Goal: Information Seeking & Learning: Learn about a topic

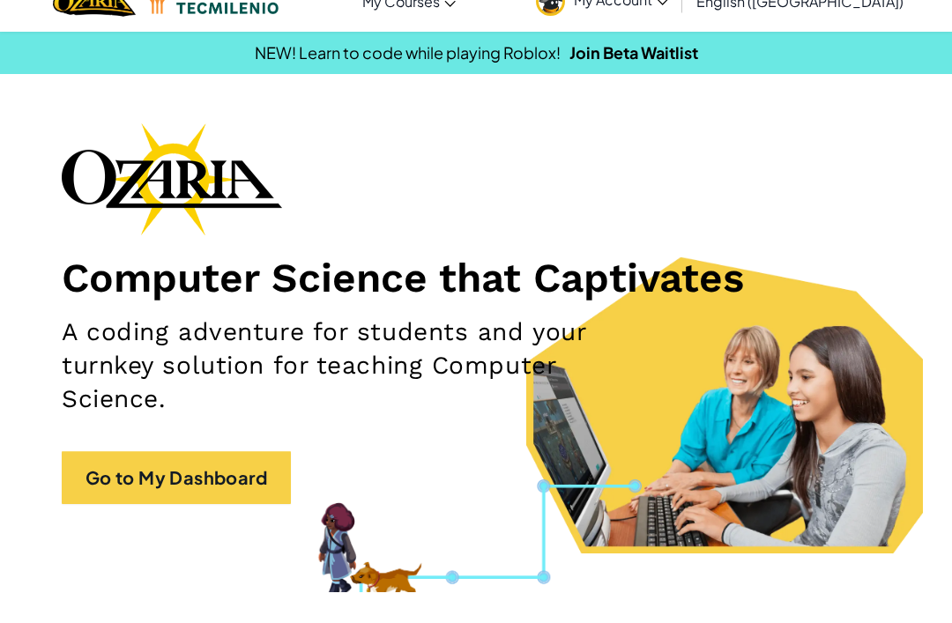
scroll to position [36, 0]
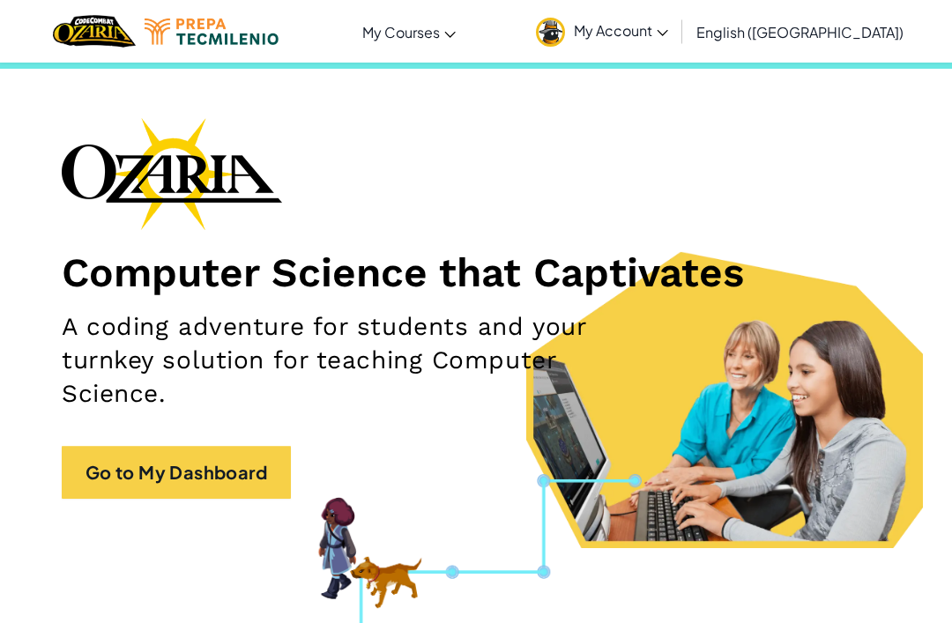
click at [668, 25] on span "My Account" at bounding box center [621, 30] width 94 height 19
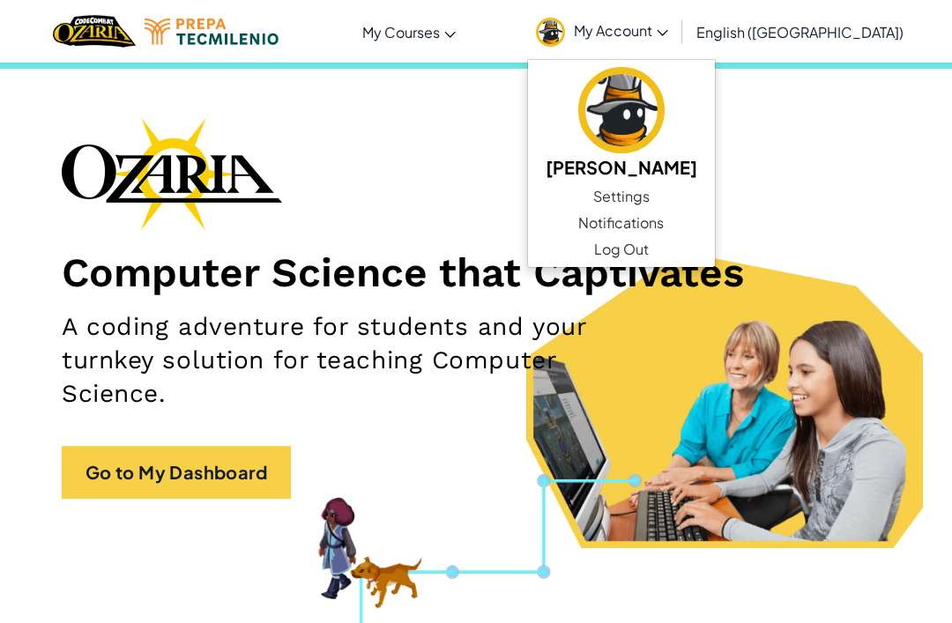
click at [224, 462] on link "Go to My Dashboard" at bounding box center [176, 472] width 229 height 53
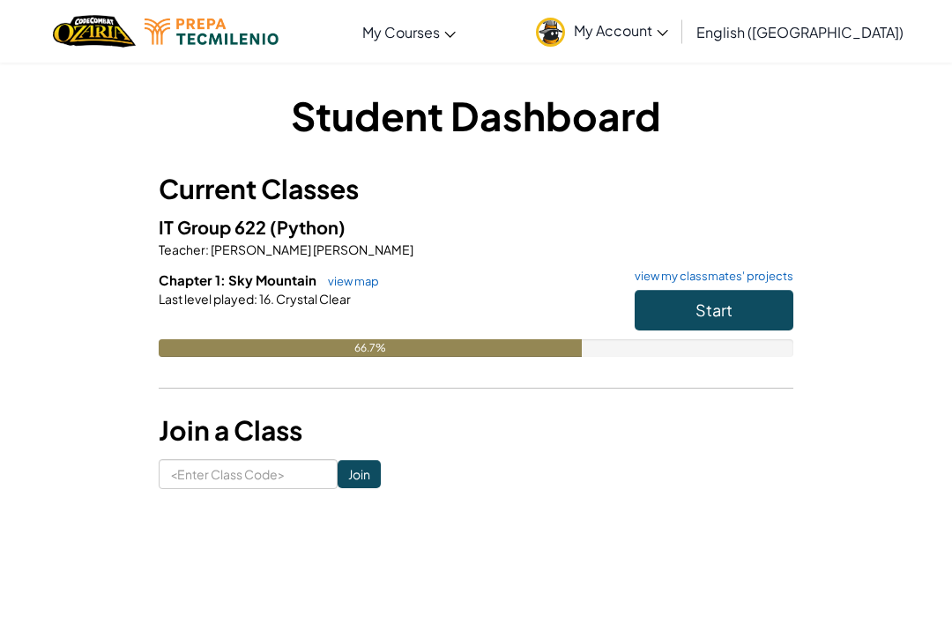
click at [691, 318] on button "Start" at bounding box center [713, 310] width 159 height 41
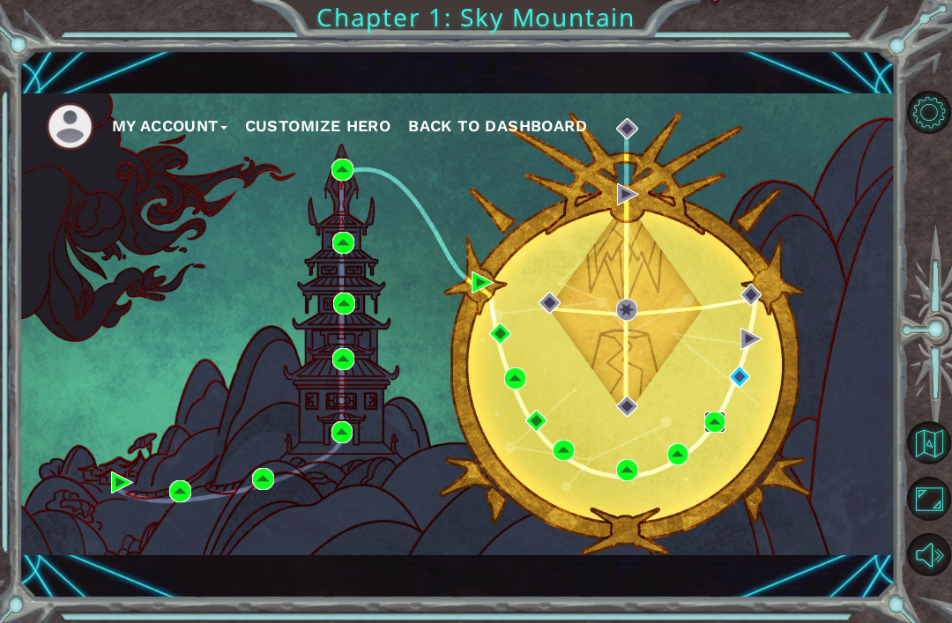
click at [726, 422] on img at bounding box center [715, 422] width 22 height 22
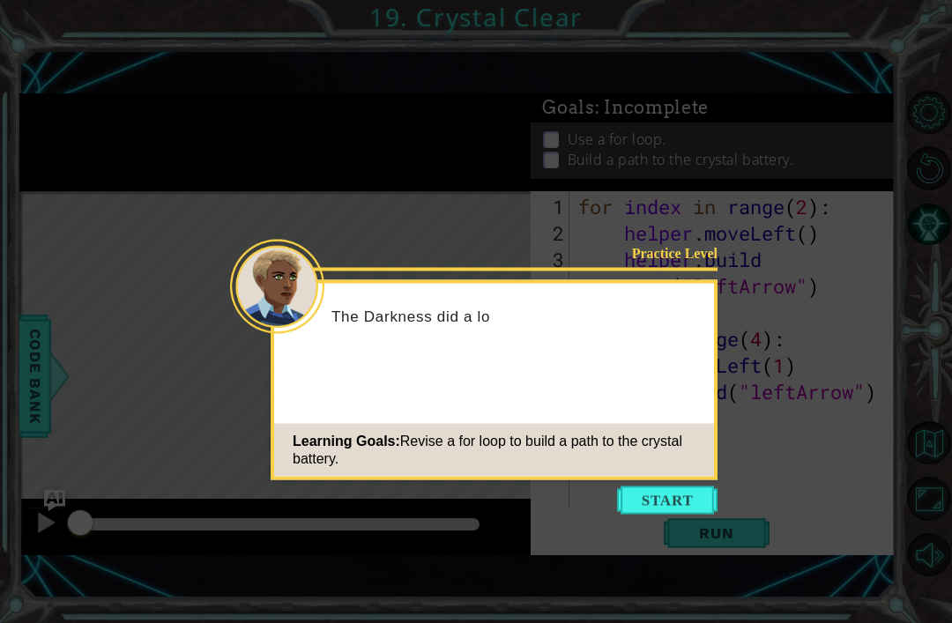
click at [671, 501] on button "Start" at bounding box center [667, 500] width 100 height 28
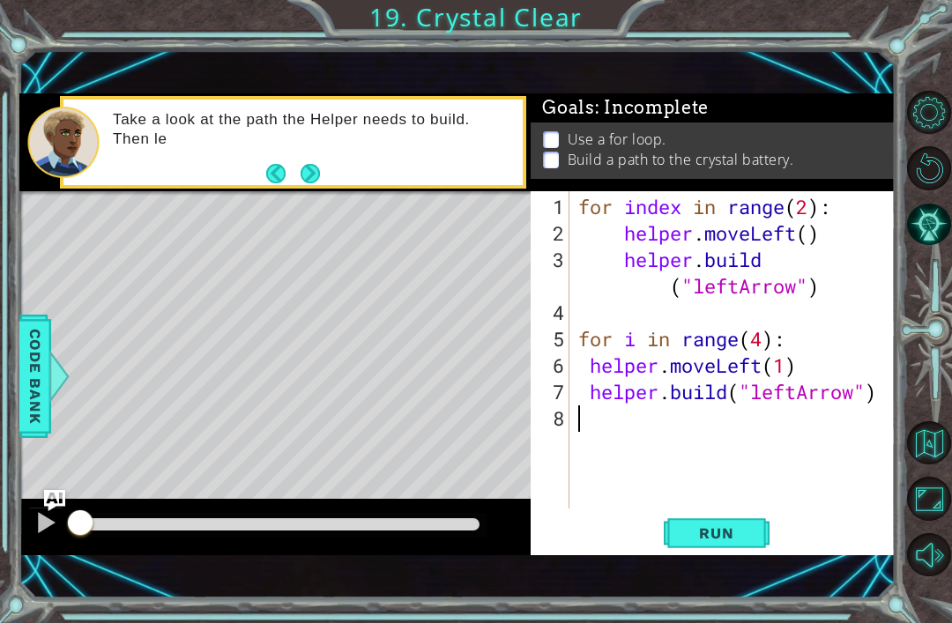
click at [752, 567] on div "1 ההההההההההההההההההההההההההההההההההההההההההההההההההההההההההההההההההההההההההההה…" at bounding box center [457, 324] width 876 height 548
click at [321, 178] on button "Next" at bounding box center [310, 173] width 20 height 20
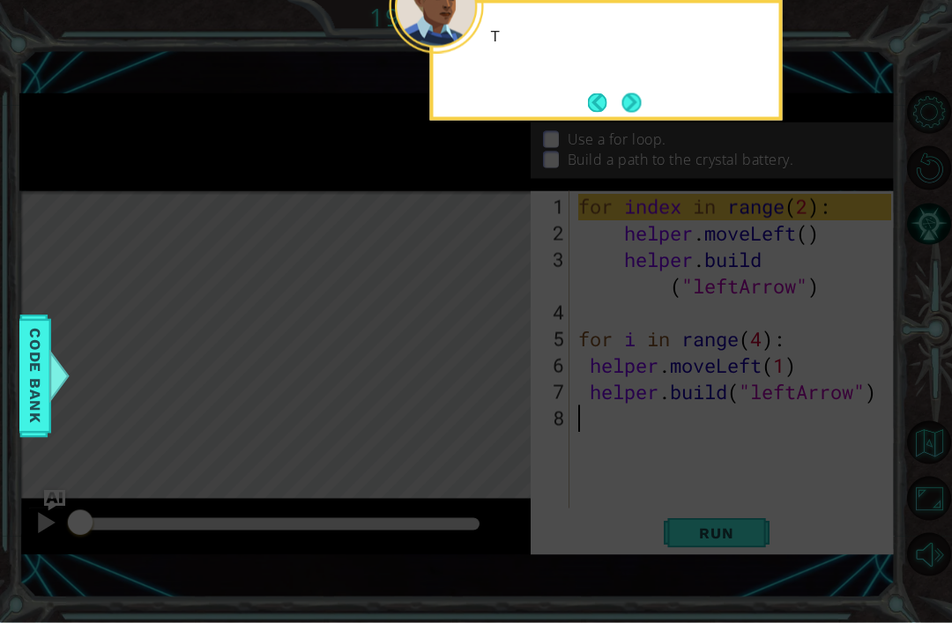
scroll to position [36, 0]
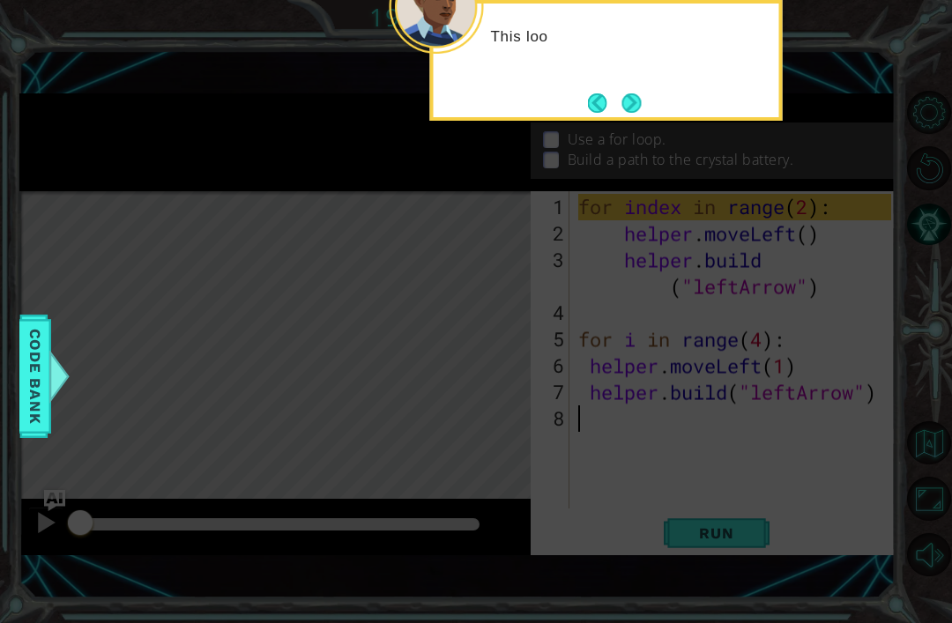
click at [626, 93] on button "Next" at bounding box center [631, 102] width 19 height 19
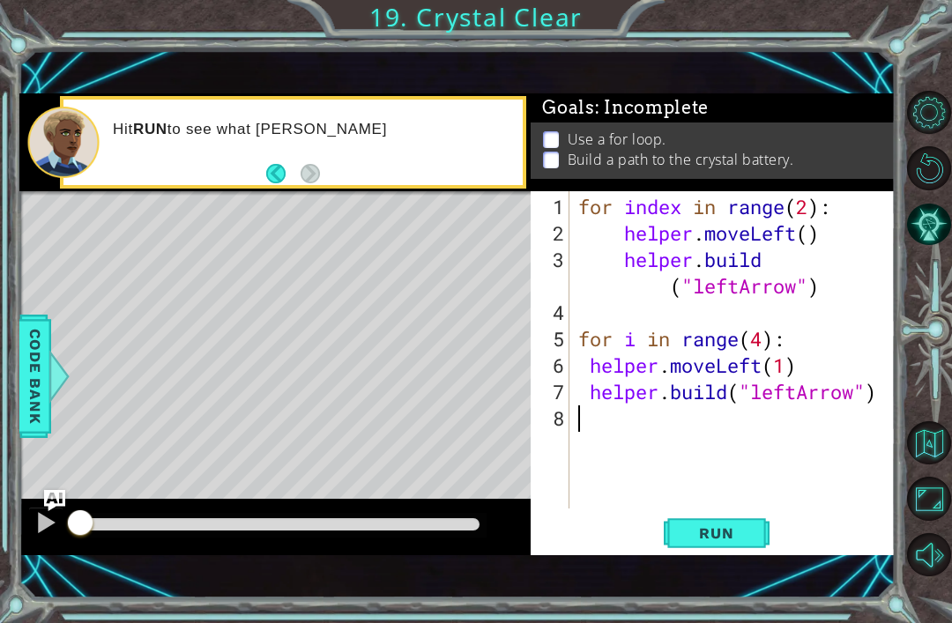
click at [729, 522] on button "Run" at bounding box center [716, 533] width 106 height 36
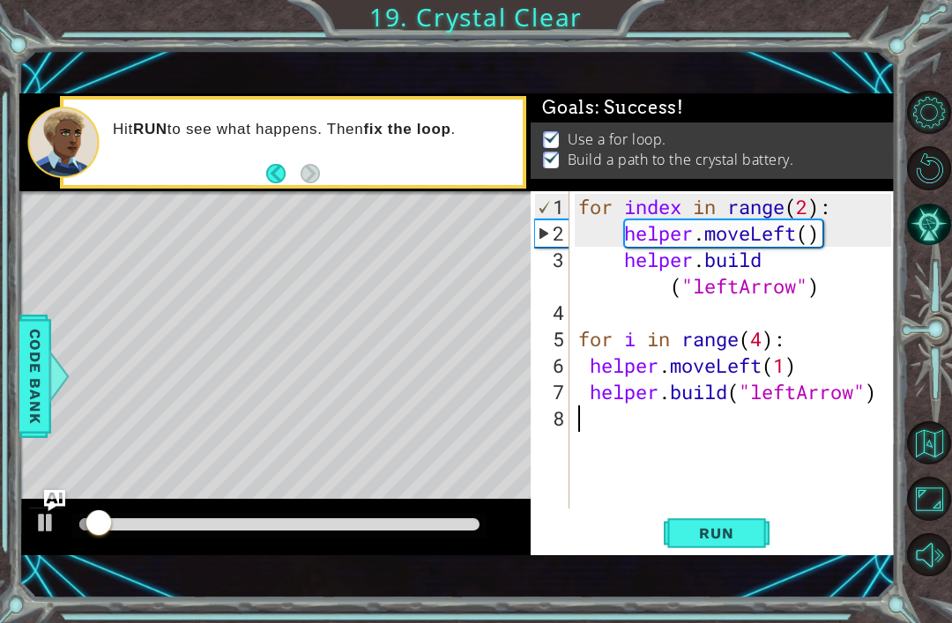
click at [870, 116] on div "Goals : Success!" at bounding box center [712, 107] width 364 height 29
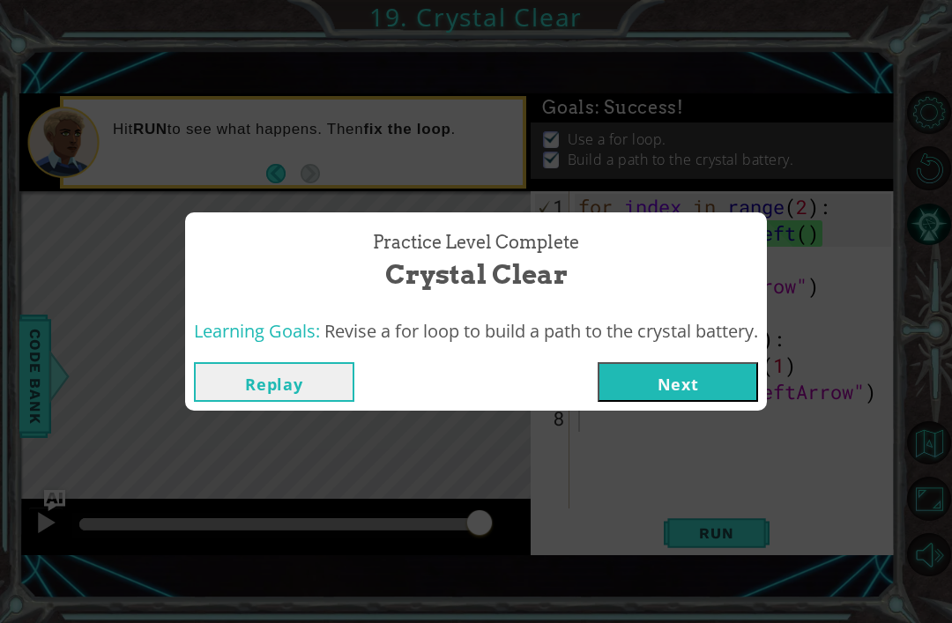
click at [717, 366] on button "Next" at bounding box center [677, 382] width 160 height 40
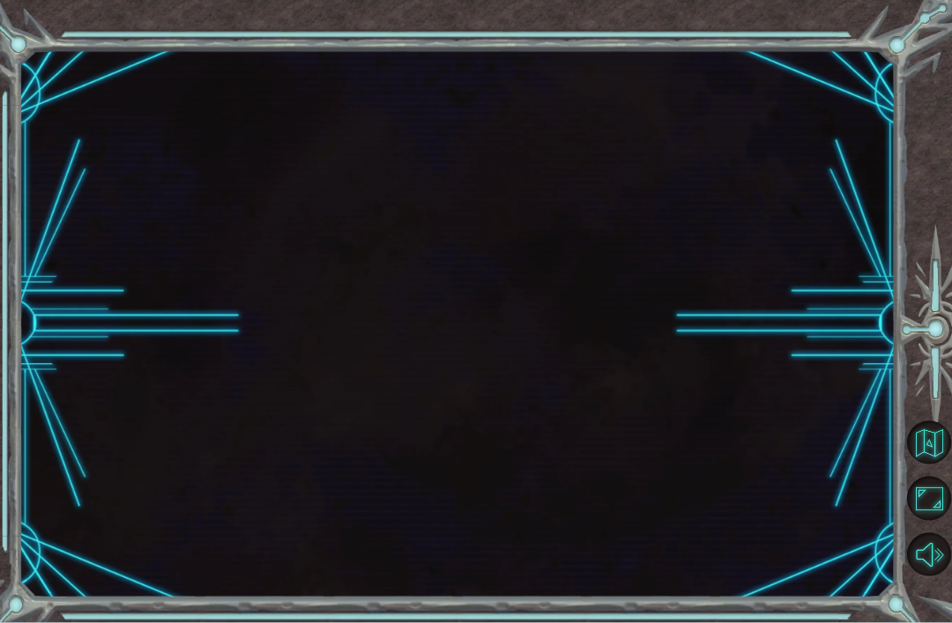
scroll to position [36, 0]
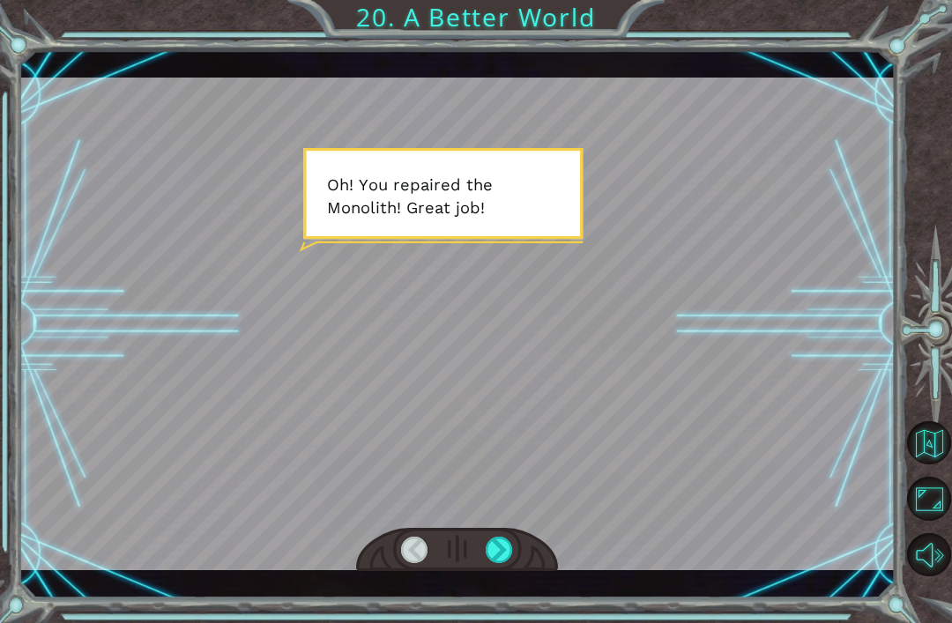
click at [493, 542] on div at bounding box center [498, 550] width 27 height 26
click at [510, 539] on div at bounding box center [498, 550] width 27 height 26
click at [512, 547] on div at bounding box center [498, 550] width 27 height 26
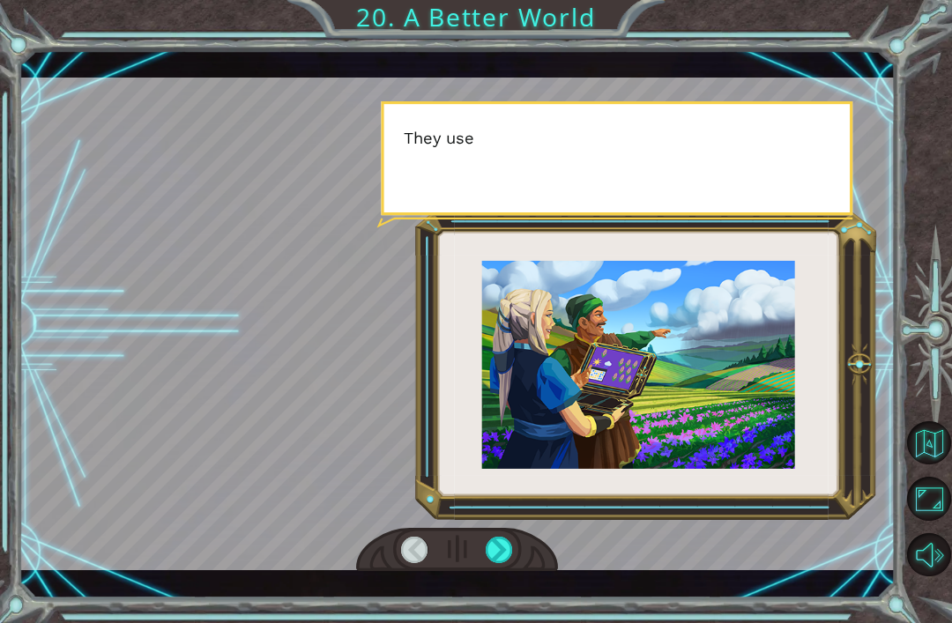
click at [511, 547] on div at bounding box center [498, 550] width 27 height 26
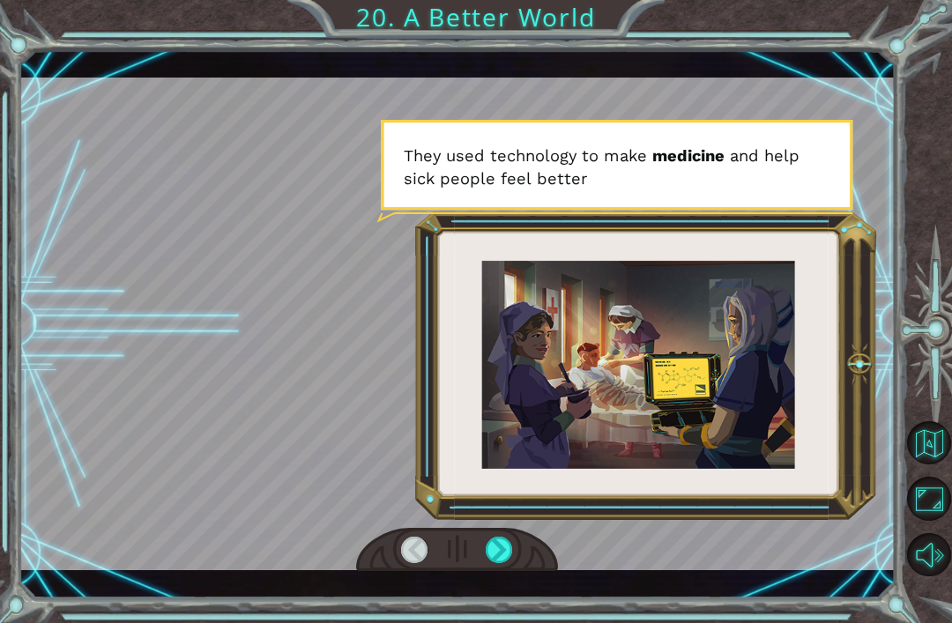
click at [511, 550] on div at bounding box center [498, 550] width 27 height 26
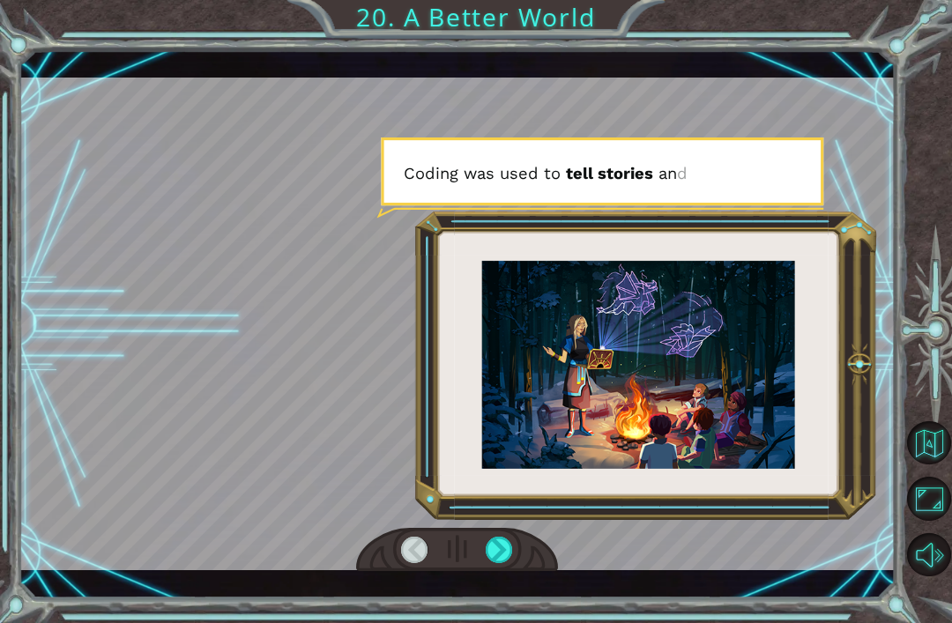
click at [496, 544] on div at bounding box center [498, 550] width 27 height 26
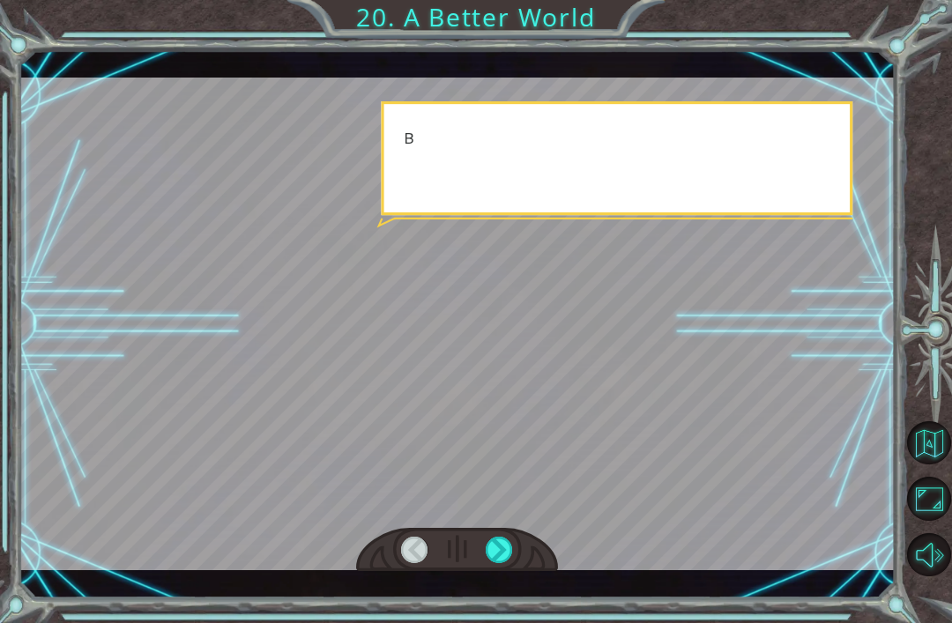
click at [493, 538] on div at bounding box center [498, 550] width 27 height 26
click at [496, 540] on div at bounding box center [498, 550] width 27 height 26
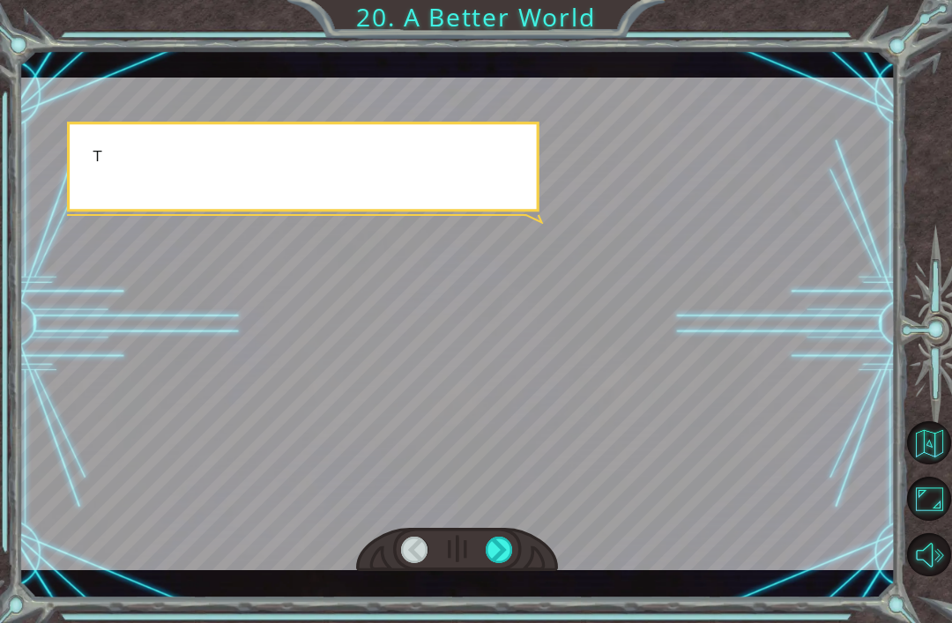
click at [496, 541] on div at bounding box center [498, 550] width 27 height 26
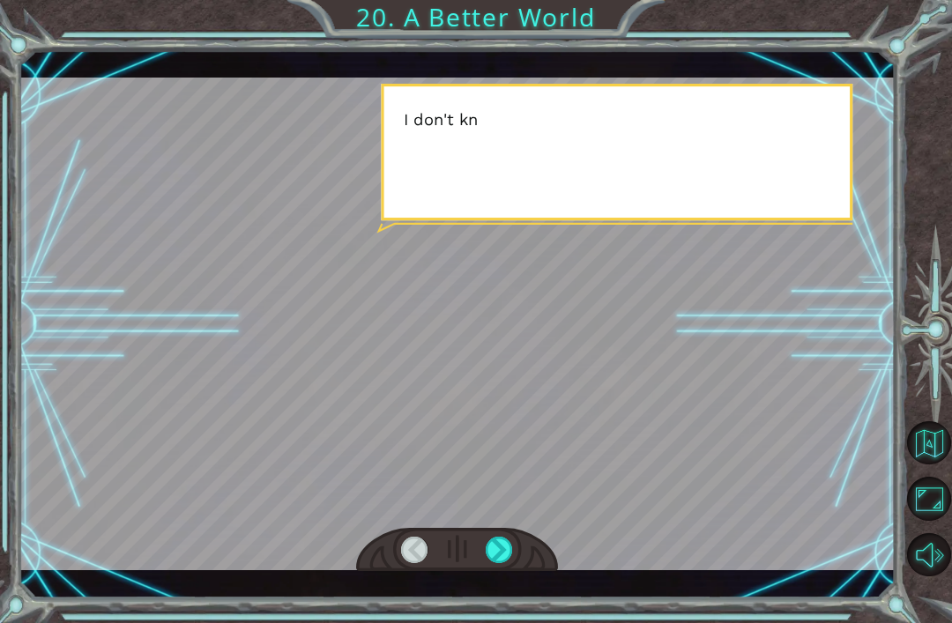
click at [492, 552] on div at bounding box center [498, 550] width 27 height 26
click at [507, 539] on div at bounding box center [498, 550] width 27 height 26
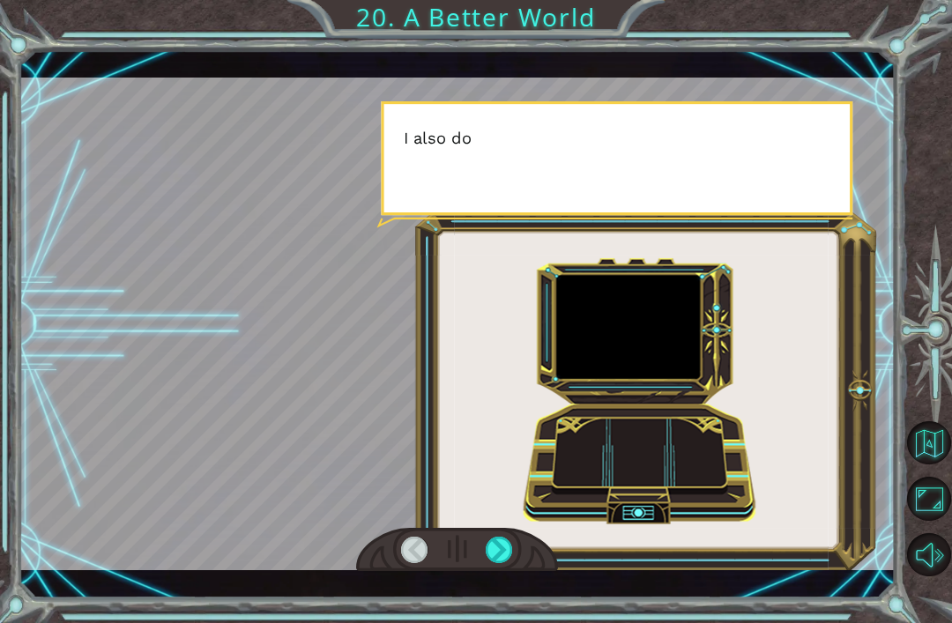
click at [508, 540] on div at bounding box center [498, 550] width 27 height 26
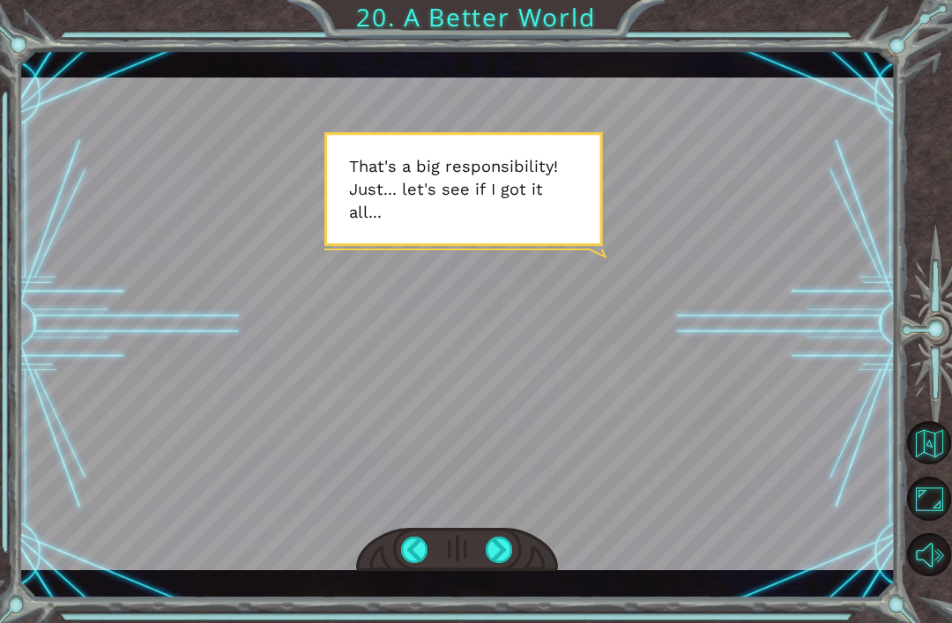
click at [511, 526] on div at bounding box center [457, 324] width 876 height 493
click at [513, 522] on div at bounding box center [457, 324] width 876 height 493
click at [502, 541] on div at bounding box center [498, 550] width 27 height 26
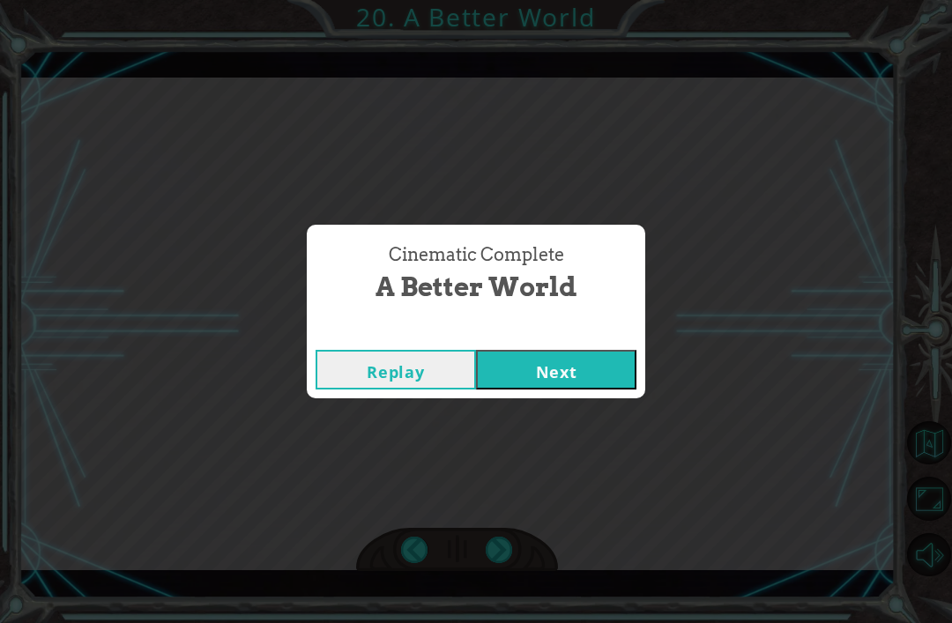
click at [503, 537] on div "Cinematic Complete A Better World Replay Next" at bounding box center [476, 311] width 952 height 623
click at [504, 539] on div "Cinematic Complete A Better World Replay Next" at bounding box center [476, 311] width 952 height 623
click at [604, 382] on button "Next" at bounding box center [556, 370] width 160 height 40
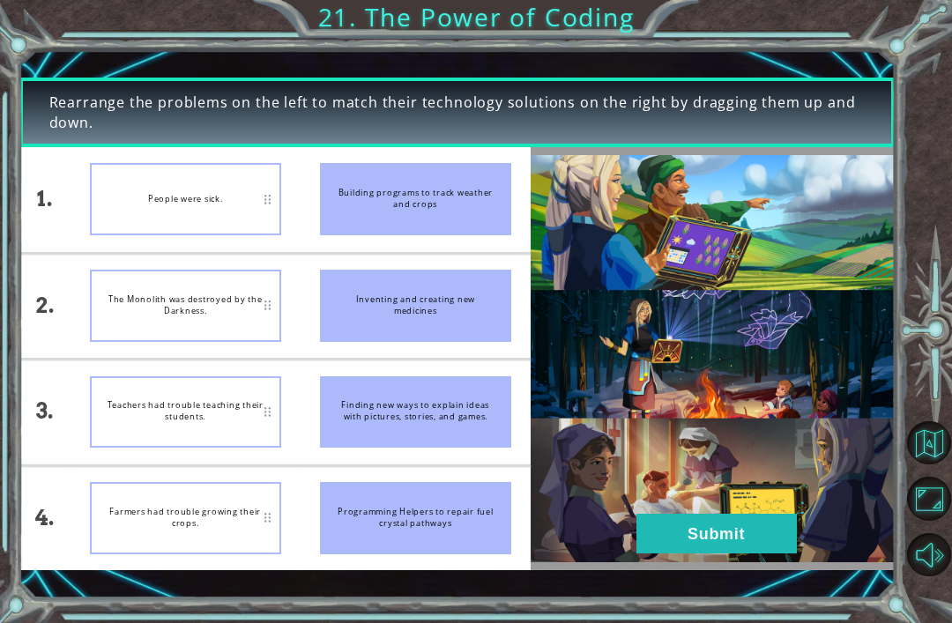
click at [357, 306] on div "Inventing and creating new medicines" at bounding box center [415, 306] width 191 height 72
click at [406, 402] on div "Finding new ways to explain ideas with pictures, stories, and games." at bounding box center [415, 412] width 191 height 72
click at [374, 193] on div "Building programs to track weather and crops" at bounding box center [415, 199] width 191 height 72
click at [769, 532] on button "Submit" at bounding box center [716, 534] width 160 height 40
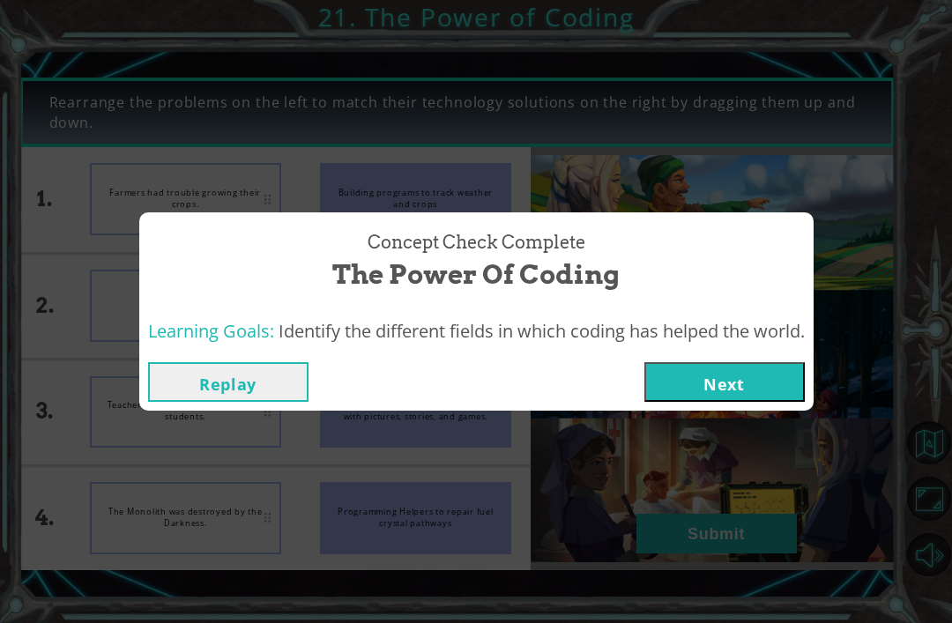
click at [762, 381] on button "Next" at bounding box center [724, 382] width 160 height 40
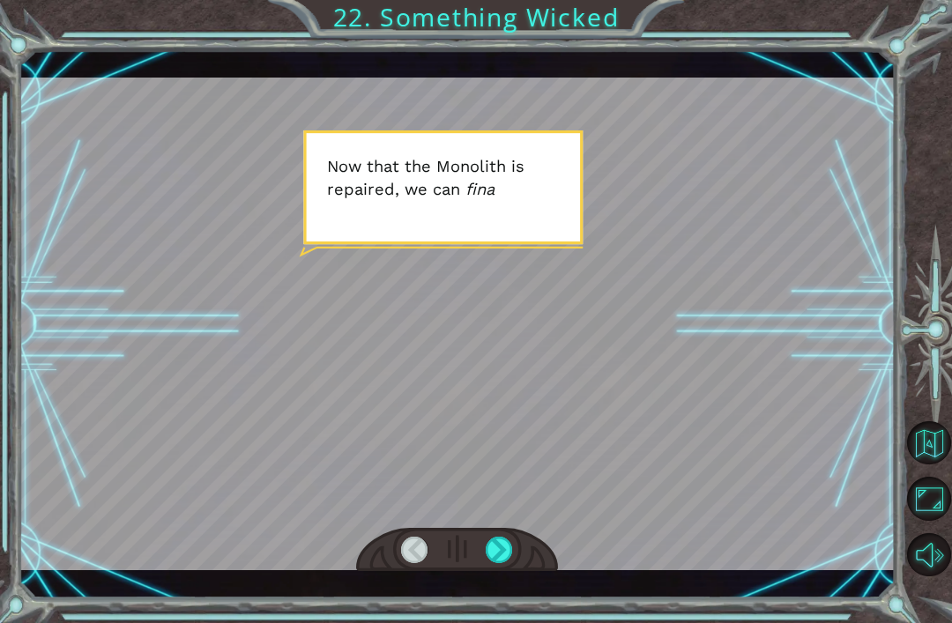
click at [501, 547] on div at bounding box center [498, 550] width 27 height 26
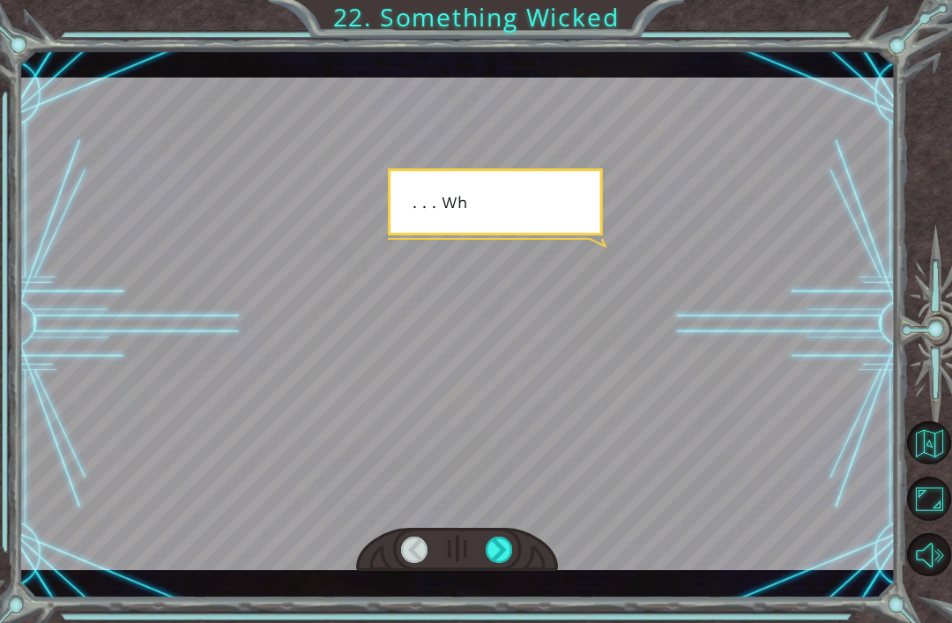
click at [494, 549] on div at bounding box center [498, 550] width 27 height 26
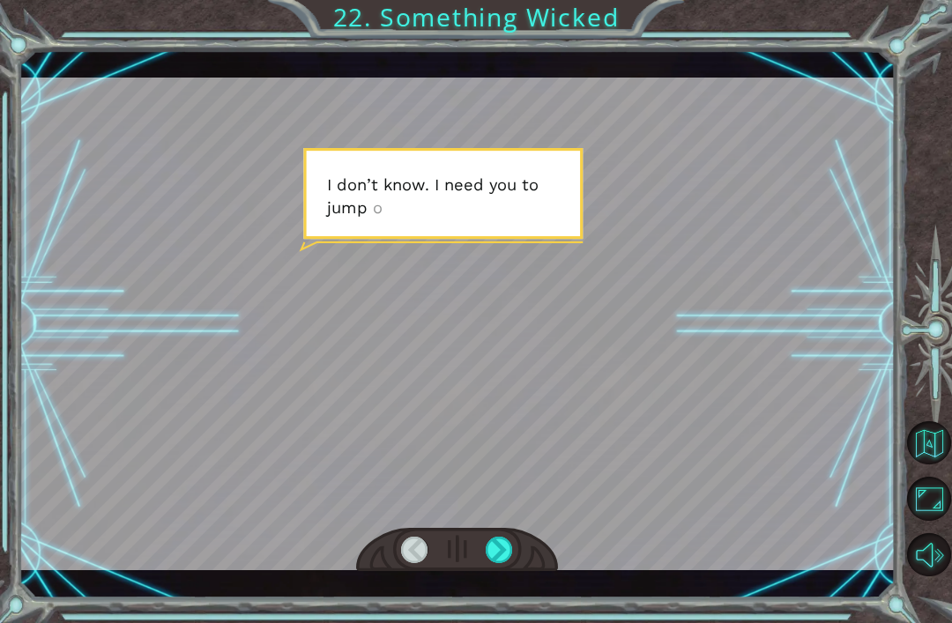
click at [492, 554] on div at bounding box center [498, 550] width 27 height 26
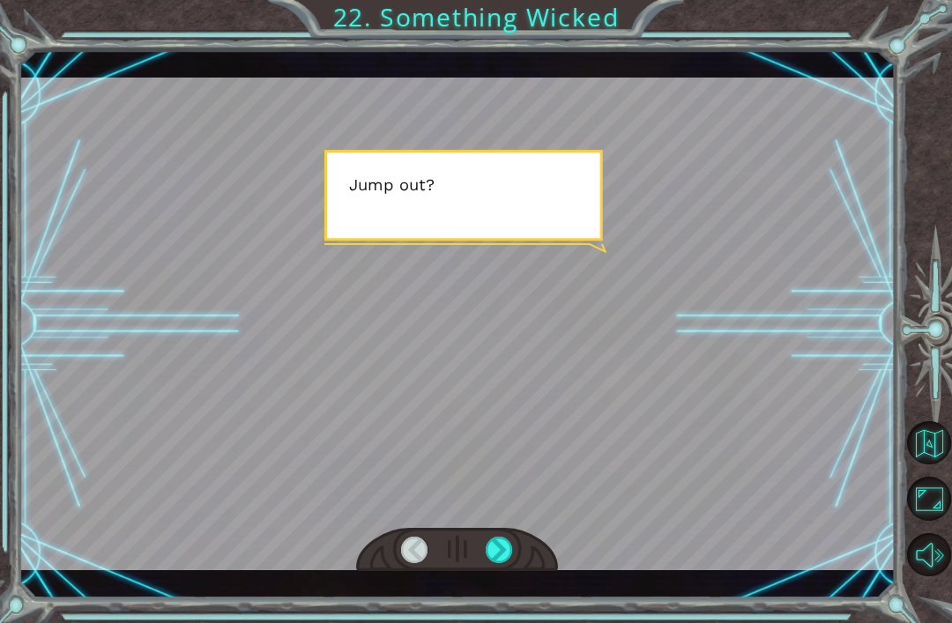
click at [494, 554] on div at bounding box center [498, 550] width 27 height 26
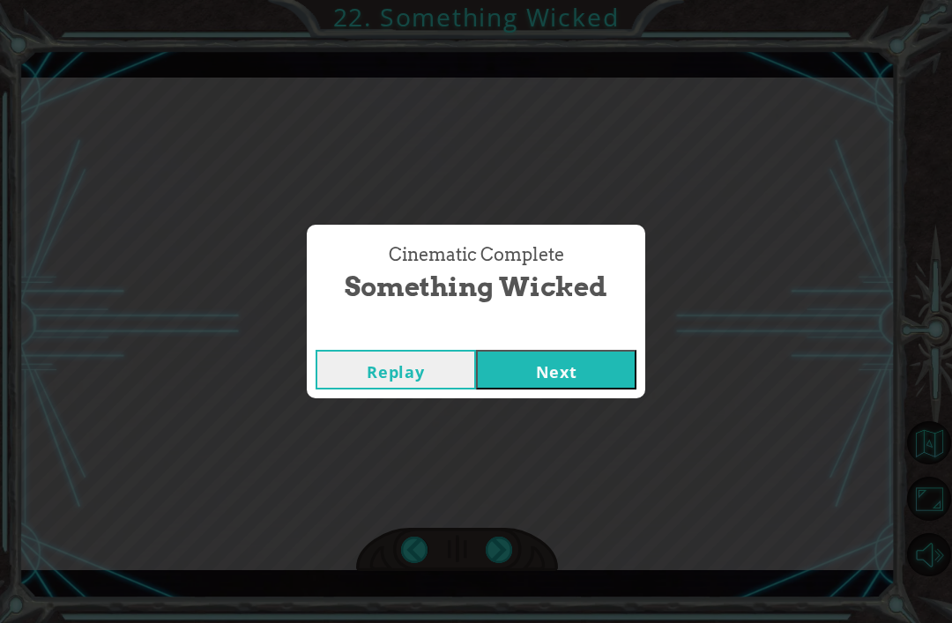
click at [632, 375] on button "Next" at bounding box center [556, 370] width 160 height 40
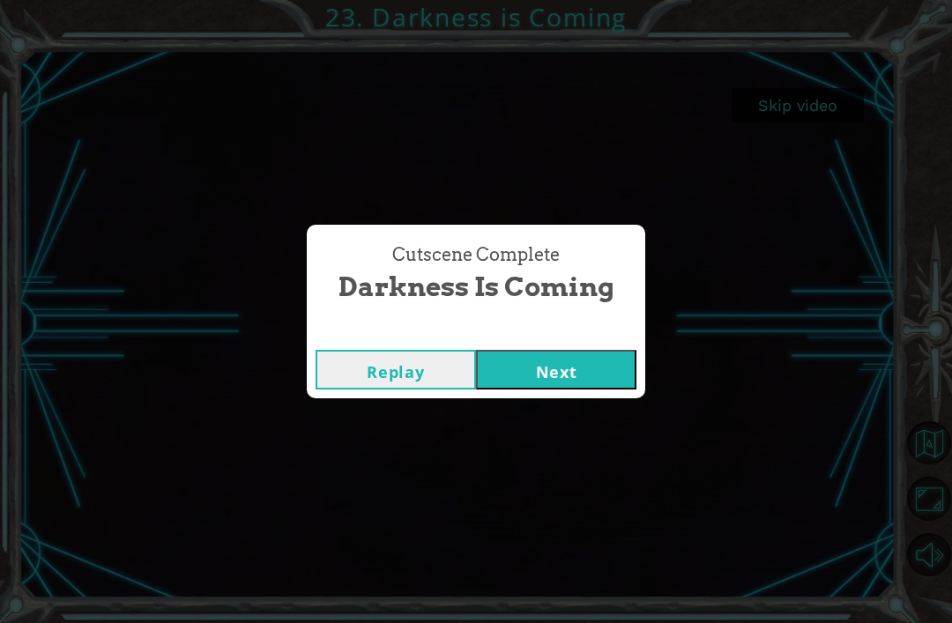
click at [592, 419] on div "Cutscene Complete Darkness is Coming Replay Next" at bounding box center [476, 311] width 952 height 623
click at [588, 420] on div "Cutscene Complete Darkness is Coming Replay Next" at bounding box center [476, 311] width 952 height 623
click at [596, 412] on div "Cutscene Complete Darkness is Coming Replay Next" at bounding box center [476, 311] width 952 height 623
click at [594, 431] on div "Cutscene Complete Darkness is Coming Replay Next" at bounding box center [476, 311] width 952 height 623
click at [591, 425] on div "Cutscene Complete Darkness is Coming Replay Next" at bounding box center [476, 311] width 952 height 623
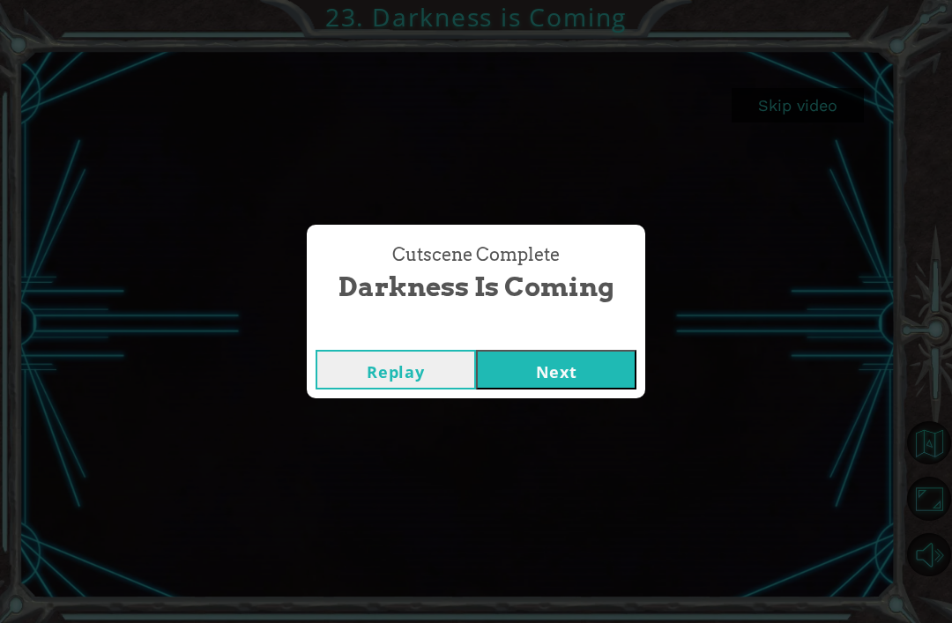
click at [594, 423] on div "Cutscene Complete Darkness is Coming Replay Next" at bounding box center [476, 311] width 952 height 623
click at [598, 427] on div "Cutscene Complete Darkness is Coming Replay Next" at bounding box center [476, 311] width 952 height 623
click at [597, 426] on div "Cutscene Complete Darkness is Coming Replay Next" at bounding box center [476, 311] width 952 height 623
click at [545, 457] on div "Cutscene Complete Darkness is Coming Replay Next" at bounding box center [476, 311] width 952 height 623
click at [594, 384] on button "Next" at bounding box center [556, 370] width 160 height 40
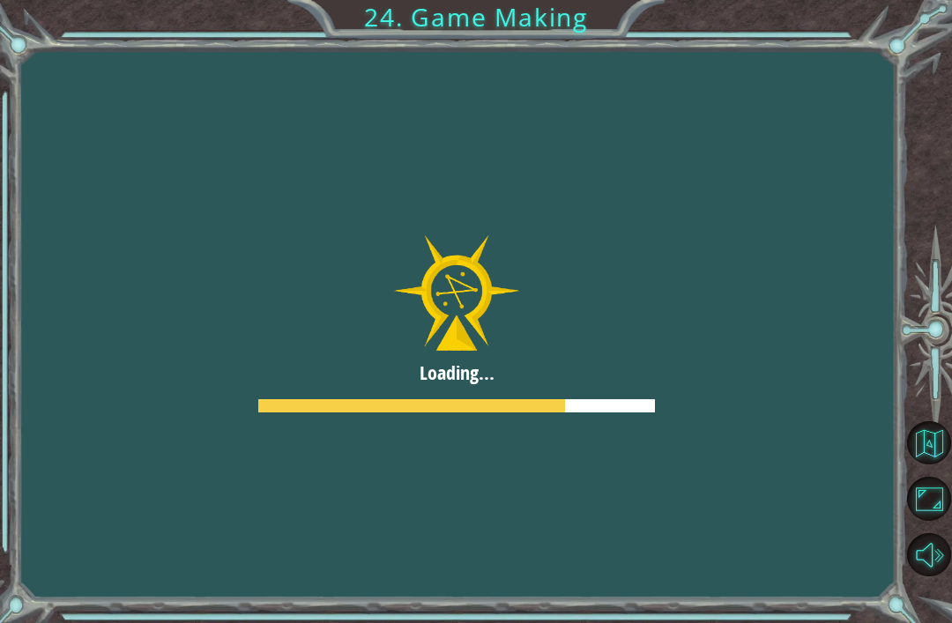
click at [622, 368] on div at bounding box center [457, 324] width 1204 height 677
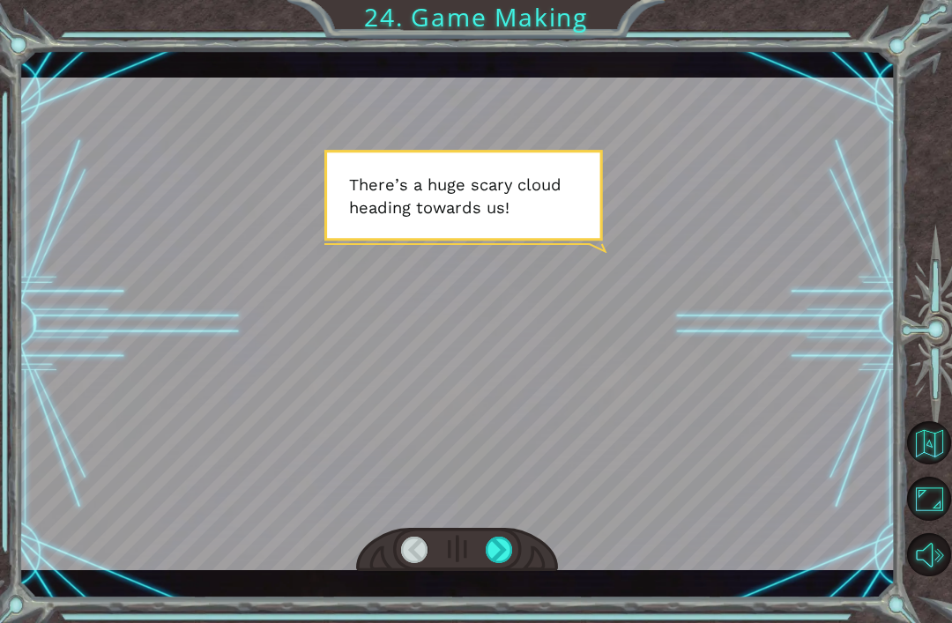
click at [510, 548] on div at bounding box center [498, 550] width 27 height 26
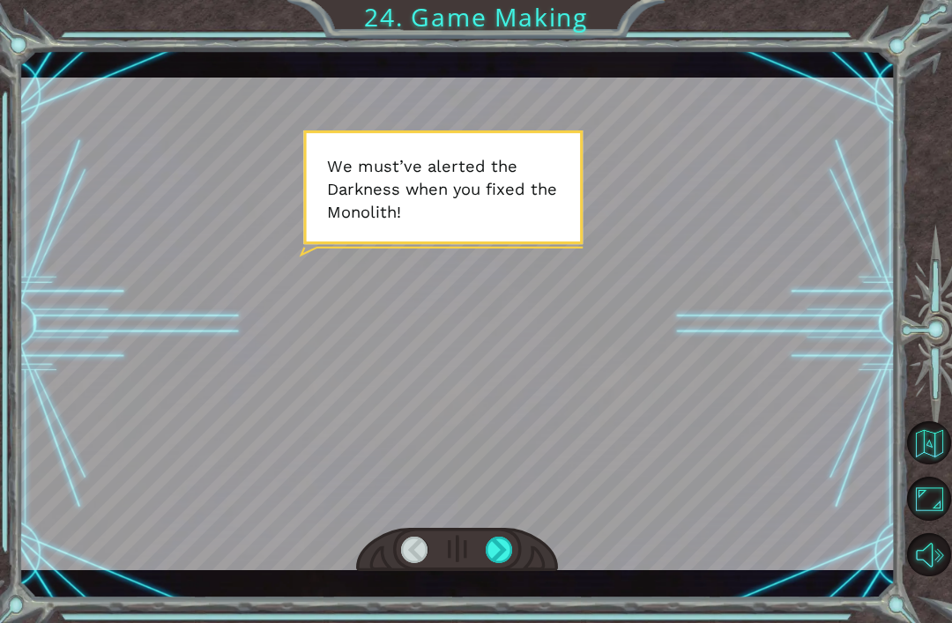
click at [513, 542] on div at bounding box center [498, 550] width 27 height 26
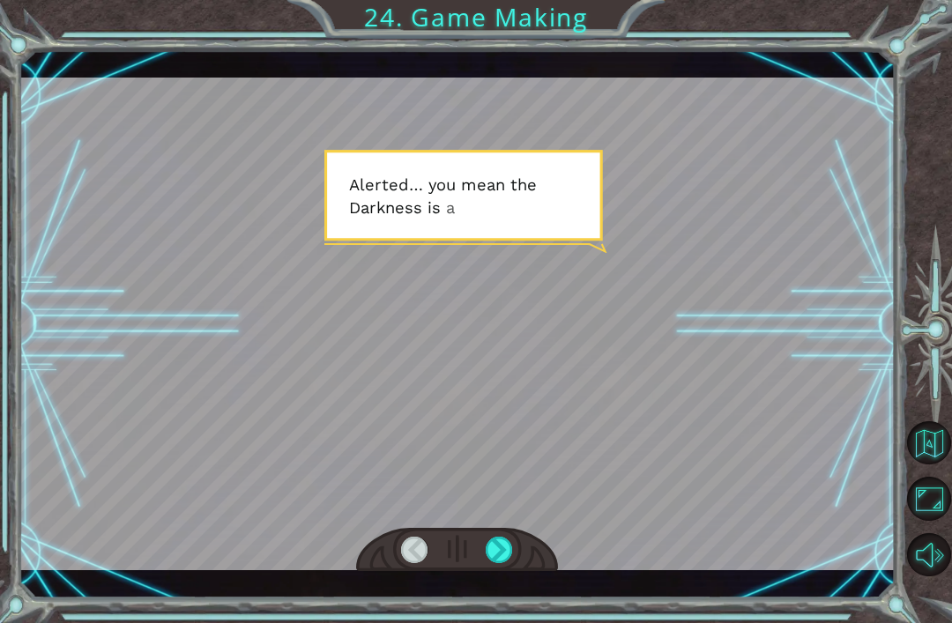
click at [512, 545] on div at bounding box center [498, 550] width 27 height 26
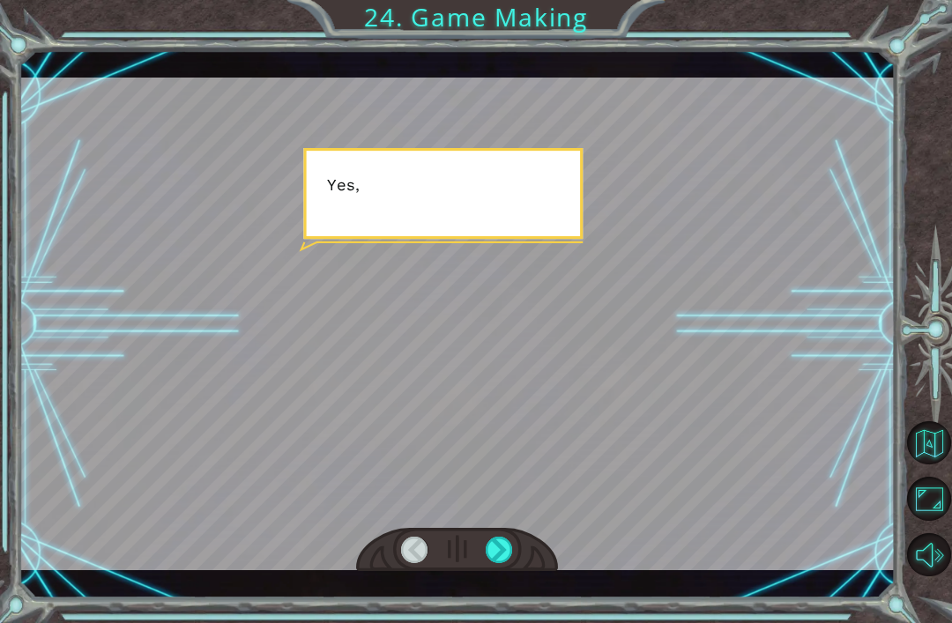
click at [511, 549] on div at bounding box center [498, 550] width 27 height 26
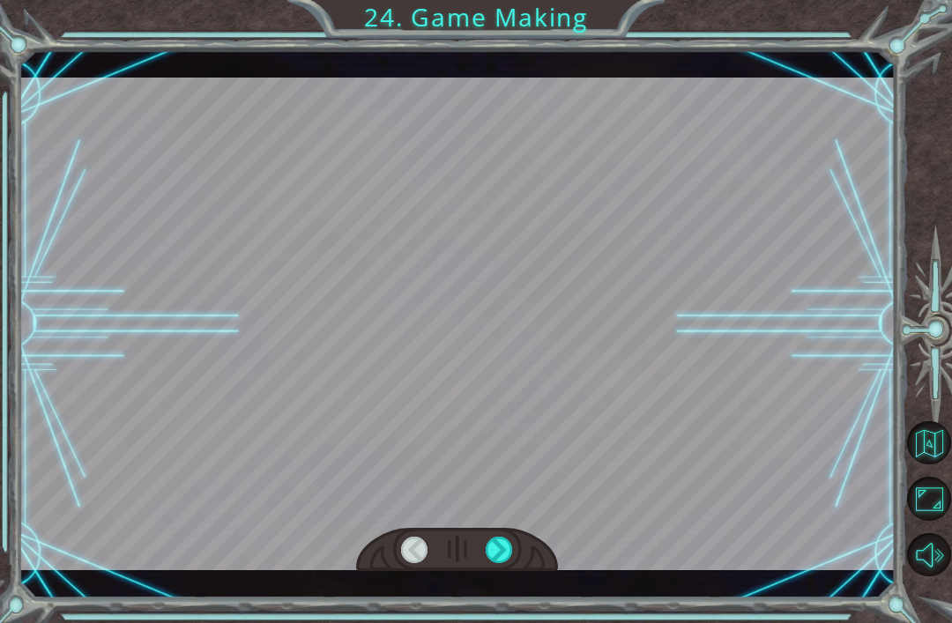
click at [511, 545] on div at bounding box center [498, 550] width 27 height 26
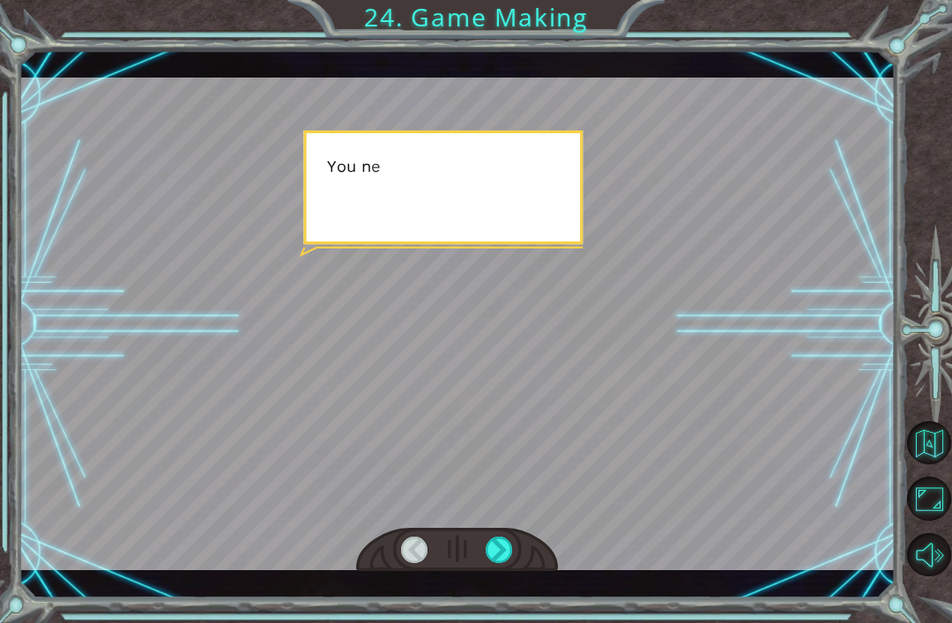
click at [511, 547] on div at bounding box center [498, 550] width 27 height 26
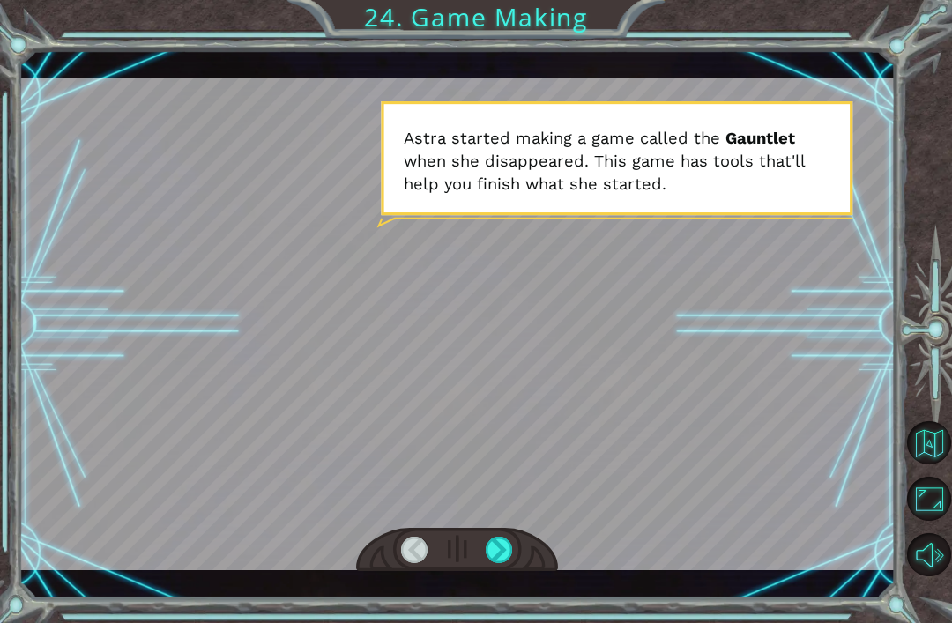
click at [513, 550] on div at bounding box center [498, 550] width 27 height 26
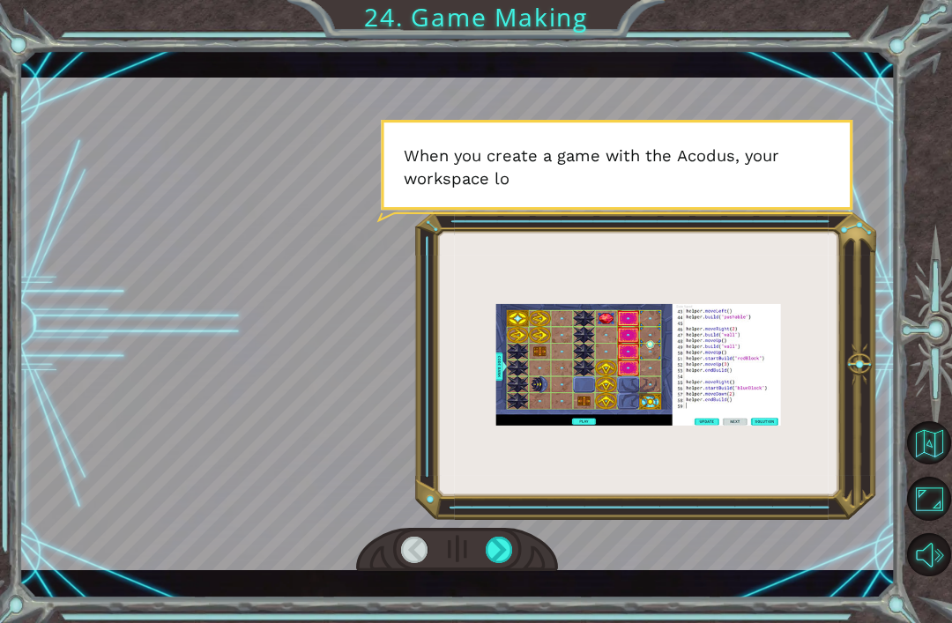
click at [510, 548] on div at bounding box center [498, 550] width 27 height 26
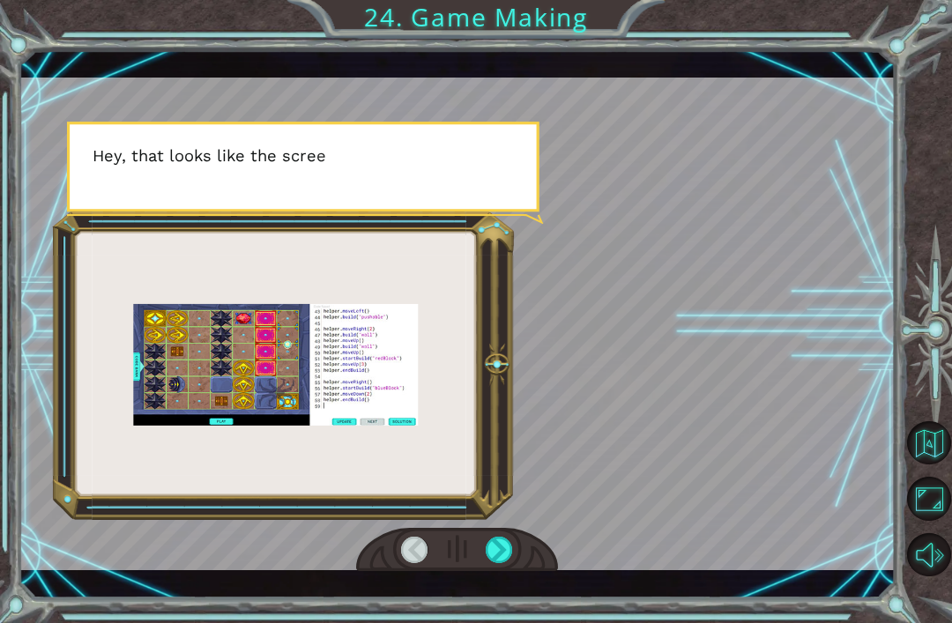
click at [511, 544] on div at bounding box center [498, 550] width 27 height 26
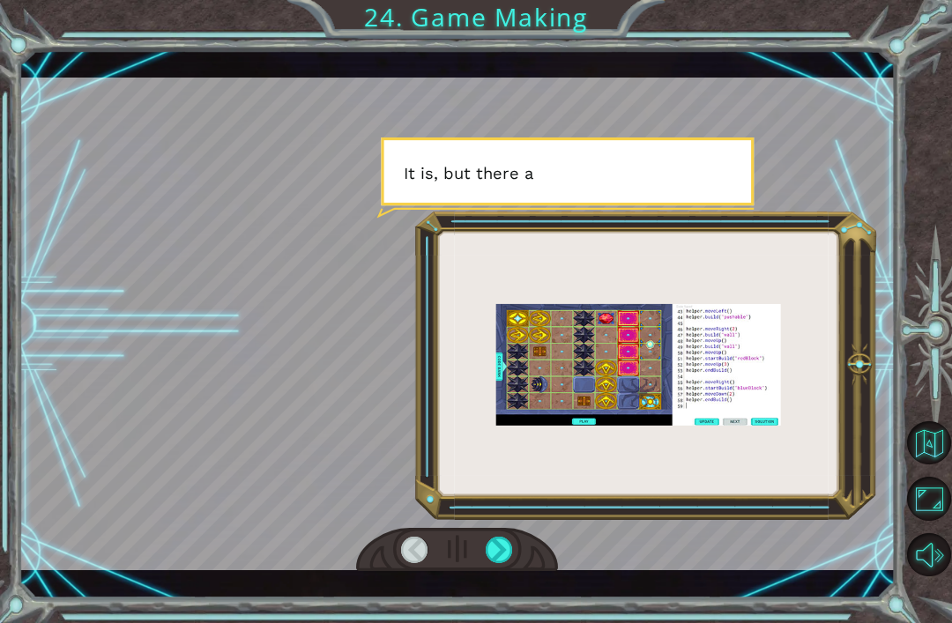
click at [511, 542] on div at bounding box center [498, 550] width 27 height 26
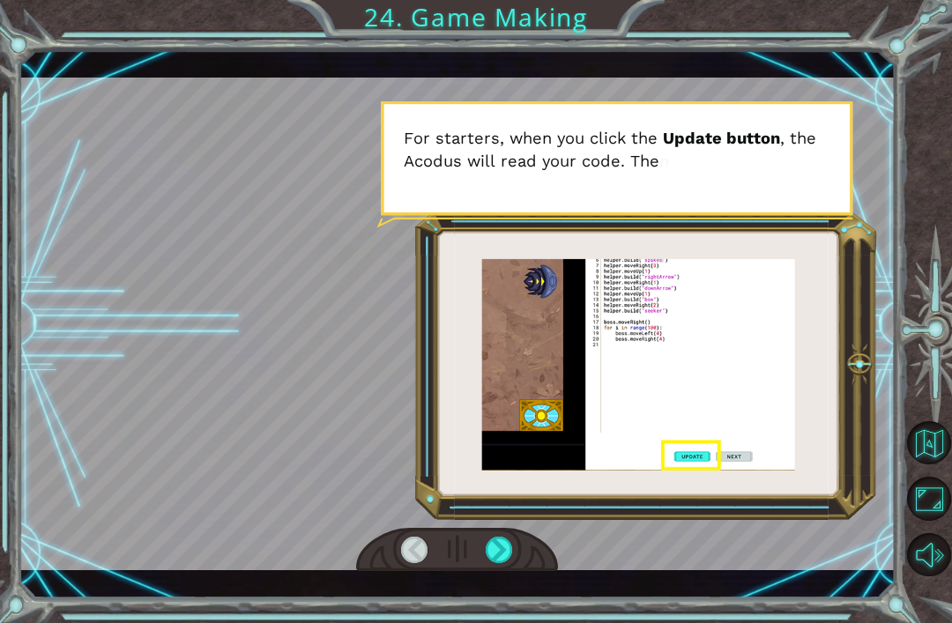
click at [511, 545] on div at bounding box center [498, 550] width 27 height 26
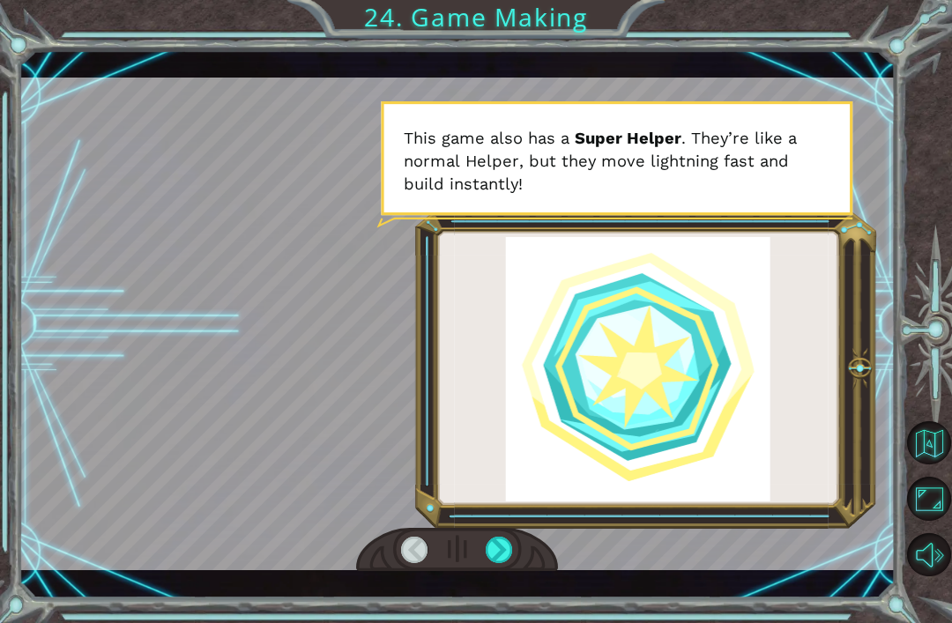
click at [512, 553] on div at bounding box center [498, 550] width 27 height 26
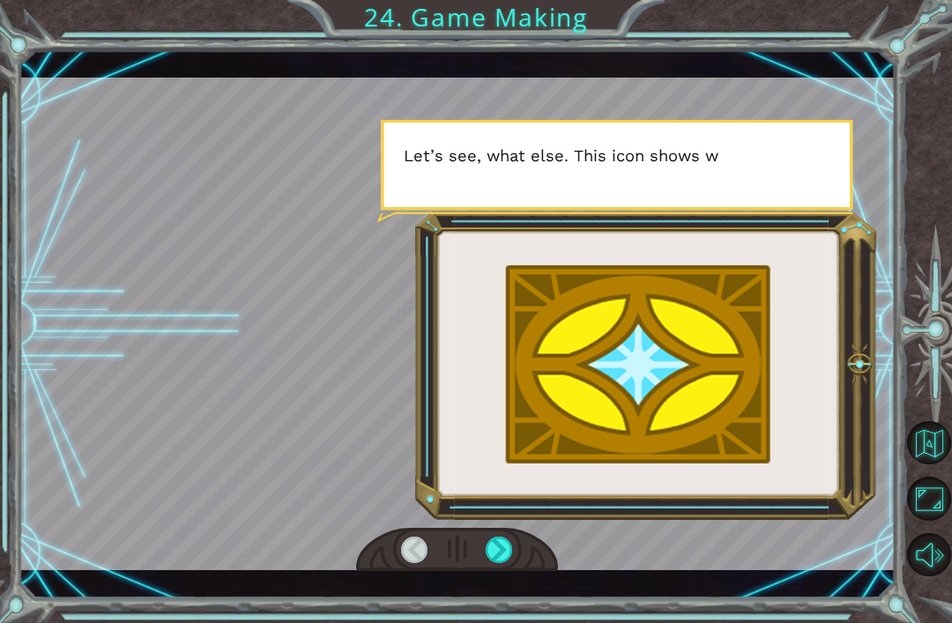
click at [512, 545] on div at bounding box center [498, 550] width 27 height 26
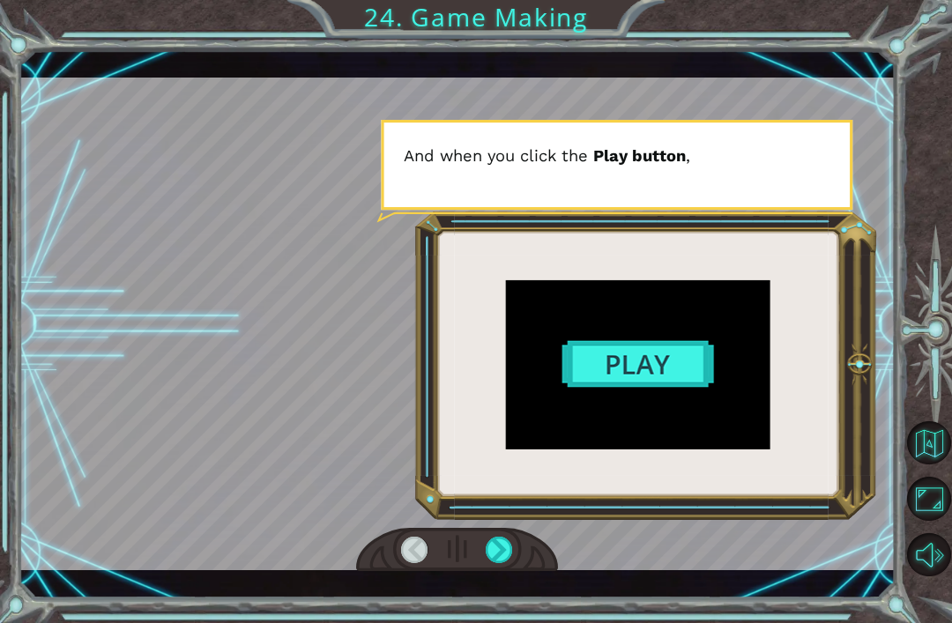
click at [513, 546] on div at bounding box center [498, 550] width 27 height 26
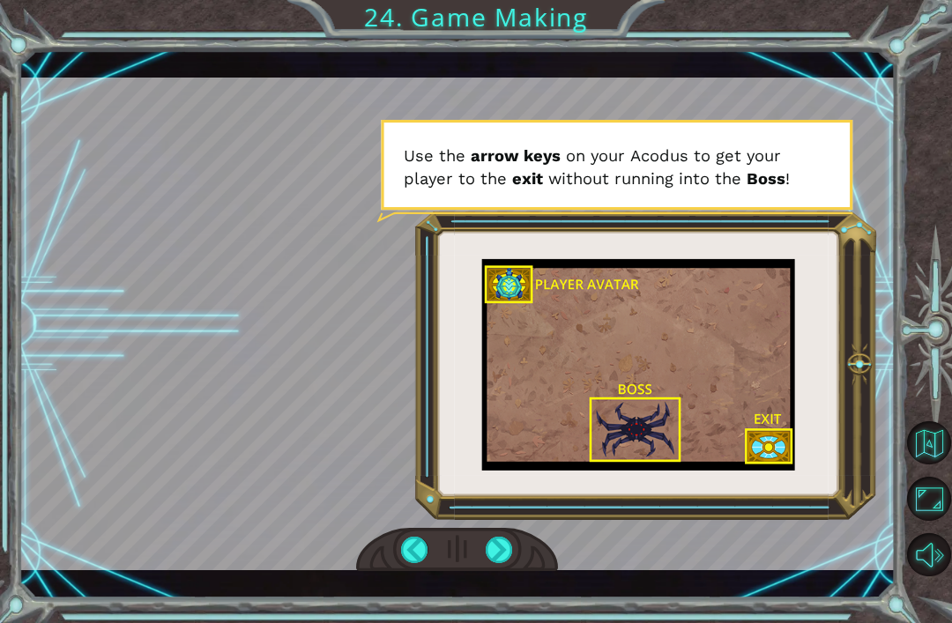
click at [509, 560] on div at bounding box center [498, 550] width 27 height 26
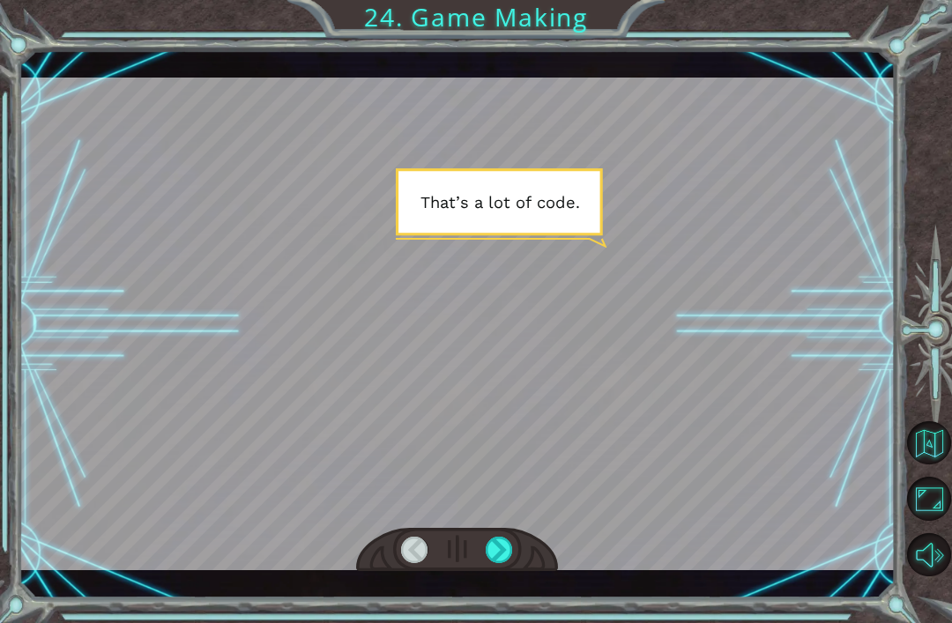
click at [507, 550] on div at bounding box center [498, 550] width 27 height 26
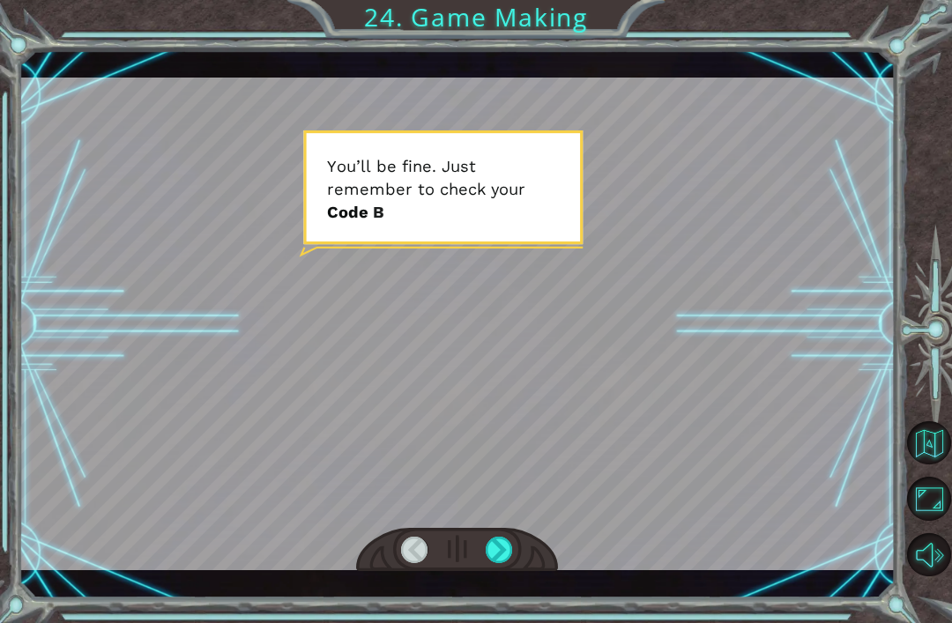
click at [508, 552] on div at bounding box center [498, 550] width 27 height 26
click at [488, 549] on div at bounding box center [498, 550] width 27 height 26
click at [494, 542] on div at bounding box center [498, 550] width 27 height 26
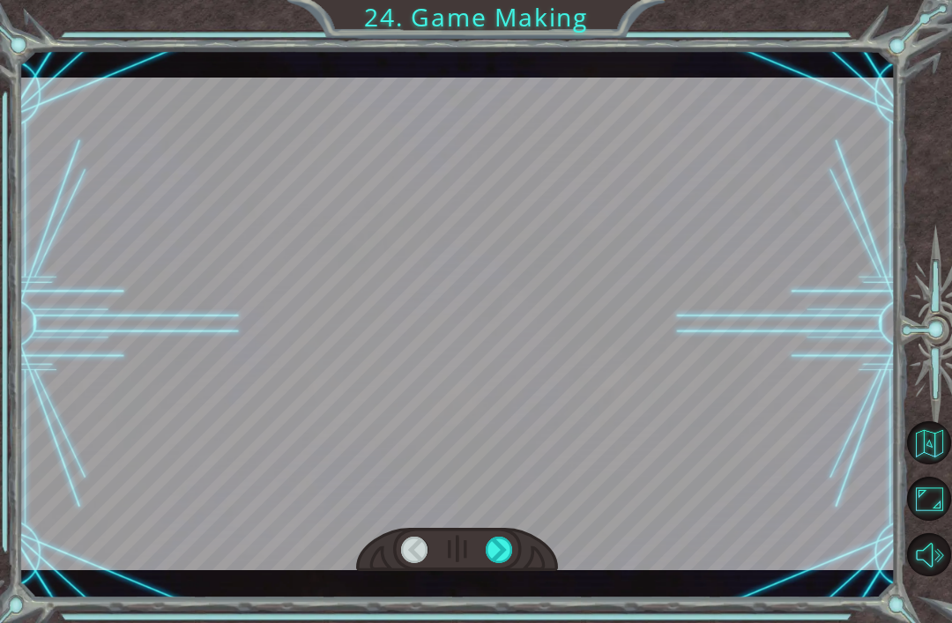
click at [495, 553] on div at bounding box center [498, 550] width 27 height 26
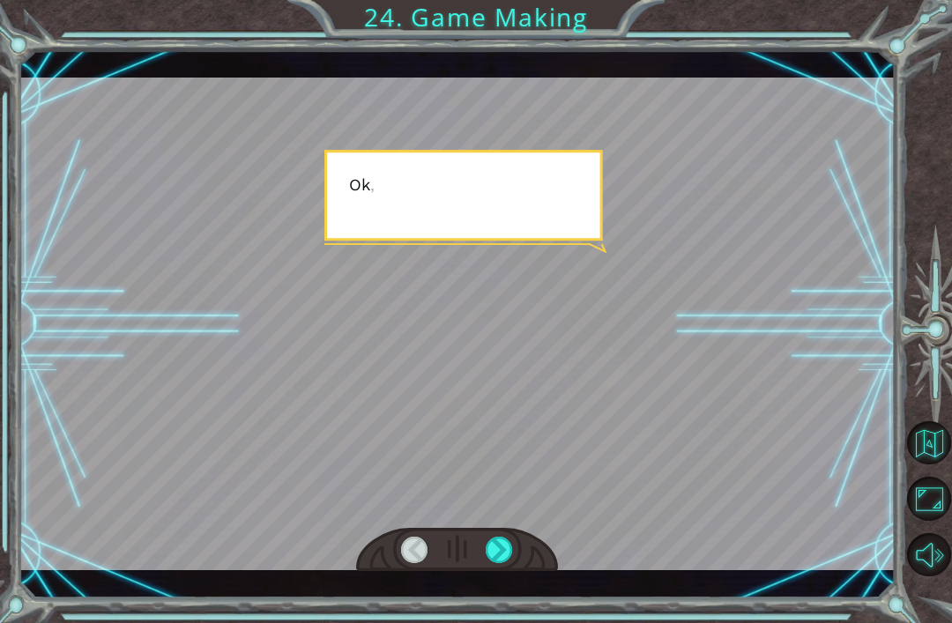
click at [494, 554] on div at bounding box center [498, 550] width 27 height 26
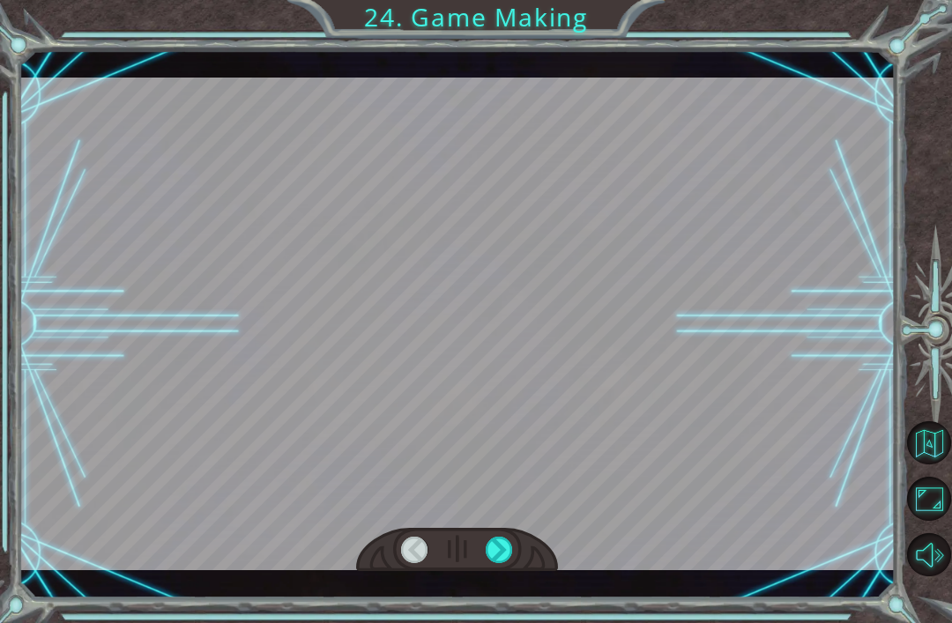
click at [512, 542] on div at bounding box center [498, 550] width 27 height 26
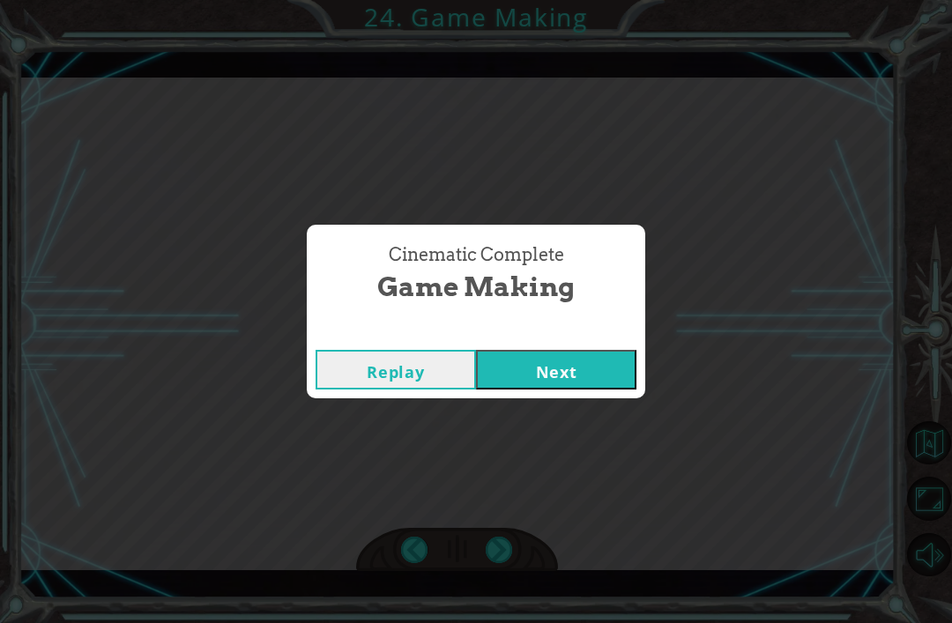
click at [593, 358] on button "Next" at bounding box center [556, 370] width 160 height 40
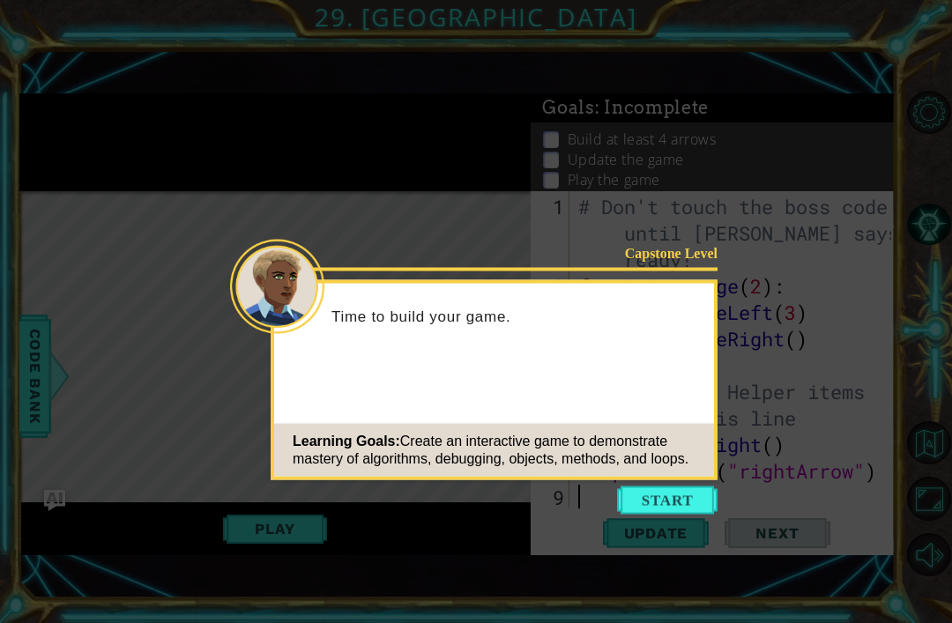
click at [662, 504] on button "Start" at bounding box center [667, 500] width 100 height 28
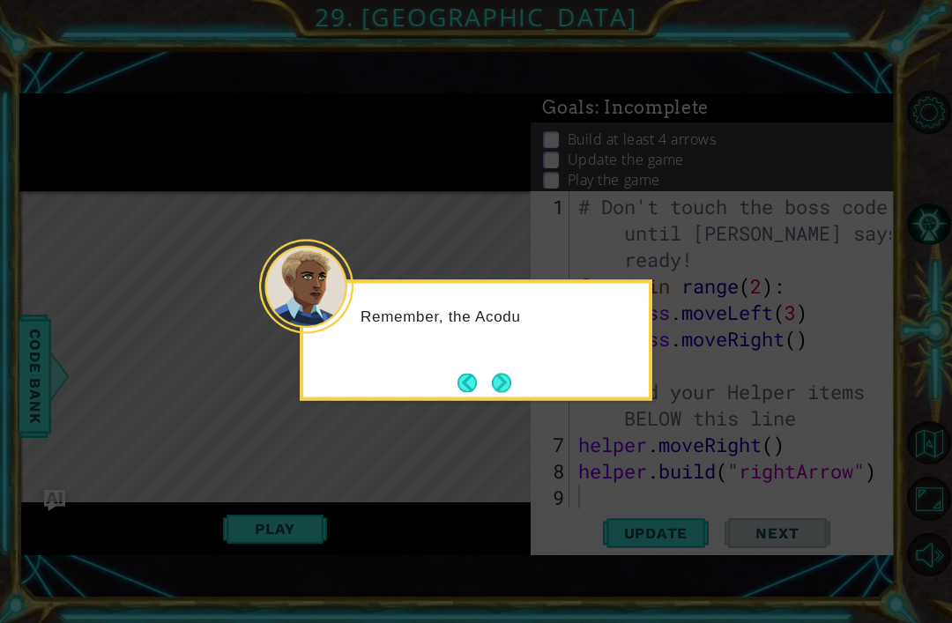
click at [511, 373] on button "Next" at bounding box center [501, 382] width 19 height 19
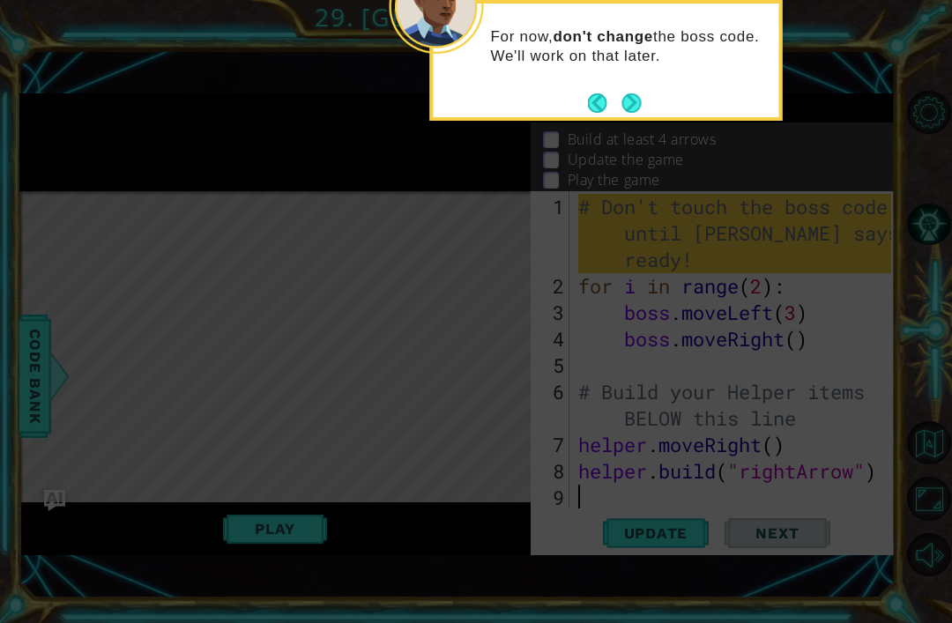
click at [635, 84] on div "For now, don't change the boss code. We'll work on that later." at bounding box center [605, 55] width 345 height 89
click at [628, 113] on button "Next" at bounding box center [631, 102] width 19 height 19
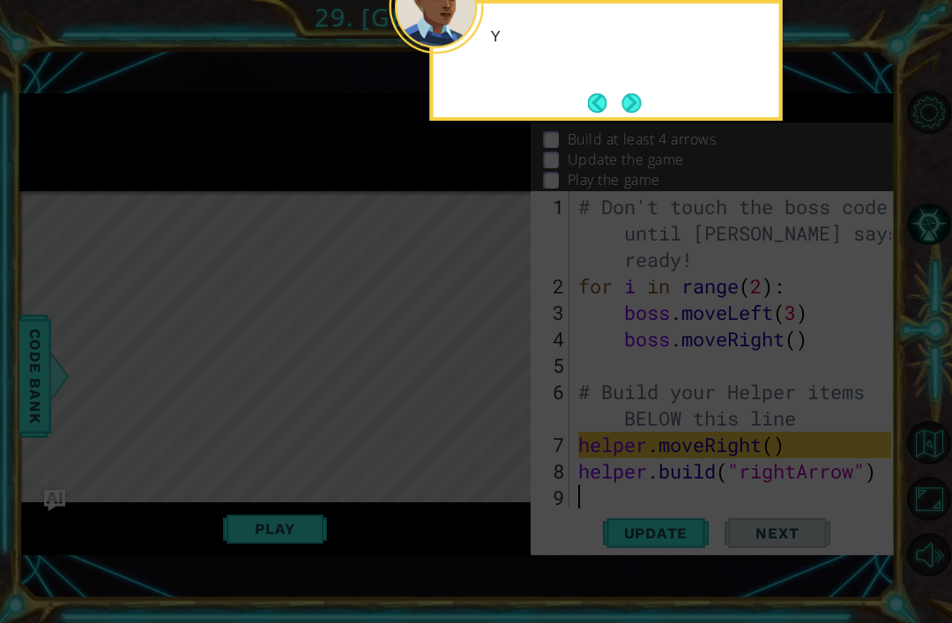
click at [641, 100] on button "Next" at bounding box center [631, 102] width 19 height 19
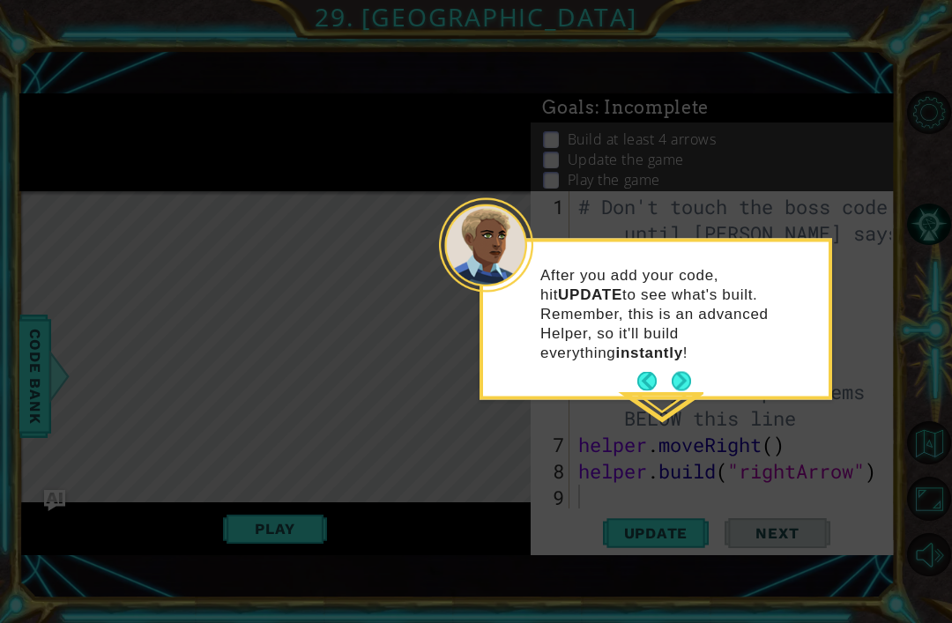
scroll to position [3, 0]
click at [684, 372] on button "Next" at bounding box center [680, 381] width 19 height 19
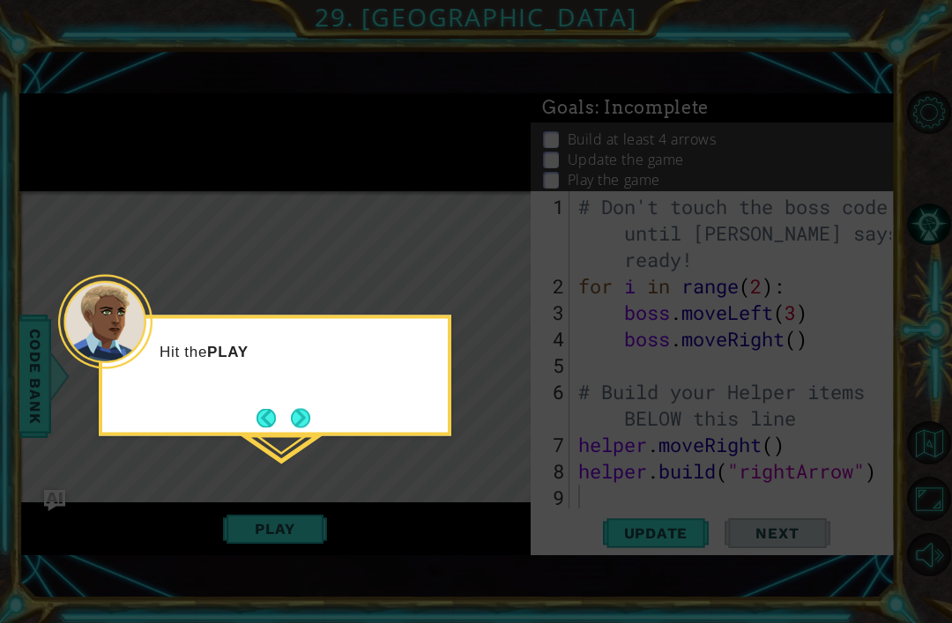
click at [307, 427] on button "Next" at bounding box center [300, 417] width 19 height 19
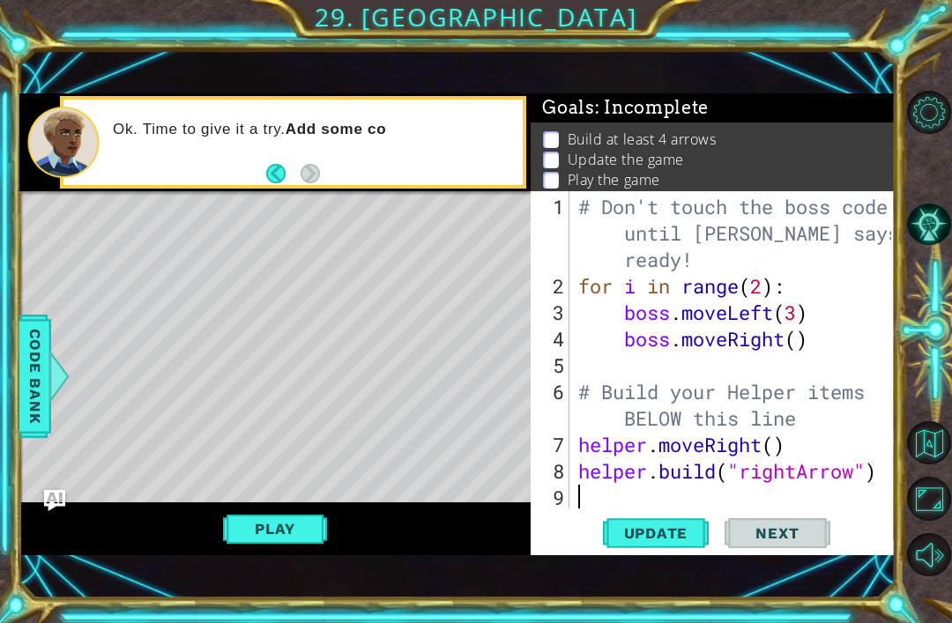
click at [797, 525] on span "Next" at bounding box center [776, 533] width 78 height 18
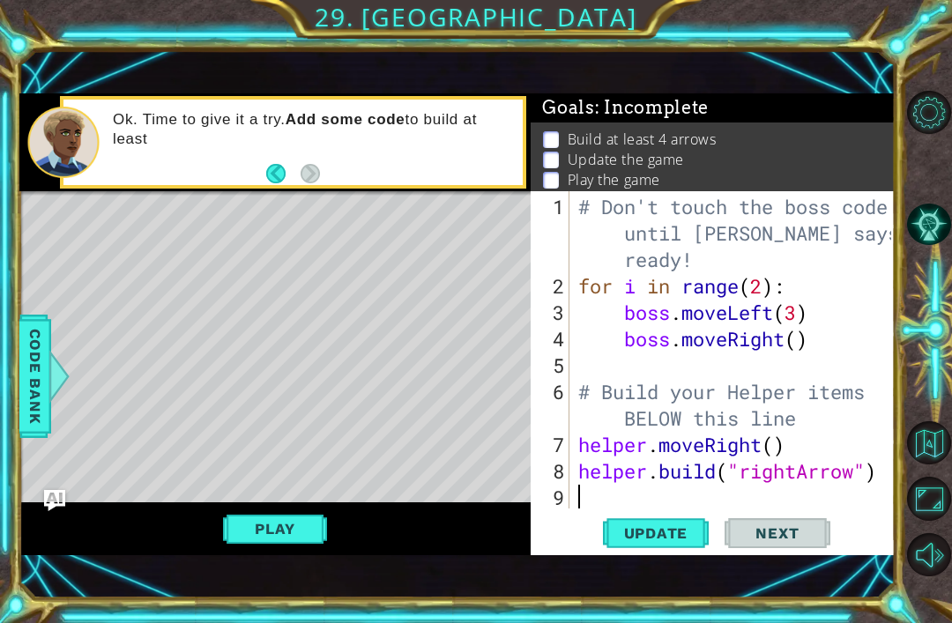
scroll to position [2, 0]
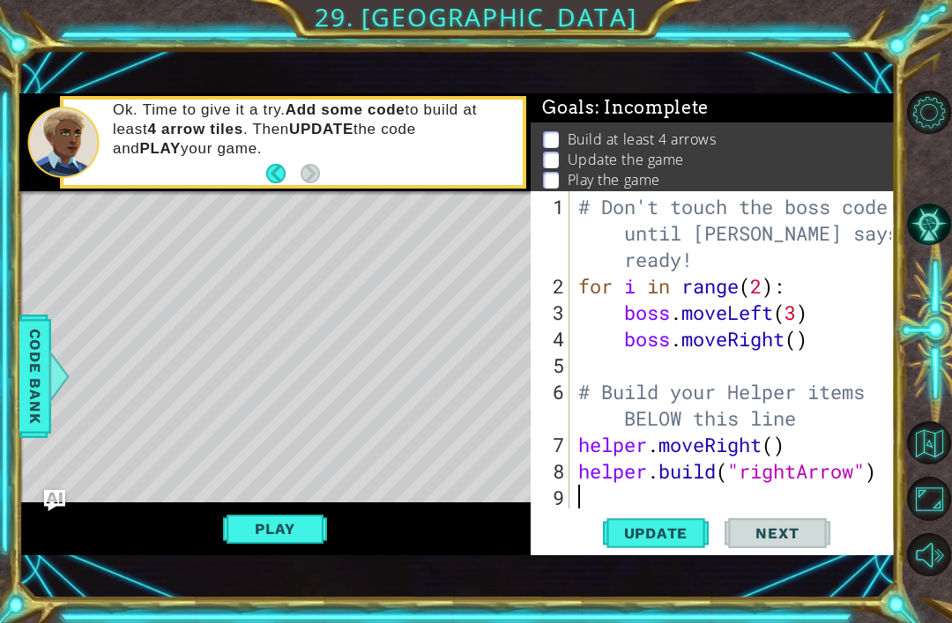
click at [326, 176] on div "Ok. Time to give it a try. Add some code to build at least 4 arrow tiles . Then…" at bounding box center [311, 142] width 422 height 101
click at [33, 166] on div at bounding box center [63, 142] width 71 height 71
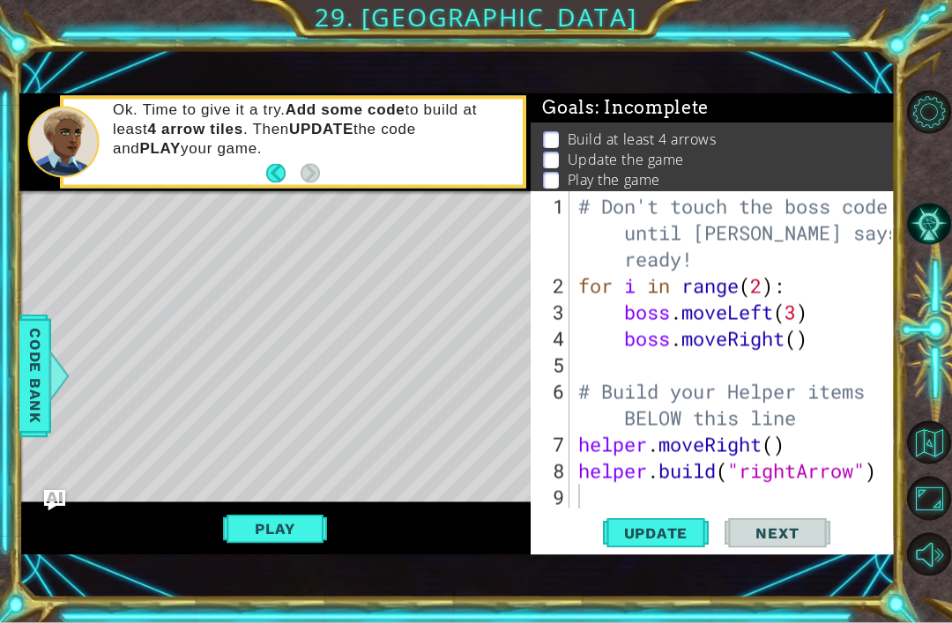
click at [657, 528] on span "Update" at bounding box center [656, 533] width 100 height 18
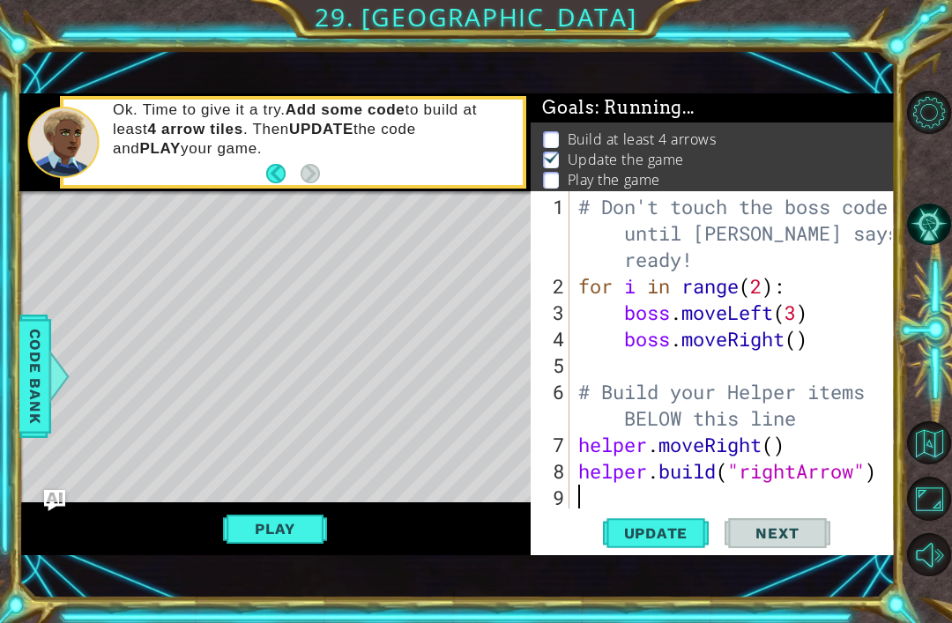
scroll to position [4, 0]
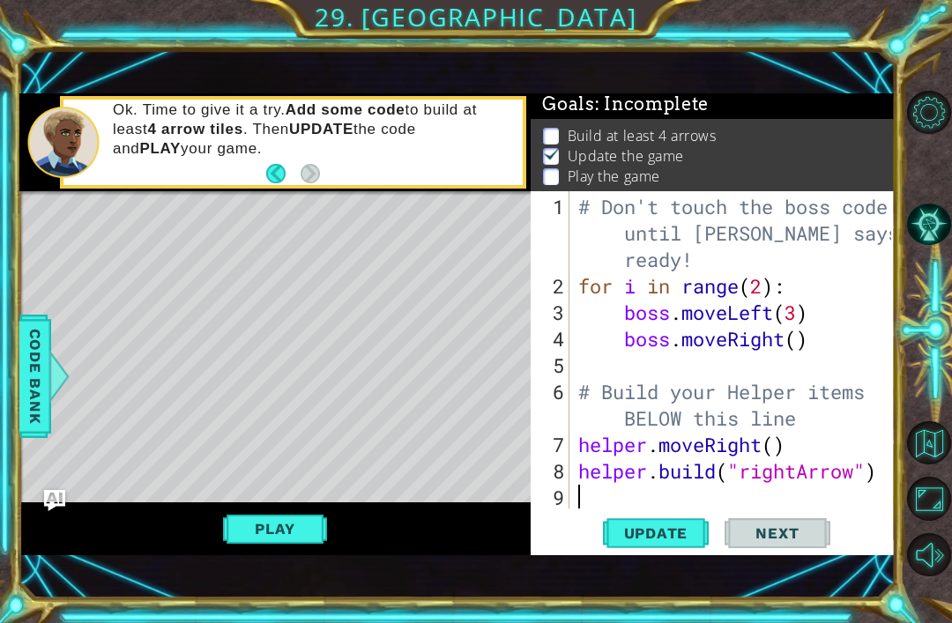
click at [893, 177] on div "Build at least 4 arrows Update the game Play the game" at bounding box center [712, 157] width 364 height 77
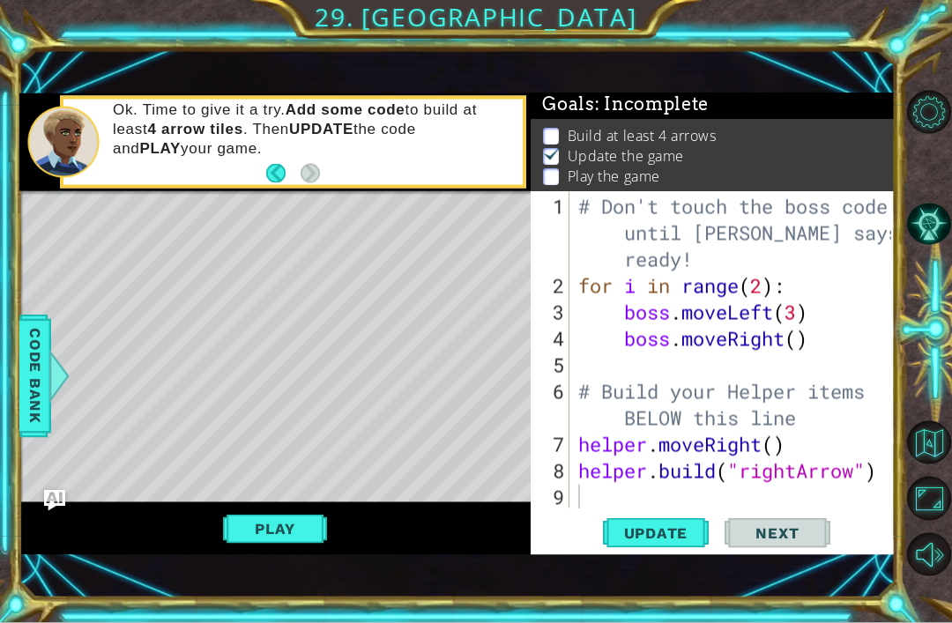
click at [678, 524] on span "Update" at bounding box center [656, 533] width 100 height 18
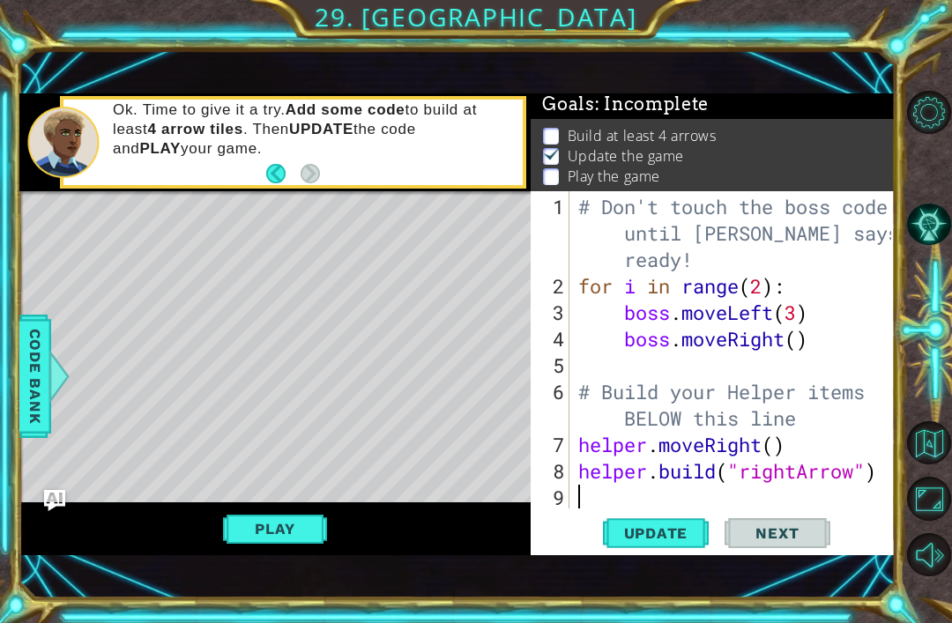
click at [920, 183] on div at bounding box center [929, 334] width 43 height 499
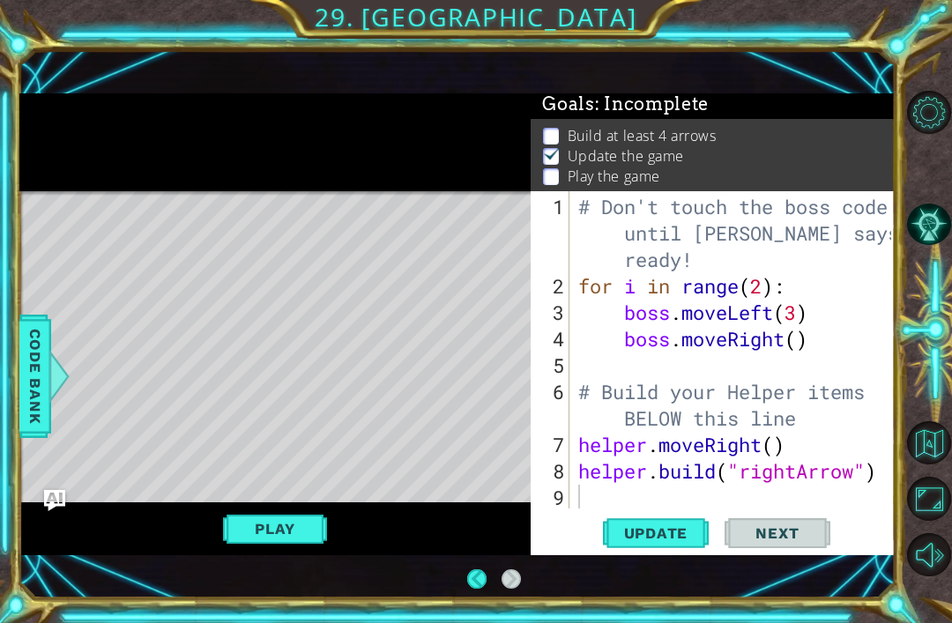
scroll to position [5, 0]
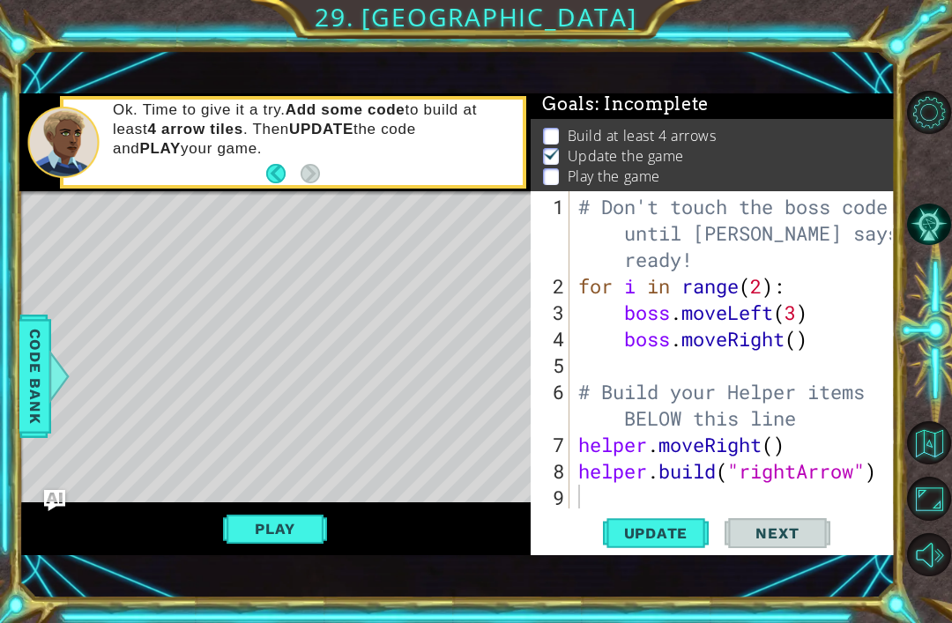
click at [317, 522] on button "Play" at bounding box center [274, 528] width 103 height 33
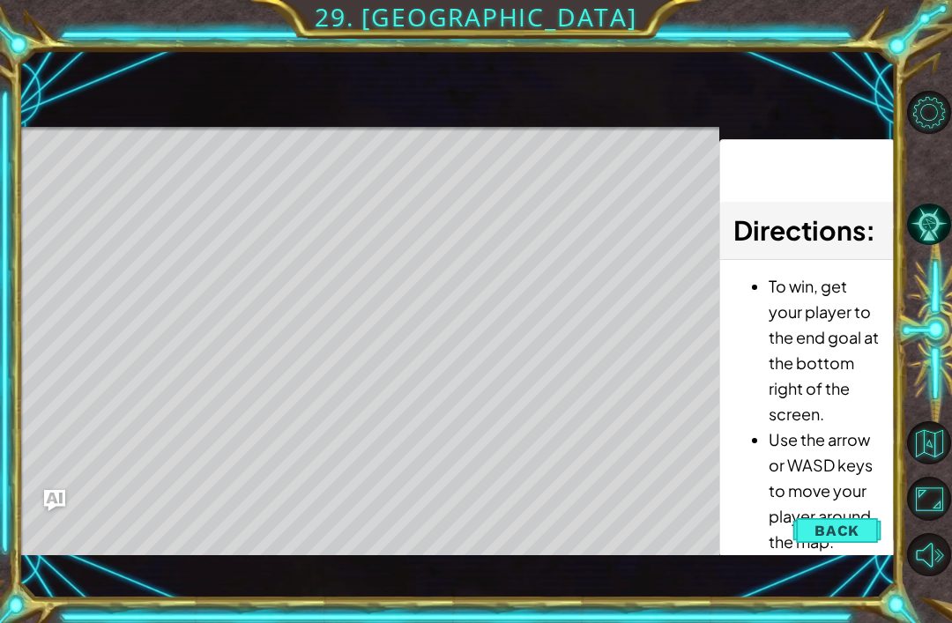
click at [860, 523] on button "Back" at bounding box center [836, 530] width 89 height 35
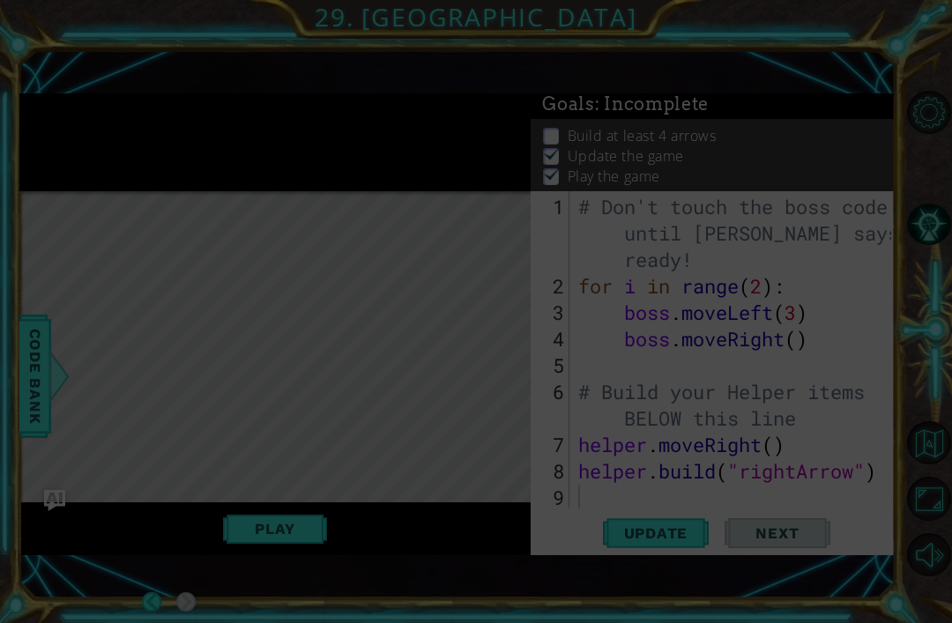
scroll to position [0, 0]
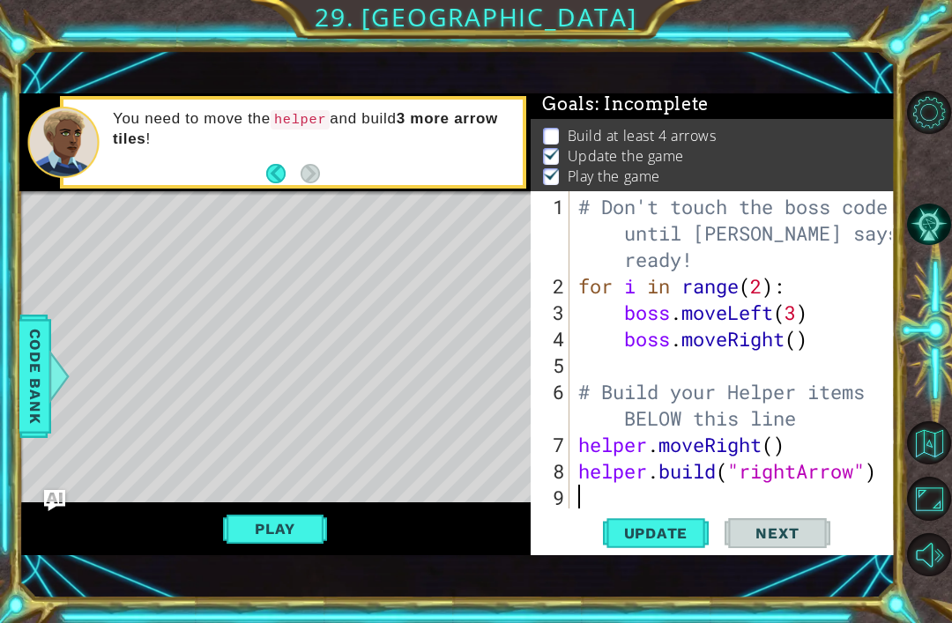
click at [567, 440] on div "7" at bounding box center [551, 445] width 35 height 26
type textarea "helper.moveRight()"
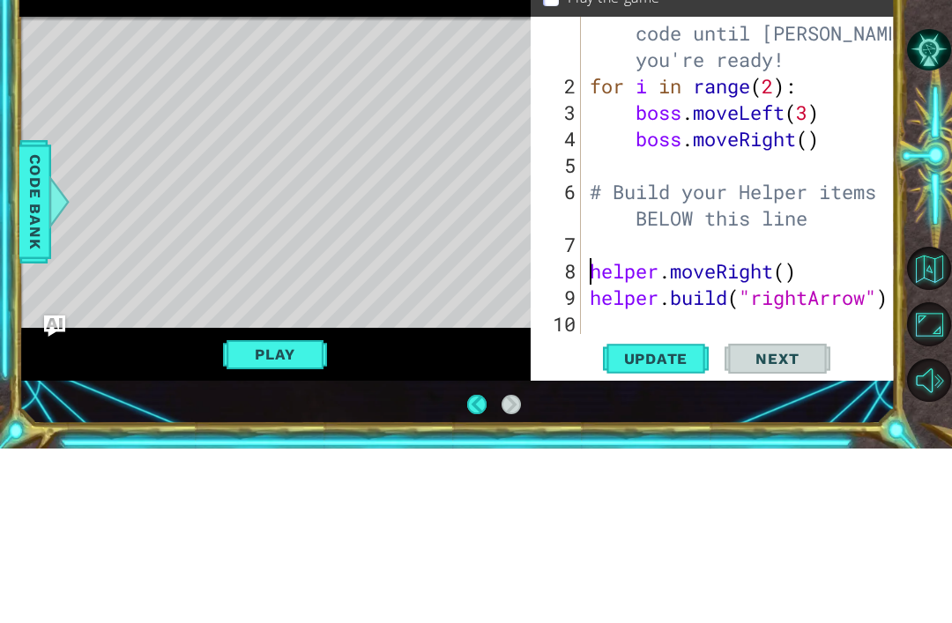
scroll to position [26, 0]
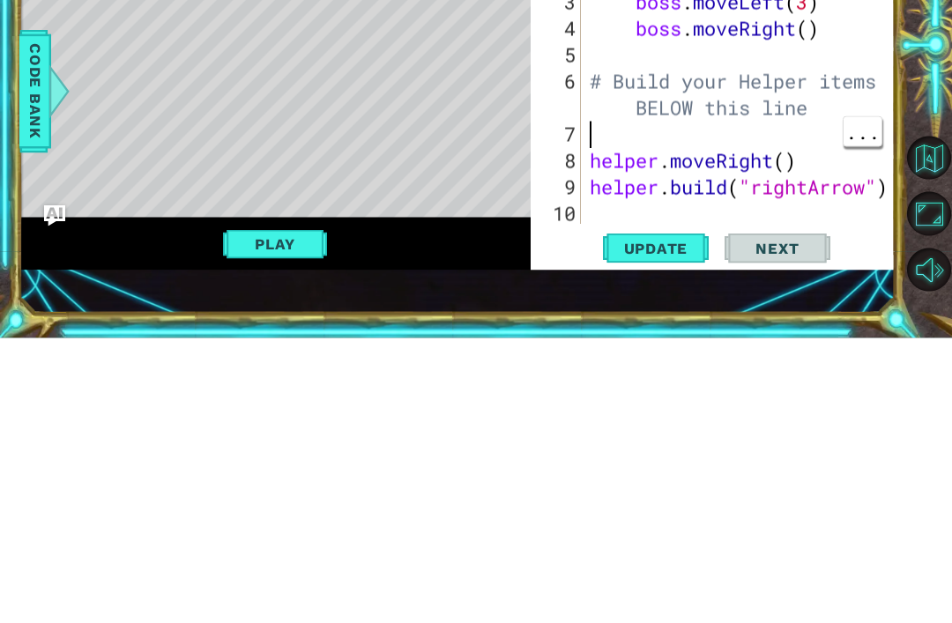
click at [625, 168] on div "# Don't touch the boss code until Vega says you're ready! for i in range ( 2 ) …" at bounding box center [743, 379] width 315 height 423
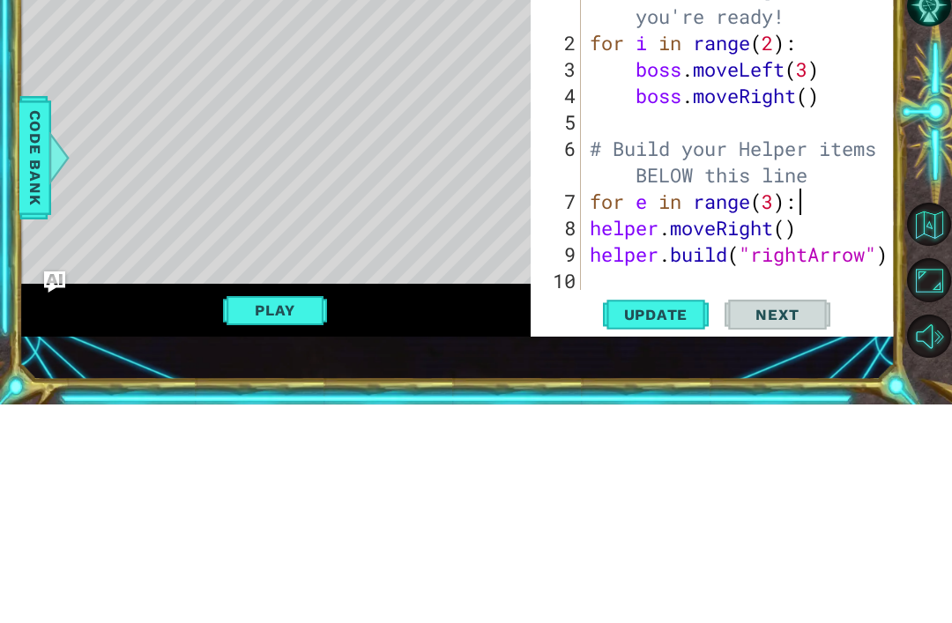
scroll to position [26, 0]
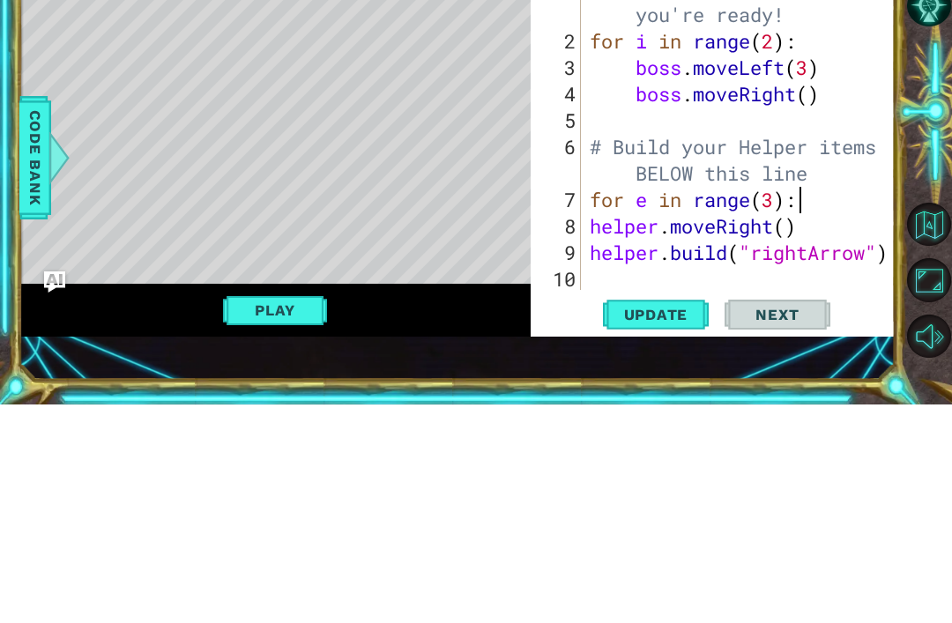
click at [925, 253] on div at bounding box center [929, 334] width 43 height 162
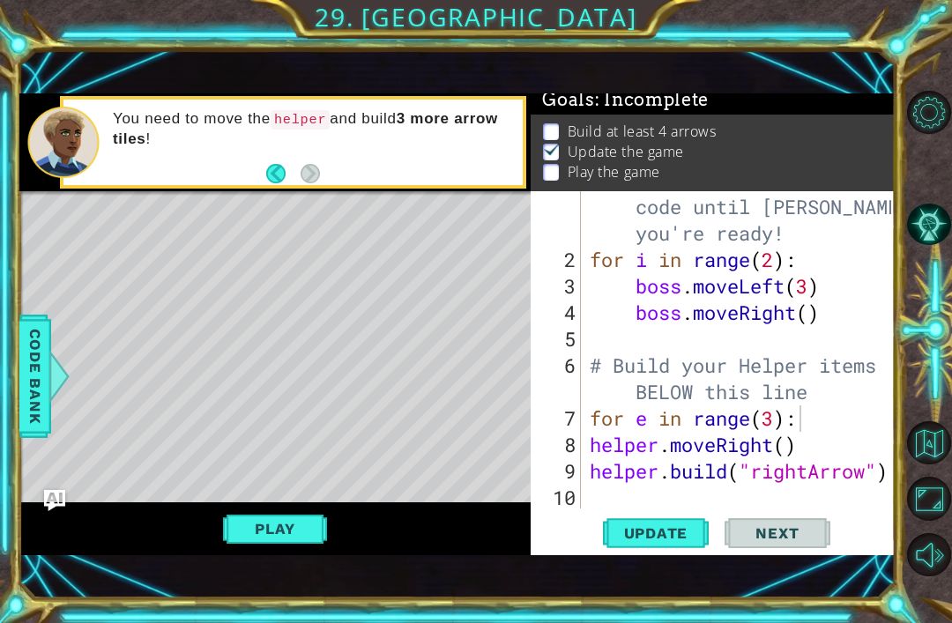
click at [259, 527] on button "Play" at bounding box center [274, 528] width 103 height 33
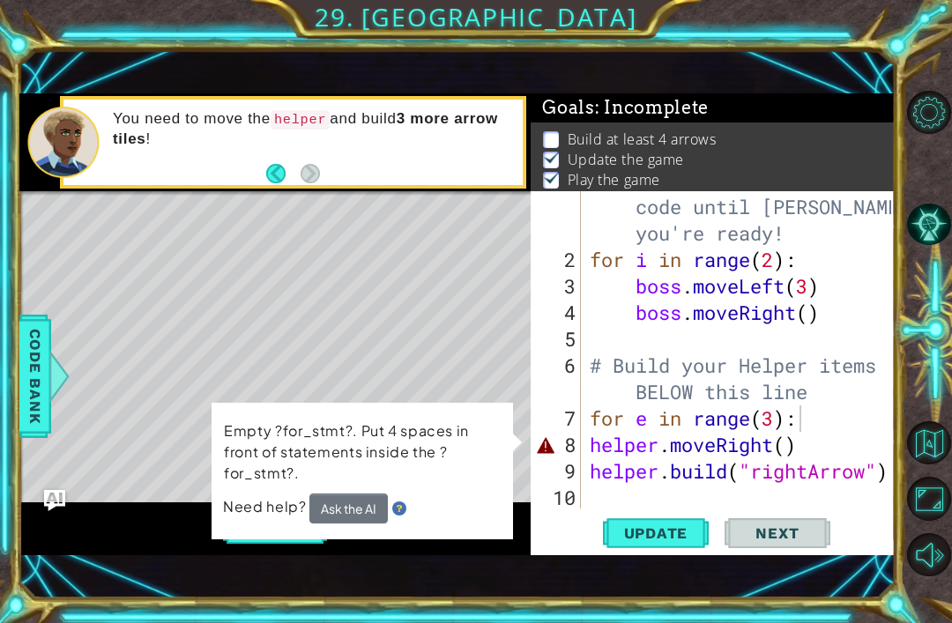
scroll to position [4, 0]
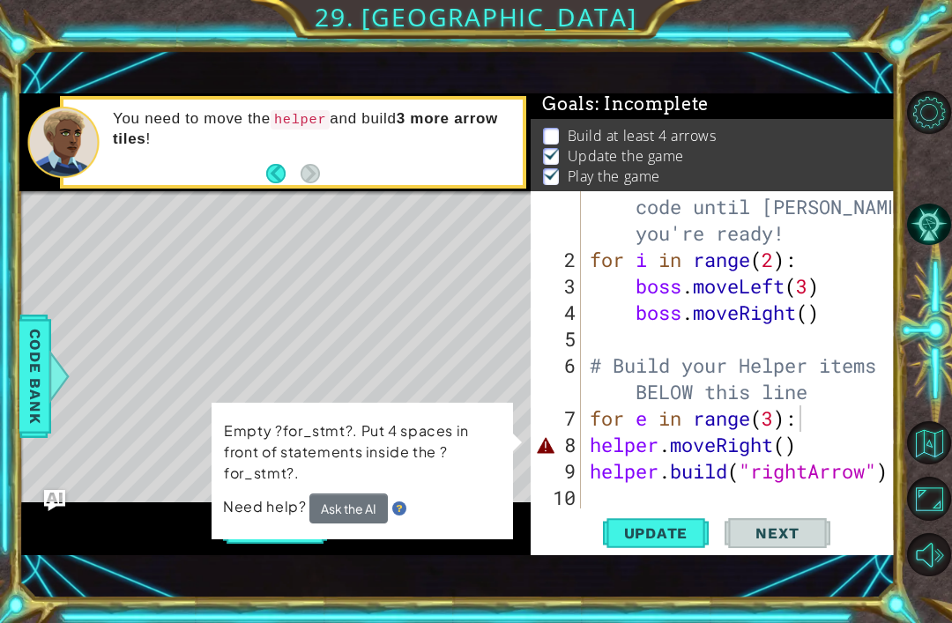
click at [671, 529] on span "Update" at bounding box center [656, 533] width 100 height 18
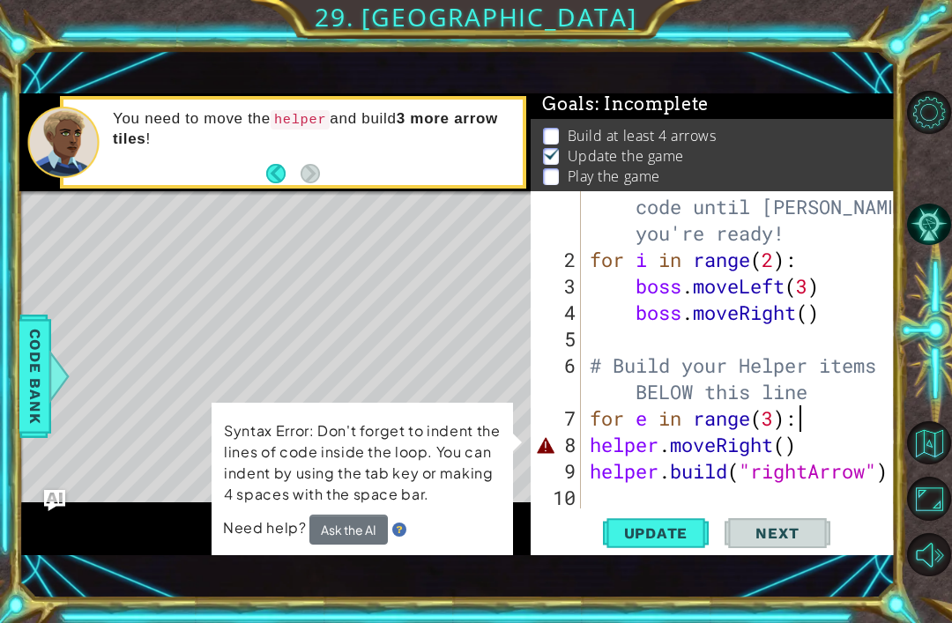
click at [875, 181] on li "Play the game" at bounding box center [715, 177] width 344 height 20
click at [836, 443] on div "# Don't touch the boss code until Vega says you're ready! for i in range ( 2 ) …" at bounding box center [743, 378] width 315 height 423
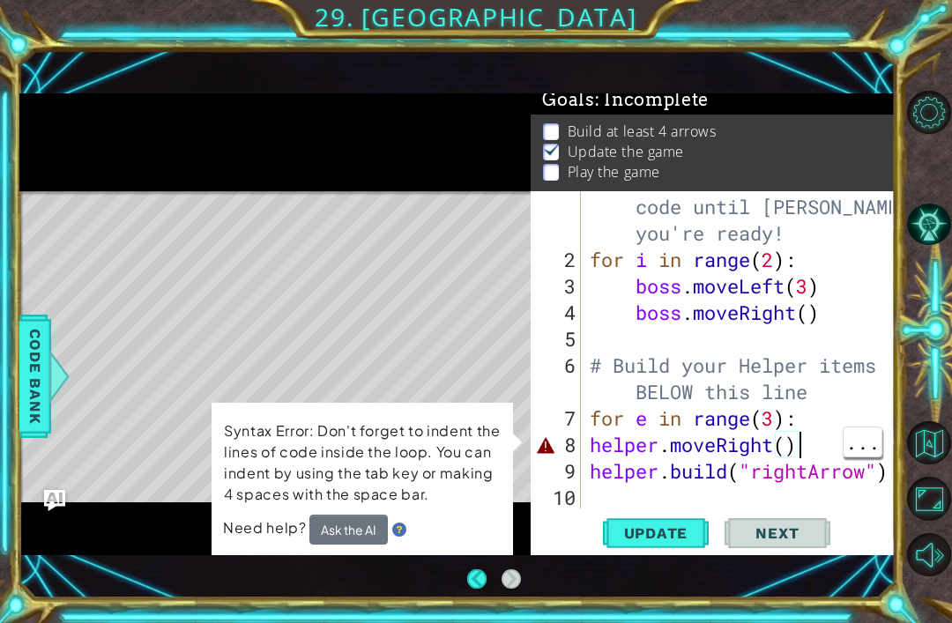
scroll to position [7, 0]
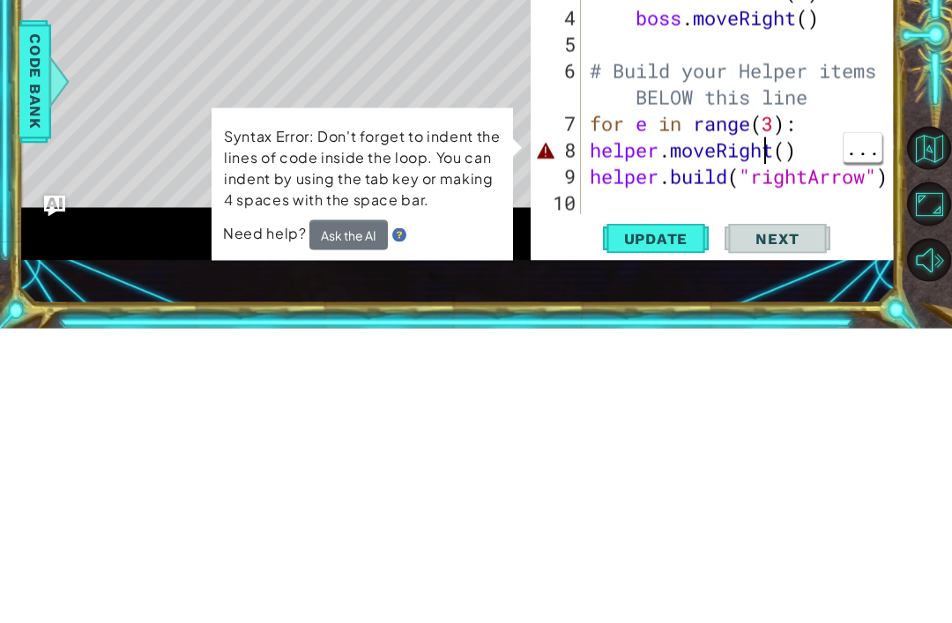
click at [769, 167] on div "# Don't touch the boss code until Vega says you're ready! for i in range ( 2 ) …" at bounding box center [743, 378] width 315 height 423
click at [779, 167] on div "# Don't touch the boss code until Vega says you're ready! for i in range ( 2 ) …" at bounding box center [743, 378] width 315 height 423
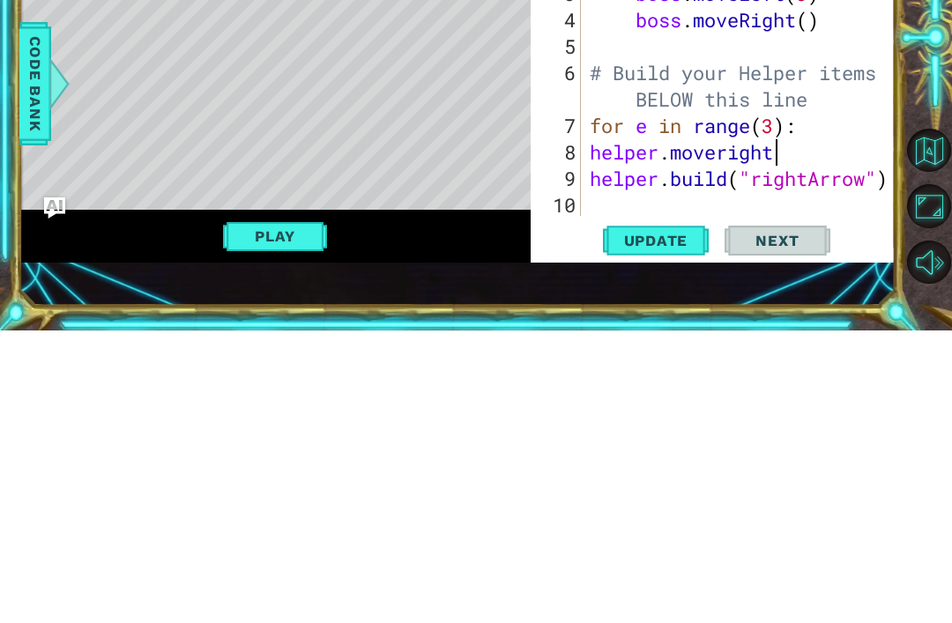
scroll to position [0, 8]
click at [930, 253] on div at bounding box center [929, 334] width 43 height 162
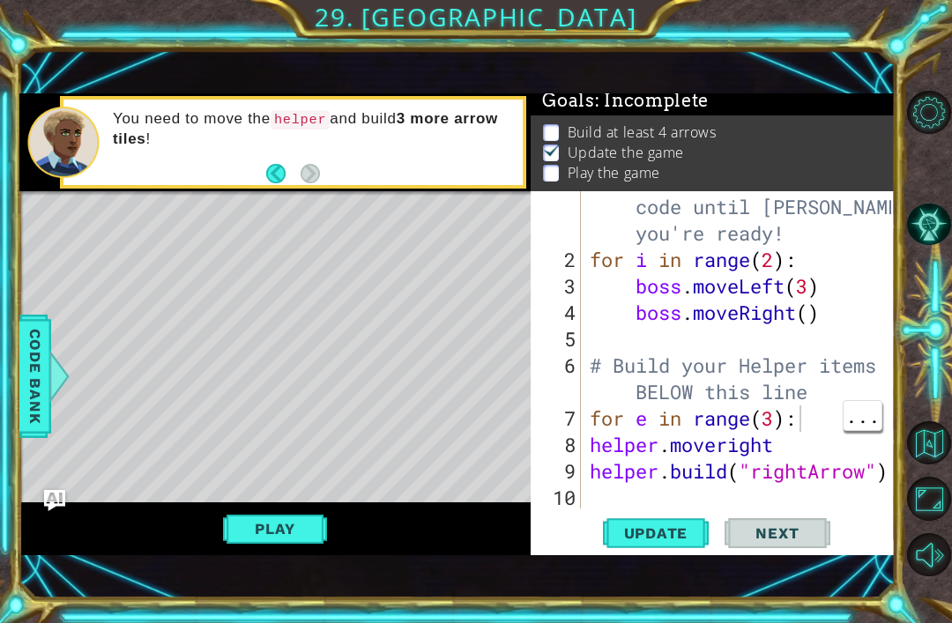
click at [679, 539] on span "Update" at bounding box center [656, 533] width 100 height 18
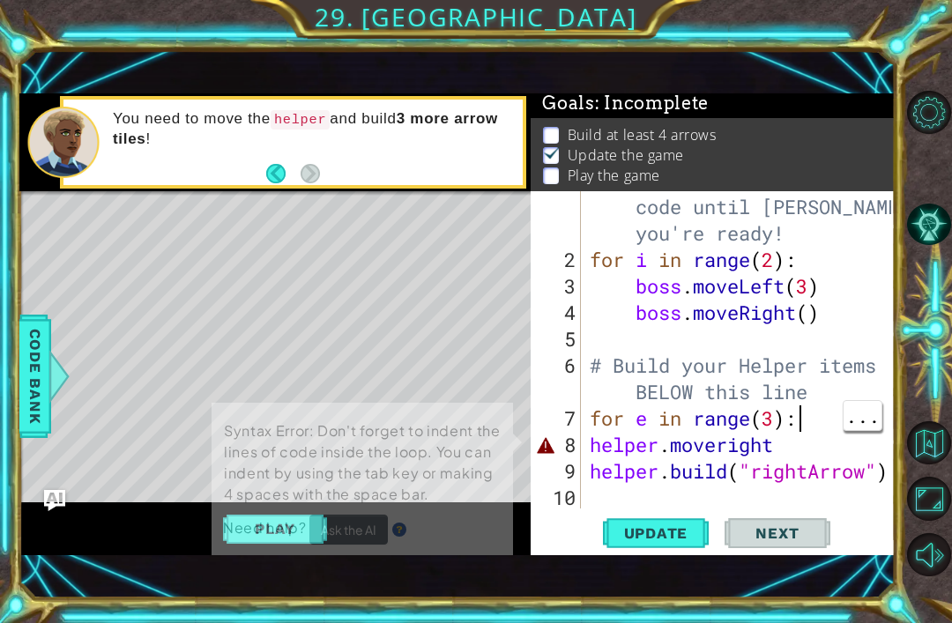
scroll to position [4, 0]
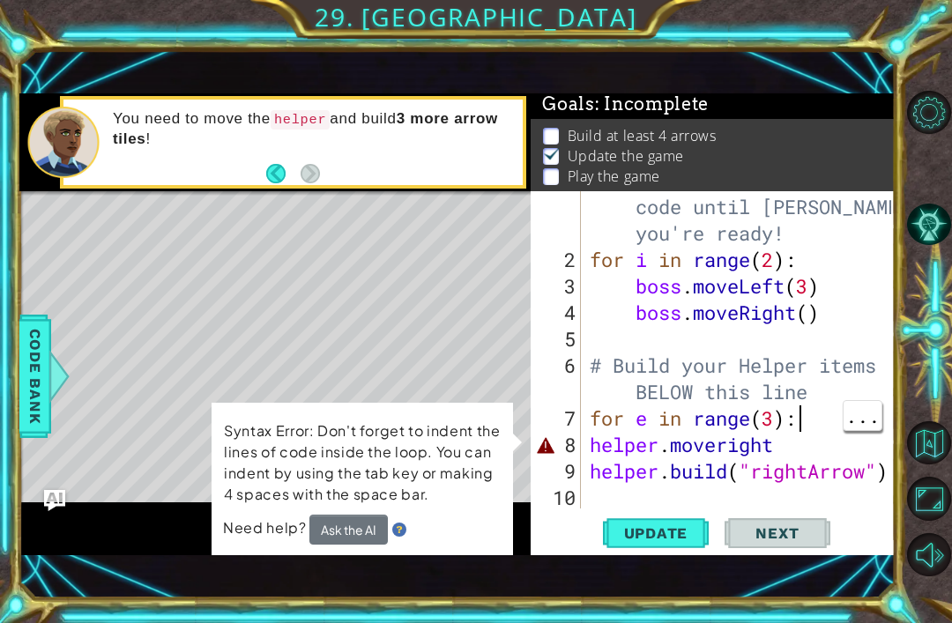
click at [4, 195] on div "1 ההההההההההההההההההההההההההההההההההההההההההההההההההההההההההההההההההההההההההההה…" at bounding box center [476, 311] width 952 height 623
click at [227, 522] on span "Need help?" at bounding box center [266, 527] width 86 height 19
click at [0, 180] on div "1 ההההההההההההההההההההההההההההההההההההההההההההההההההההההההההההההההההההההההההההה…" at bounding box center [476, 311] width 952 height 623
click at [937, 283] on div at bounding box center [929, 334] width 43 height 162
click at [288, 174] on button "Back" at bounding box center [283, 173] width 34 height 19
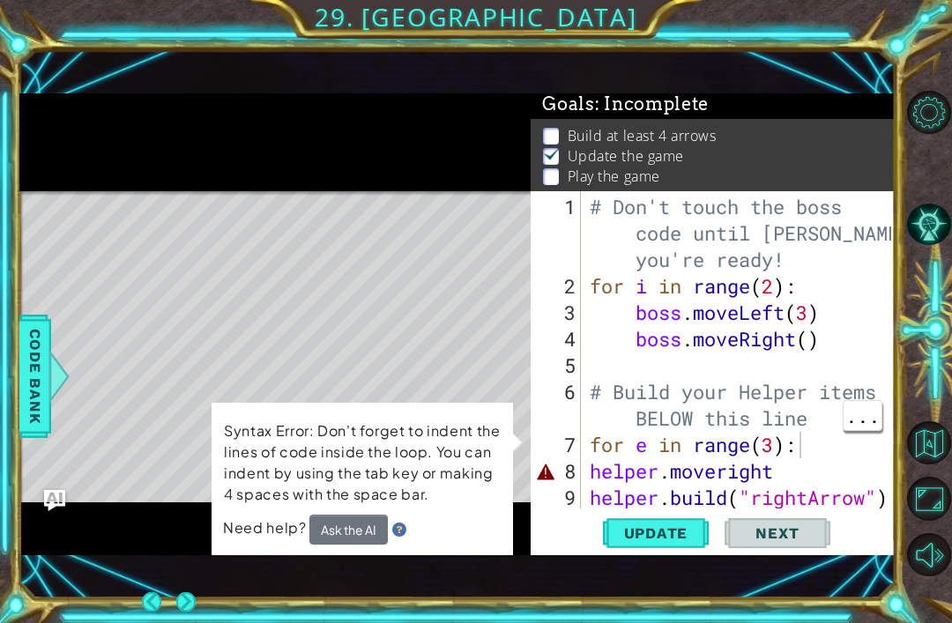
scroll to position [0, 0]
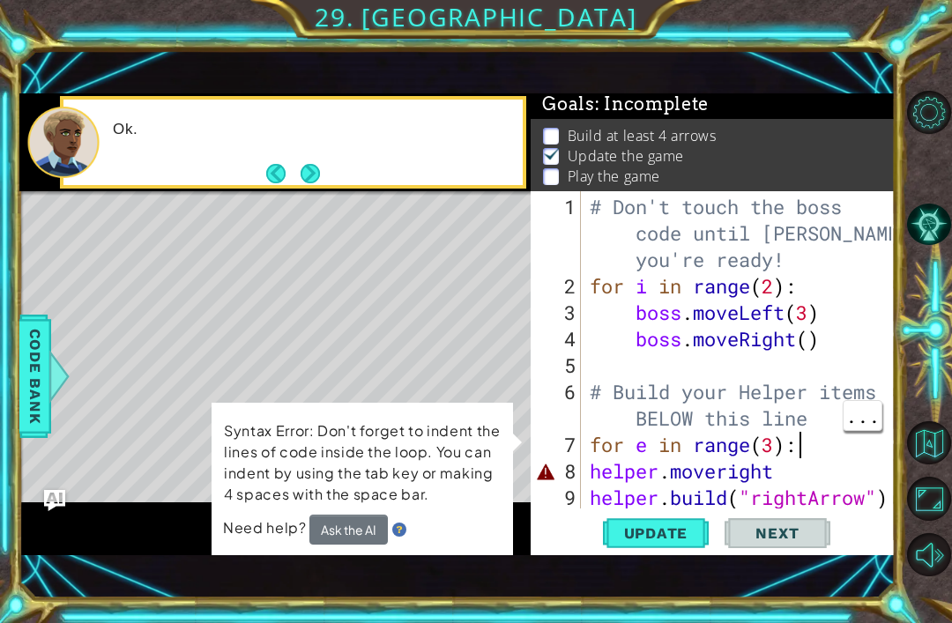
click at [320, 168] on button "Next" at bounding box center [309, 173] width 19 height 19
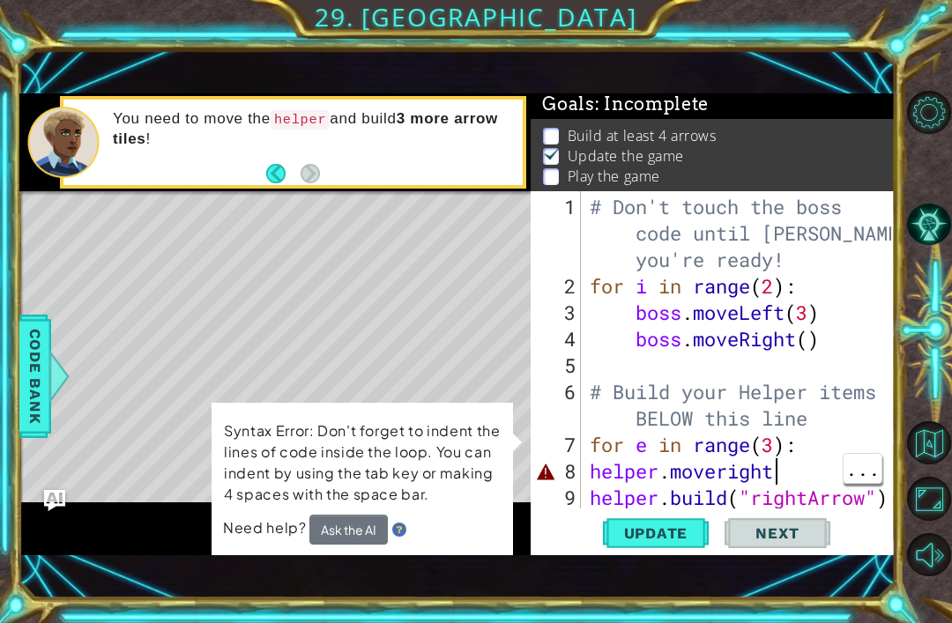
click at [838, 474] on div "# Don't touch the boss code until Vega says you're ready! for i in range ( 2 ) …" at bounding box center [743, 405] width 315 height 423
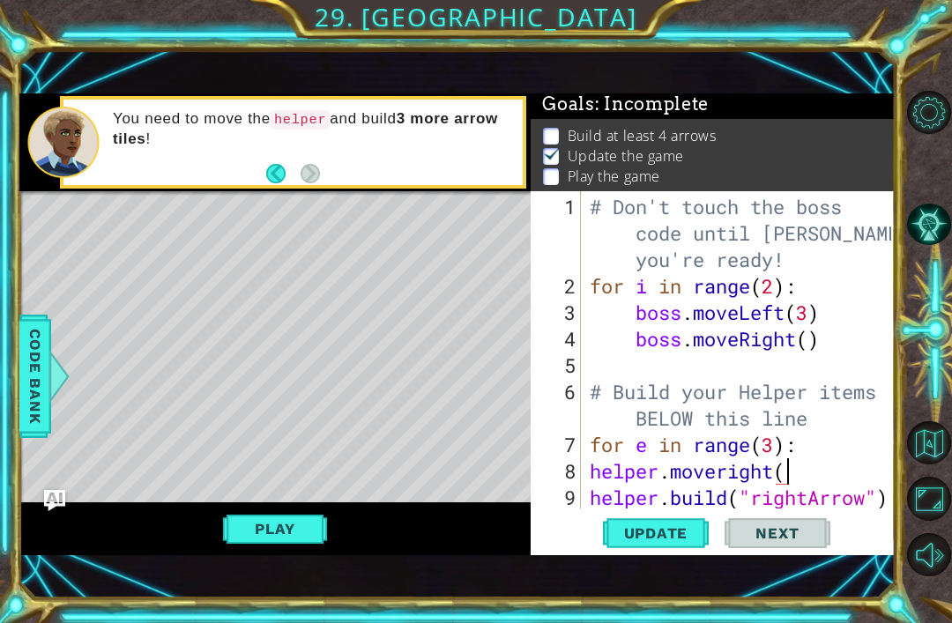
scroll to position [0, 9]
click at [11, 168] on div "1 ההההההההההההההההההההההההההההההההההההההההההההההההההההההההההההההההההההההההההההה…" at bounding box center [476, 311] width 952 height 623
click at [4, 148] on div "1 ההההההההההההההההההההההההההההההההההההההההההההההההההההההההההההההההההההההההההההה…" at bounding box center [476, 311] width 952 height 623
click at [263, 530] on button "Play" at bounding box center [274, 528] width 103 height 33
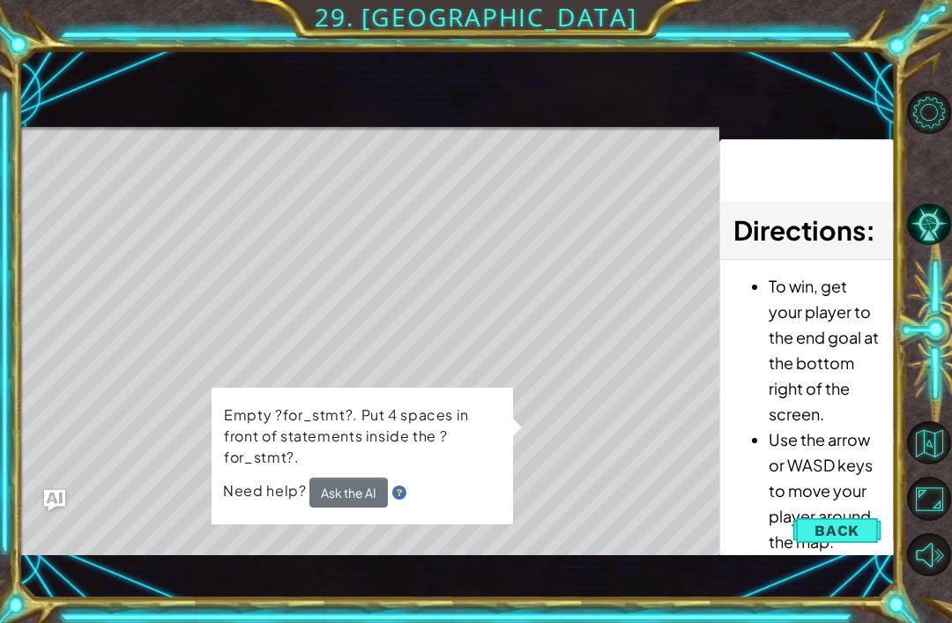
click at [842, 529] on span "Back" at bounding box center [836, 531] width 45 height 18
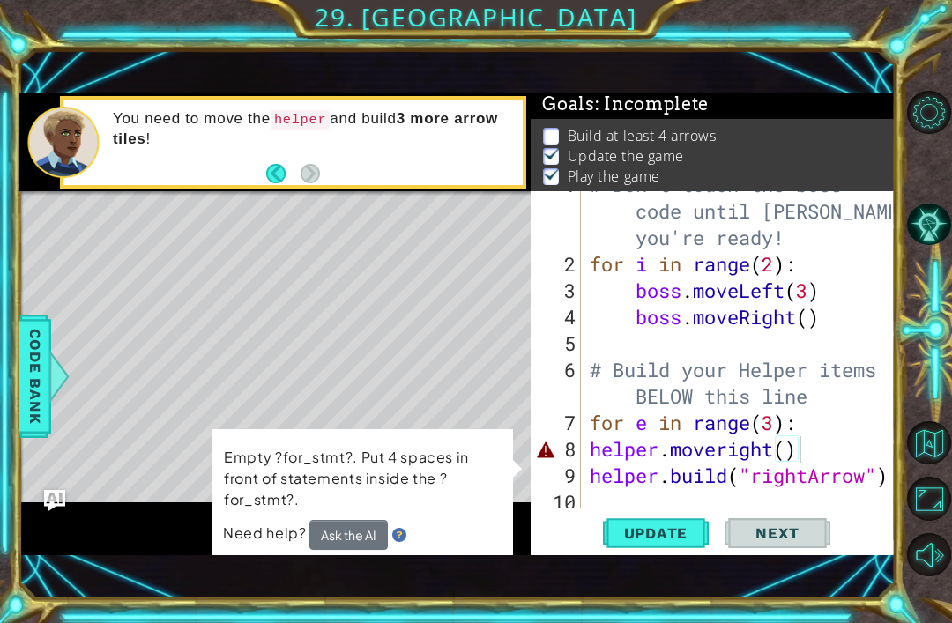
scroll to position [21, 0]
click at [837, 422] on div "# Don't touch the boss code until Vega says you're ready! for i in range ( 2 ) …" at bounding box center [743, 383] width 314 height 423
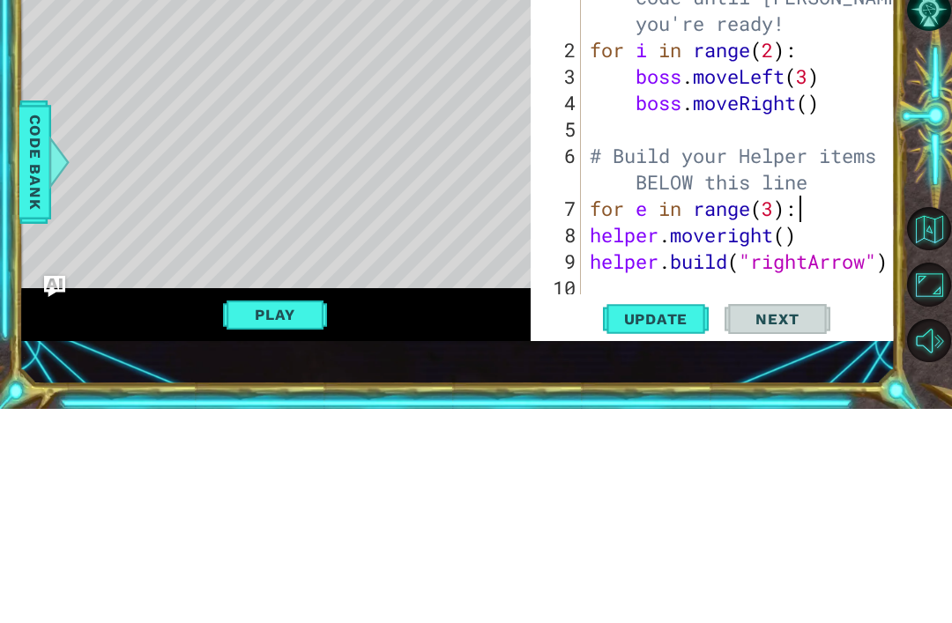
scroll to position [0, 0]
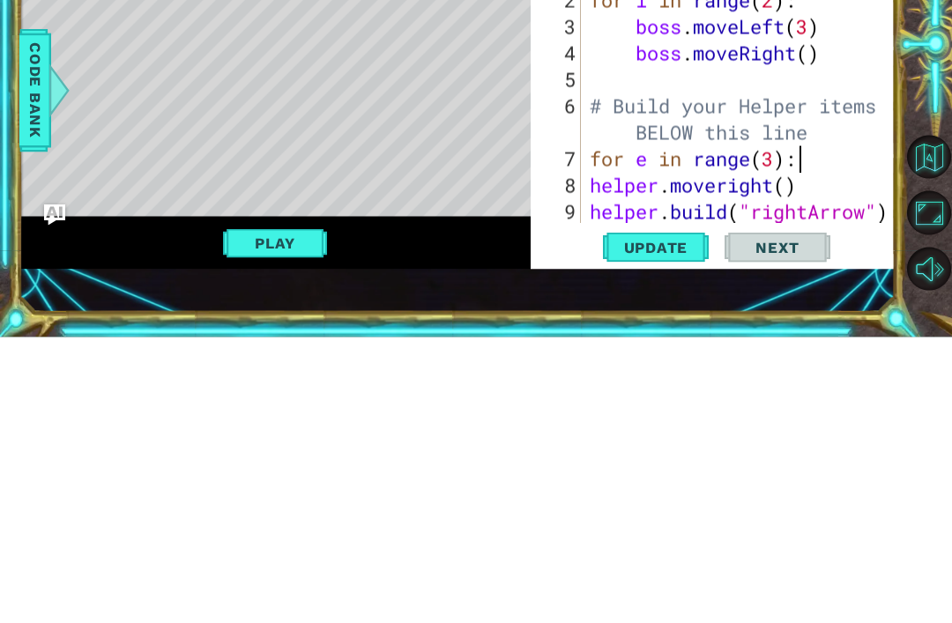
click at [908, 253] on div at bounding box center [929, 334] width 43 height 162
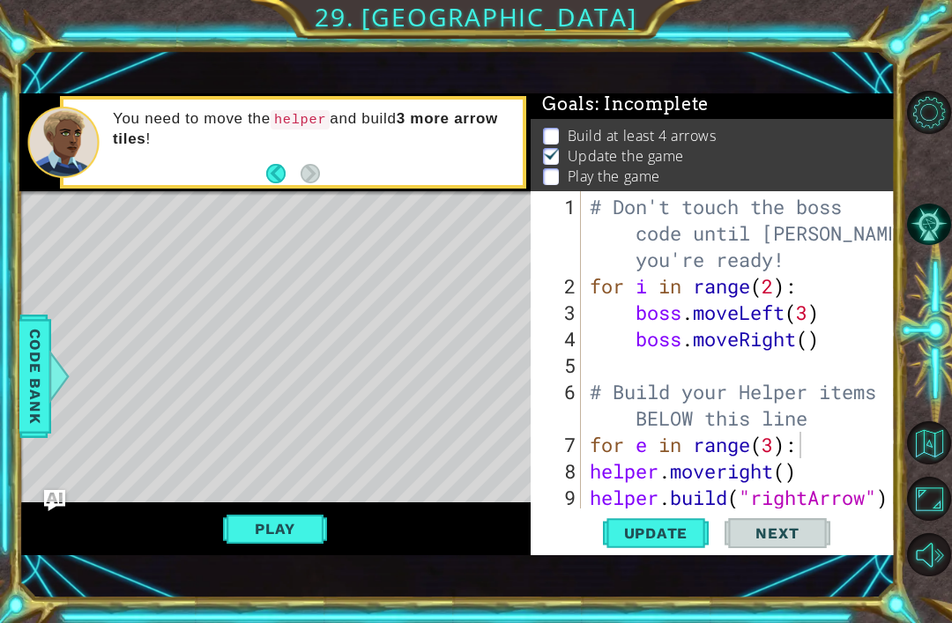
click at [658, 534] on span "Update" at bounding box center [656, 533] width 100 height 18
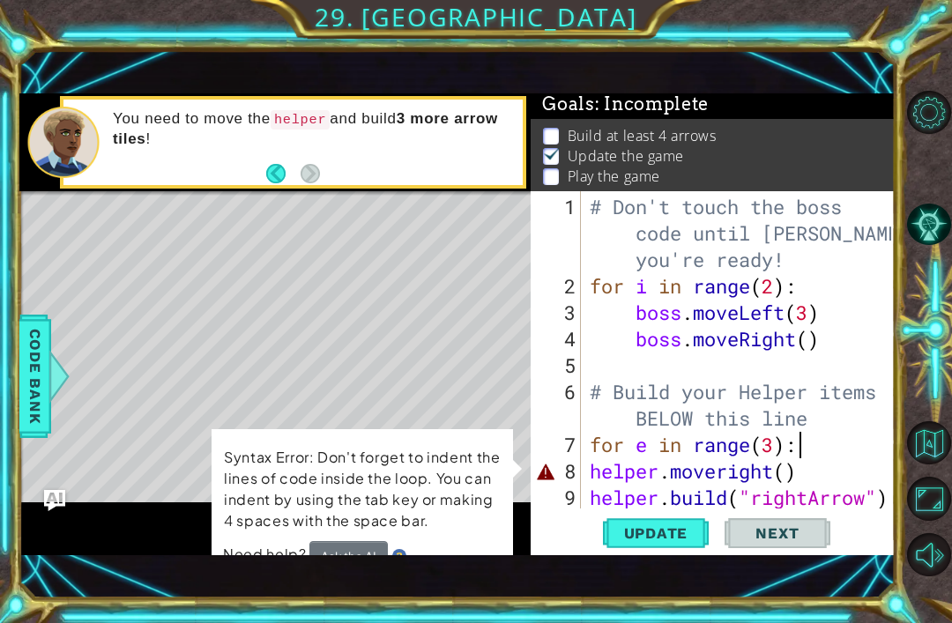
click at [4, 197] on div "1 ההההההההההההההההההההההההההההההההההההההההההההההההההההההההההההההההההההההההההההה…" at bounding box center [476, 311] width 952 height 623
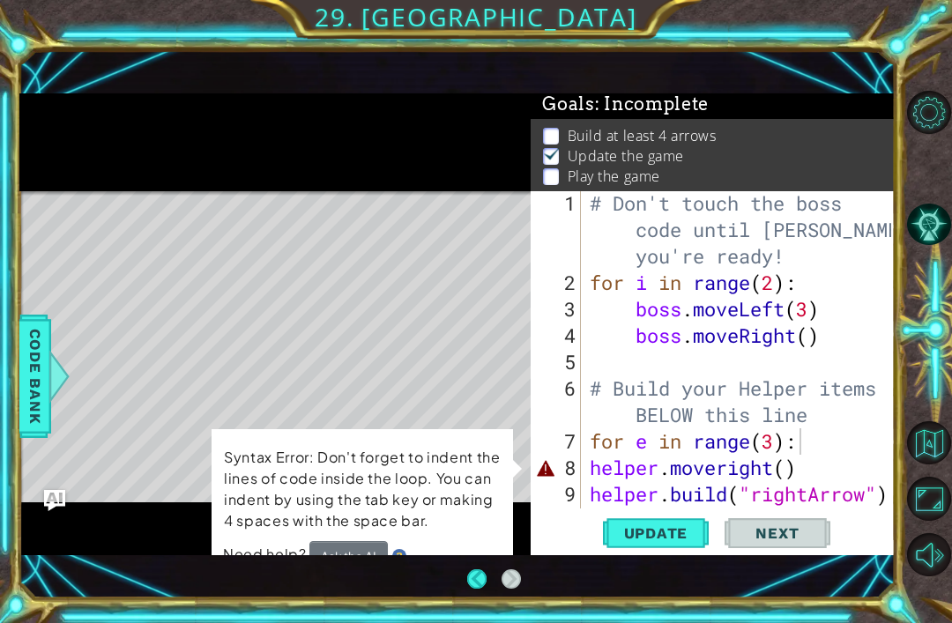
scroll to position [33, 0]
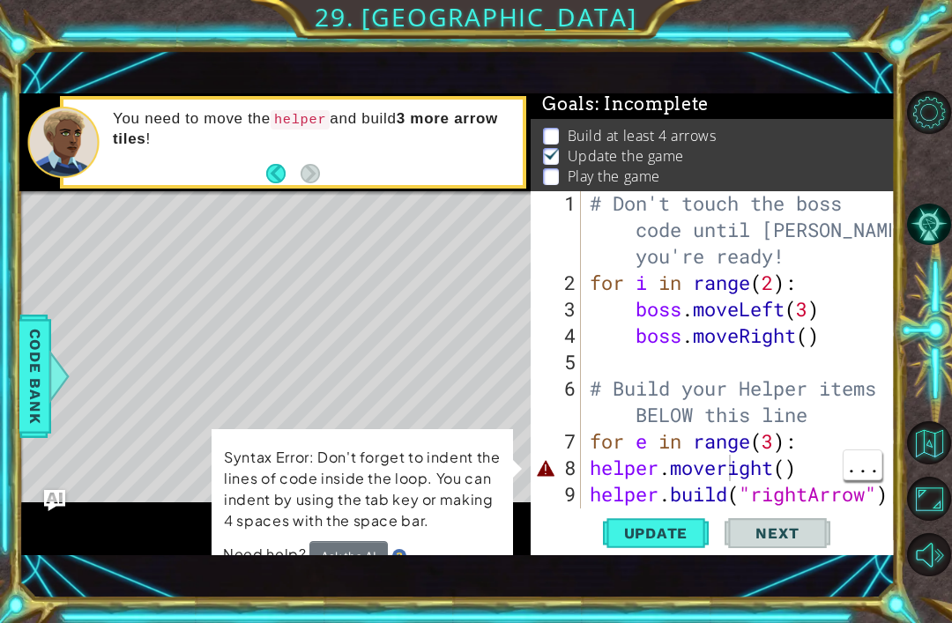
click at [730, 470] on div "# Don't touch the boss code until Vega says you're ready! for i in range ( 2 ) …" at bounding box center [743, 401] width 314 height 423
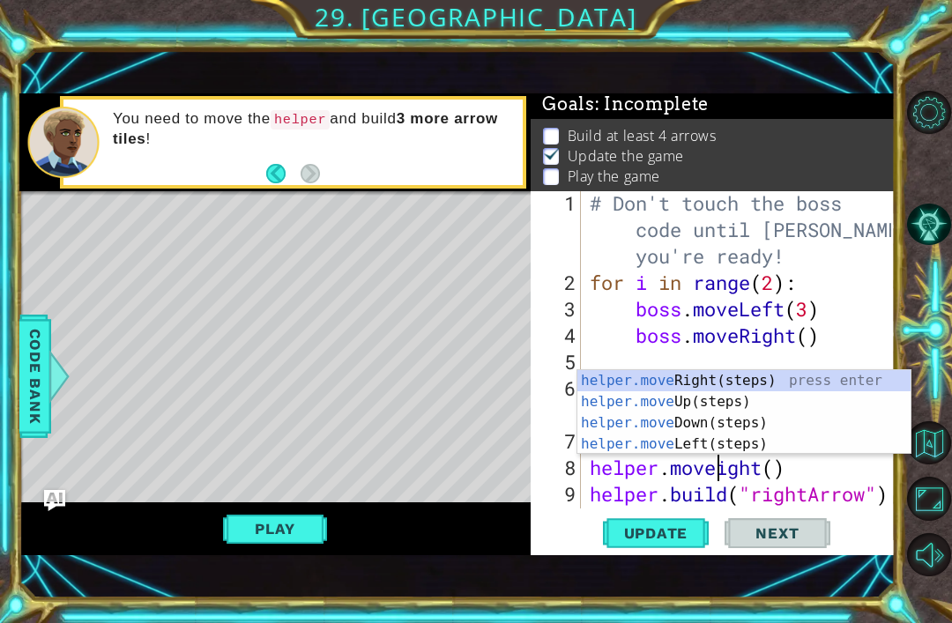
scroll to position [0, 6]
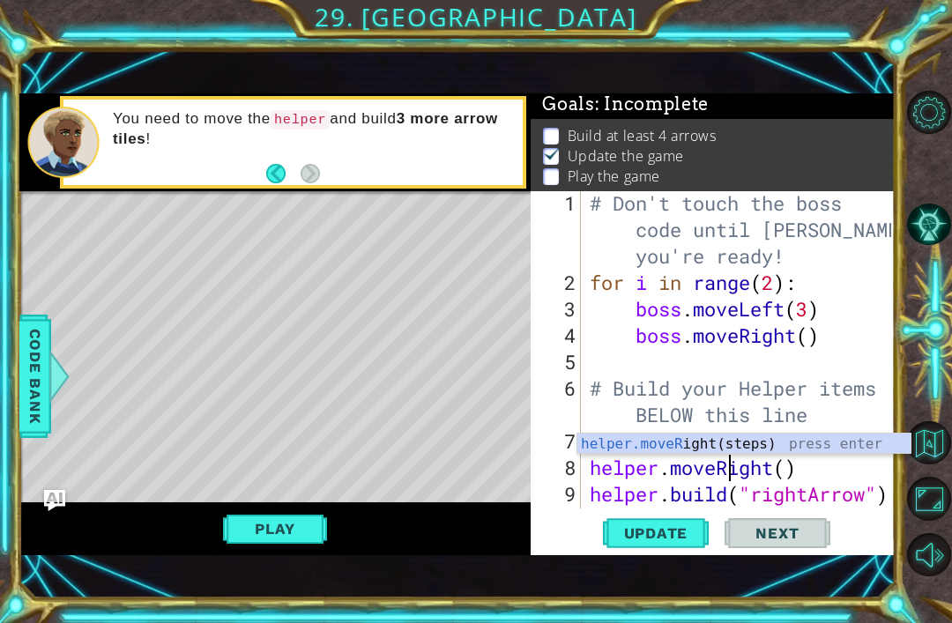
click at [19, 184] on div "You need to move the helper and build 3 more arrow tiles !" at bounding box center [275, 142] width 512 height 99
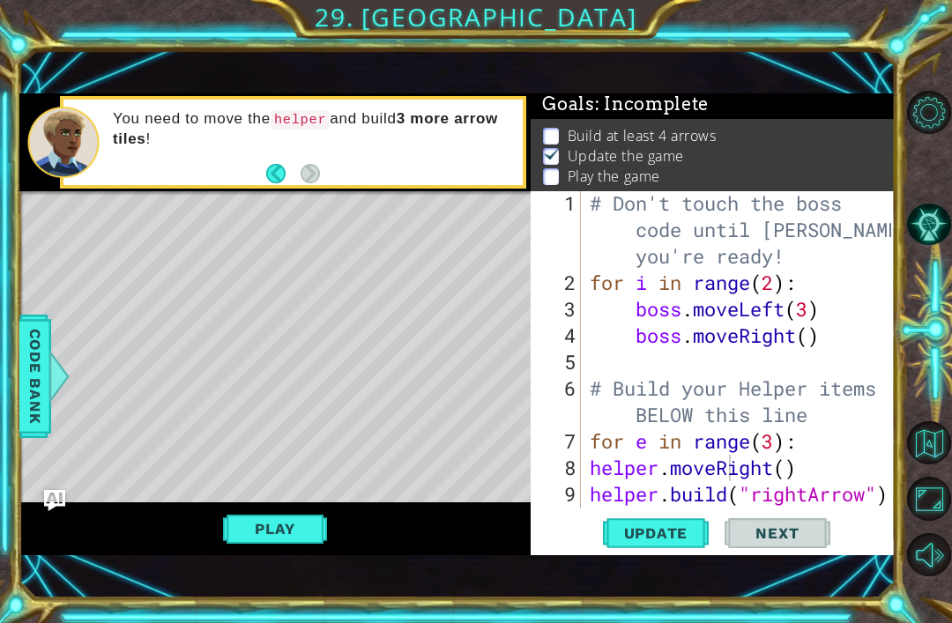
click at [248, 523] on button "Play" at bounding box center [274, 528] width 103 height 33
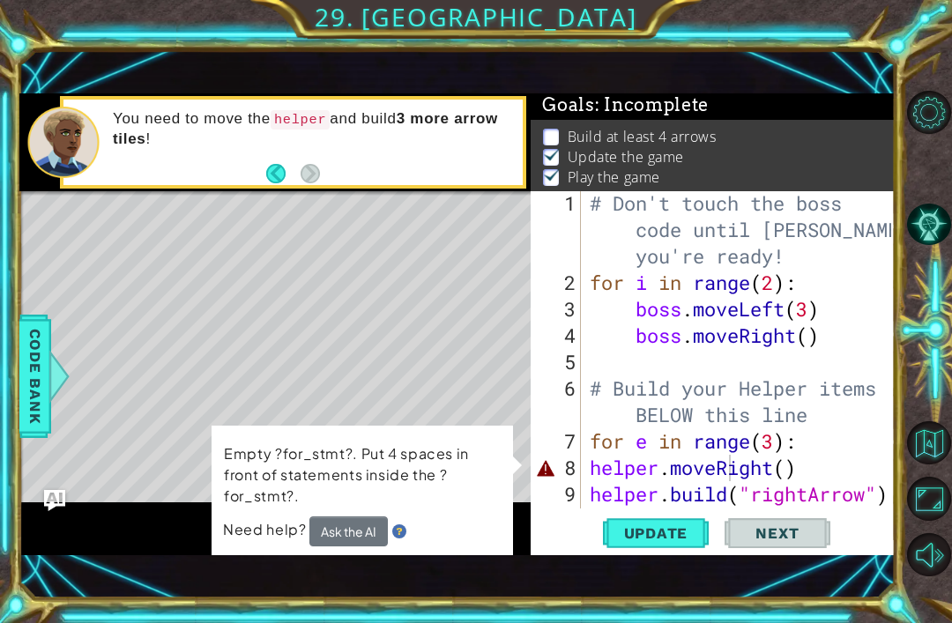
scroll to position [4, 0]
click at [653, 444] on div "# Don't touch the boss code until Vega says you're ready! for i in range ( 2 ) …" at bounding box center [743, 401] width 314 height 423
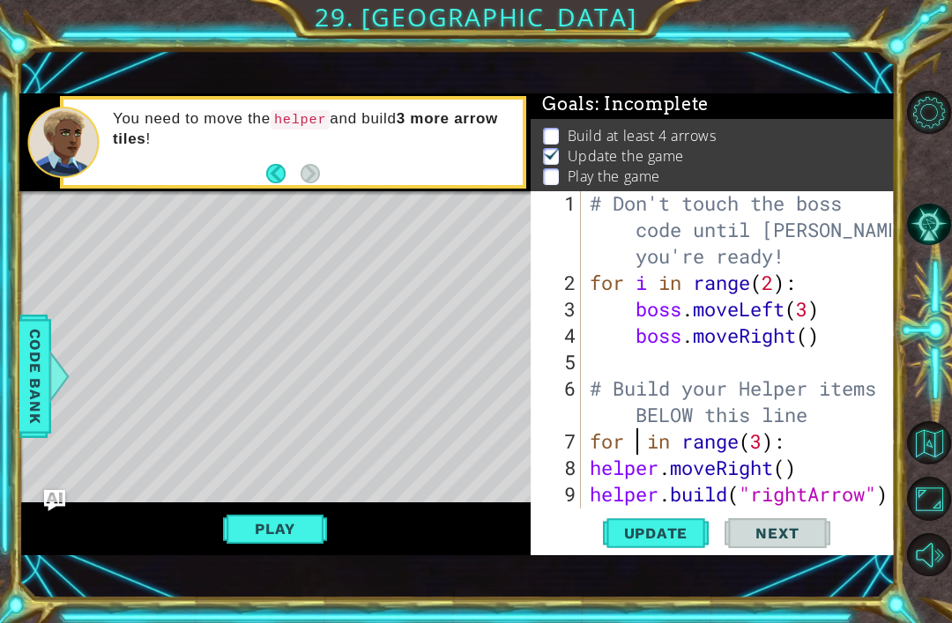
scroll to position [0, 3]
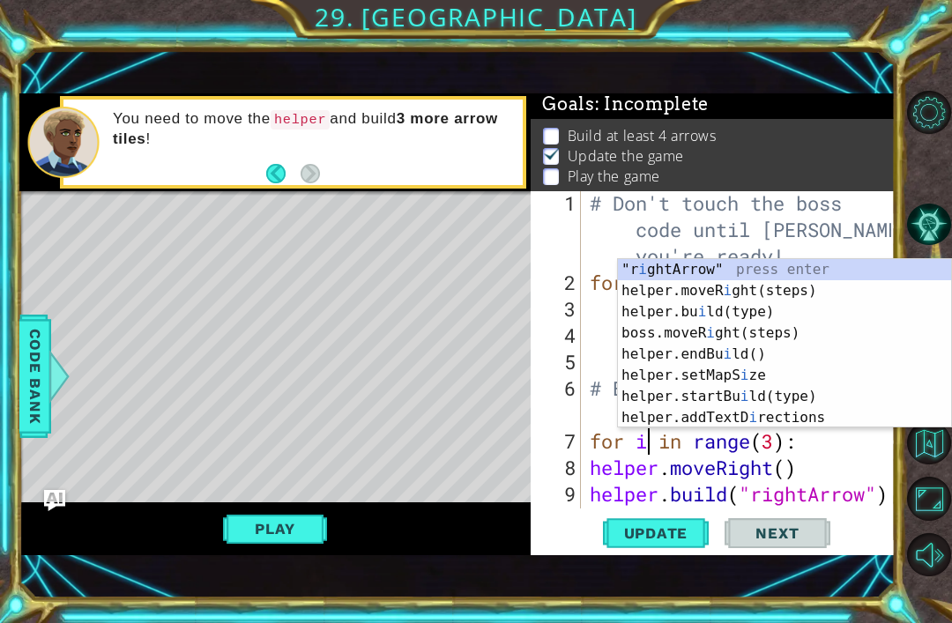
click at [4, 181] on div "1 ההההההההההההההההההההההההההההההההההההההההההההההההההההההההההההההההההההההההההההה…" at bounding box center [476, 311] width 952 height 623
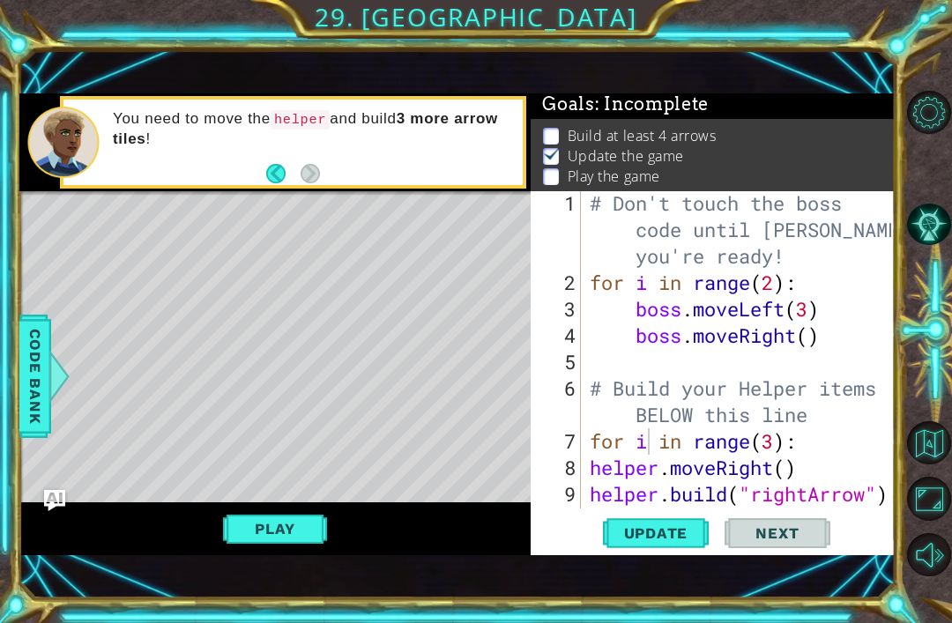
click at [259, 537] on button "Play" at bounding box center [274, 528] width 103 height 33
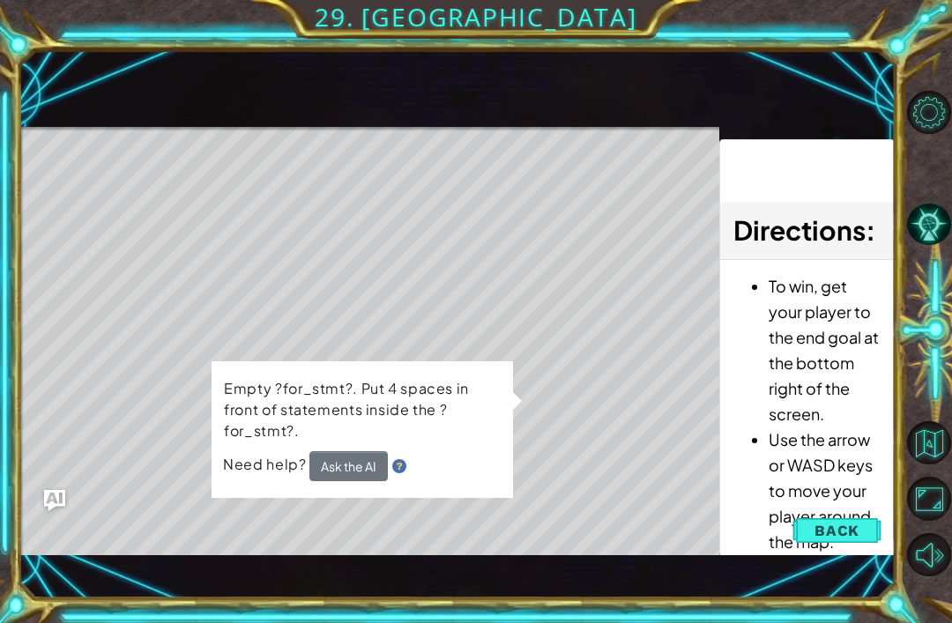
click at [326, 473] on button "Ask the AI" at bounding box center [348, 466] width 78 height 30
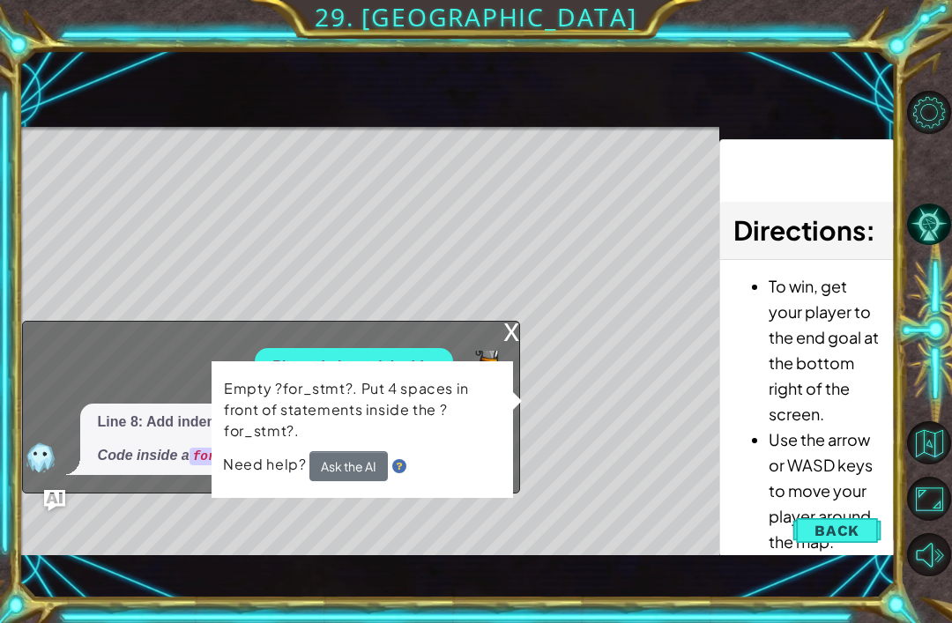
click at [33, 331] on div "x Please help explain this. Line 8: Add indentation to the lines inside the for…" at bounding box center [271, 407] width 499 height 173
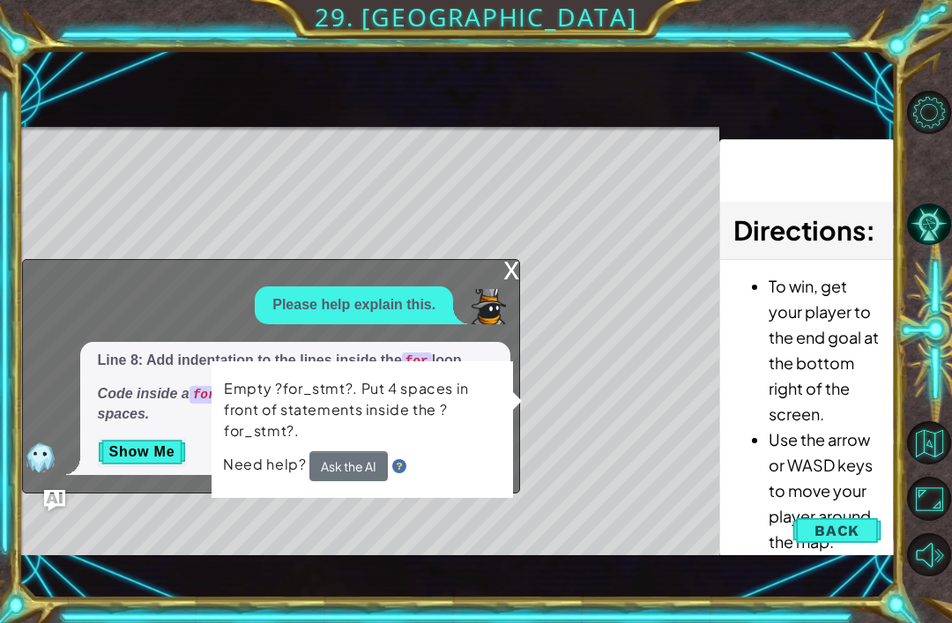
click at [515, 263] on div "x Please help explain this. Line 8: Add indentation to the lines inside the for…" at bounding box center [271, 375] width 499 height 233
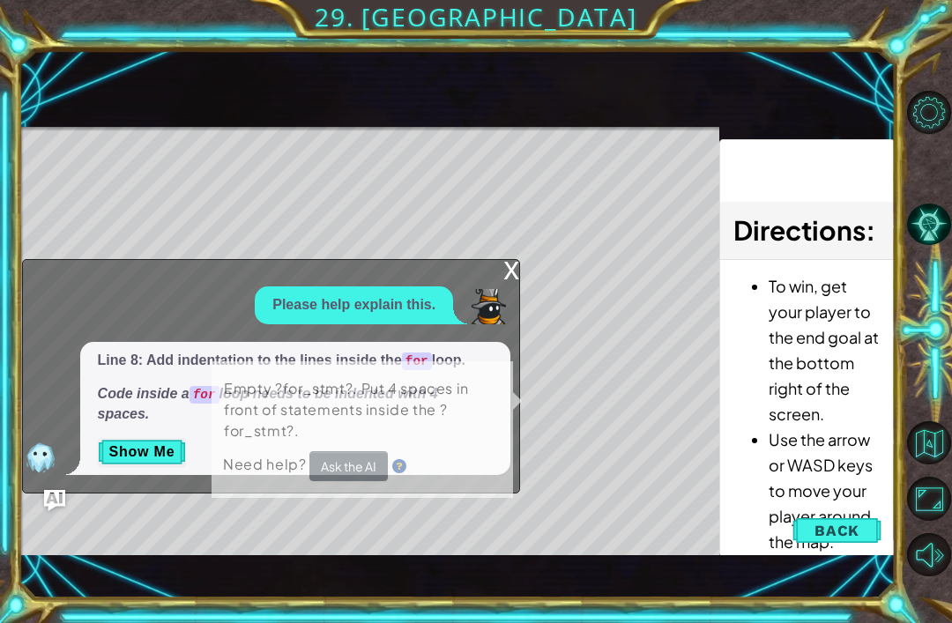
click at [514, 272] on div "x" at bounding box center [511, 269] width 16 height 18
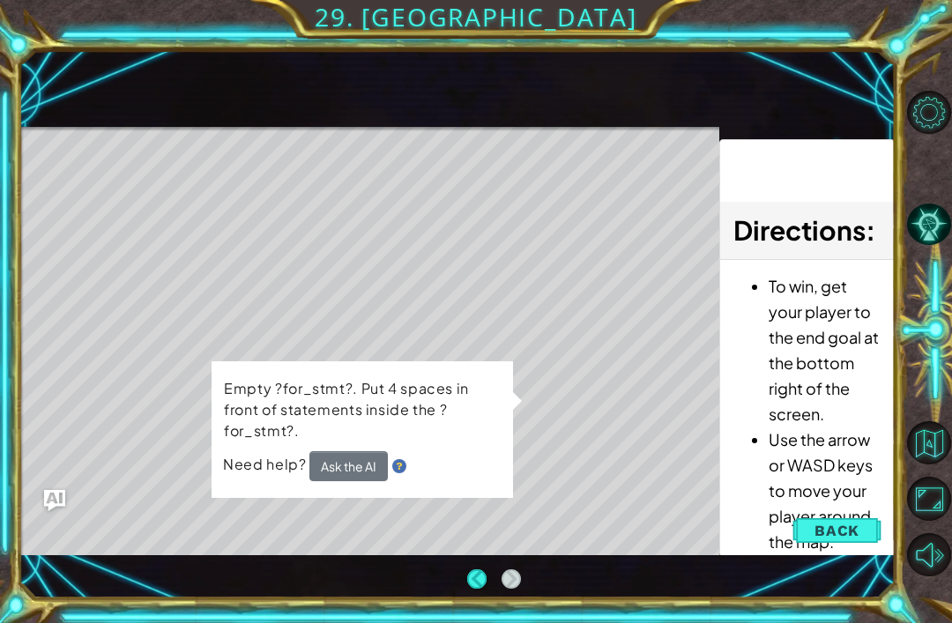
scroll to position [56, 0]
click at [868, 522] on button "Back" at bounding box center [836, 530] width 89 height 35
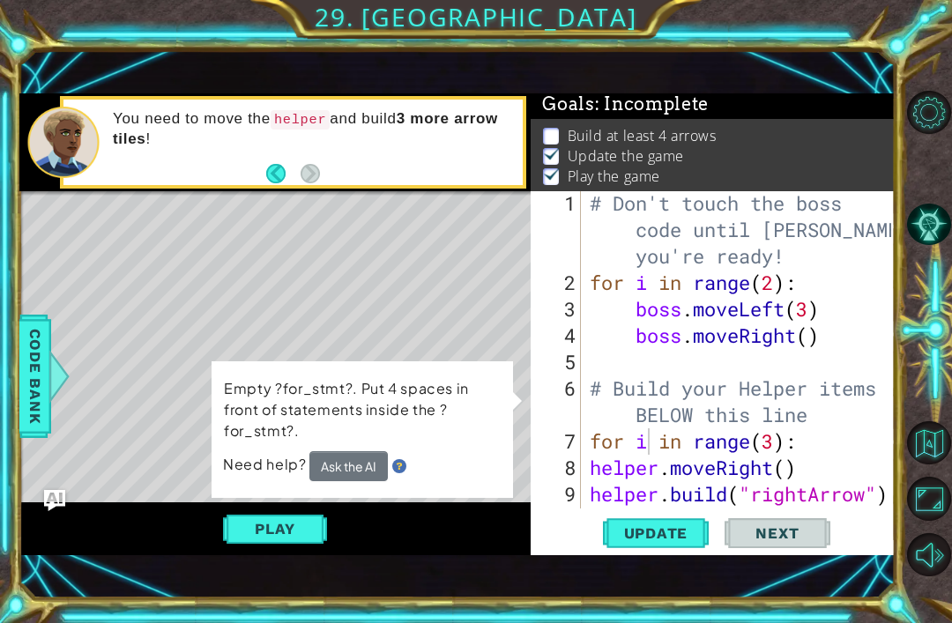
click at [675, 526] on span "Update" at bounding box center [656, 533] width 100 height 18
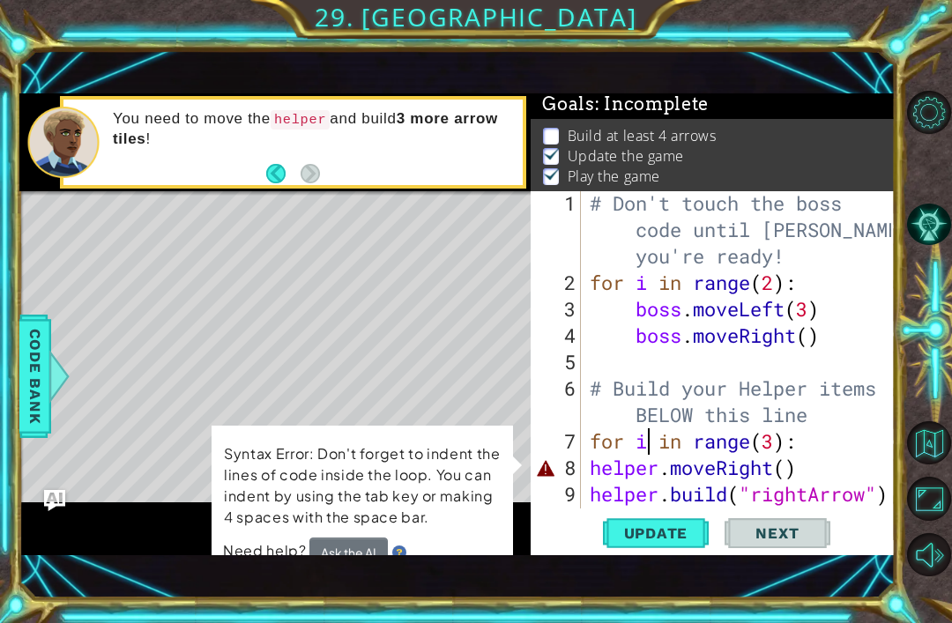
click at [11, 196] on div "1 2 3 4 5 6 # Don't touch the boss code until Vega says you're ready! for i in …" at bounding box center [476, 311] width 952 height 623
click at [28, 160] on div at bounding box center [63, 142] width 71 height 71
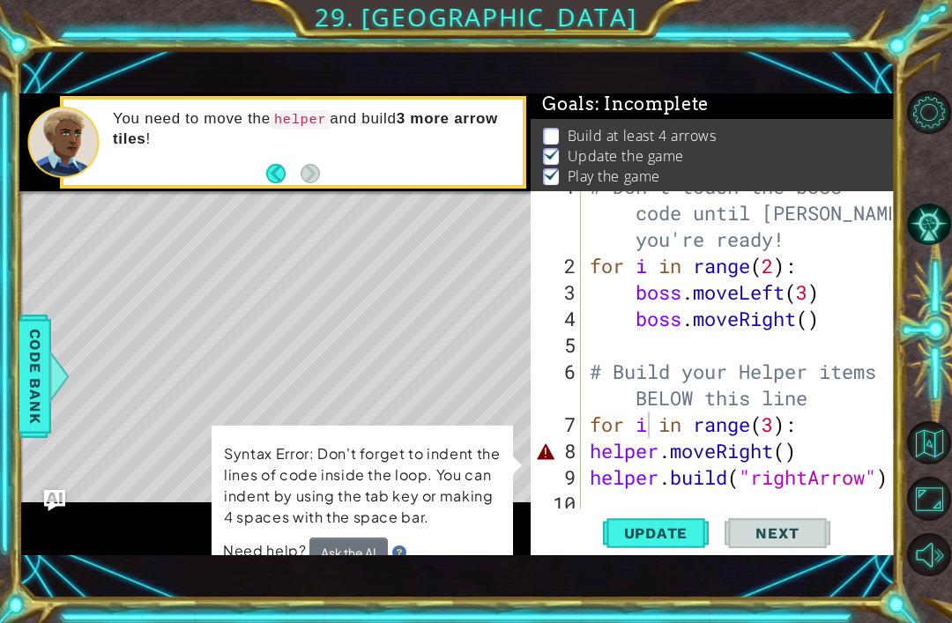
scroll to position [19, 0]
click at [817, 434] on div "# Don't touch the boss code until Vega says you're ready! for i in range ( 2 ) …" at bounding box center [743, 385] width 314 height 423
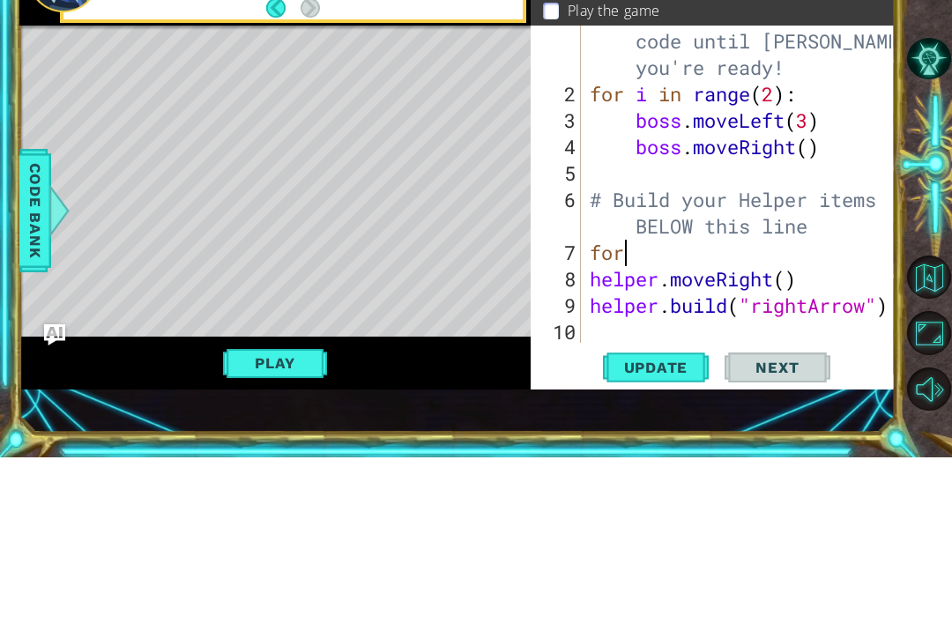
scroll to position [0, 0]
type textarea "f"
click at [0, 105] on div "1 2 3 4 5 6 # Don't touch the boss code until Vega says you're ready! for i in …" at bounding box center [476, 311] width 952 height 623
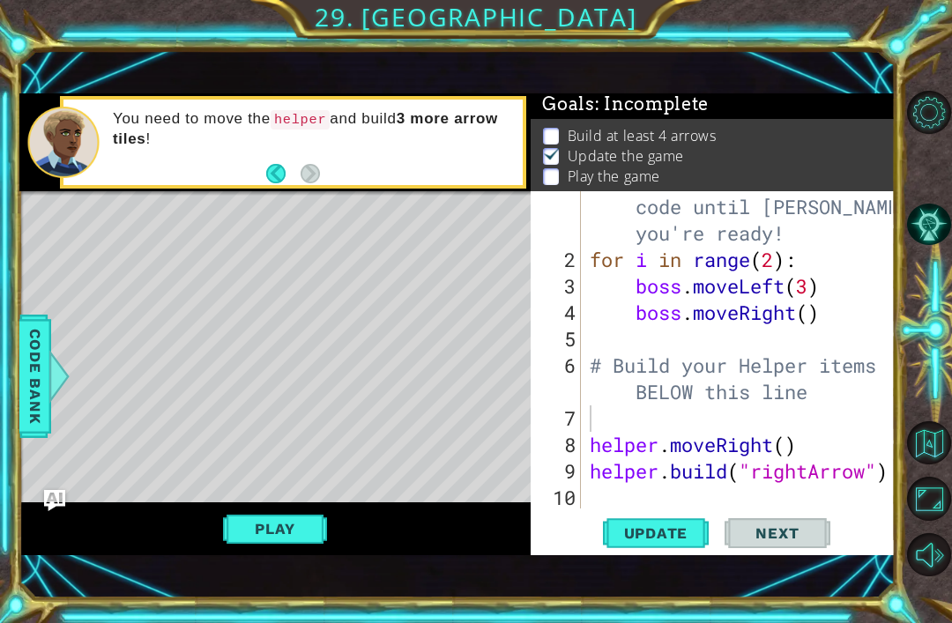
click at [261, 531] on button "Play" at bounding box center [274, 528] width 103 height 33
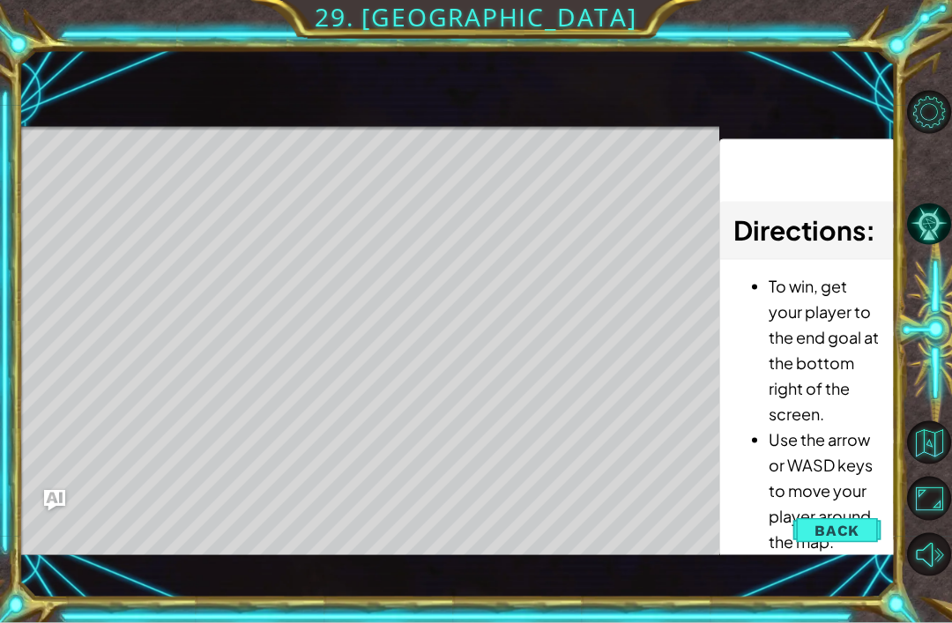
scroll to position [48, 0]
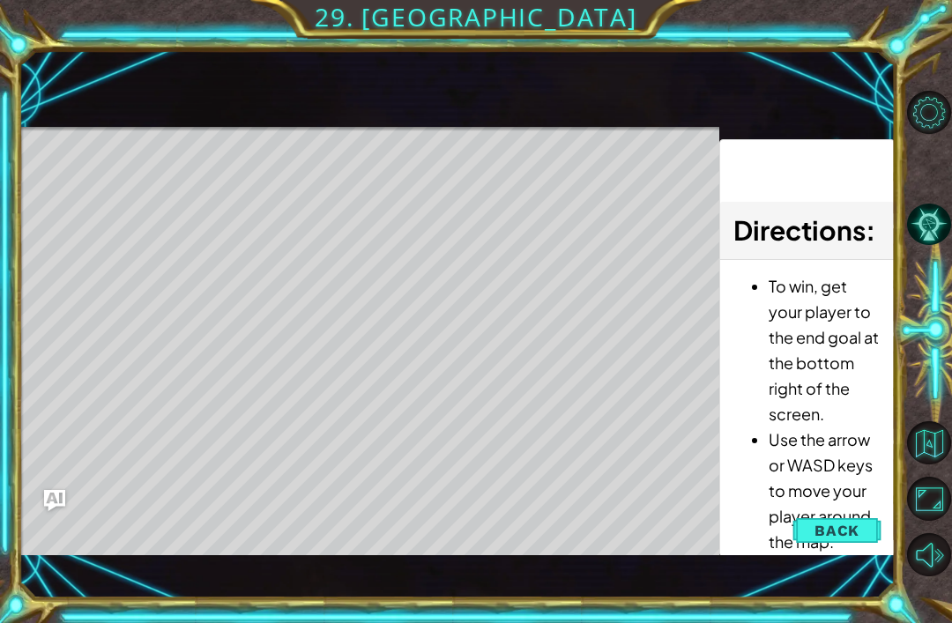
click at [856, 526] on span "Back" at bounding box center [836, 531] width 45 height 18
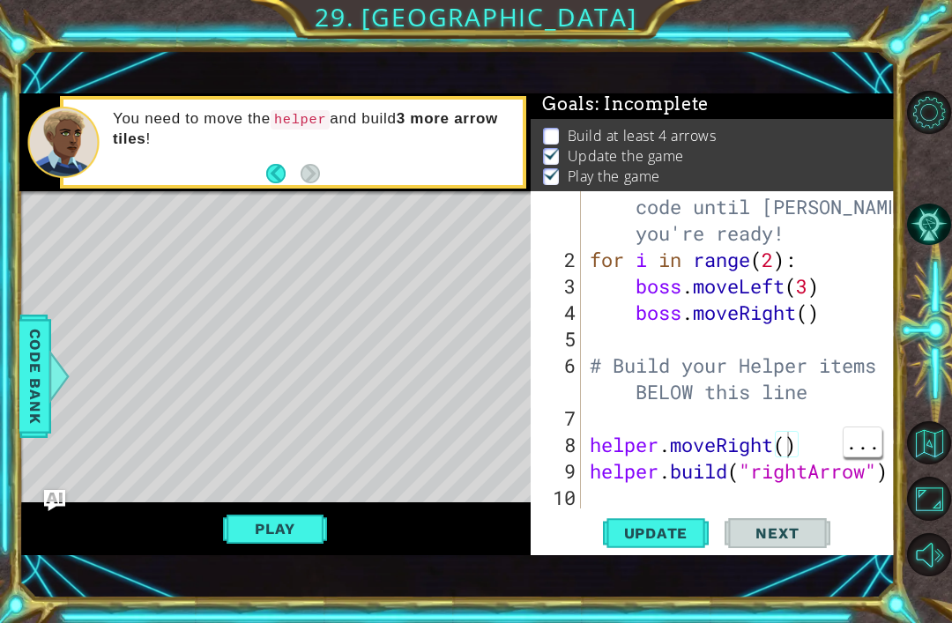
click at [789, 440] on div "# Don't touch the boss code until Vega says you're ready! for i in range ( 2 ) …" at bounding box center [743, 378] width 314 height 423
click at [9, 194] on div "1 2 3 4 5 6 # Don't touch the boss code until Vega says you're ready! for i in …" at bounding box center [476, 311] width 952 height 623
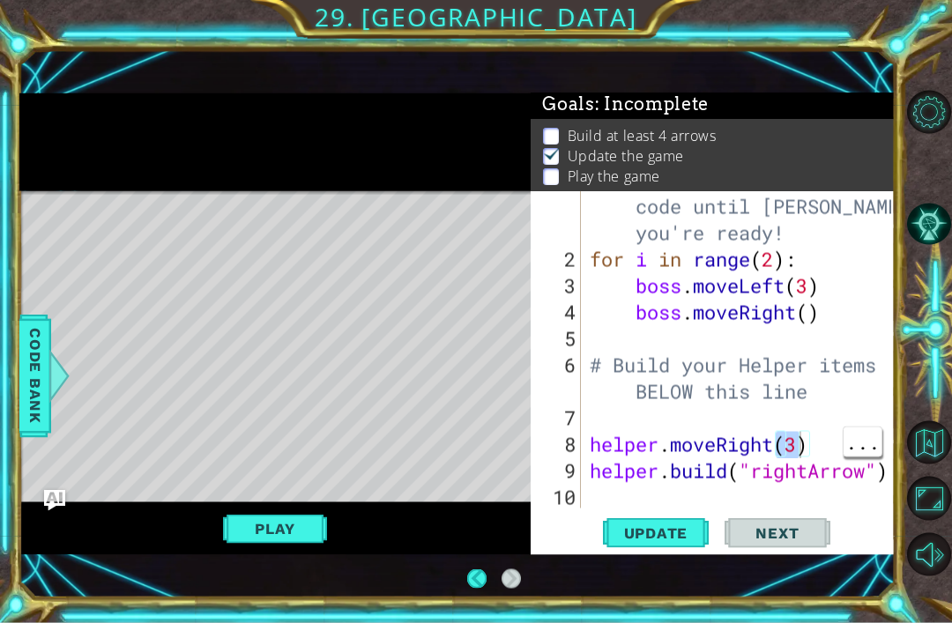
scroll to position [56, 0]
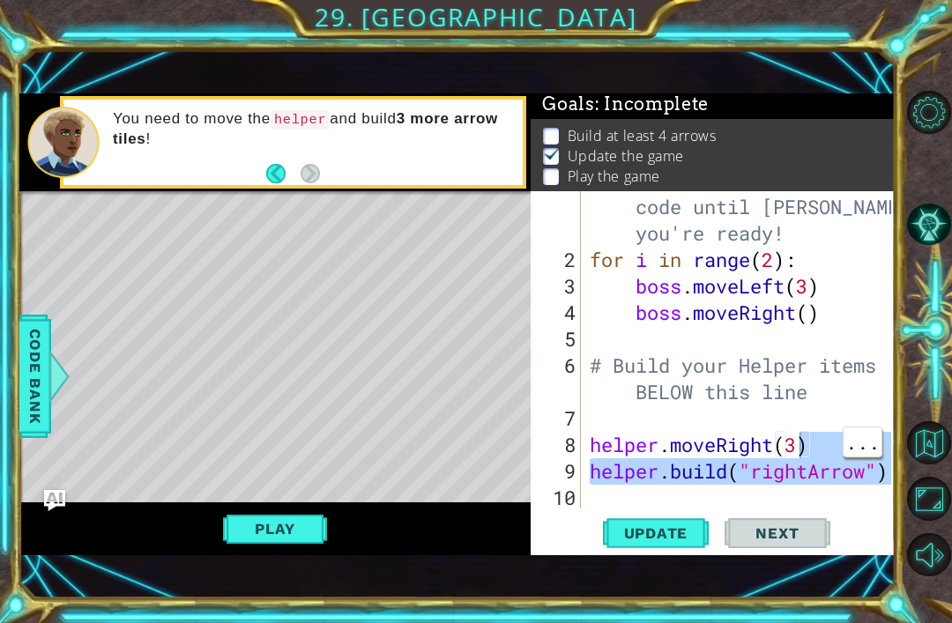
click at [893, 516] on div "Update Next" at bounding box center [716, 533] width 364 height 36
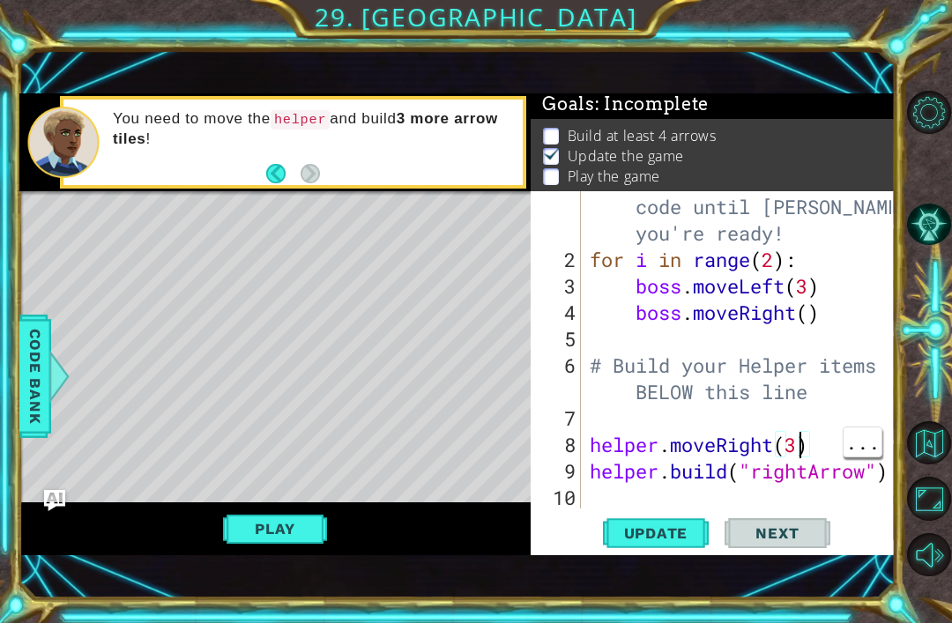
click at [921, 134] on button "Level Options" at bounding box center [928, 112] width 43 height 43
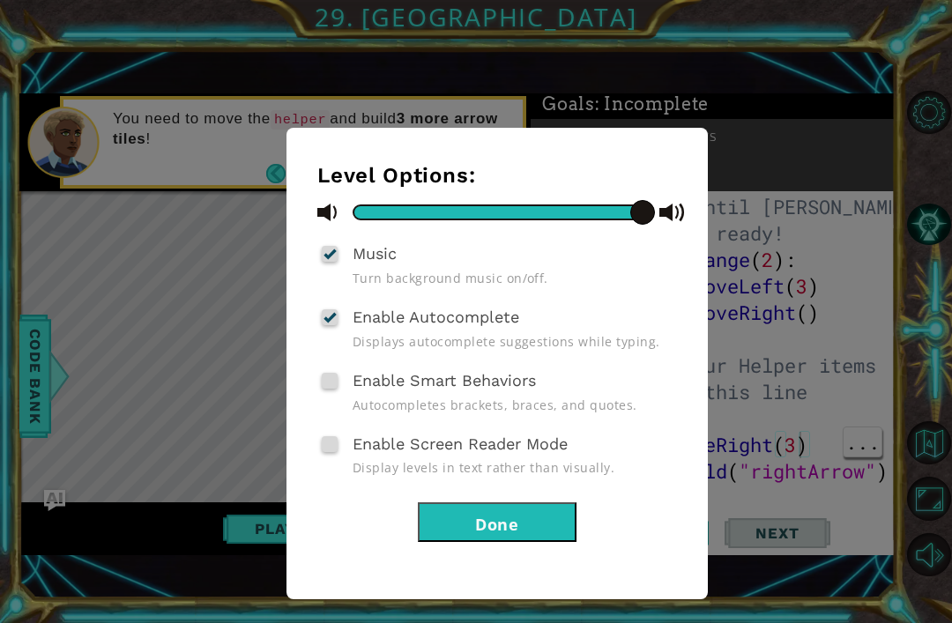
click at [741, 115] on div "Level Options: Music Turn background music on/off. Enable Autocomplete Displays…" at bounding box center [476, 311] width 952 height 623
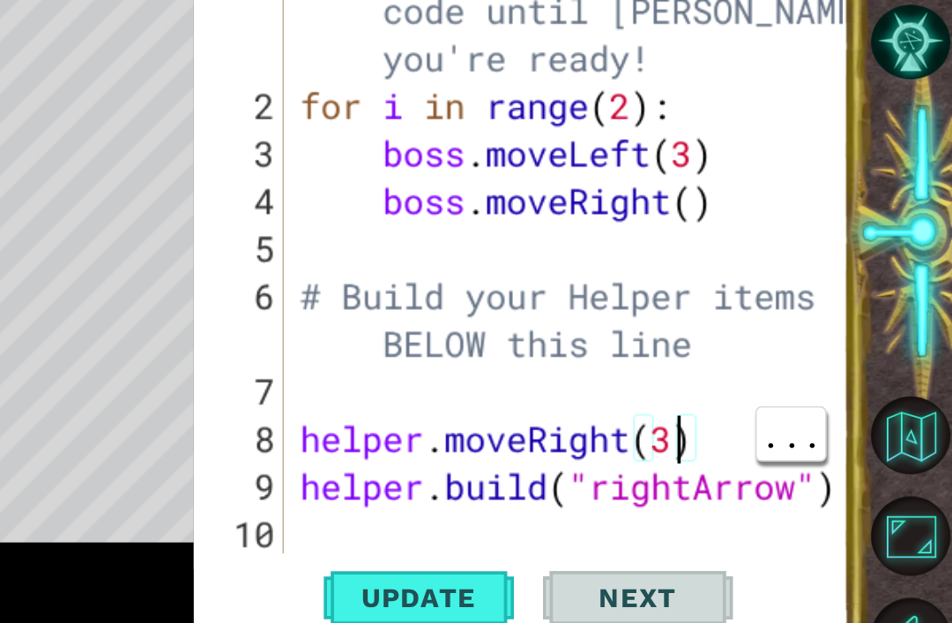
type textarea "[DOMAIN_NAME]("rightArrow")"
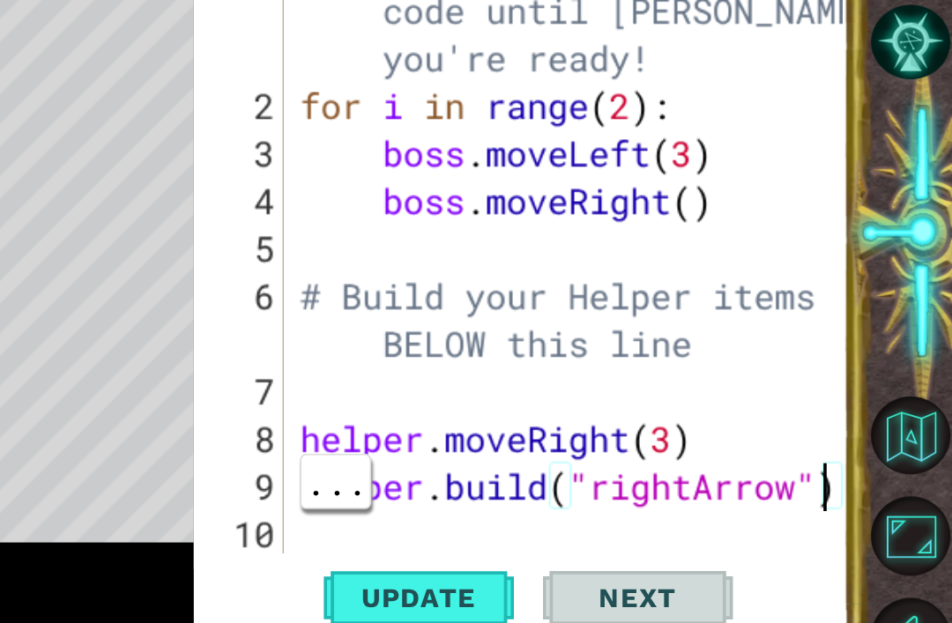
click at [873, 280] on div at bounding box center [882, 337] width 18 height 344
click at [873, 270] on div at bounding box center [882, 337] width 18 height 344
click at [873, 272] on div at bounding box center [882, 337] width 18 height 344
click at [873, 273] on div at bounding box center [882, 337] width 18 height 344
click at [873, 278] on div at bounding box center [882, 337] width 18 height 344
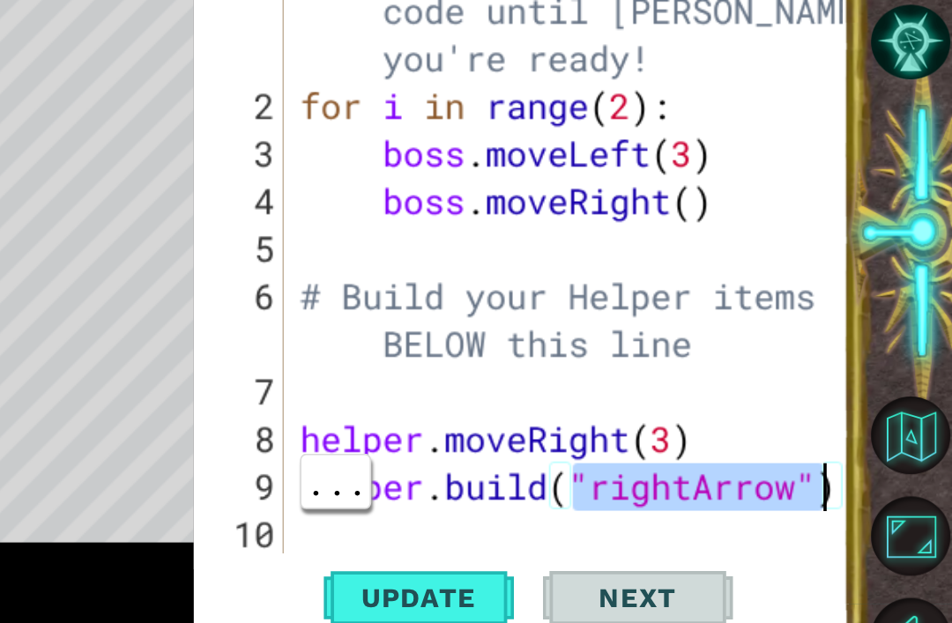
click at [873, 275] on div at bounding box center [882, 337] width 18 height 344
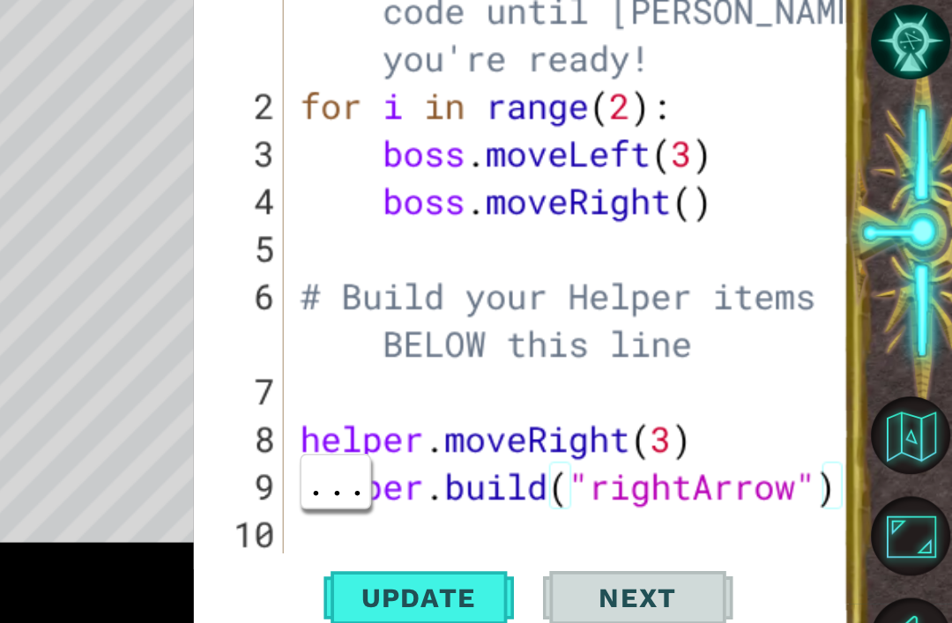
click at [873, 280] on div at bounding box center [882, 337] width 18 height 344
click at [873, 270] on div at bounding box center [882, 337] width 18 height 344
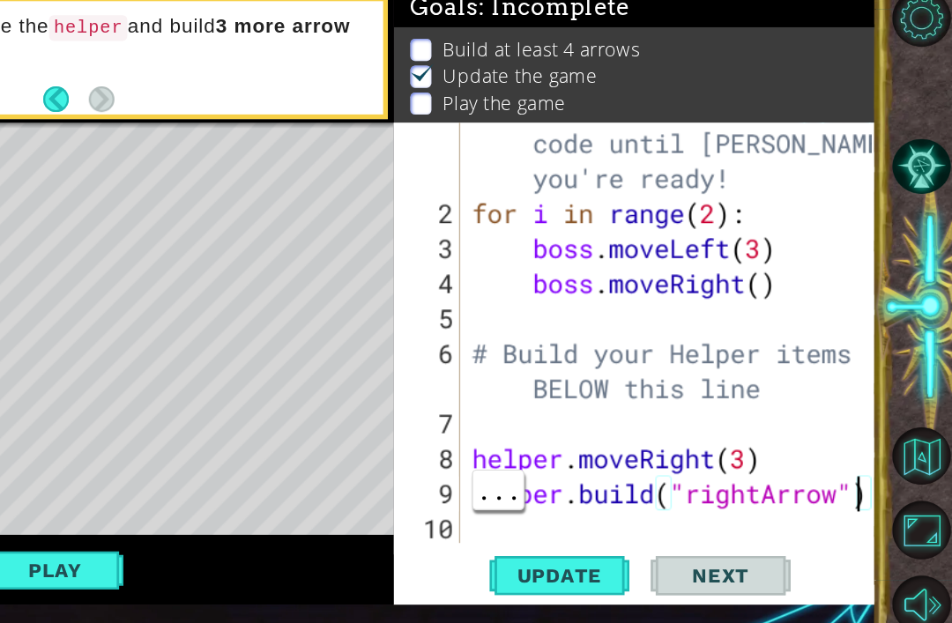
click at [873, 375] on div at bounding box center [882, 337] width 18 height 344
click at [873, 379] on div at bounding box center [882, 337] width 18 height 344
click at [873, 381] on div at bounding box center [882, 337] width 18 height 344
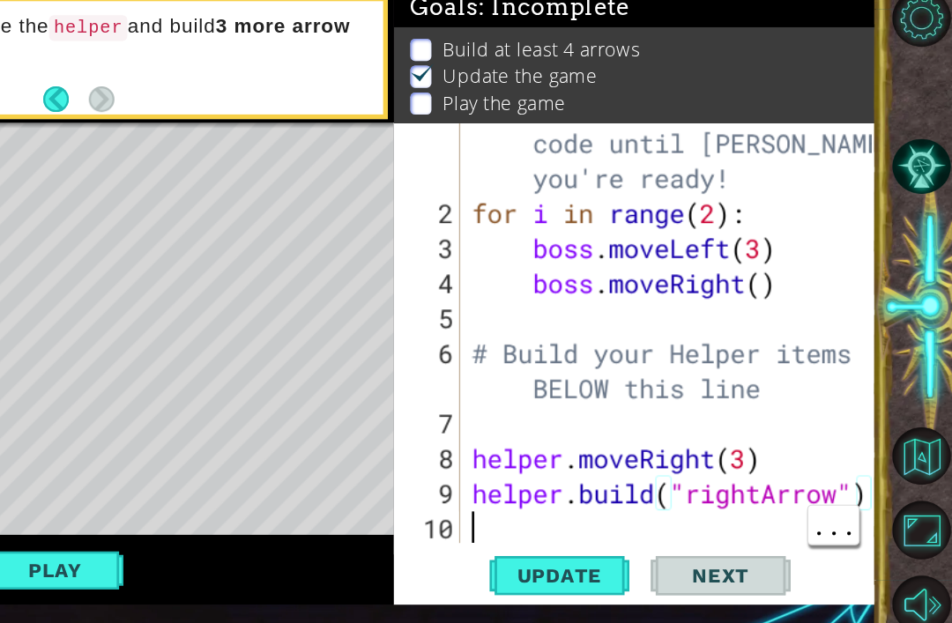
scroll to position [0, 0]
click at [586, 398] on div "# Don't touch the boss code until [PERSON_NAME] says you're ready! for i in ran…" at bounding box center [743, 378] width 314 height 423
type textarea "[DOMAIN_NAME]("rightArrow")"
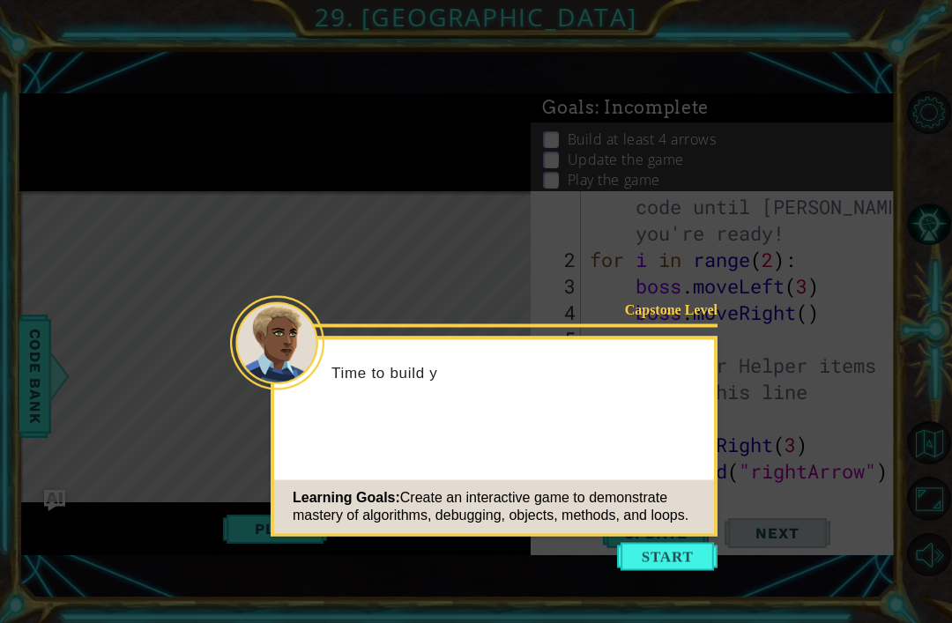
click at [668, 543] on button "Start" at bounding box center [667, 557] width 100 height 28
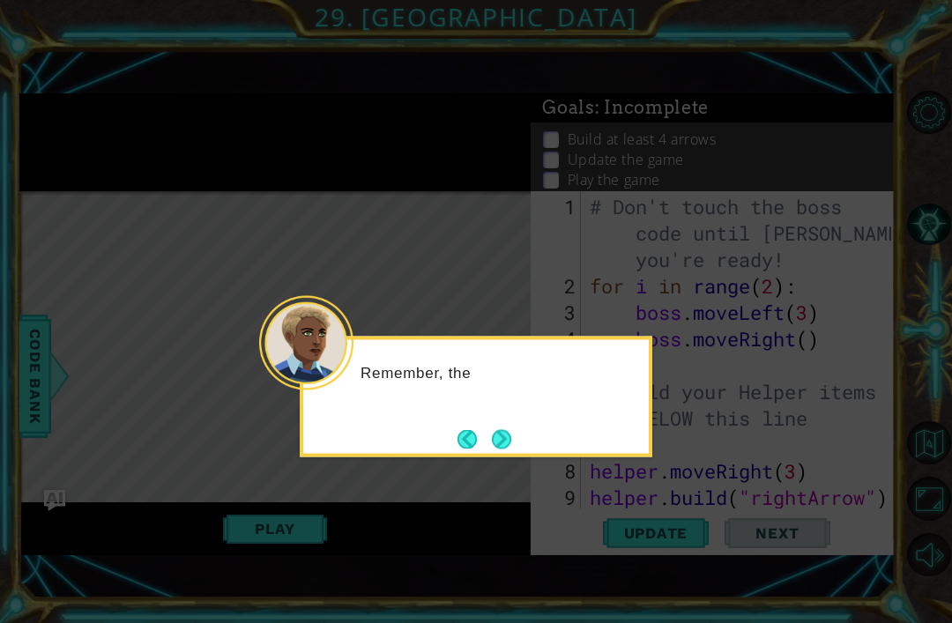
click at [530, 383] on div "Remember, the" at bounding box center [476, 397] width 352 height 121
click at [511, 429] on button "Next" at bounding box center [501, 438] width 19 height 19
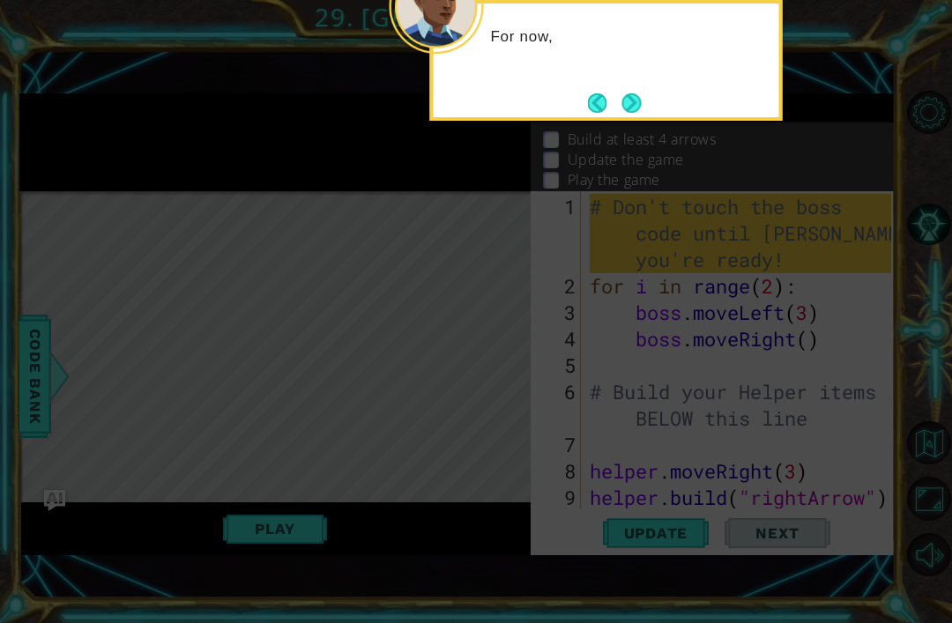
click at [630, 93] on button "Next" at bounding box center [631, 103] width 20 height 20
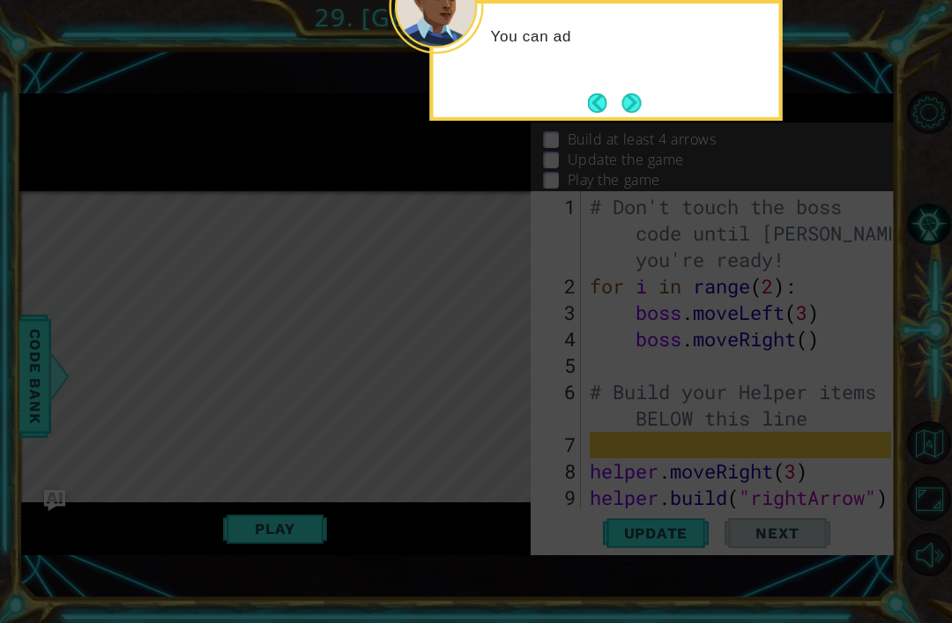
click at [636, 27] on div "You can ad" at bounding box center [606, 60] width 352 height 121
click at [630, 93] on button "Next" at bounding box center [630, 102] width 19 height 19
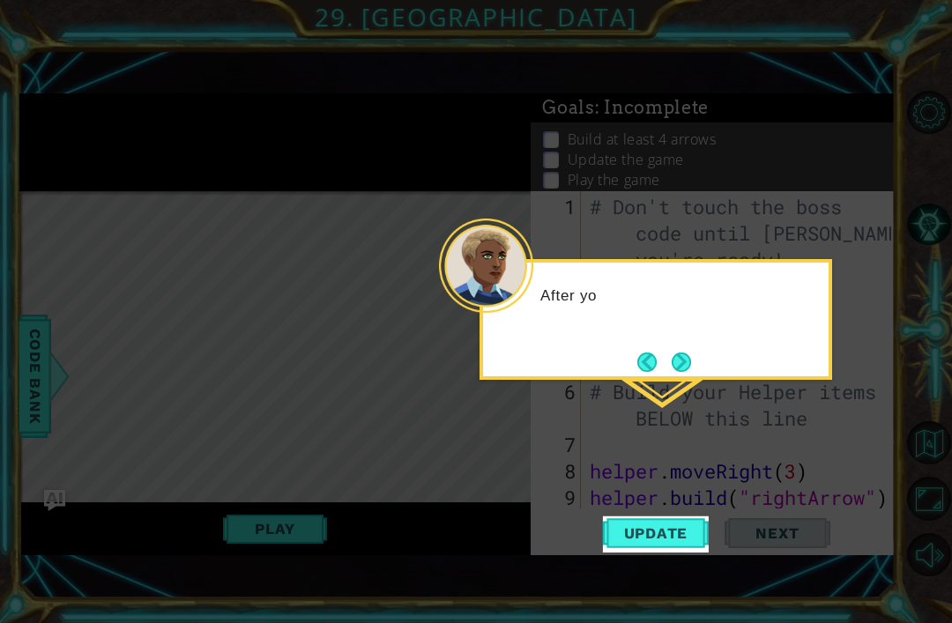
click at [687, 341] on div "After yo" at bounding box center [655, 319] width 352 height 121
click at [696, 518] on button "Update" at bounding box center [656, 533] width 106 height 36
click at [821, 152] on icon at bounding box center [476, 311] width 952 height 623
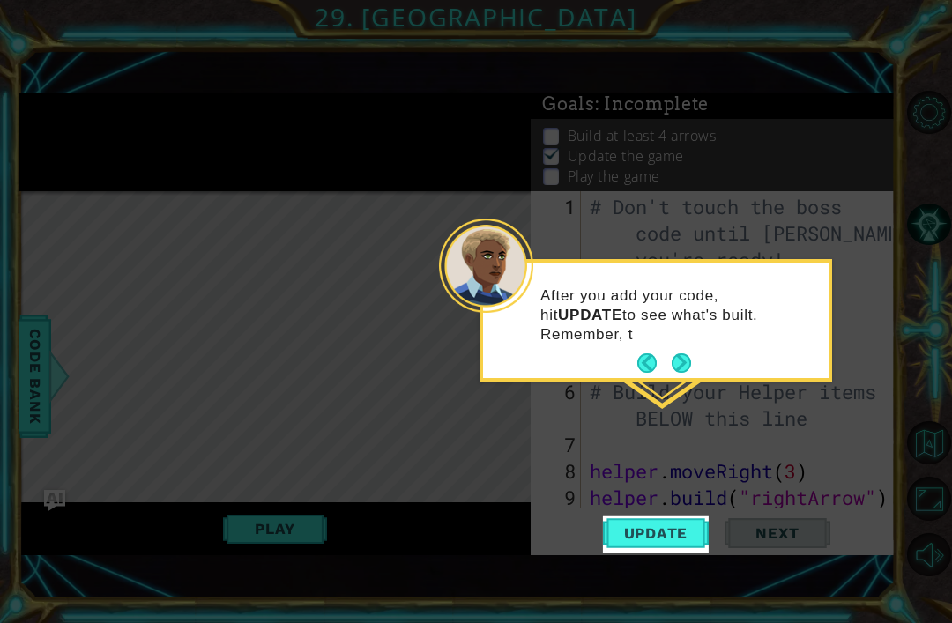
click at [674, 370] on button "Next" at bounding box center [680, 362] width 19 height 19
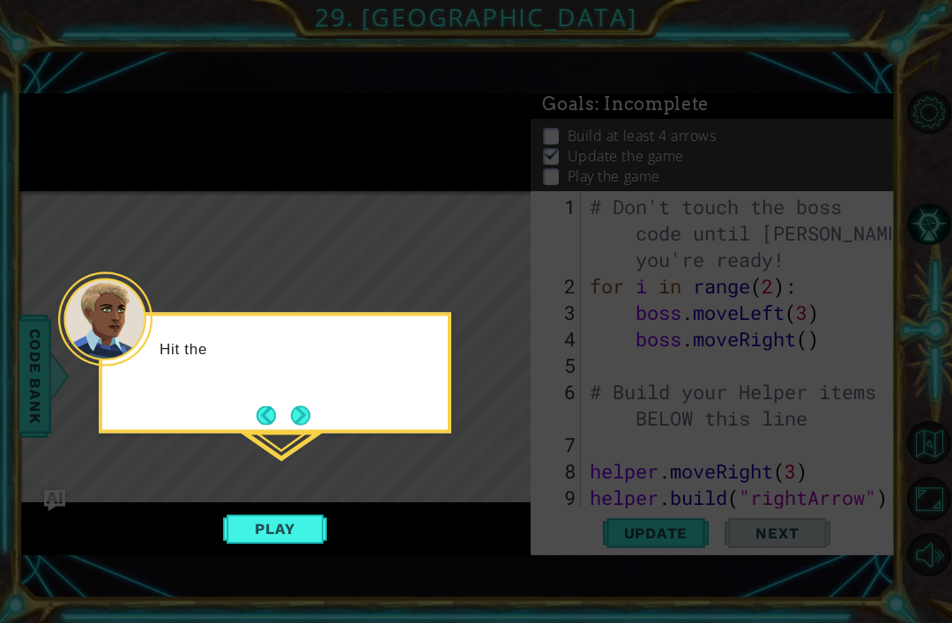
click at [294, 421] on button "Next" at bounding box center [300, 414] width 19 height 19
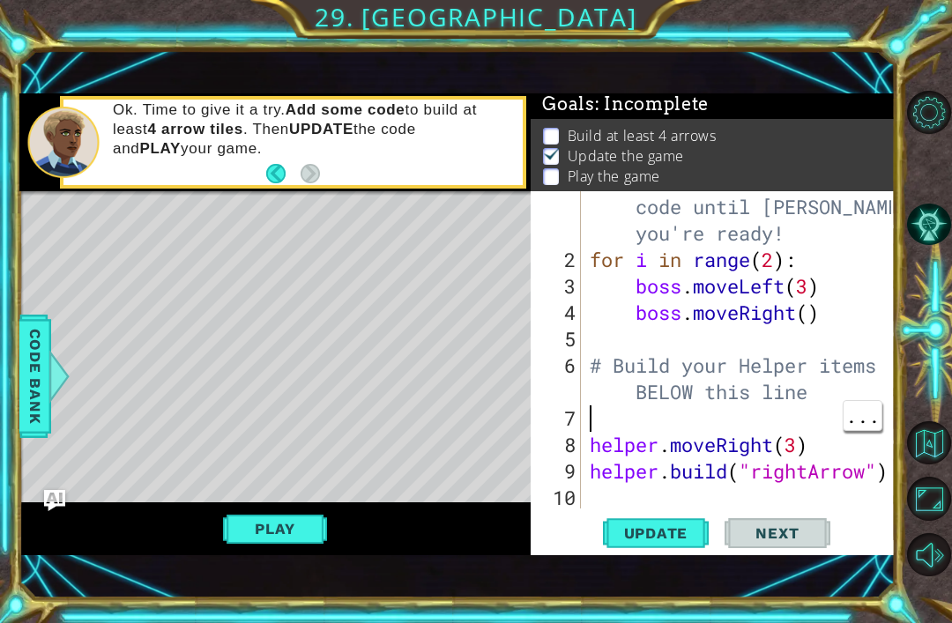
scroll to position [56, 0]
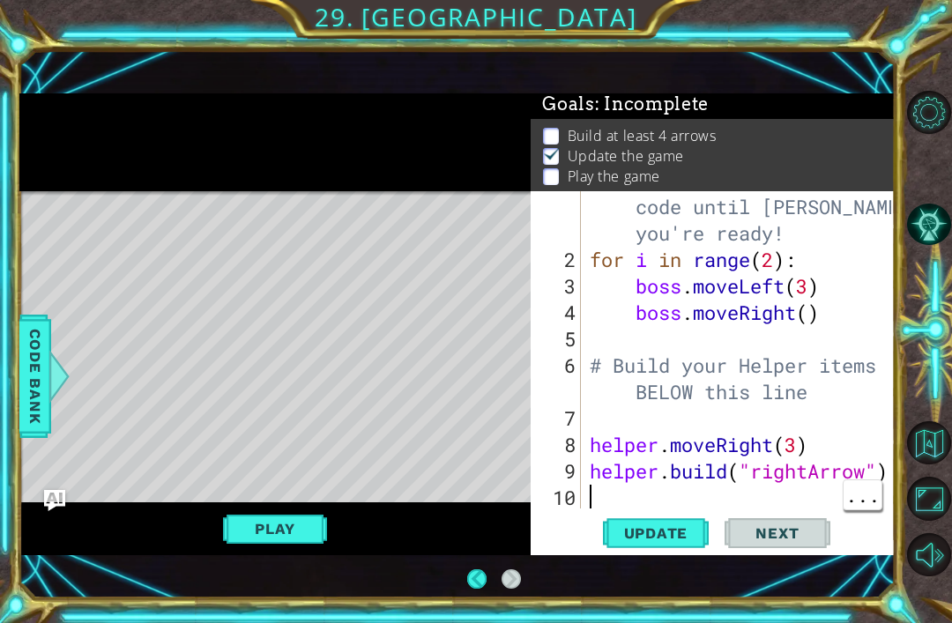
click at [826, 485] on div "# Don't touch the boss code until [PERSON_NAME] says you're ready! for i in ran…" at bounding box center [743, 378] width 314 height 423
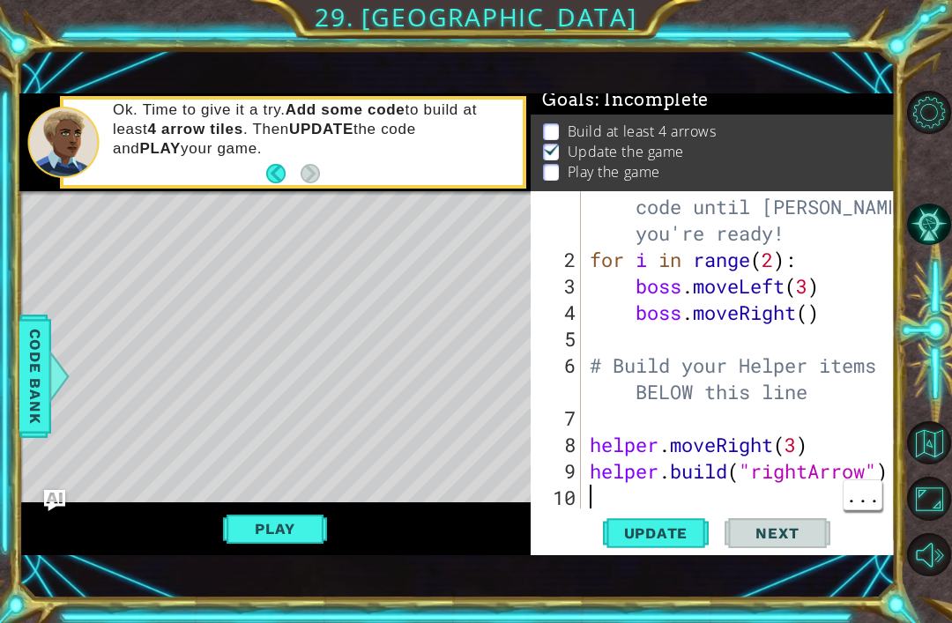
scroll to position [8, 0]
click at [664, 521] on button "Update" at bounding box center [656, 533] width 106 height 36
click at [1, 132] on div "1 ההההההההההההההההההההההההההההההההההההההההההההההההההההההההההההההההההההההההההההה…" at bounding box center [476, 311] width 952 height 623
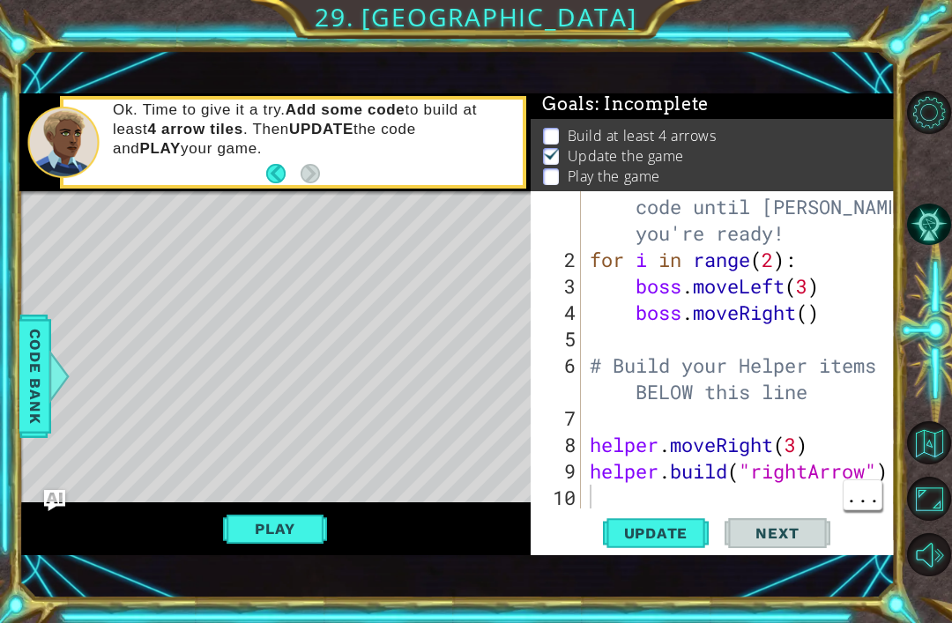
click at [256, 530] on button "Play" at bounding box center [274, 528] width 103 height 33
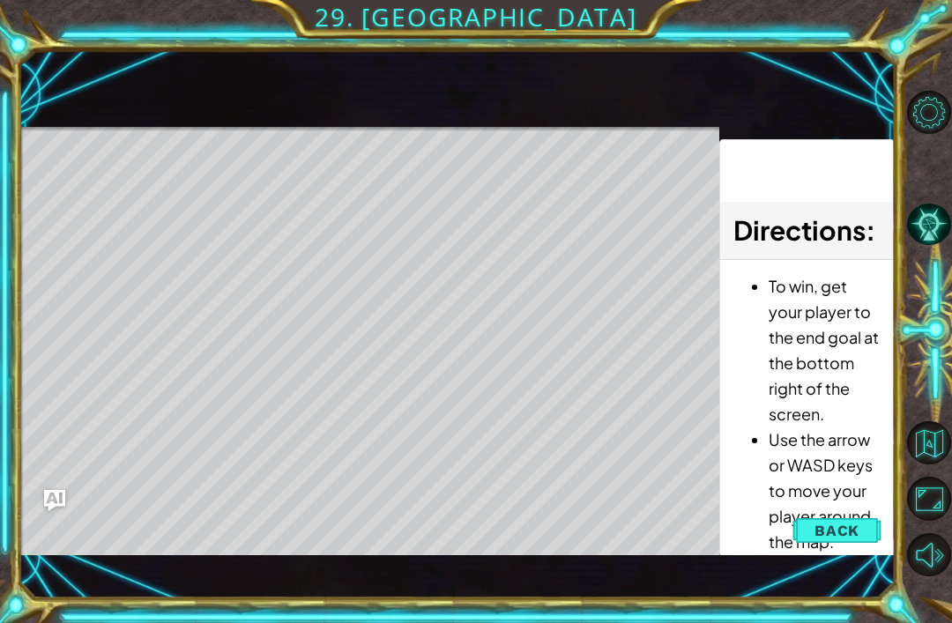
click at [858, 524] on span "Back" at bounding box center [836, 531] width 45 height 18
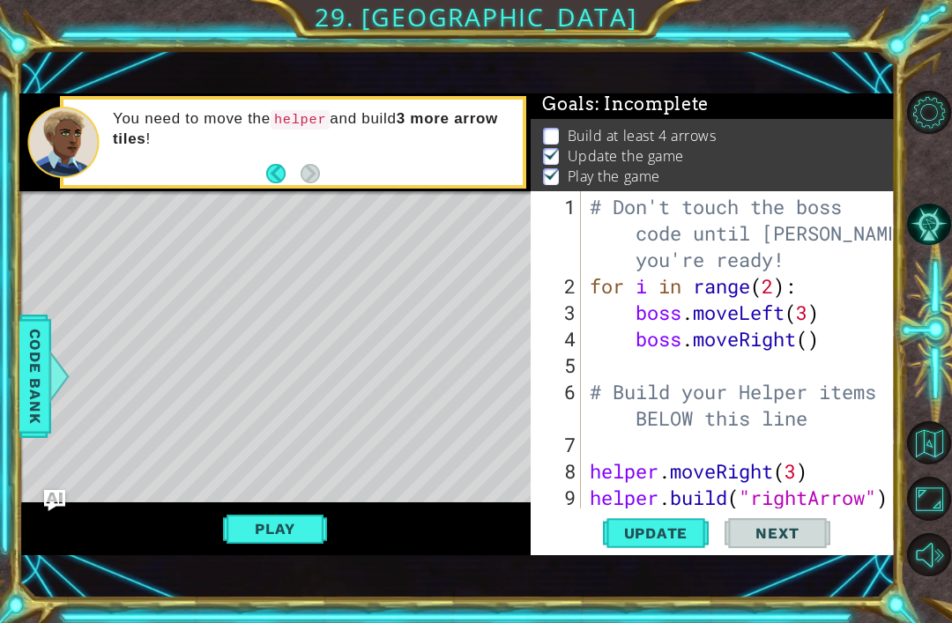
scroll to position [26, 0]
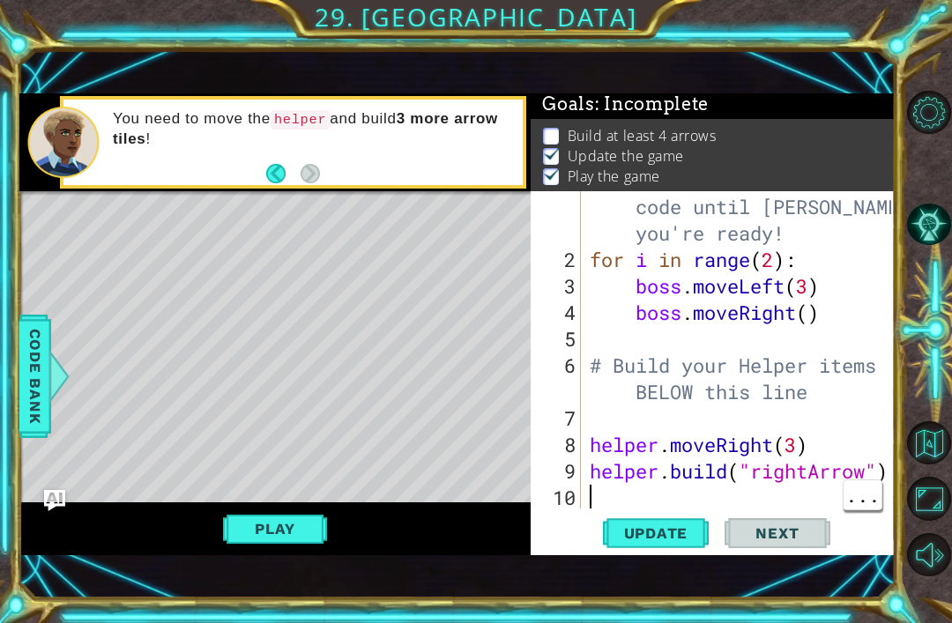
click at [694, 485] on div "# Don't touch the boss code until [PERSON_NAME] says you're ready! for i in ran…" at bounding box center [743, 378] width 314 height 423
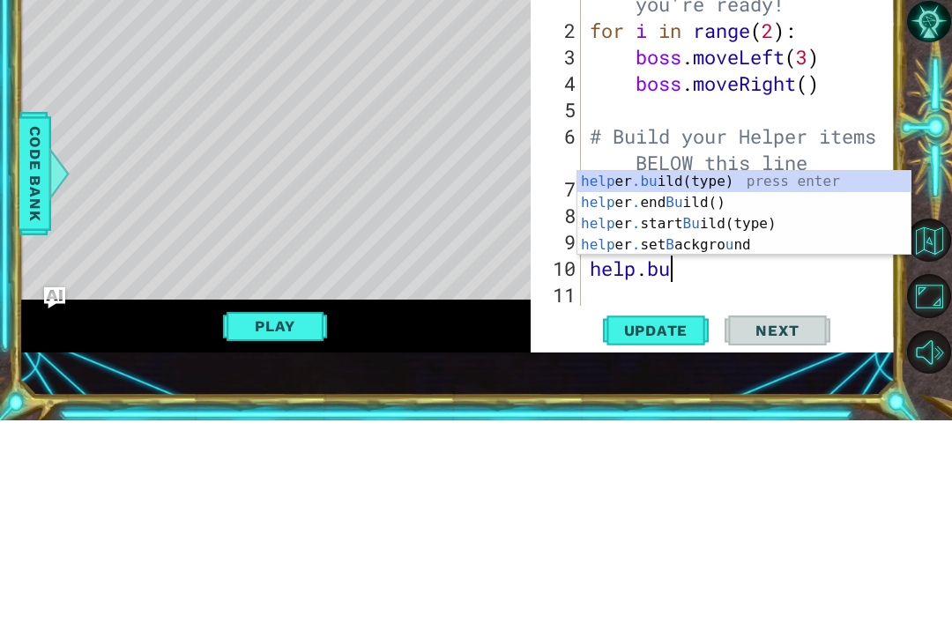
scroll to position [0, 4]
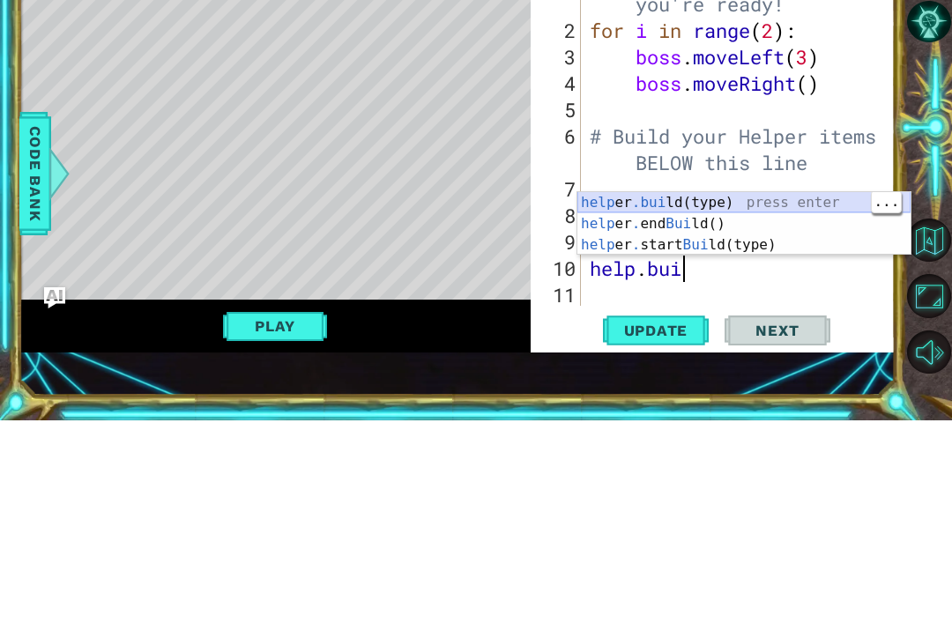
click at [775, 395] on div "help er .[PERSON_NAME](type) press enter help er . end [PERSON_NAME]() press en…" at bounding box center [743, 448] width 333 height 106
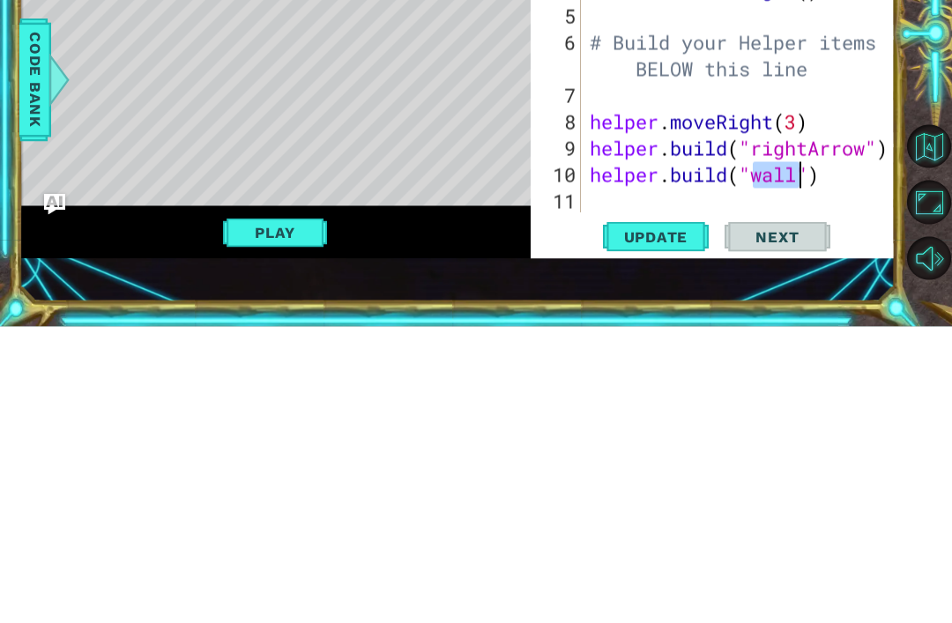
click at [4, 100] on div "1 ההההההההההההההההההההההההההההההההההההההההההההההההההההההההההההההההההההההההההההה…" at bounding box center [476, 311] width 952 height 623
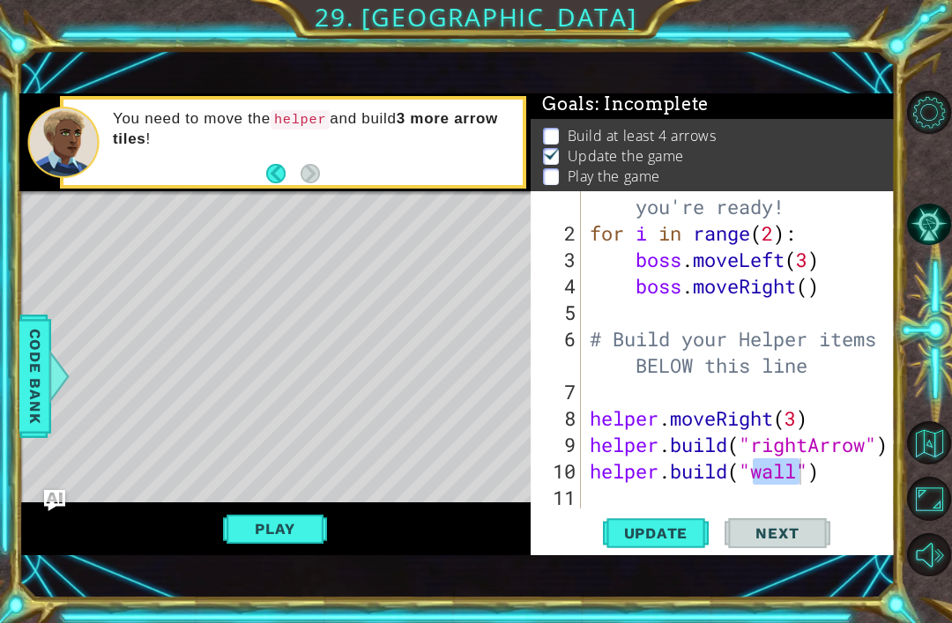
click at [276, 513] on button "Play" at bounding box center [274, 528] width 103 height 33
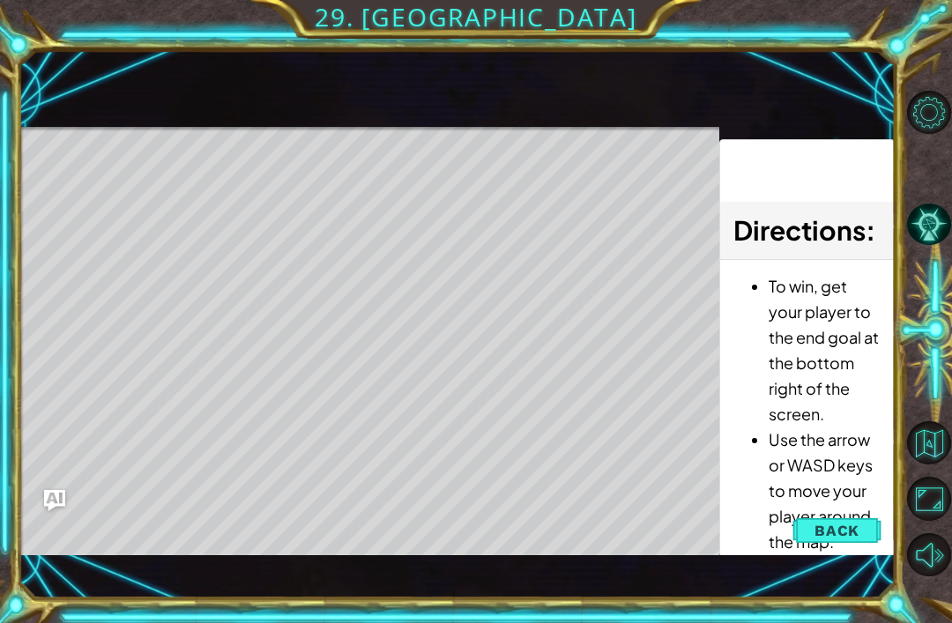
click at [872, 522] on button "Back" at bounding box center [836, 530] width 89 height 35
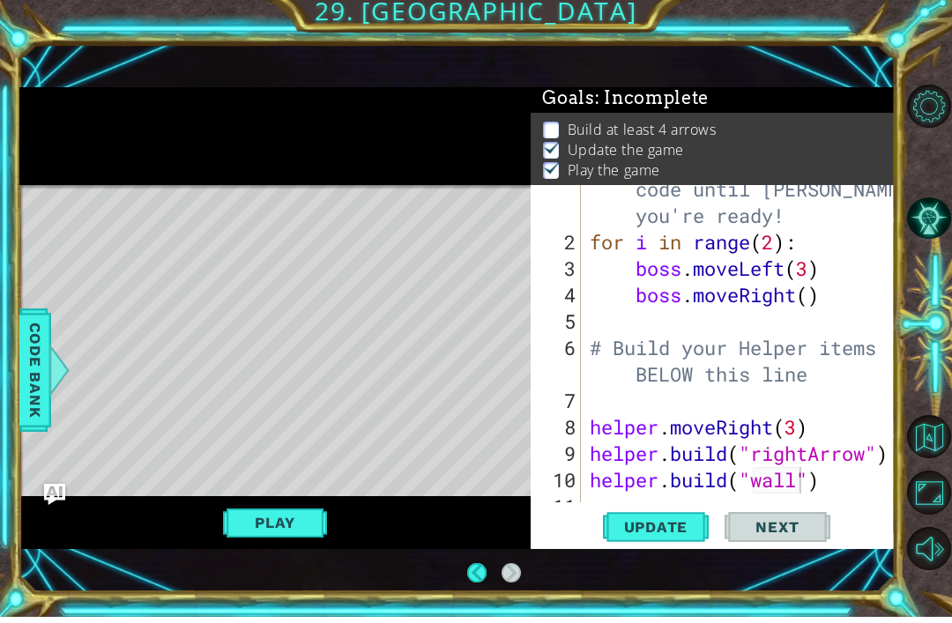
scroll to position [53, 0]
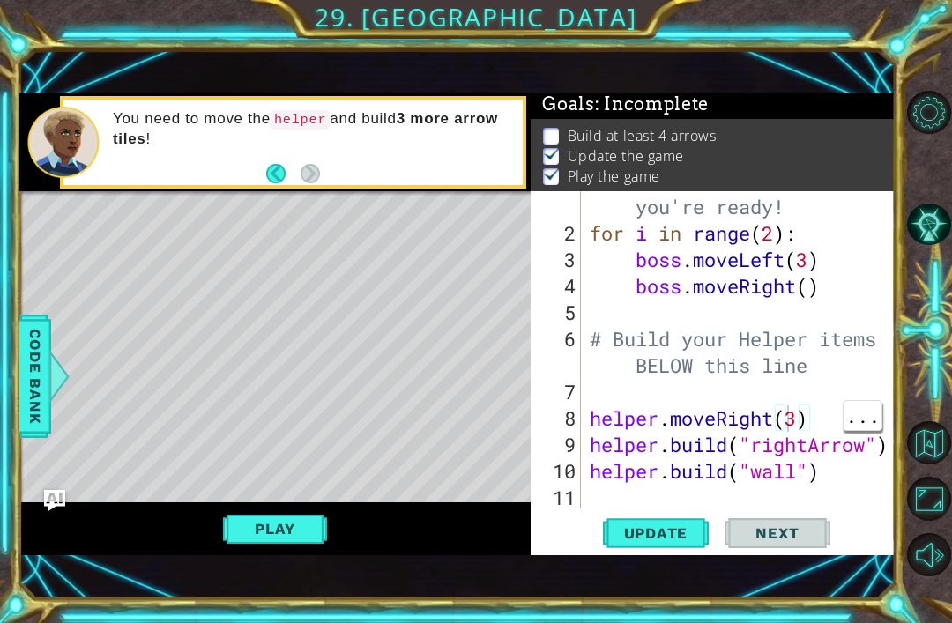
click at [794, 420] on div "# Don't touch the boss code until [PERSON_NAME] says you're ready! for i in ran…" at bounding box center [743, 352] width 314 height 423
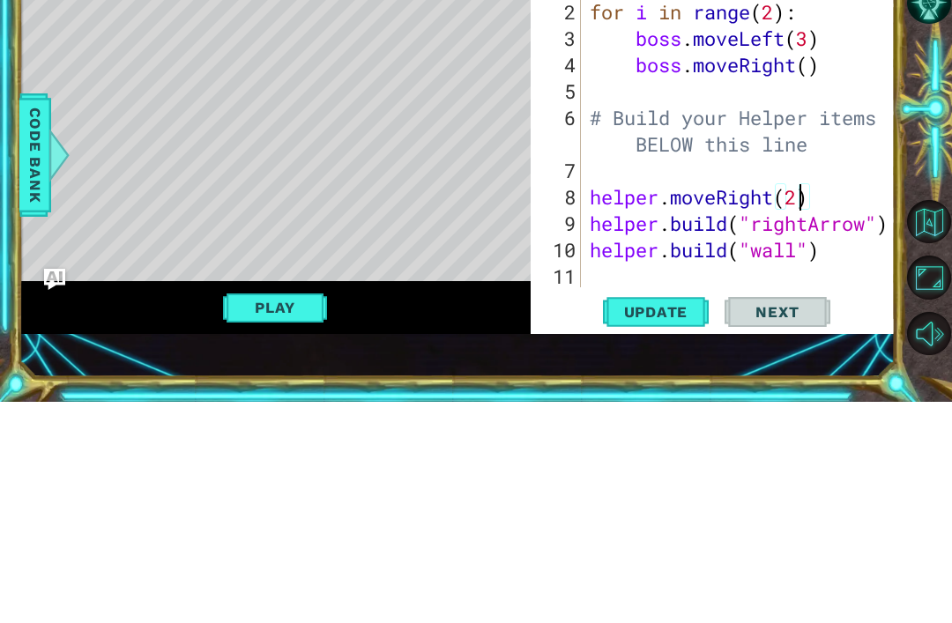
scroll to position [0, 9]
click at [0, 62] on div "1 ההההההההההההההההההההההההההההההההההההההההההההההההההההההההההההההההההההההההההההה…" at bounding box center [476, 311] width 952 height 623
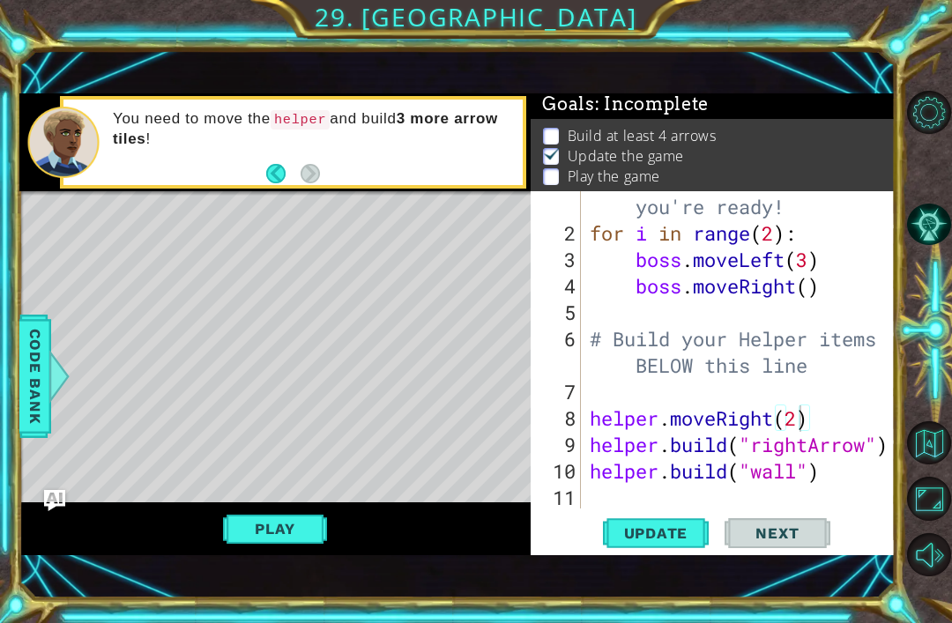
click at [272, 539] on button "Play" at bounding box center [274, 528] width 103 height 33
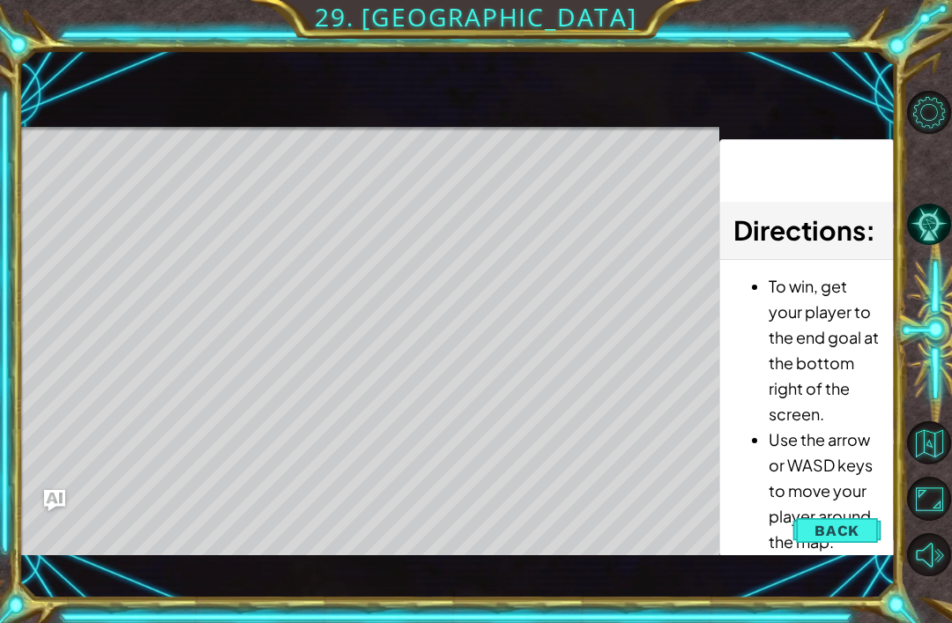
click at [828, 548] on button "Back" at bounding box center [836, 530] width 89 height 35
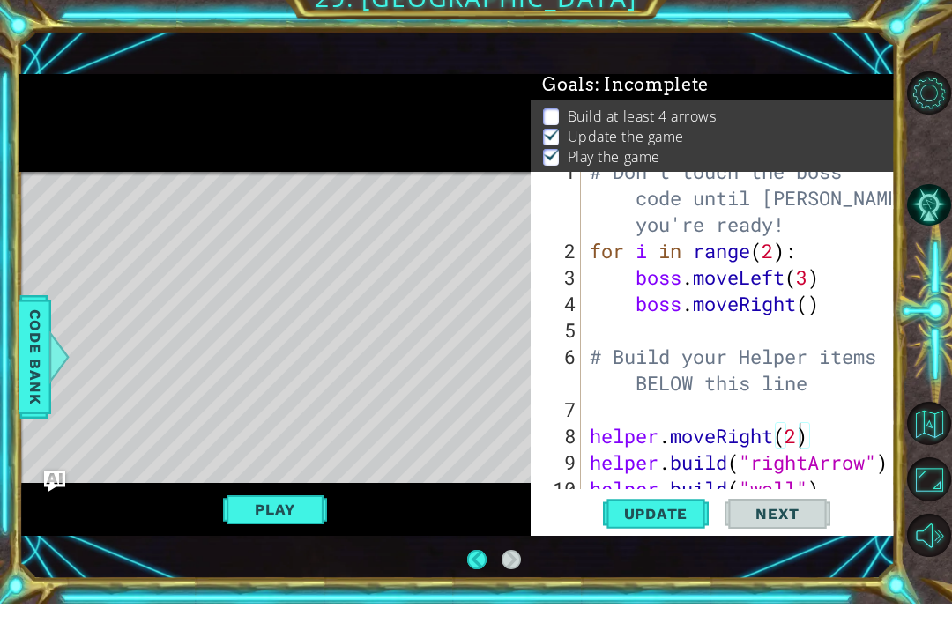
scroll to position [3, 0]
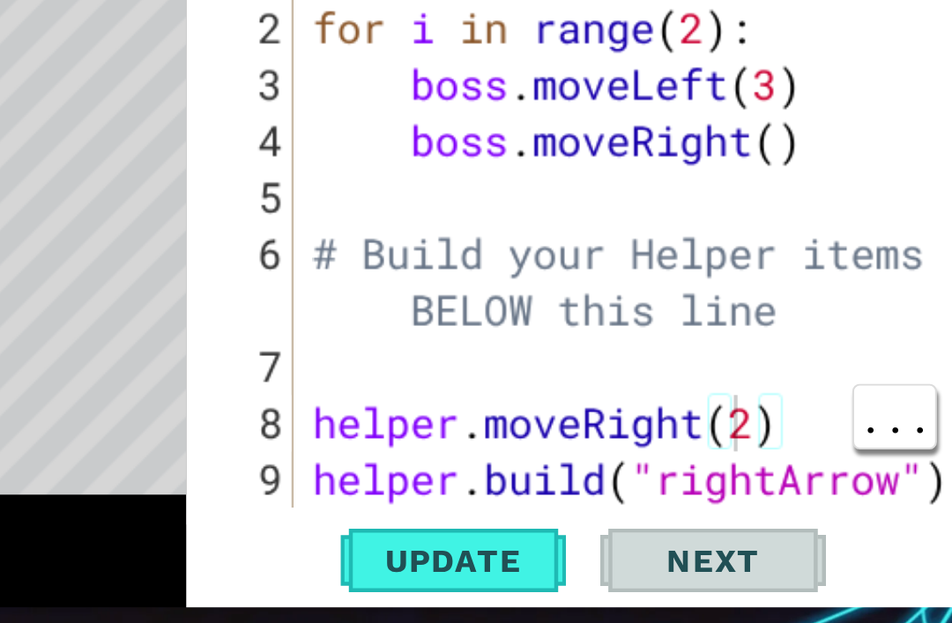
click at [586, 204] on div "# Don't touch the boss code until [PERSON_NAME] says you're ready! for i in ran…" at bounding box center [743, 402] width 314 height 423
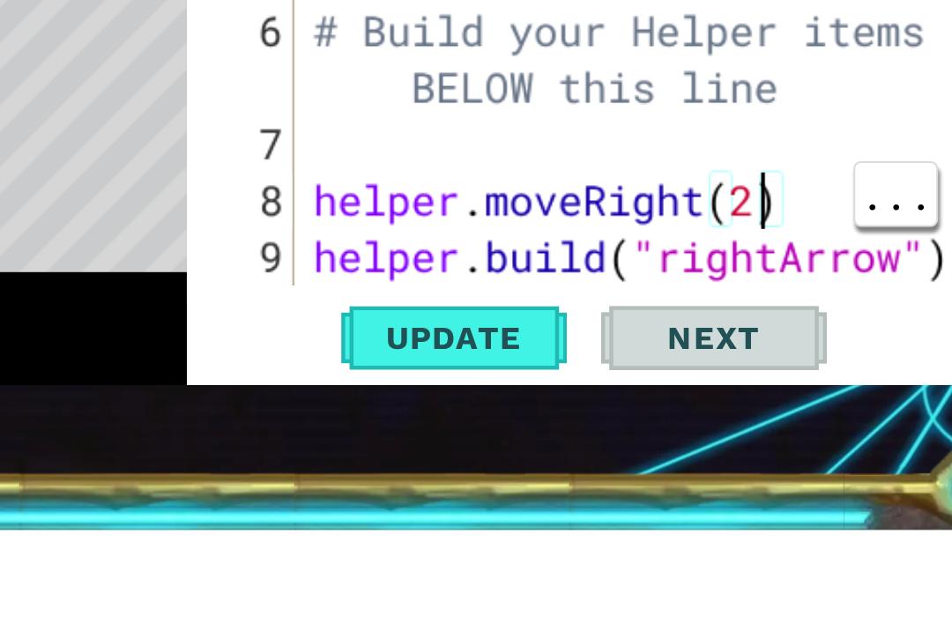
click at [586, 191] on div "# Don't touch the boss code until [PERSON_NAME] says you're ready! for i in ran…" at bounding box center [743, 402] width 314 height 423
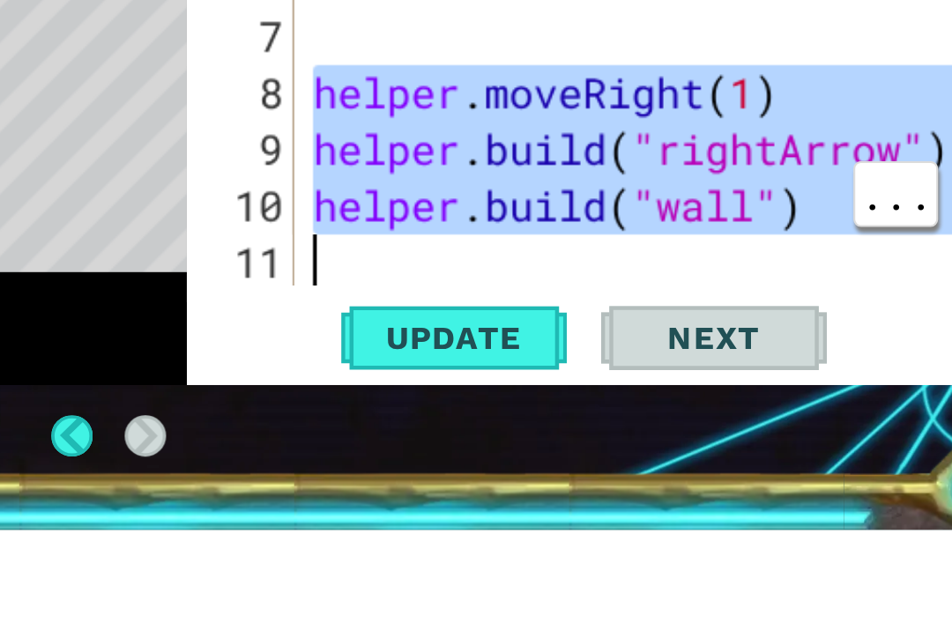
scroll to position [53, 0]
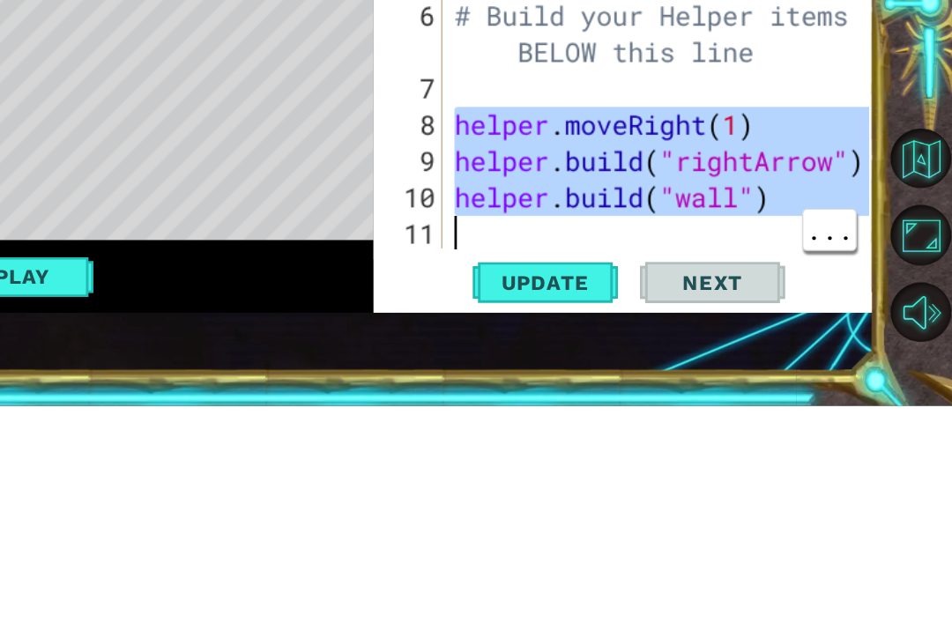
click at [586, 141] on div "# Don't touch the boss code until [PERSON_NAME] says you're ready! for i in ran…" at bounding box center [743, 352] width 314 height 423
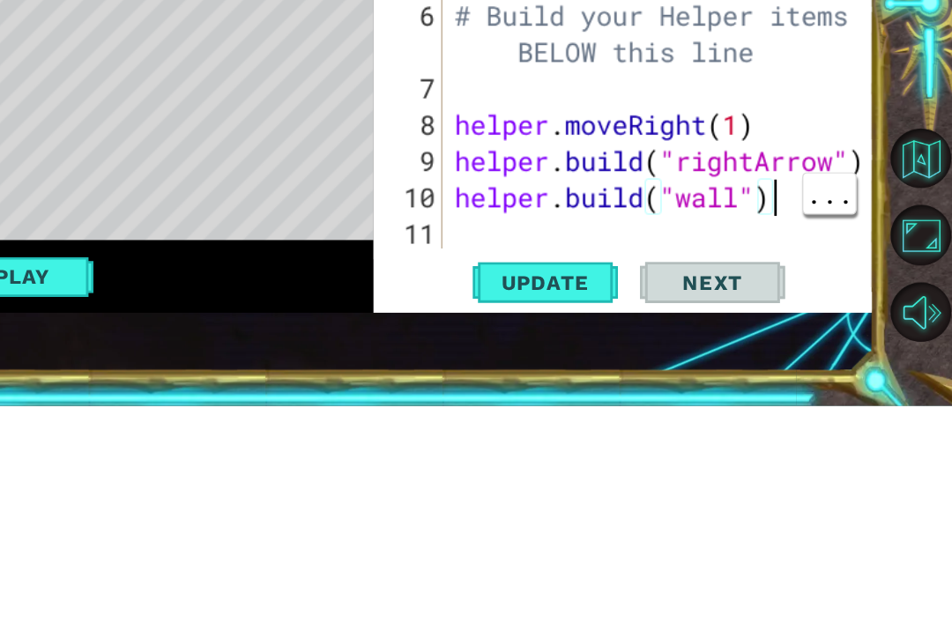
click at [586, 144] on div "# Don't touch the boss code until [PERSON_NAME] says you're ready! for i in ran…" at bounding box center [743, 352] width 314 height 423
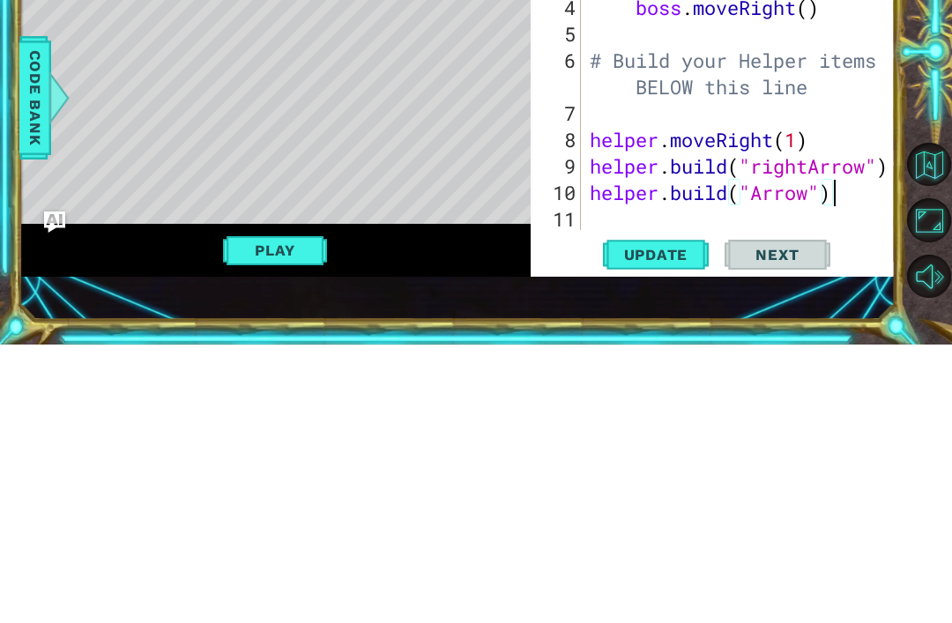
click at [259, 512] on button "Play" at bounding box center [274, 528] width 103 height 33
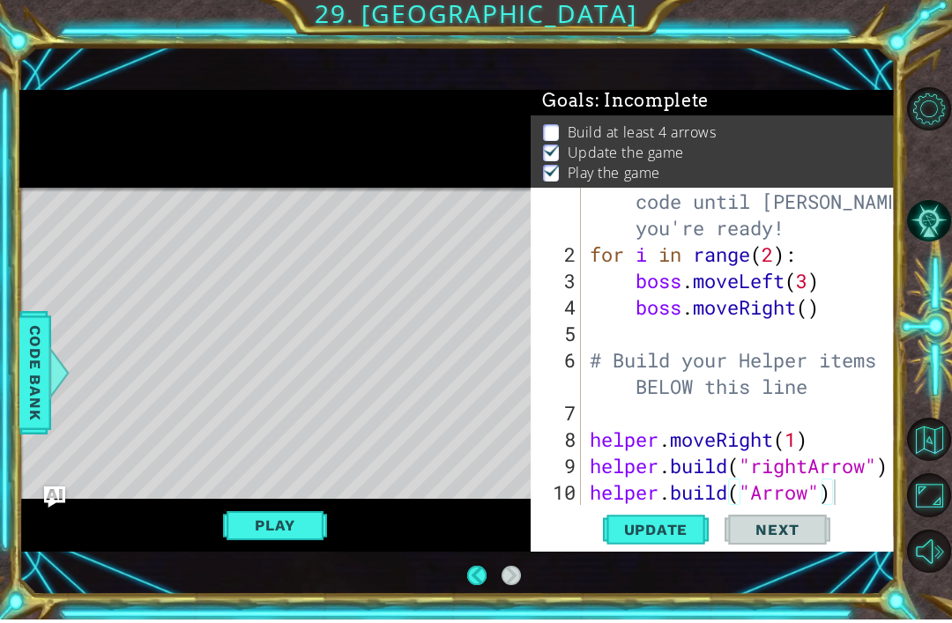
scroll to position [53, 0]
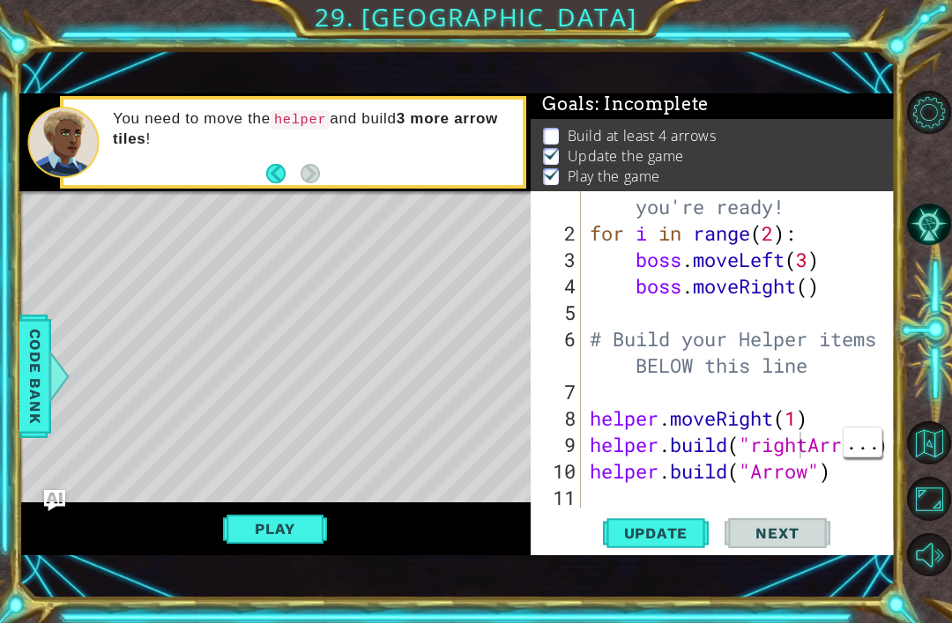
click at [797, 449] on div "# Don't touch the boss code until [PERSON_NAME] says you're ready! for i in ran…" at bounding box center [743, 352] width 314 height 423
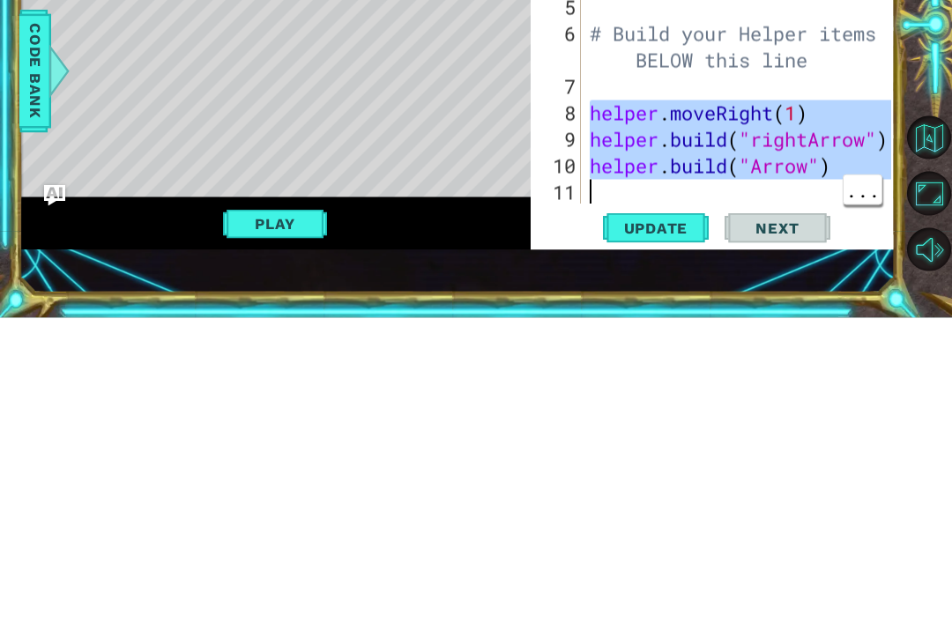
type textarea "helper.moveRight(1)"
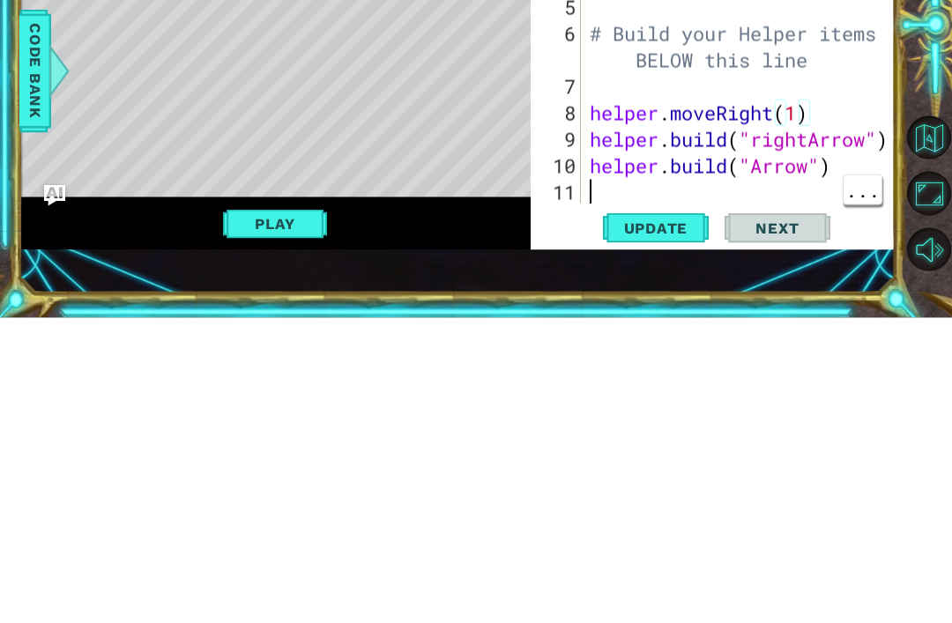
scroll to position [0, 0]
click at [802, 184] on div "# Don't touch the boss code until [PERSON_NAME] says you're ready! for i in ran…" at bounding box center [743, 352] width 314 height 423
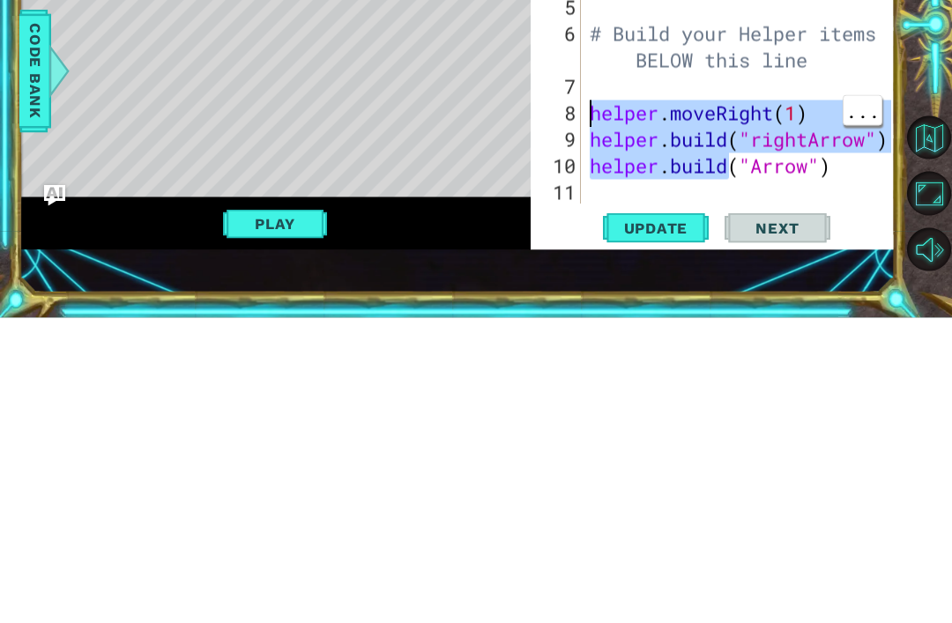
type textarea "[DOMAIN_NAME]("Arrow")"
click at [862, 157] on div "# Don't touch the boss code until [PERSON_NAME] says you're ready! for i in ran…" at bounding box center [743, 352] width 314 height 423
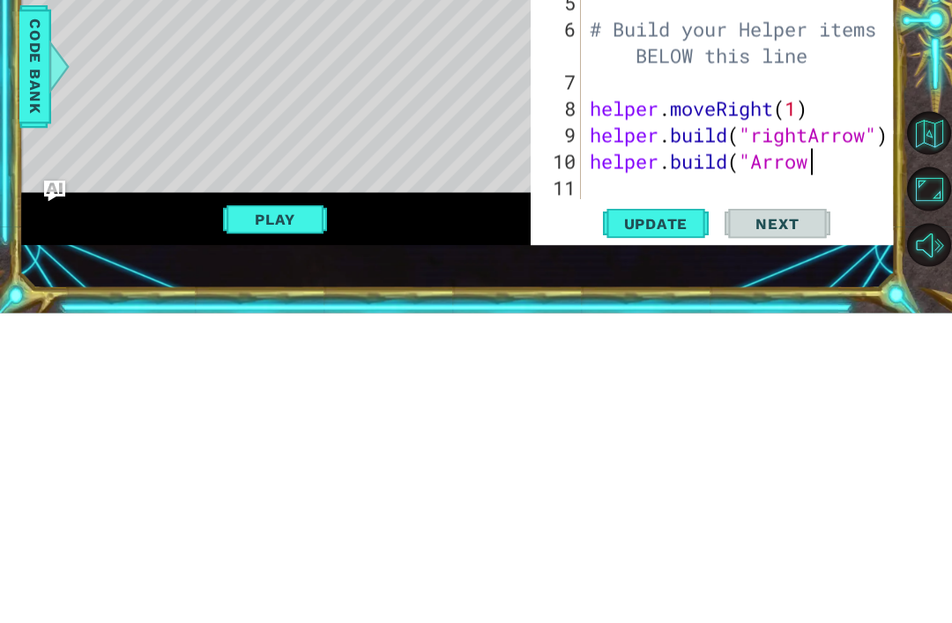
scroll to position [4, 0]
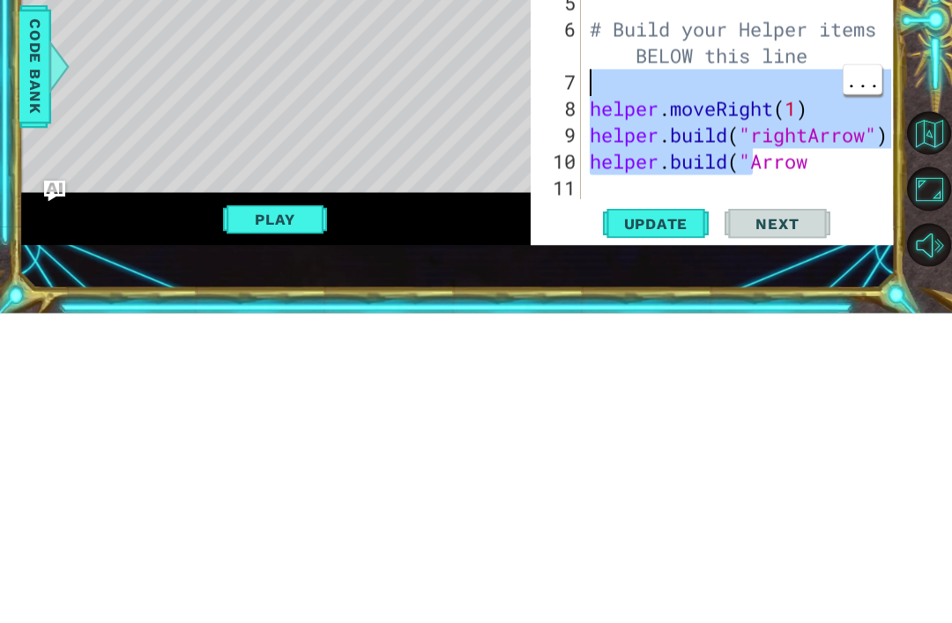
type textarea "[DOMAIN_NAME]("Arrow"
click at [796, 158] on div "# Don't touch the boss code until [PERSON_NAME] says you're ready! for i in ran…" at bounding box center [743, 352] width 314 height 423
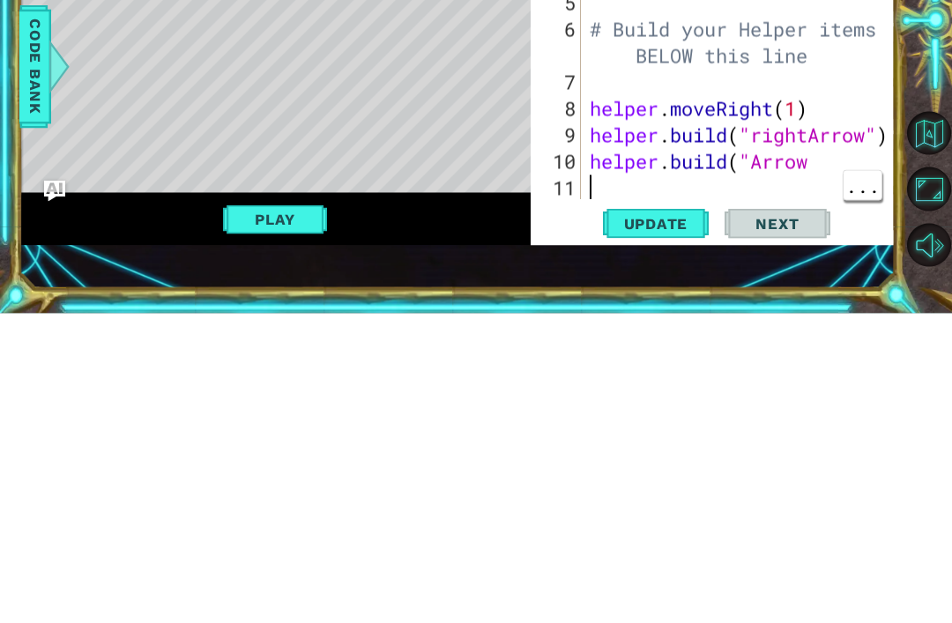
click at [834, 163] on div "# Don't touch the boss code until [PERSON_NAME] says you're ready! for i in ran…" at bounding box center [743, 352] width 314 height 423
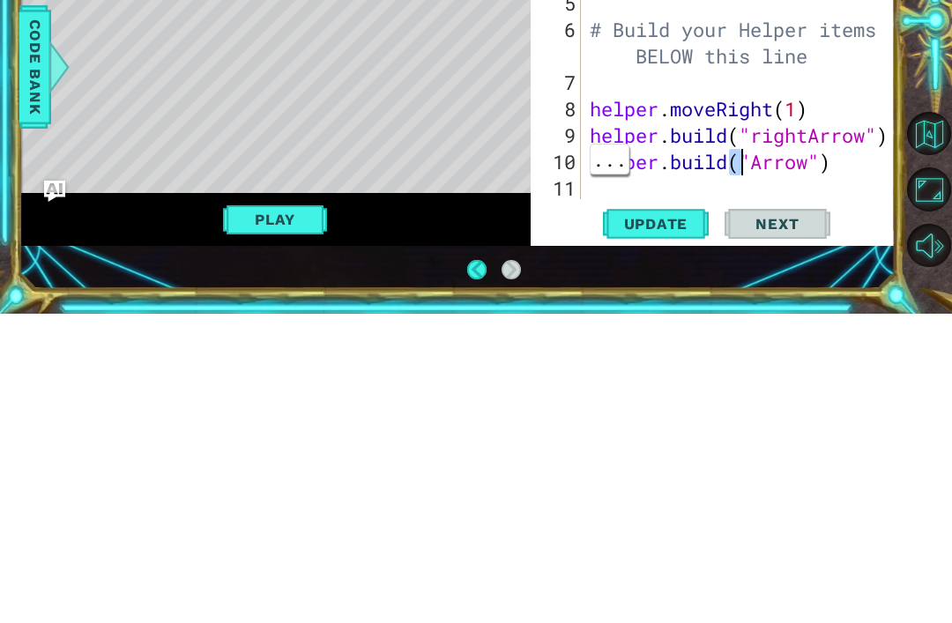
scroll to position [0, 9]
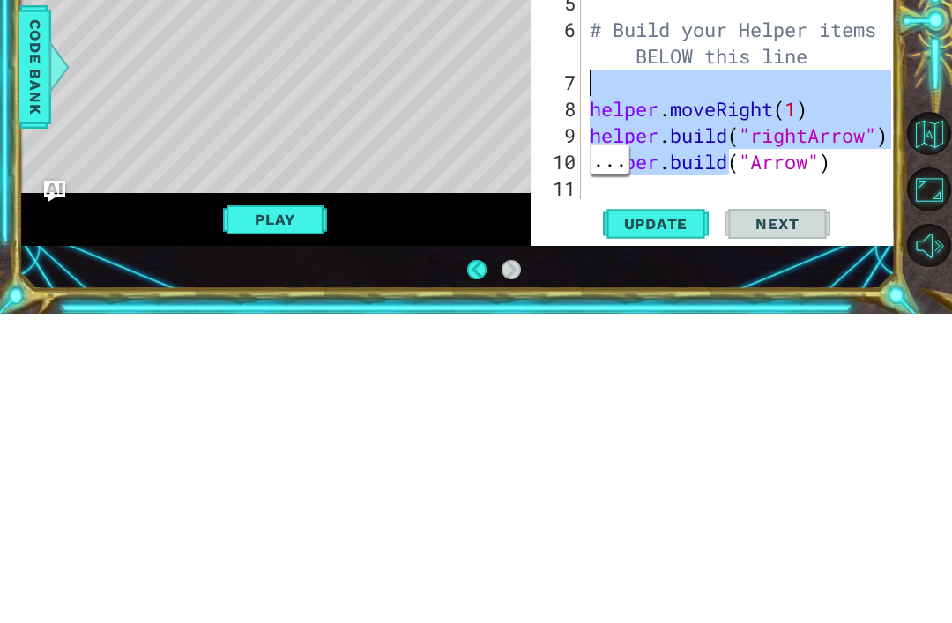
type textarea "helper.moveRight(1) [DOMAIN_NAME]("rightArrow")"
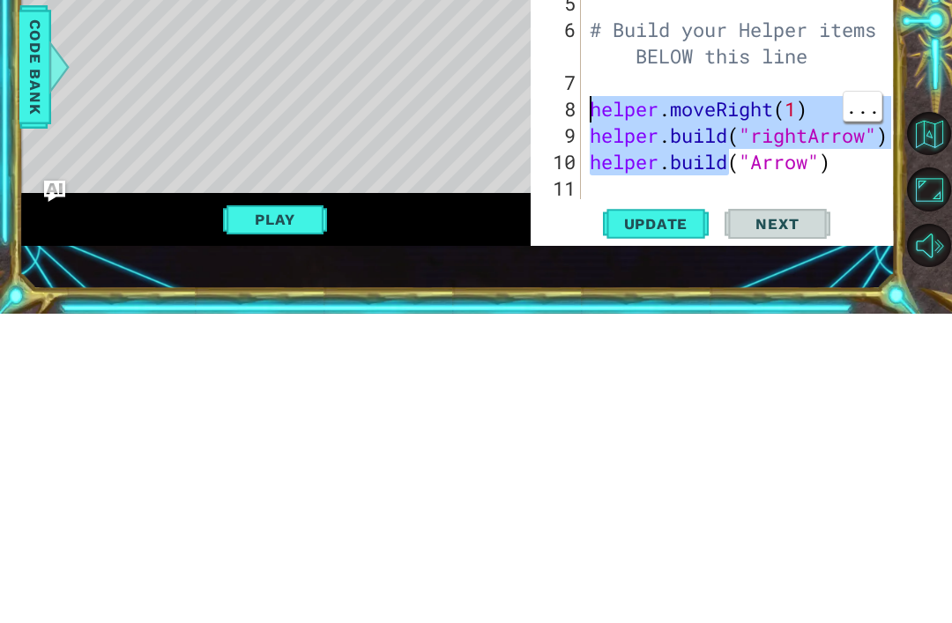
click at [866, 179] on div "# Don't touch the boss code until [PERSON_NAME] says you're ready! for i in ran…" at bounding box center [743, 352] width 314 height 423
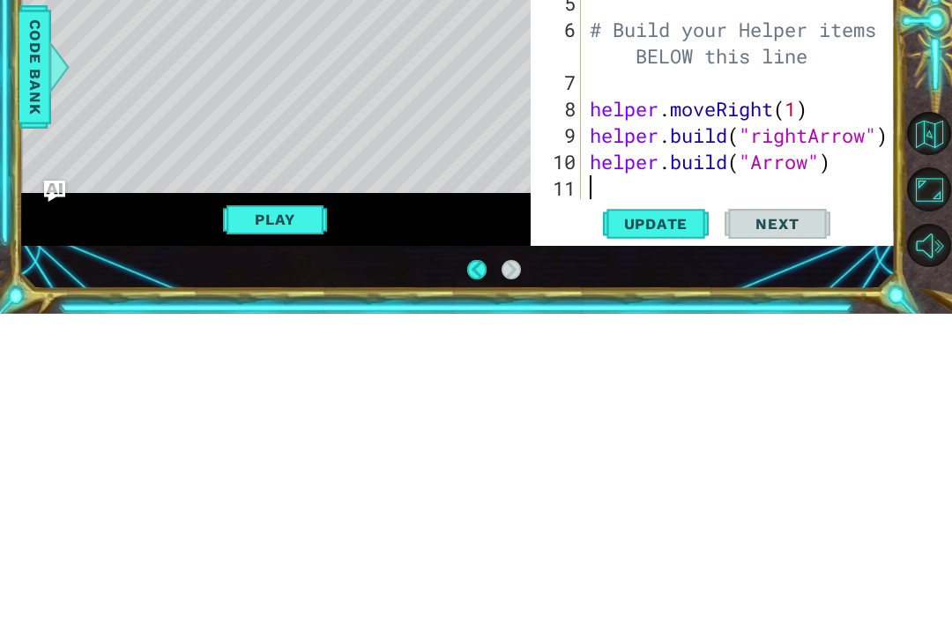
scroll to position [0, 0]
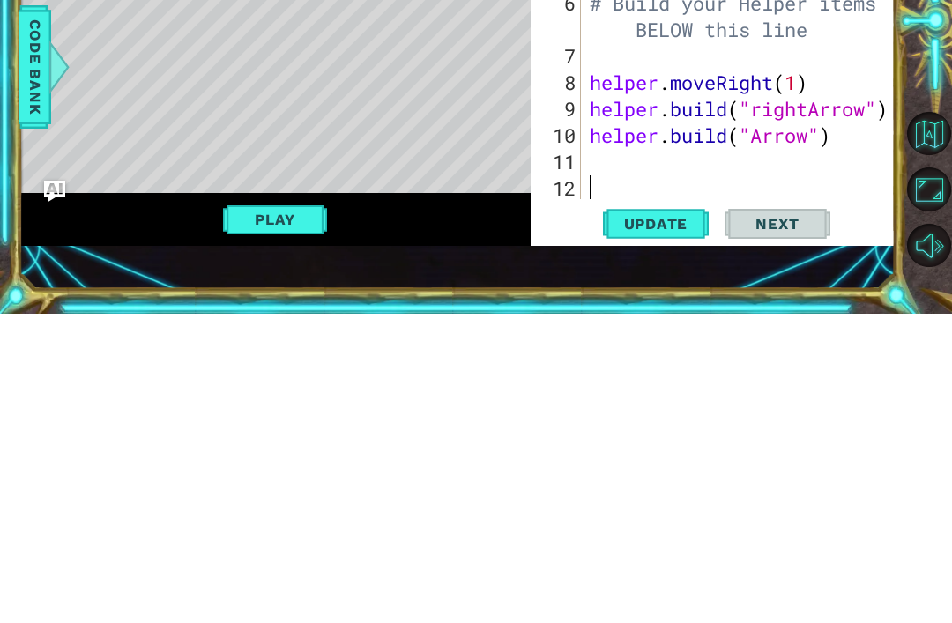
paste textarea "[DOMAIN_NAME]"
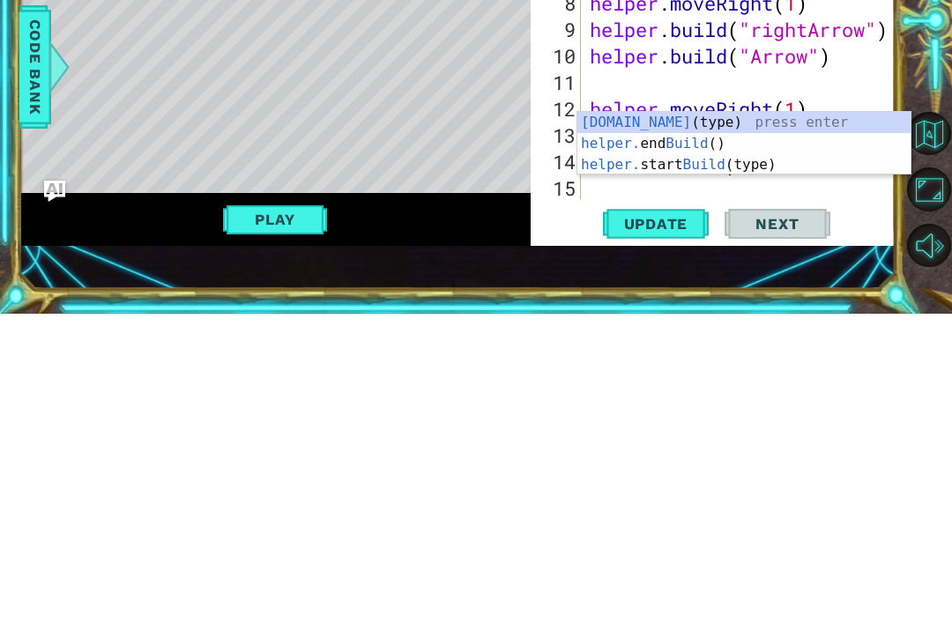
scroll to position [159, 0]
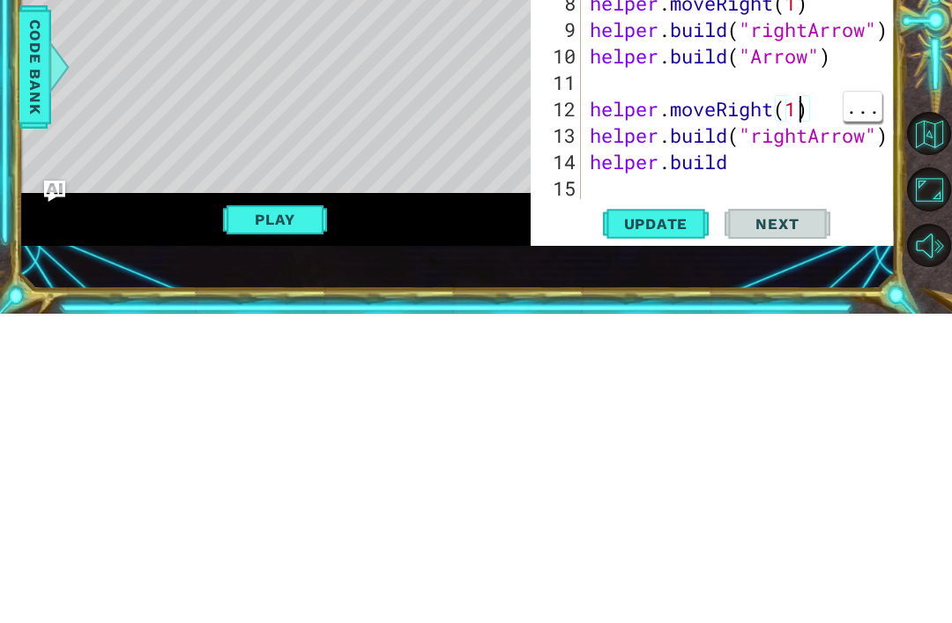
click at [798, 194] on div "# Build your Helper items BELOW this line helper . moveRight ( 1 ) helper . bui…" at bounding box center [743, 379] width 314 height 370
click at [234, 512] on button "Play" at bounding box center [274, 528] width 103 height 33
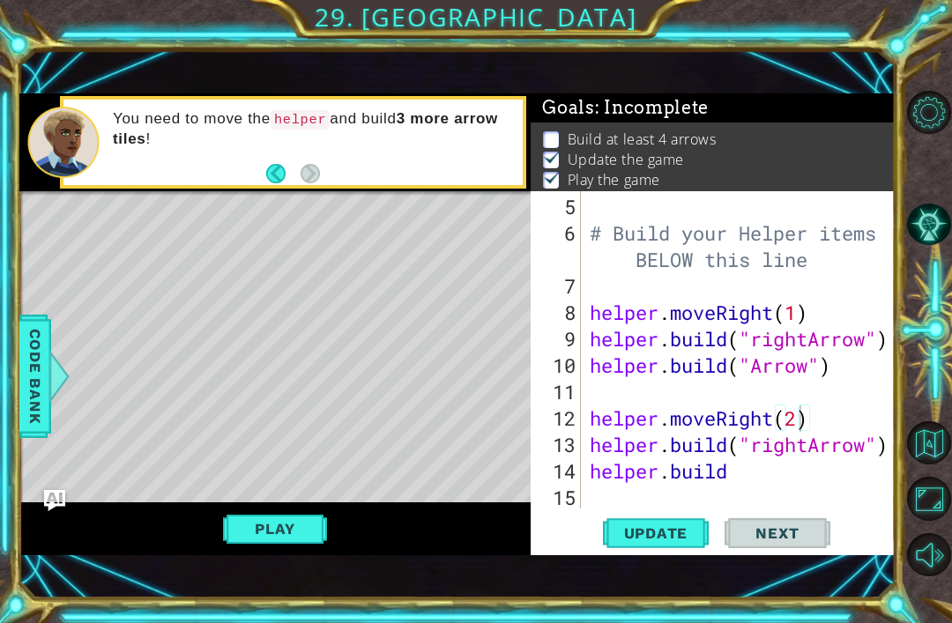
scroll to position [4, 0]
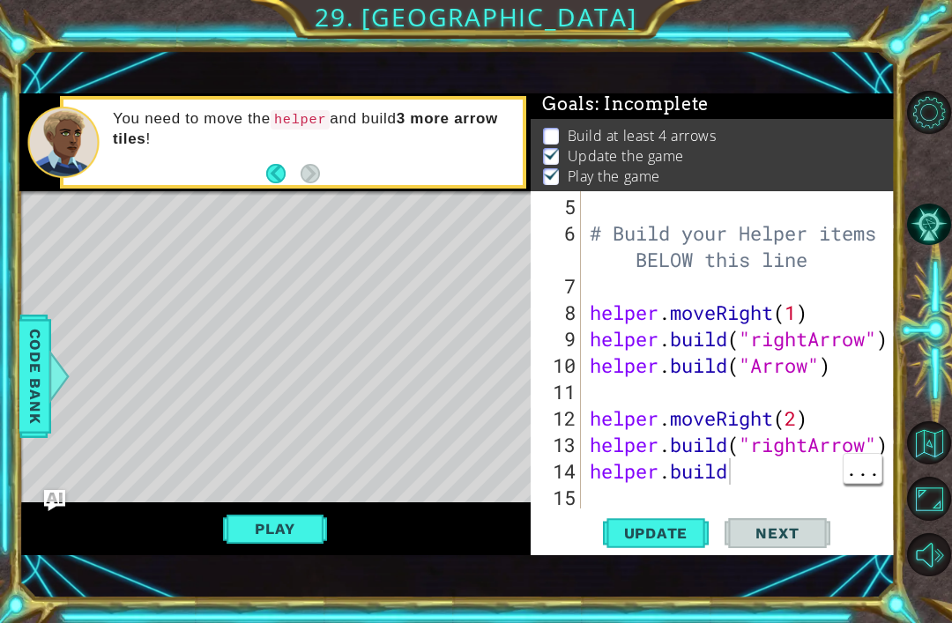
click at [802, 475] on div "# Build your Helper items BELOW this line helper . moveRight ( 1 ) helper . bui…" at bounding box center [743, 379] width 314 height 370
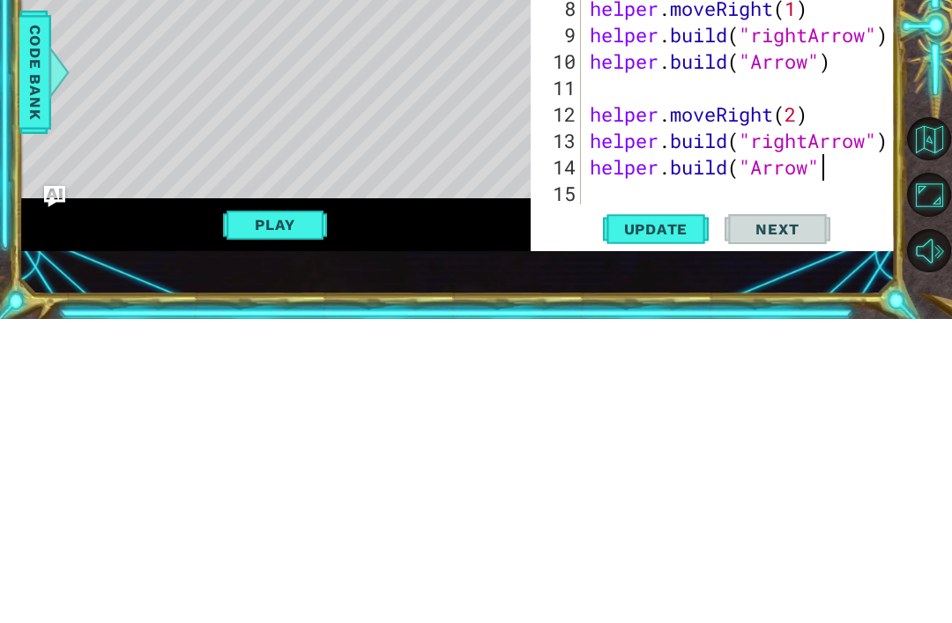
scroll to position [0, 11]
click at [264, 512] on button "Play" at bounding box center [274, 528] width 103 height 33
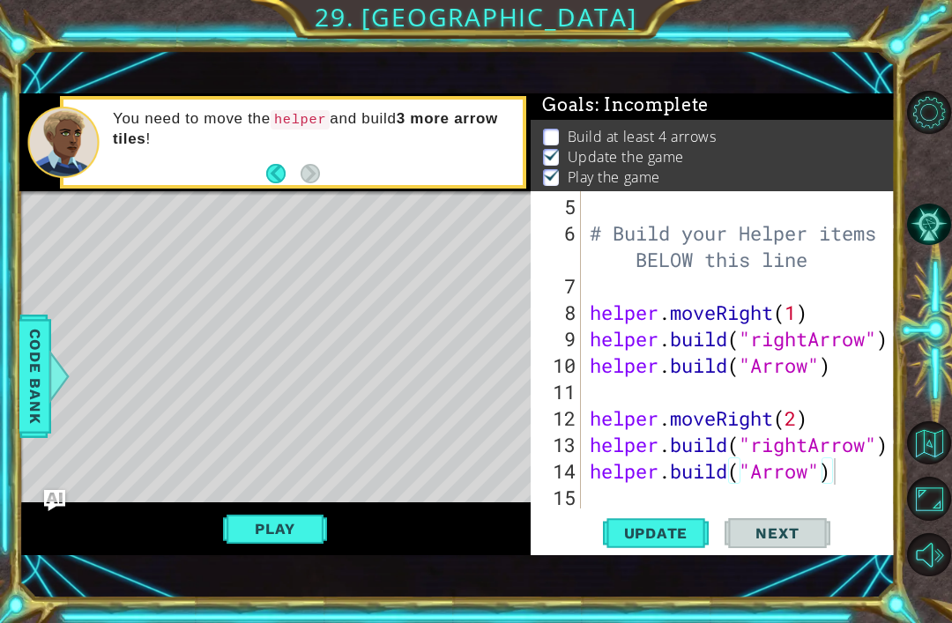
scroll to position [4, 0]
click at [846, 477] on div "# Build your Helper items BELOW this line helper . moveRight ( 1 ) helper . bui…" at bounding box center [743, 379] width 314 height 370
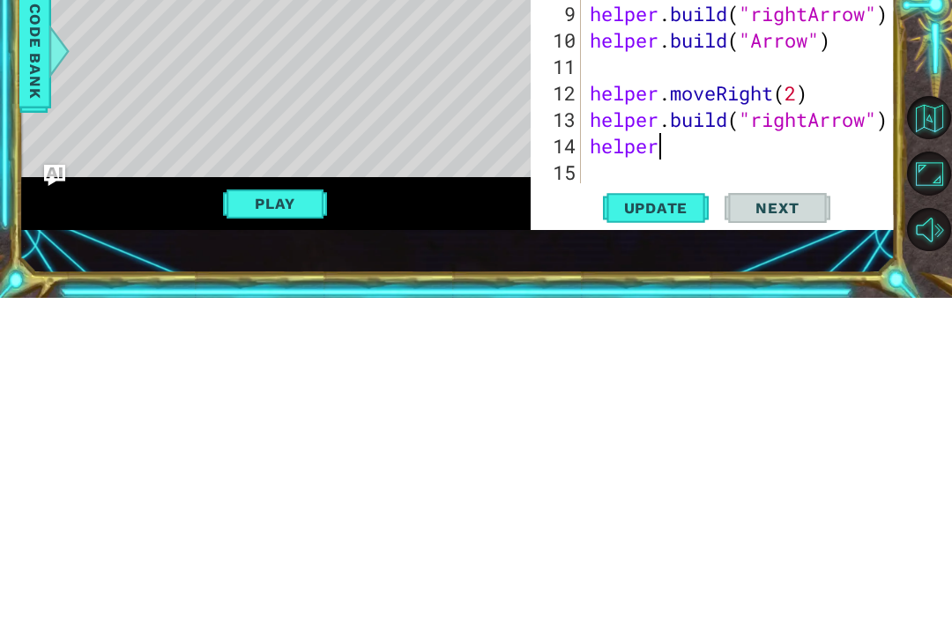
scroll to position [0, 1]
type textarea "h"
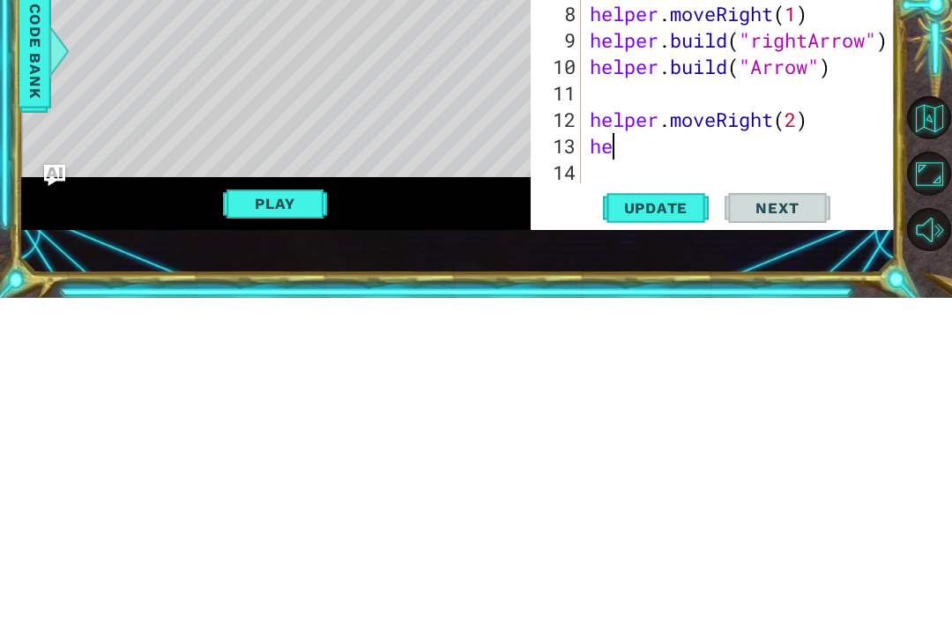
type textarea "h"
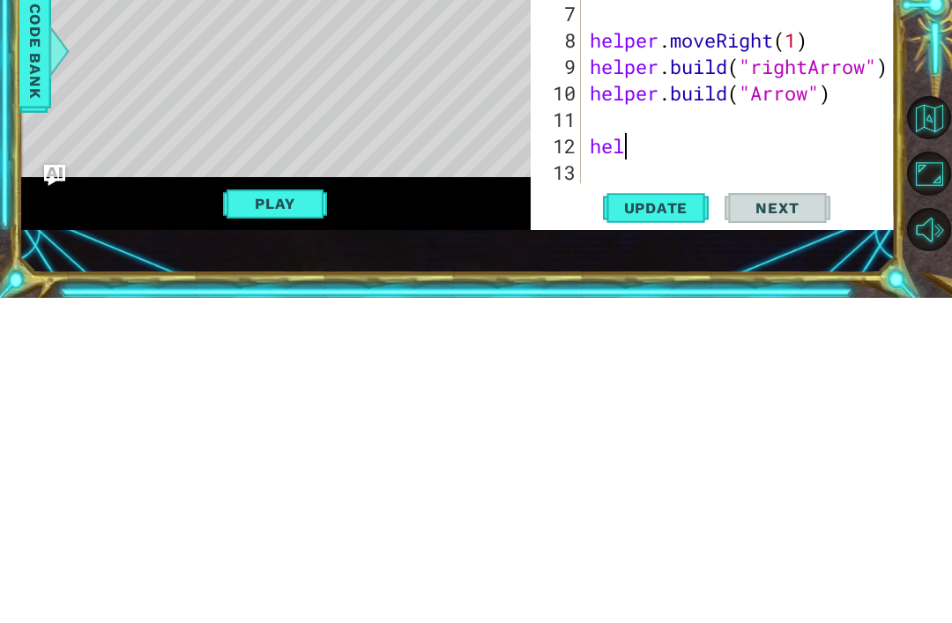
scroll to position [0, 0]
type textarea "h"
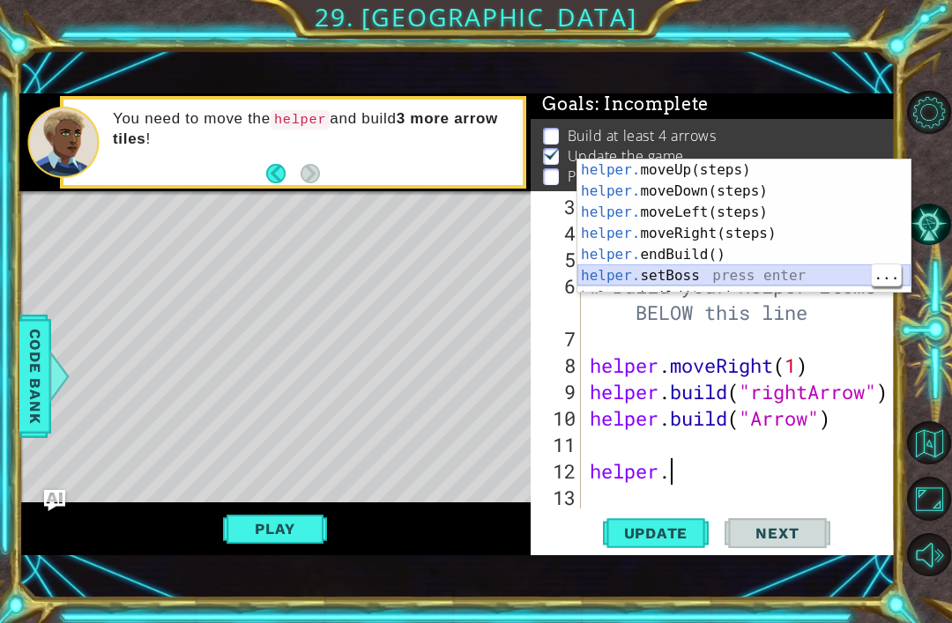
click at [778, 272] on div "helper. moveUp(steps) press enter helper. moveDown(steps) press enter helper. m…" at bounding box center [743, 247] width 333 height 176
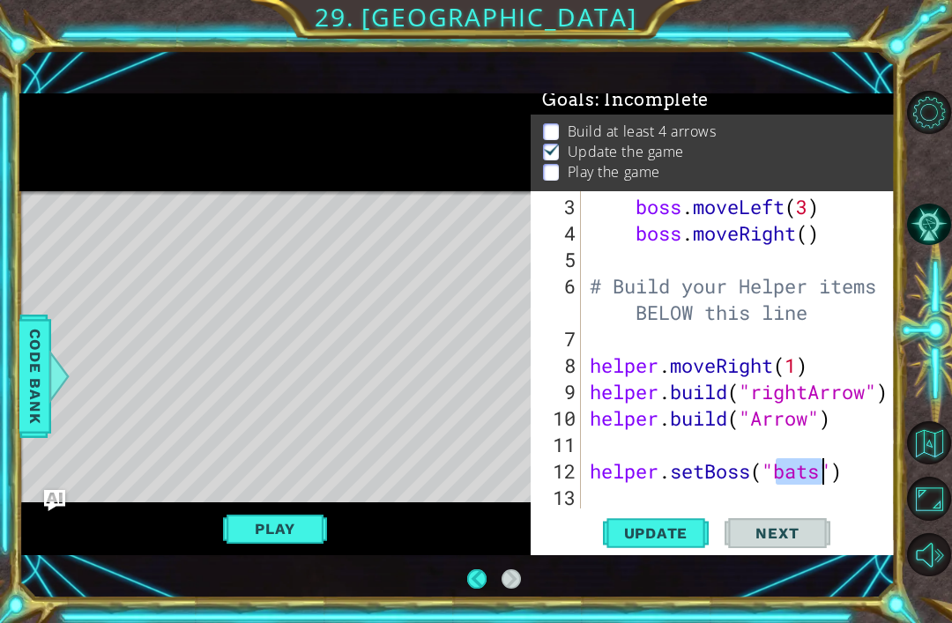
scroll to position [8, 0]
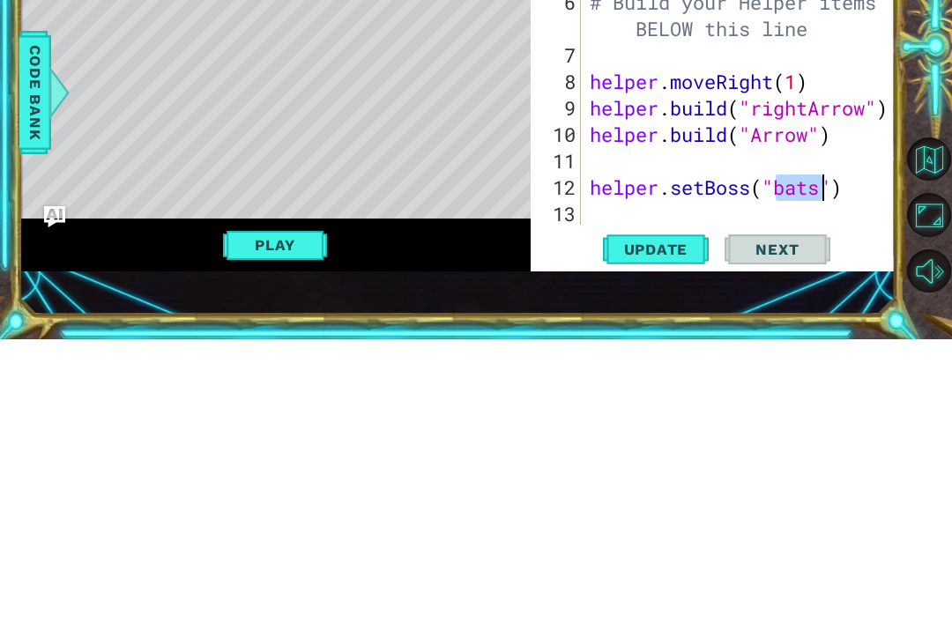
click at [0, 123] on div "1 ההההההההההההההההההההההההההההההההההההההההההההההההההההההההההההההההההההההההההההה…" at bounding box center [476, 311] width 952 height 623
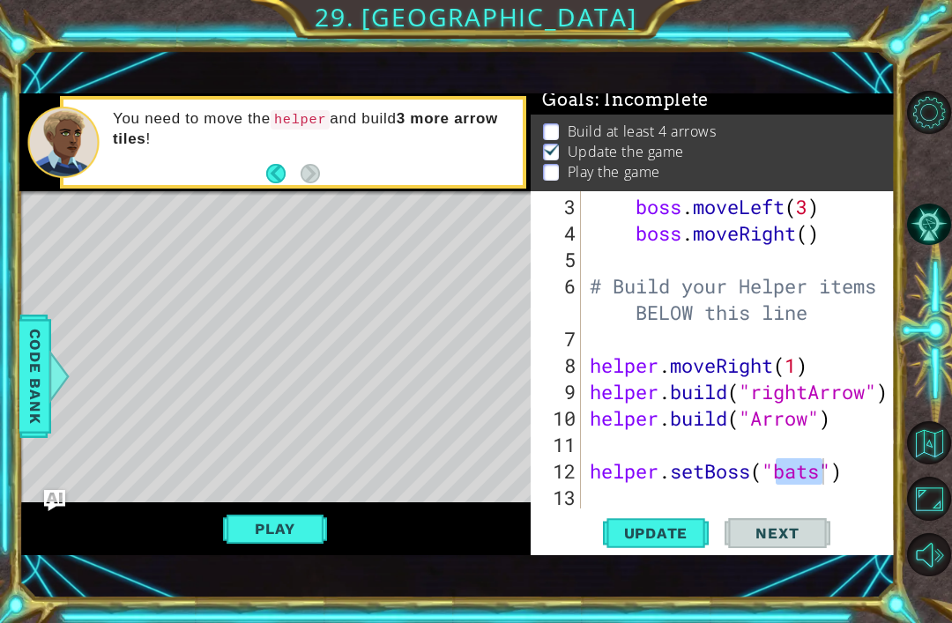
click at [274, 522] on button "Play" at bounding box center [274, 528] width 103 height 33
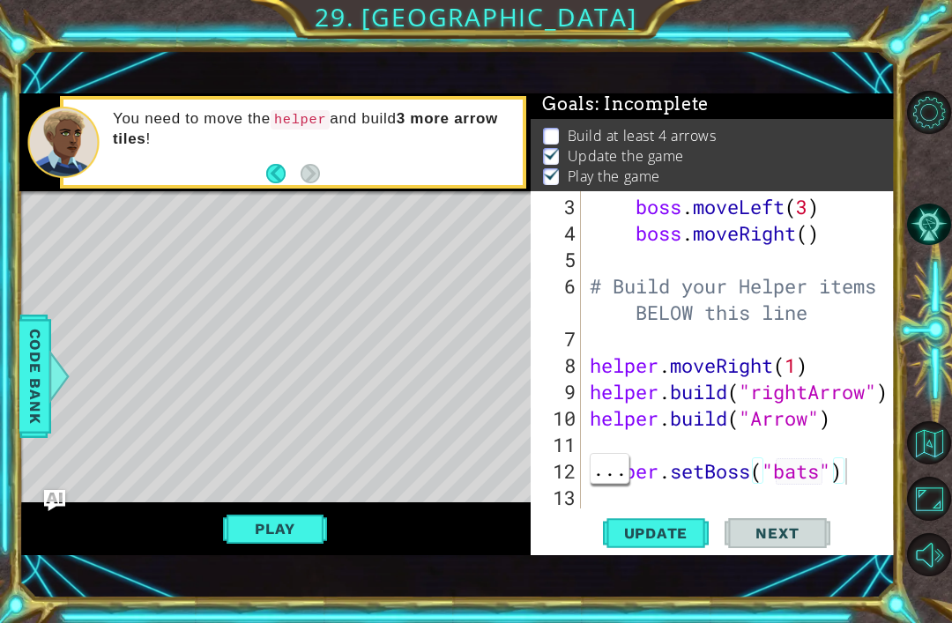
scroll to position [4, 0]
click at [862, 473] on div "boss . moveLeft ( 3 ) boss . moveRight ( ) # Build your Helper items BELOW this…" at bounding box center [743, 379] width 314 height 370
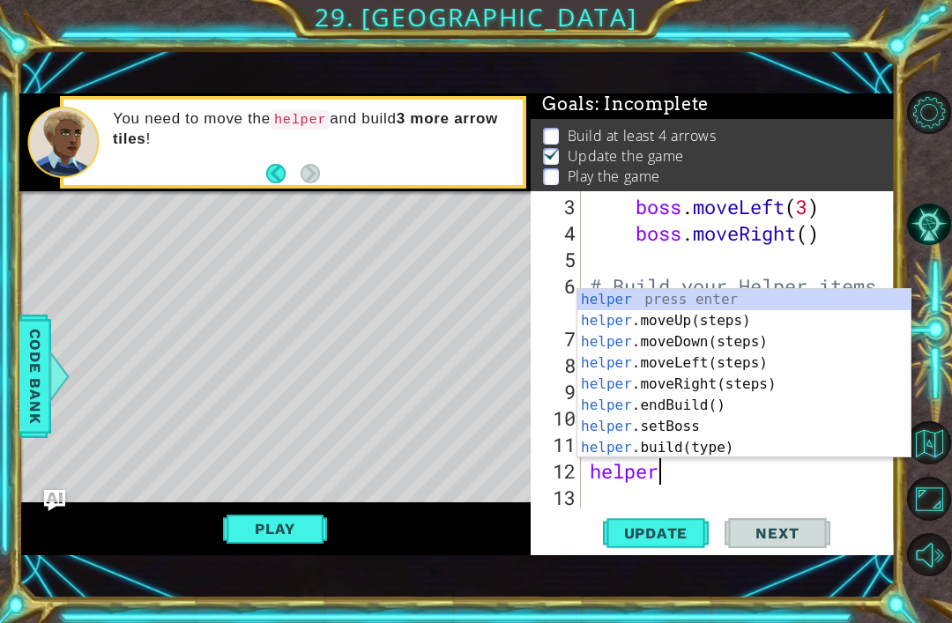
scroll to position [0, 1]
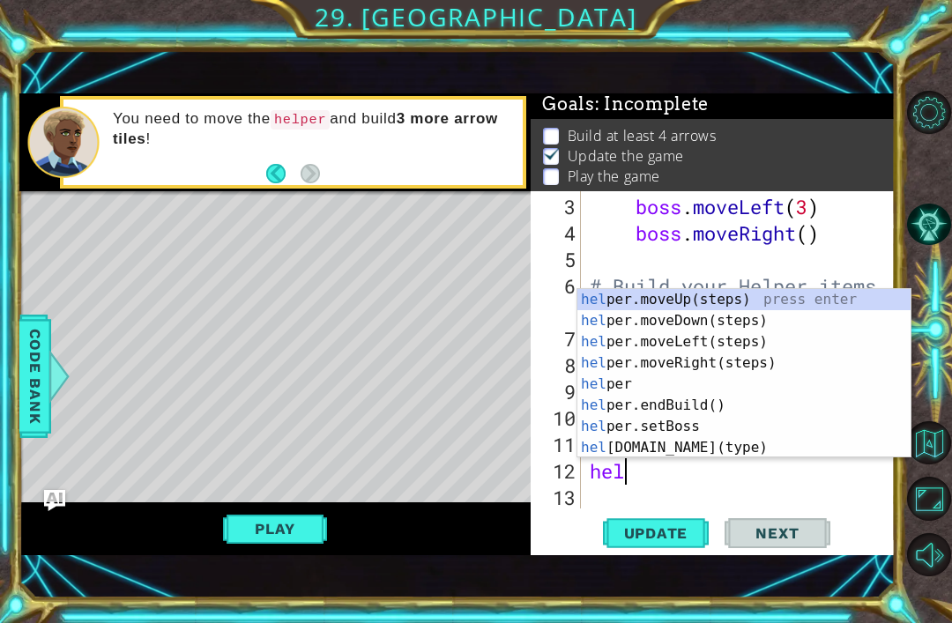
type textarea "h"
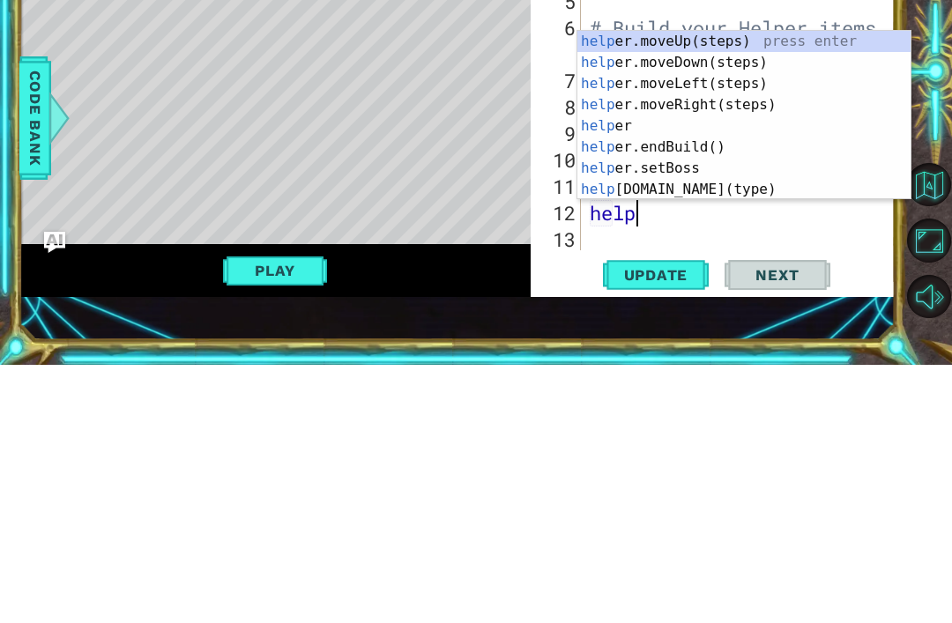
type textarea "helper"
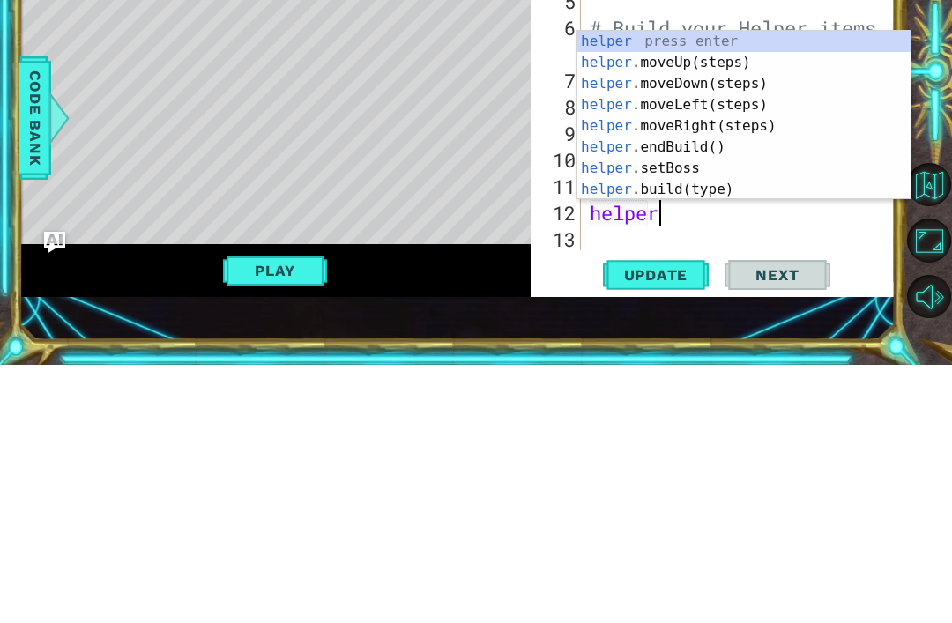
scroll to position [0, 3]
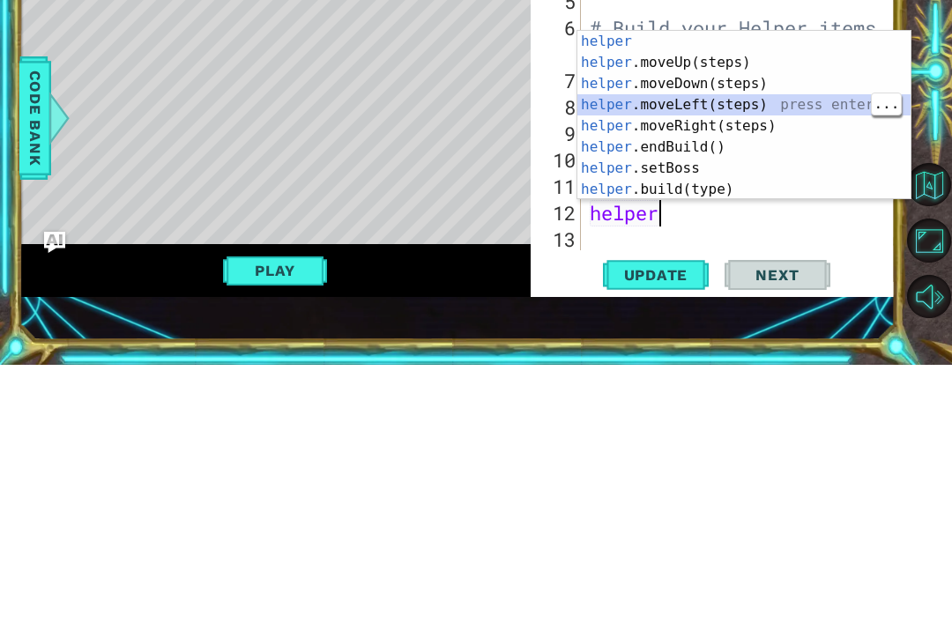
click at [804, 289] on div "helper press enter helper .moveUp(steps) press enter helper .moveDown(steps) pr…" at bounding box center [743, 394] width 333 height 211
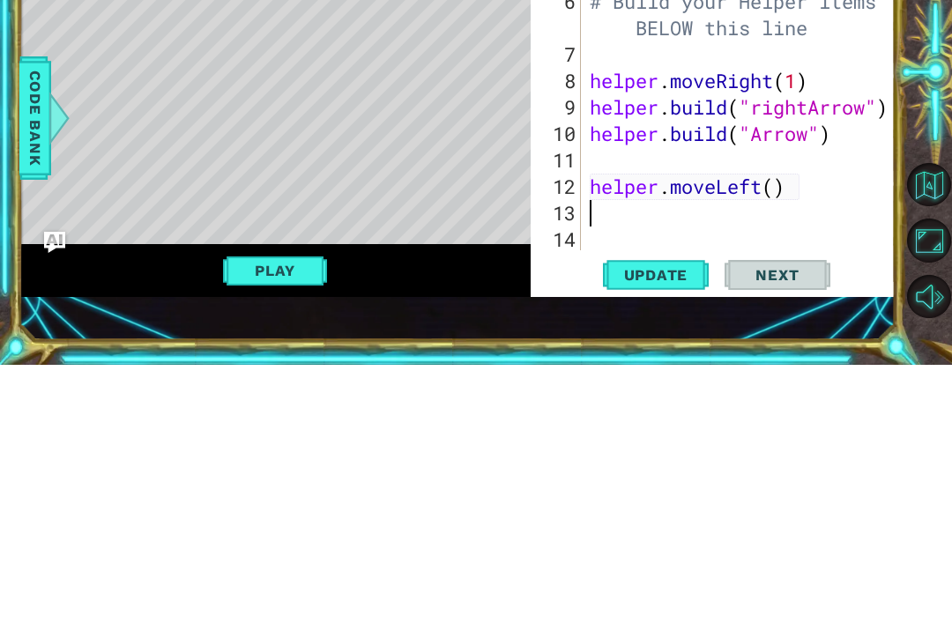
scroll to position [132, 0]
click at [1, 163] on div "1 ההההההההההההההההההההההההההההההההההההההההההההההההההההההההההההההההההההההההההההה…" at bounding box center [476, 311] width 952 height 623
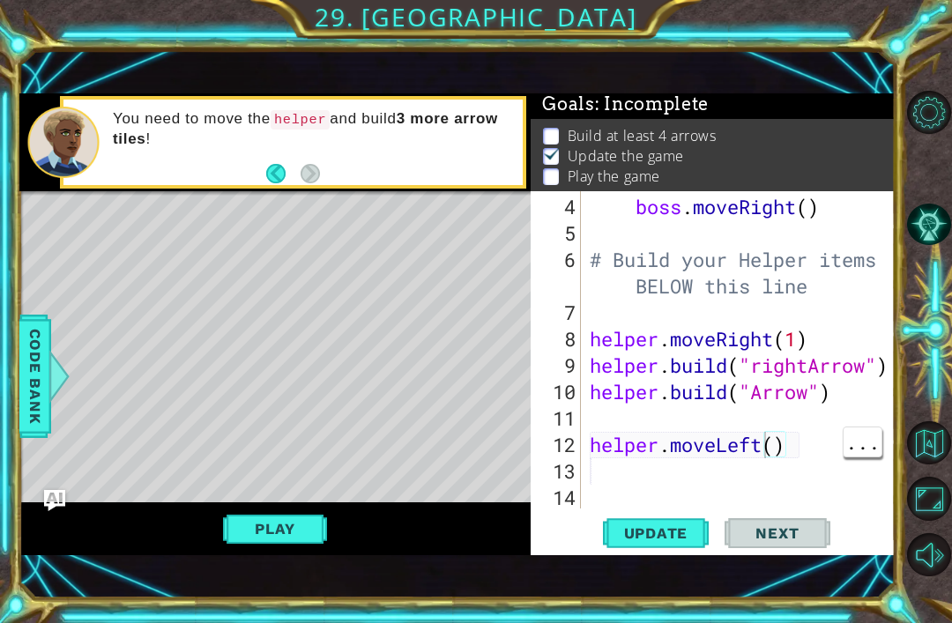
click at [763, 448] on div "boss . moveRight ( ) # Build your Helper items BELOW this line helper . moveRig…" at bounding box center [743, 379] width 314 height 370
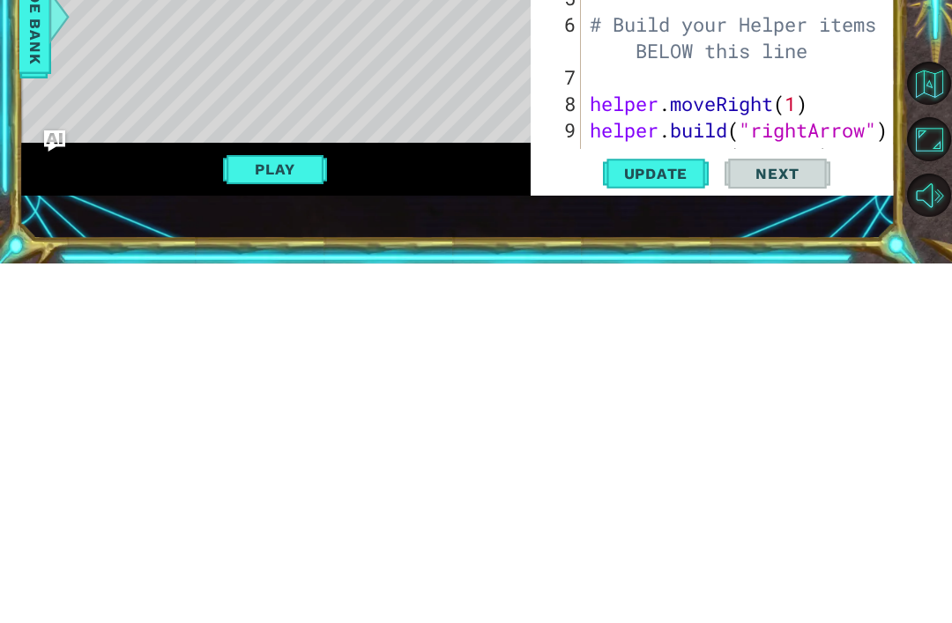
scroll to position [7, 0]
type textarea "helper.moveRight()"
click at [3, 114] on div "1 ההההההההההההההההההההההההההההההההההההההההההההההההההההההההההההההההההההההההההההה…" at bounding box center [476, 311] width 952 height 623
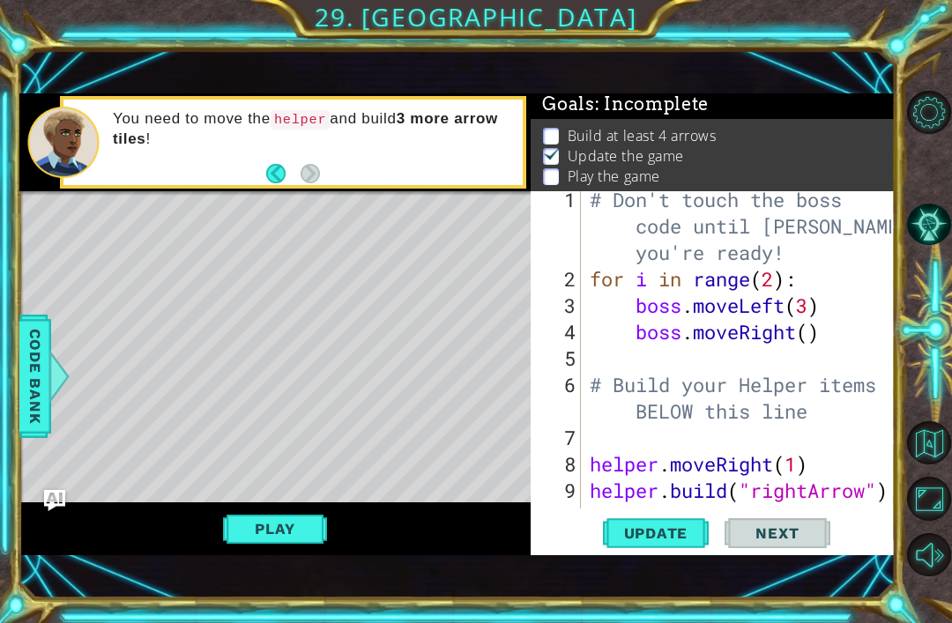
click at [256, 512] on button "Play" at bounding box center [274, 528] width 103 height 33
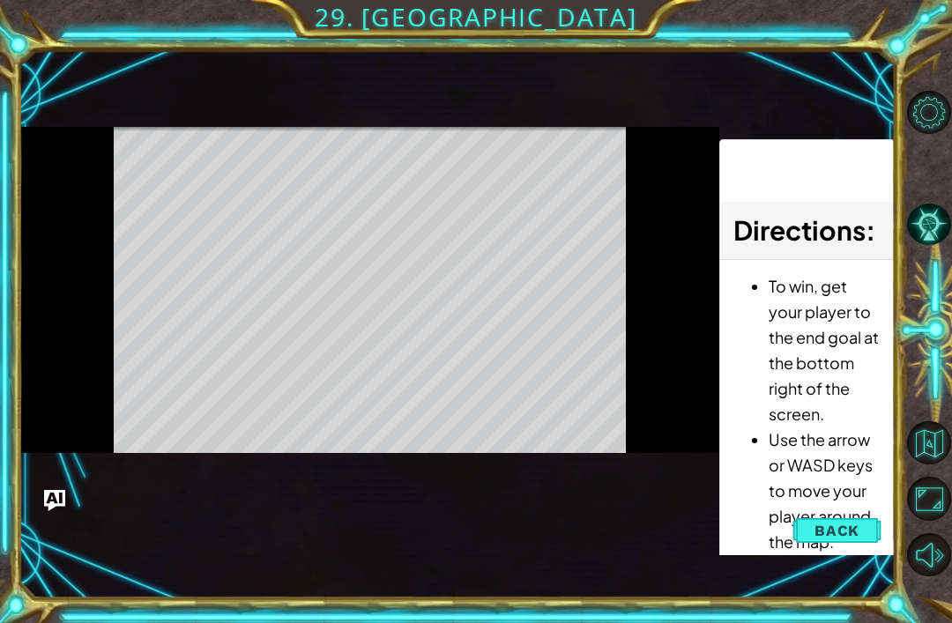
scroll to position [0, 0]
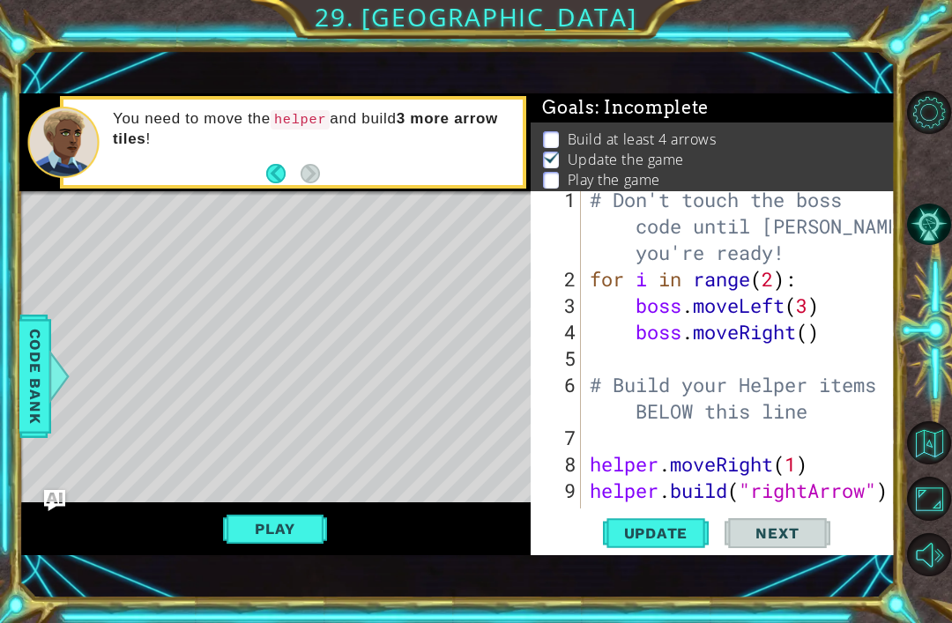
click at [47, 499] on img "Ask AI" at bounding box center [54, 500] width 21 height 21
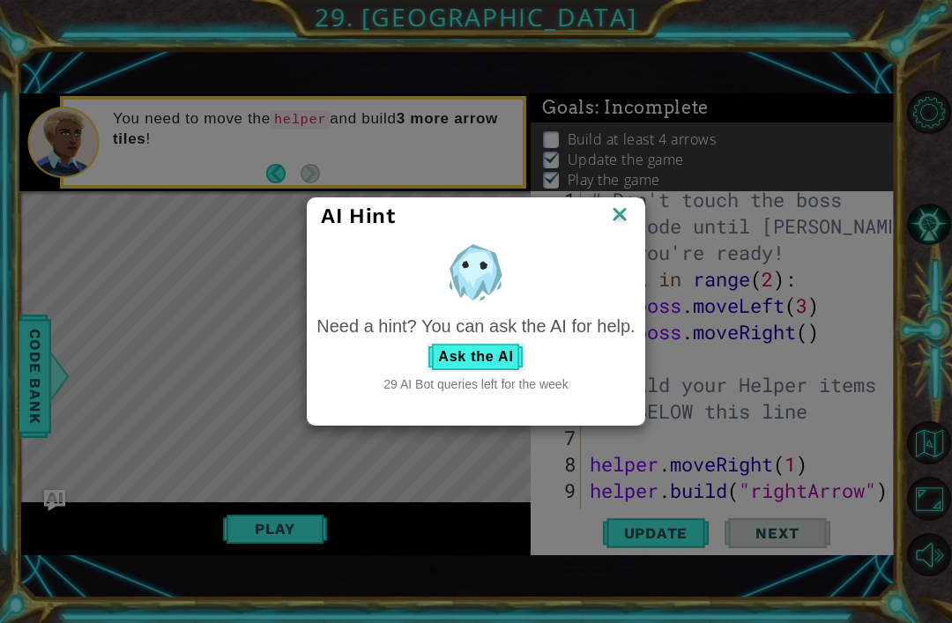
scroll to position [4, 0]
click at [485, 365] on button "Ask the AI" at bounding box center [475, 357] width 98 height 28
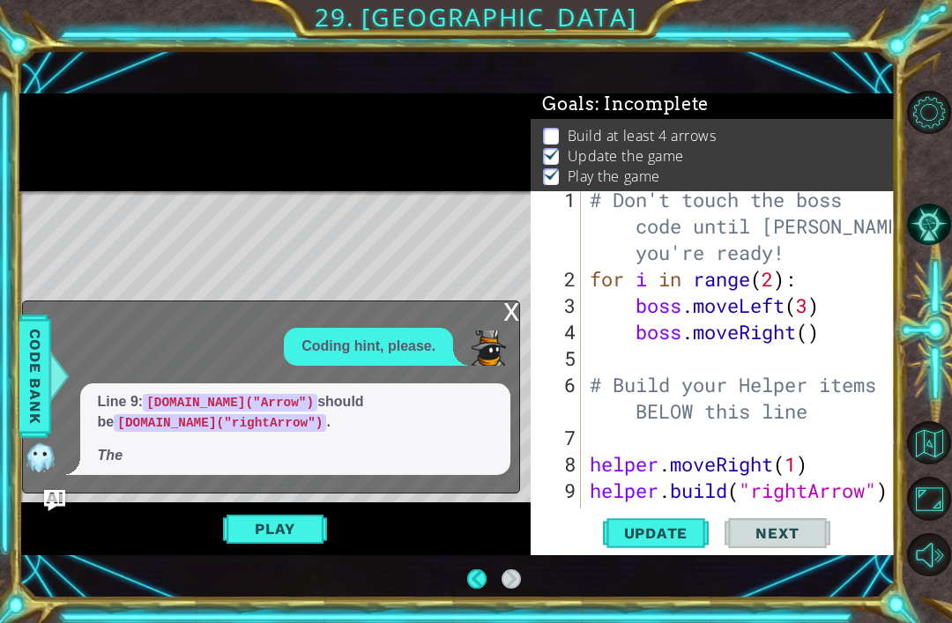
click at [14, 108] on div "1 ההההההההההההההההההההההההההההההההההההההההההההההההההההההההההההההההההההההההההההה…" at bounding box center [476, 311] width 952 height 623
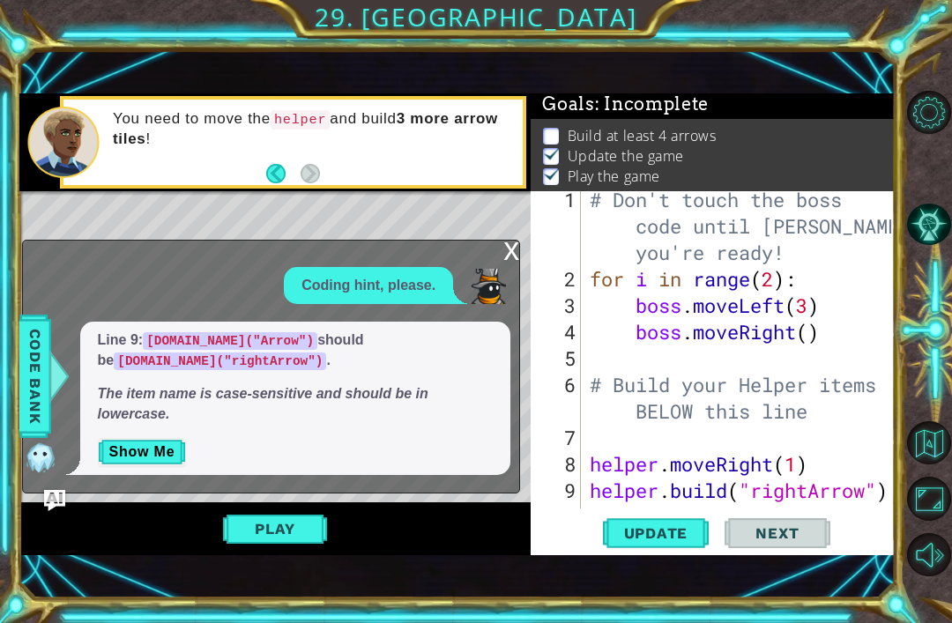
click at [141, 448] on button "Show Me" at bounding box center [142, 452] width 89 height 28
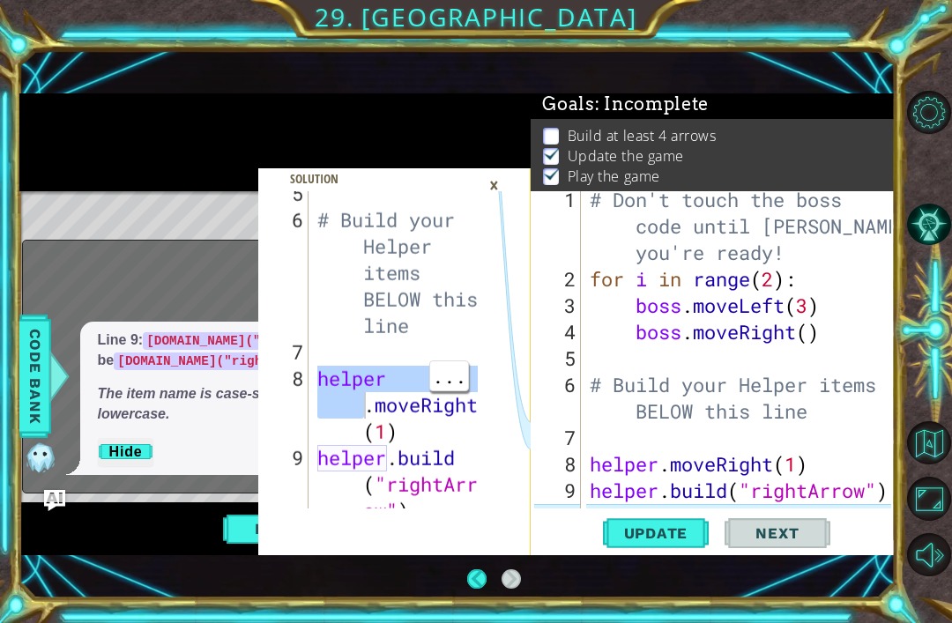
scroll to position [608, 0]
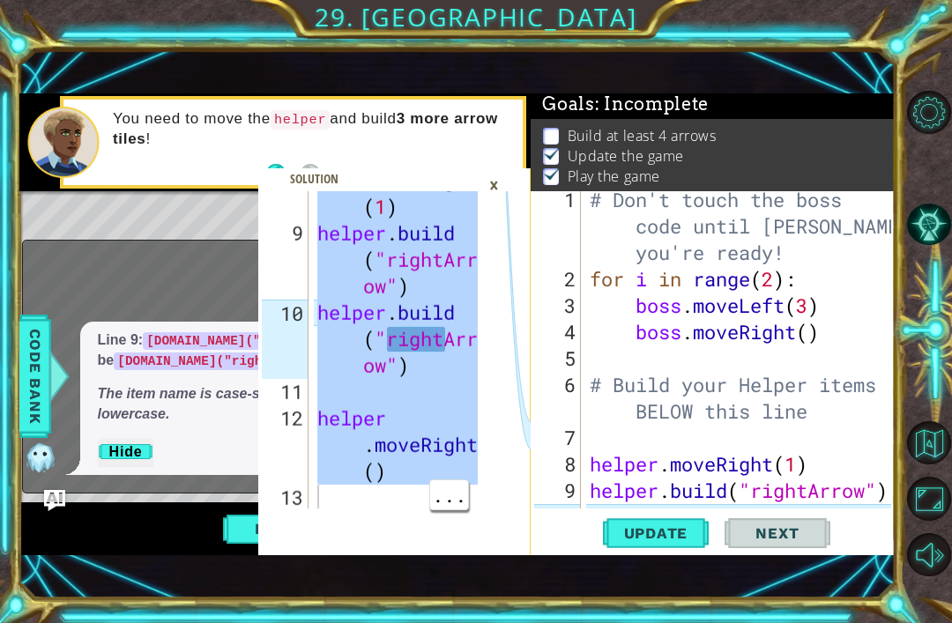
type textarea "helper.moveRight()"
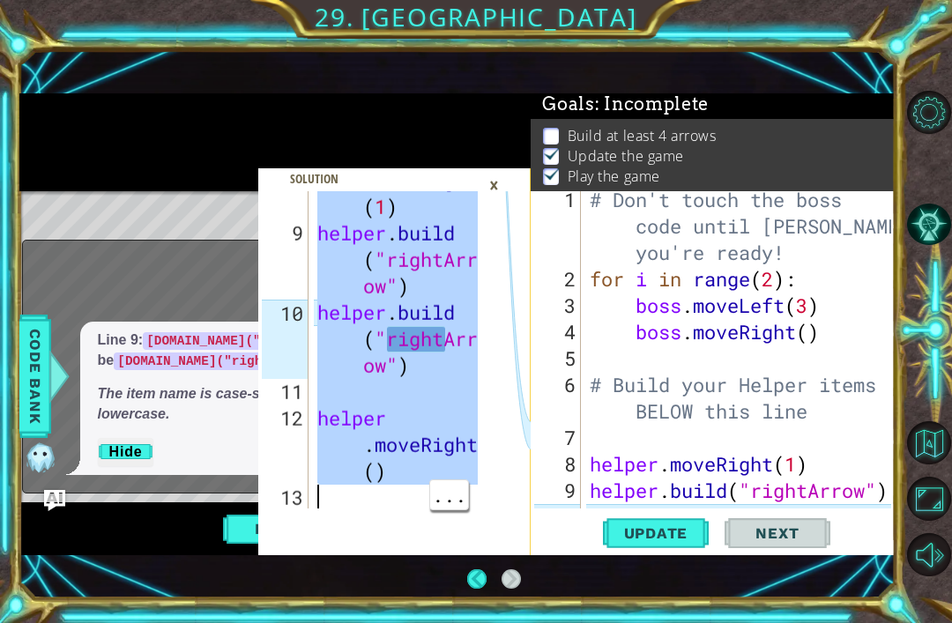
click at [129, 516] on div "Play" at bounding box center [275, 528] width 512 height 53
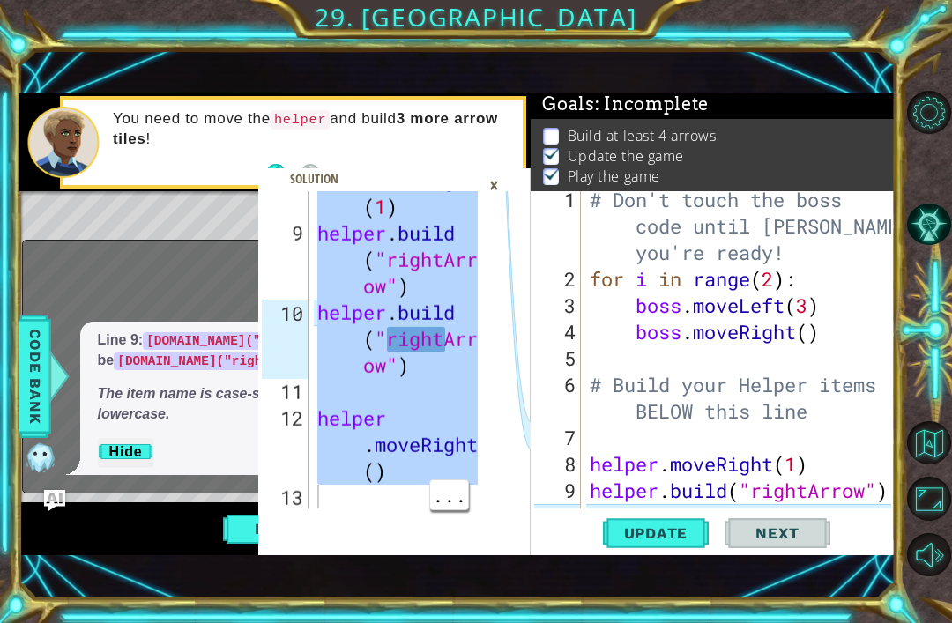
click at [31, 376] on span "Code Bank" at bounding box center [35, 375] width 28 height 107
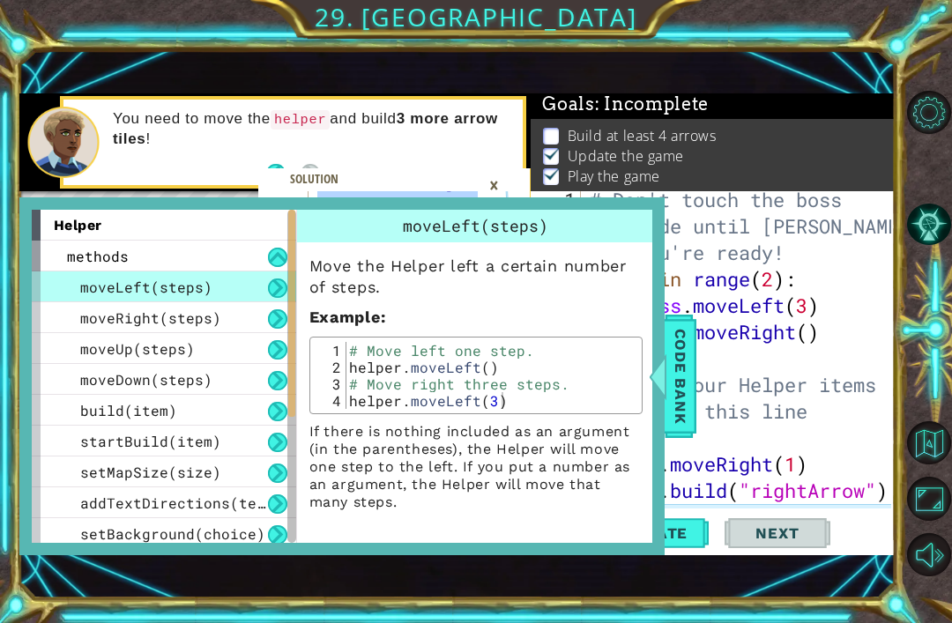
click at [683, 343] on span "Code Bank" at bounding box center [680, 375] width 28 height 107
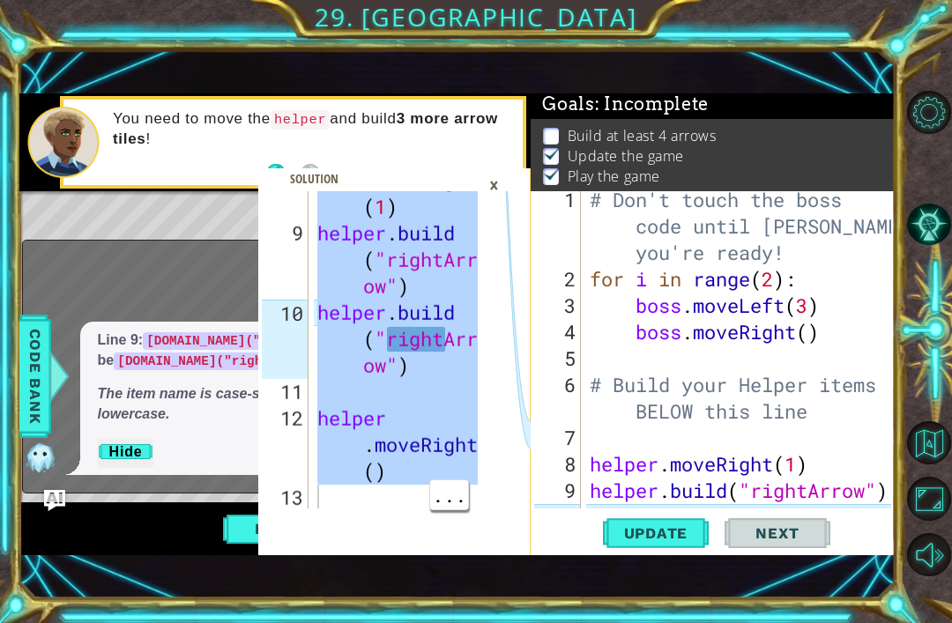
click at [120, 462] on button "Hide" at bounding box center [126, 452] width 56 height 28
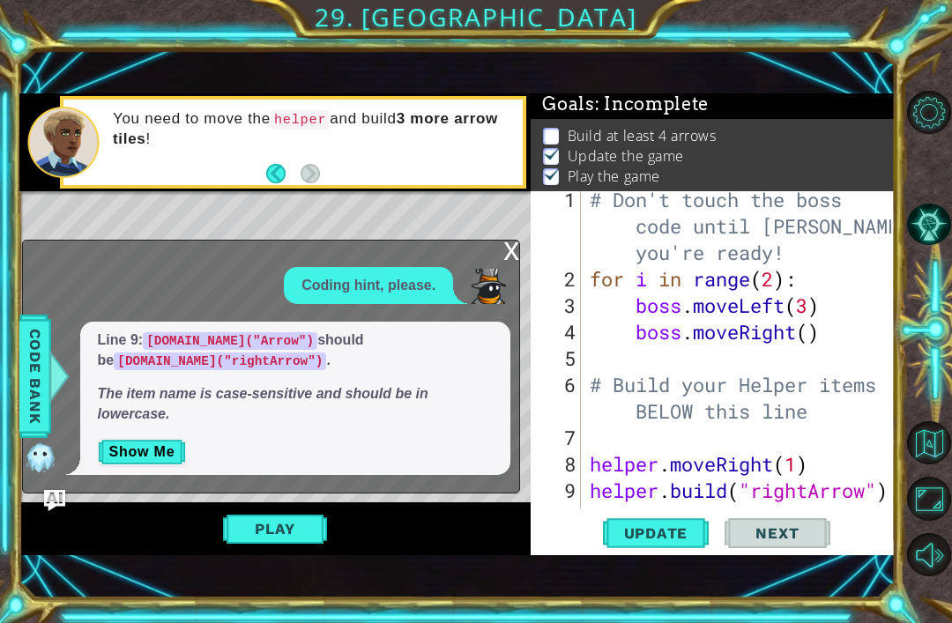
click at [516, 250] on div "x" at bounding box center [511, 250] width 16 height 18
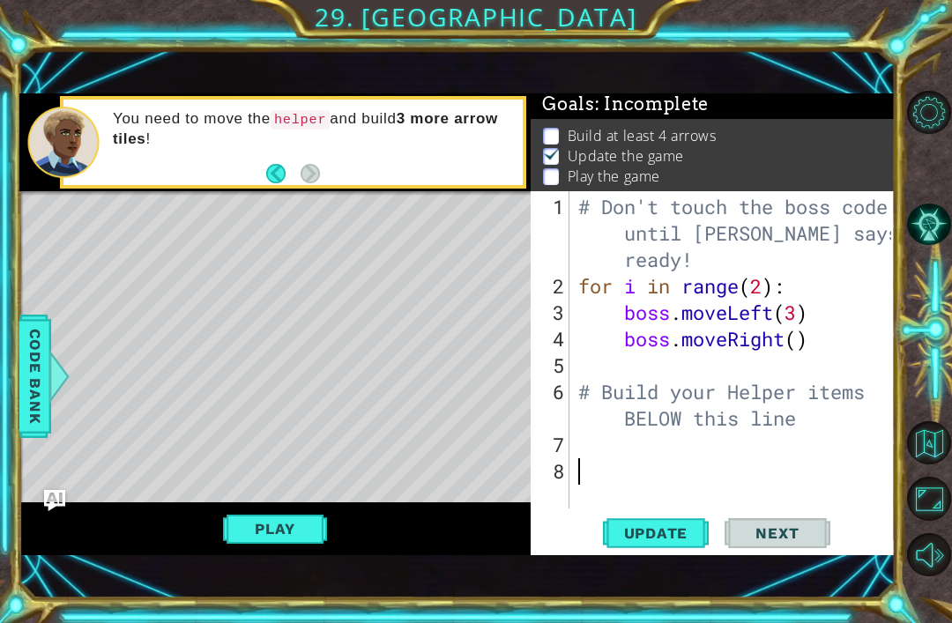
scroll to position [106, 0]
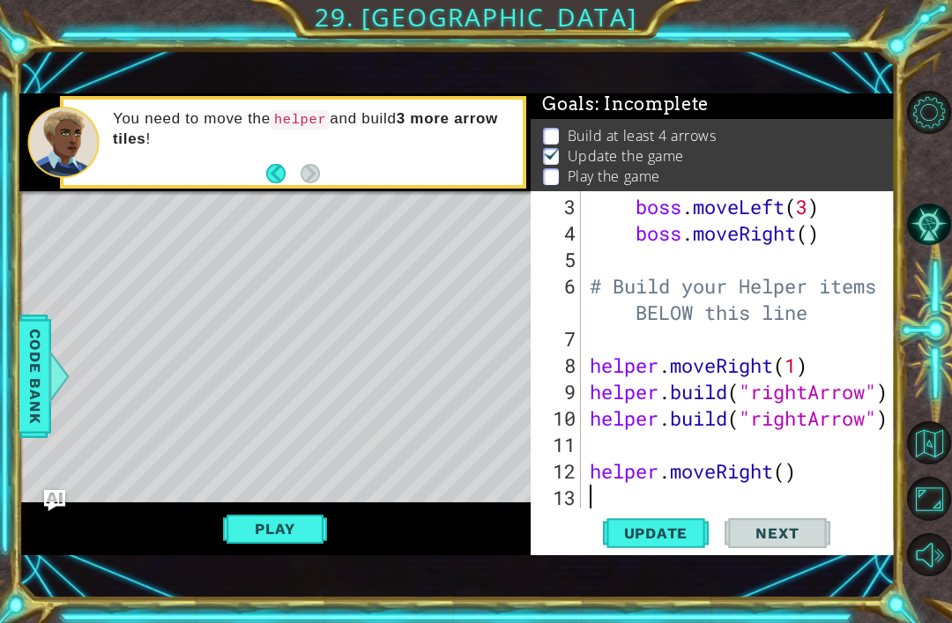
click at [4, 145] on div "helper.moveRight() 8 9 10 11 12 13 helper . moveRight ( 1 ) helper . build ( "r…" at bounding box center [476, 311] width 952 height 623
click at [258, 522] on button "Play" at bounding box center [274, 528] width 103 height 33
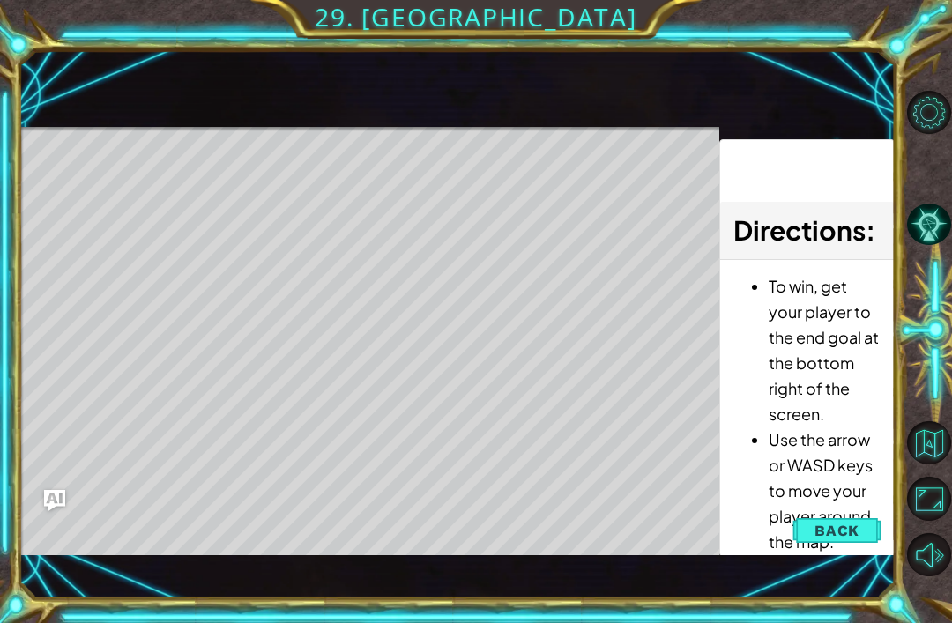
click at [860, 537] on button "Back" at bounding box center [836, 530] width 89 height 35
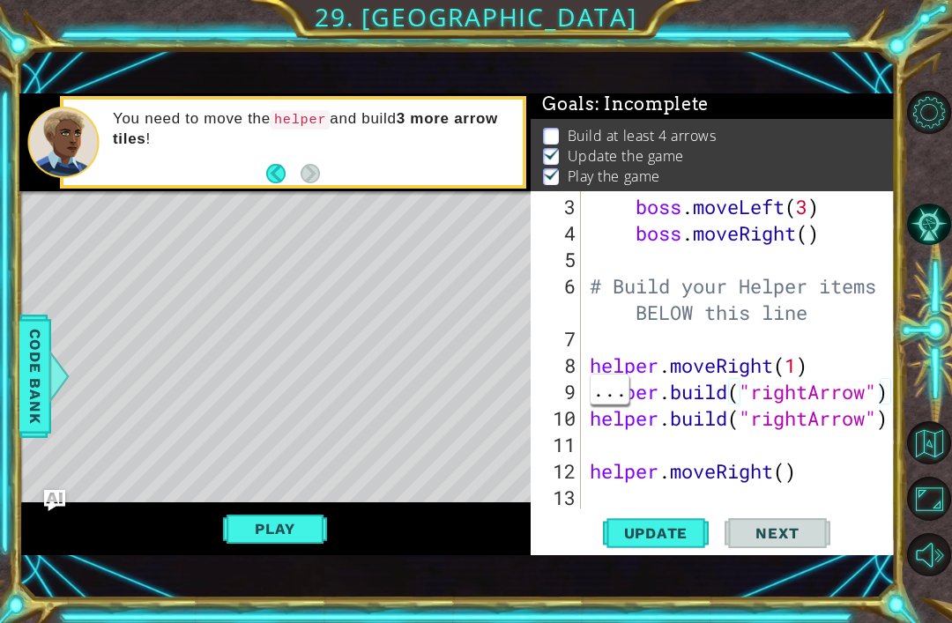
click at [878, 389] on div at bounding box center [882, 296] width 18 height 423
type textarea "[DOMAIN_NAME]("rightArrow")"
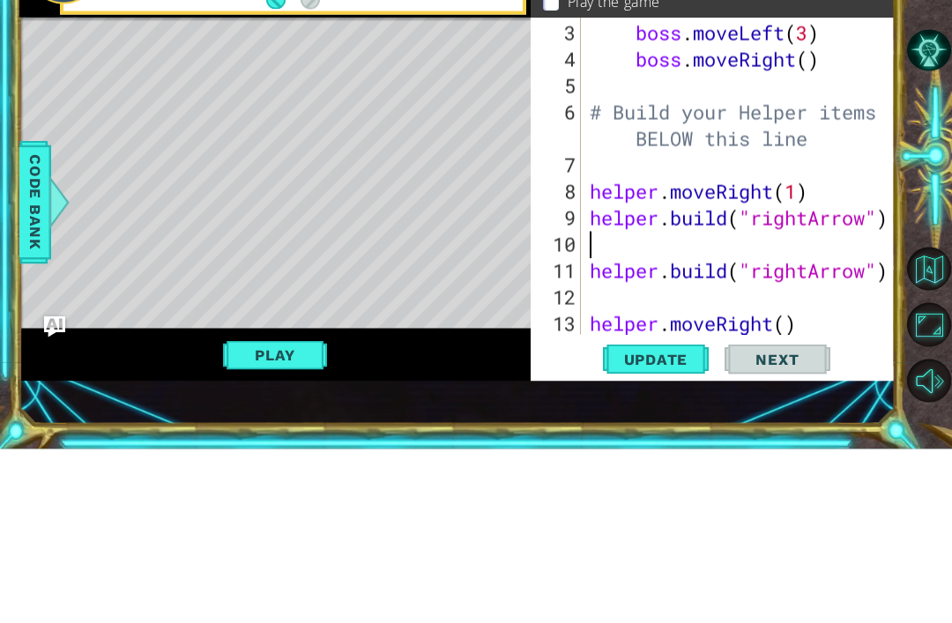
scroll to position [132, 0]
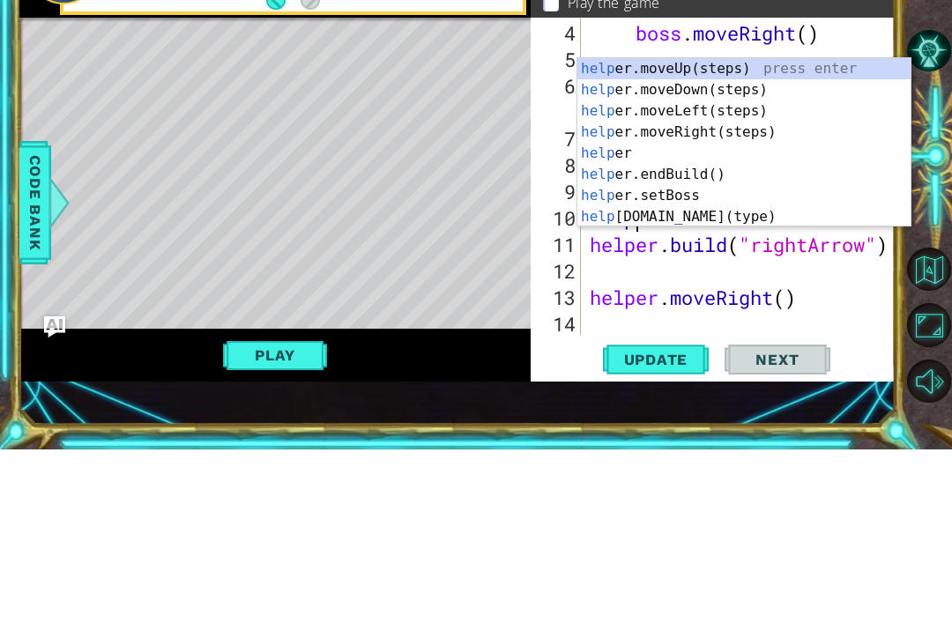
type textarea "helper"
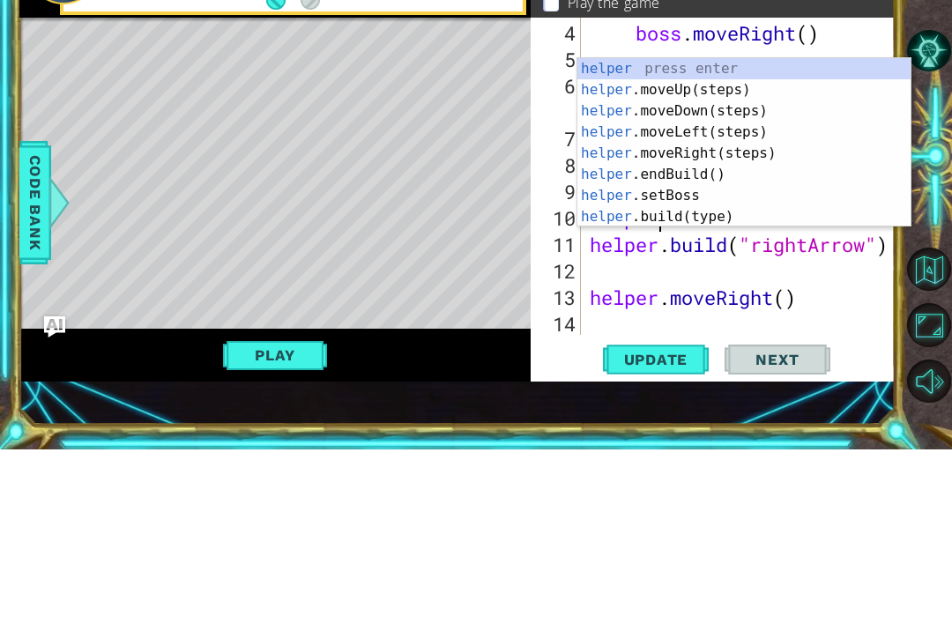
scroll to position [0, 3]
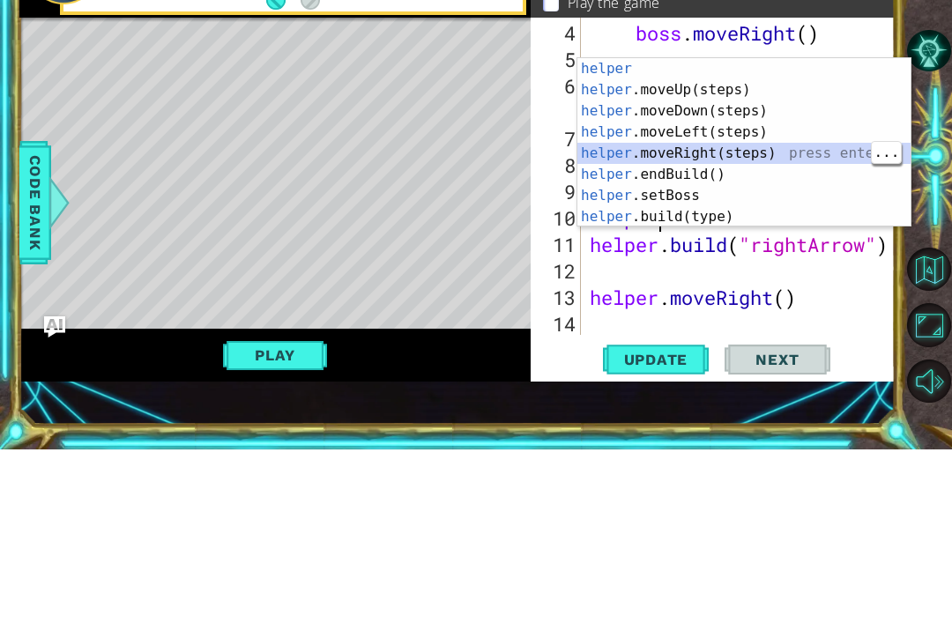
click at [794, 232] on div "helper press enter helper .moveUp(steps) press enter helper .moveDown(steps) pr…" at bounding box center [743, 337] width 333 height 211
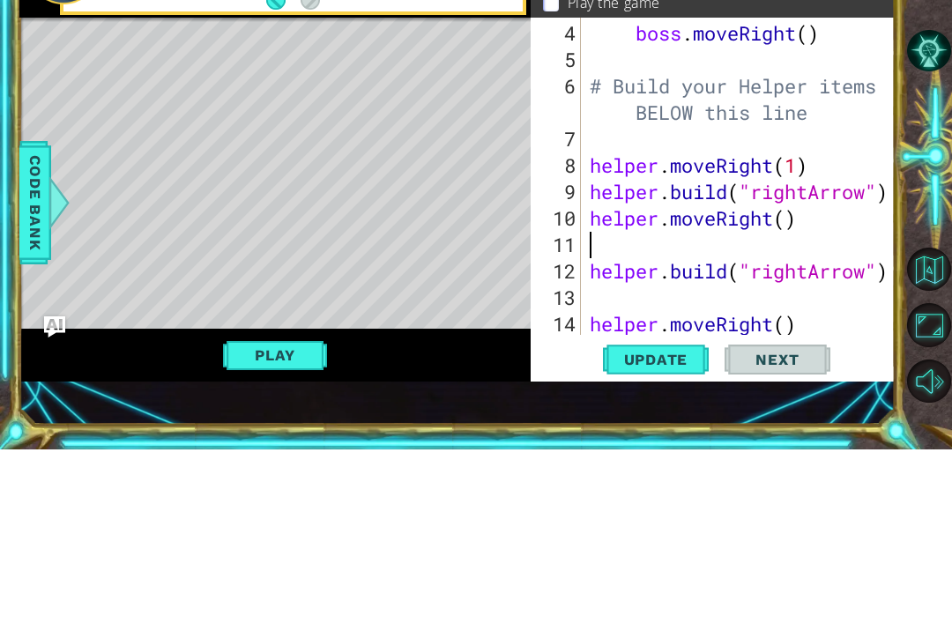
scroll to position [0, 0]
click at [944, 253] on div at bounding box center [929, 334] width 43 height 162
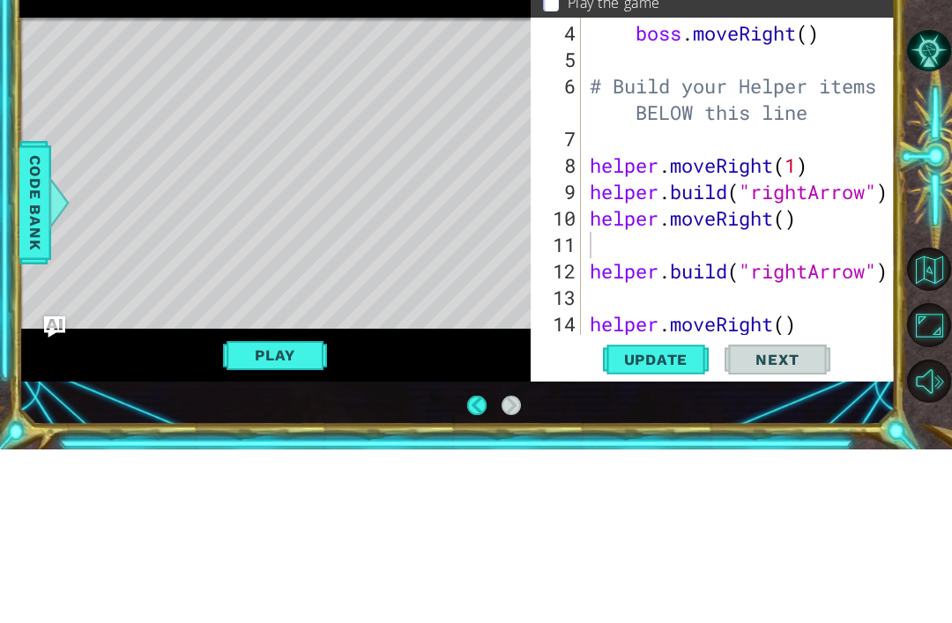
scroll to position [56, 0]
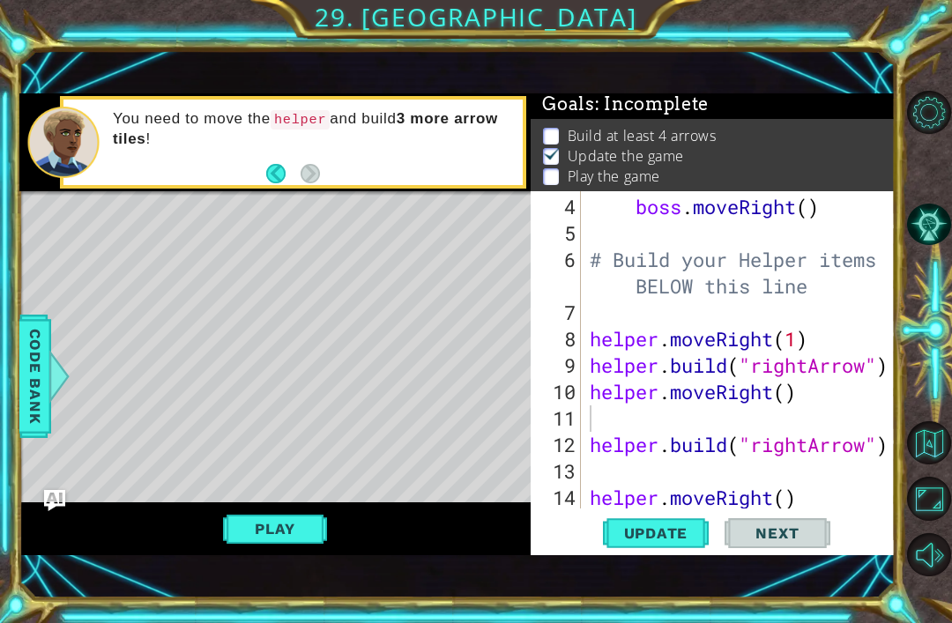
click at [290, 522] on button "Play" at bounding box center [274, 528] width 103 height 33
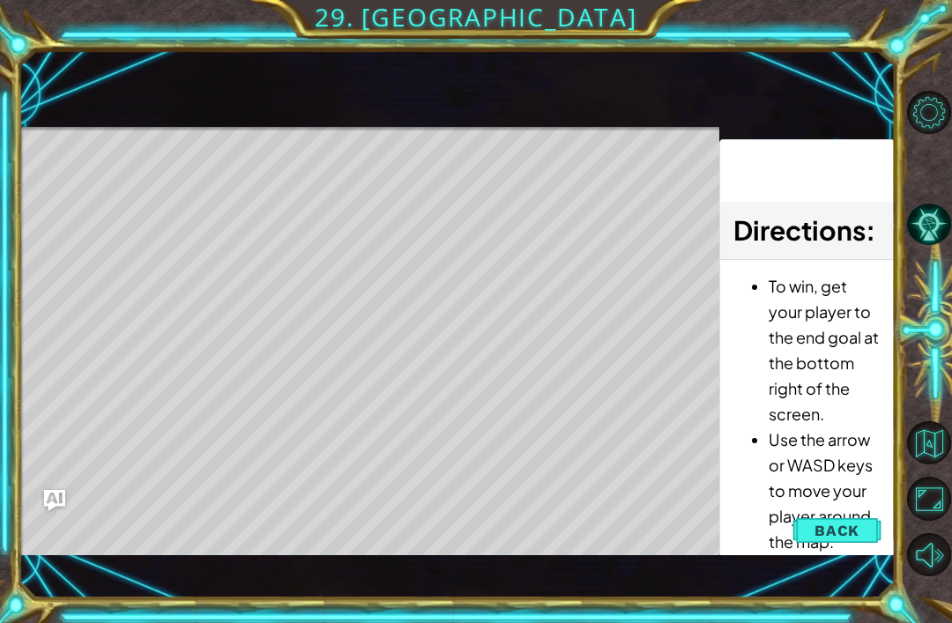
click at [868, 520] on button "Back" at bounding box center [836, 530] width 89 height 35
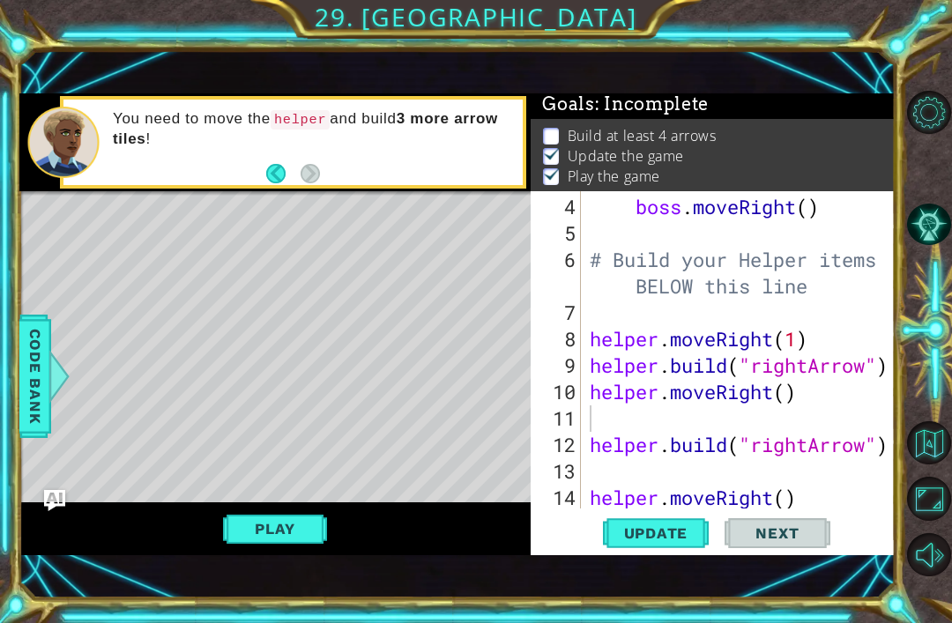
scroll to position [159, 0]
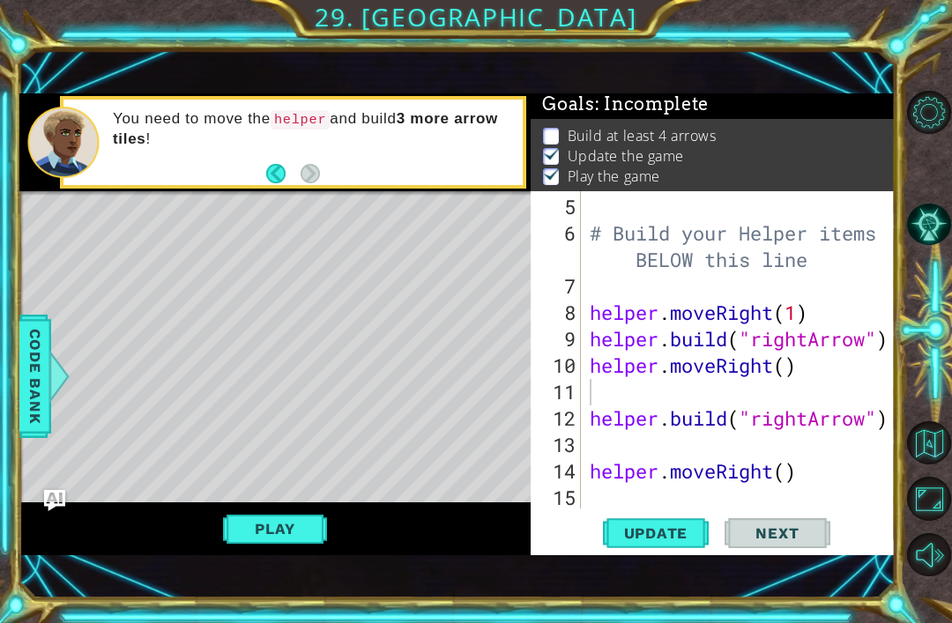
click at [578, 354] on div "10" at bounding box center [557, 365] width 47 height 26
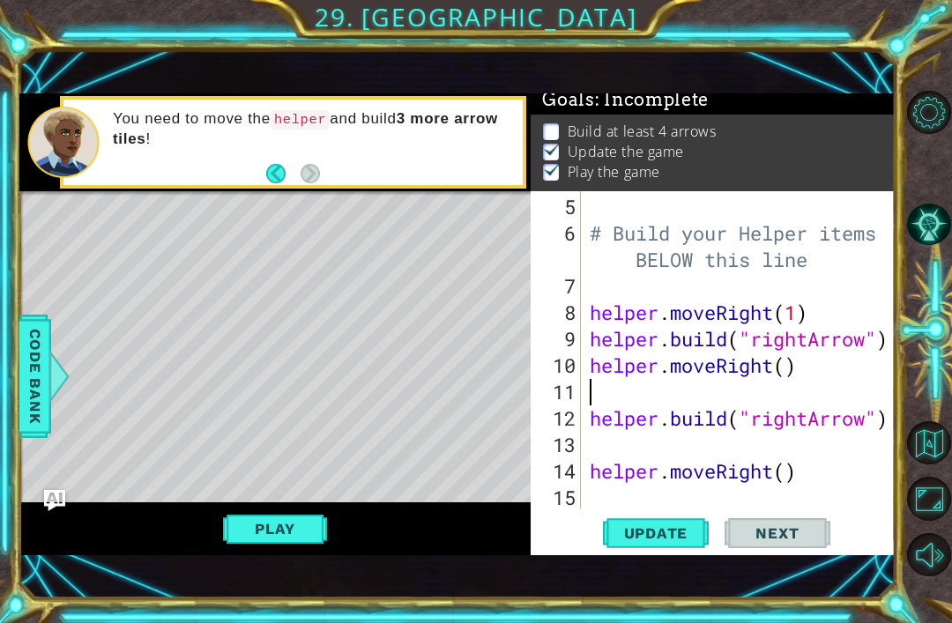
scroll to position [8, 0]
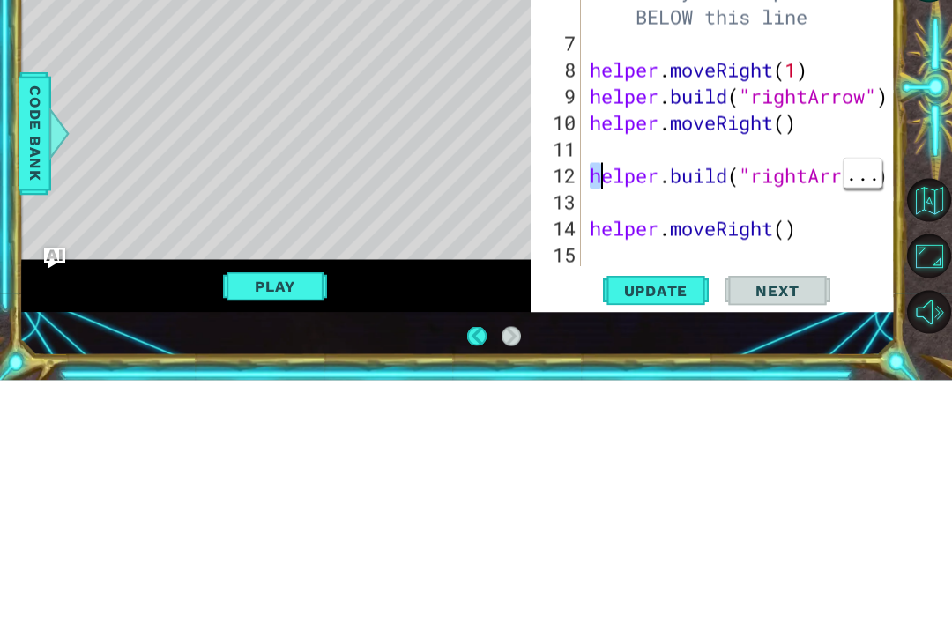
type textarea "helper.moveRight()"
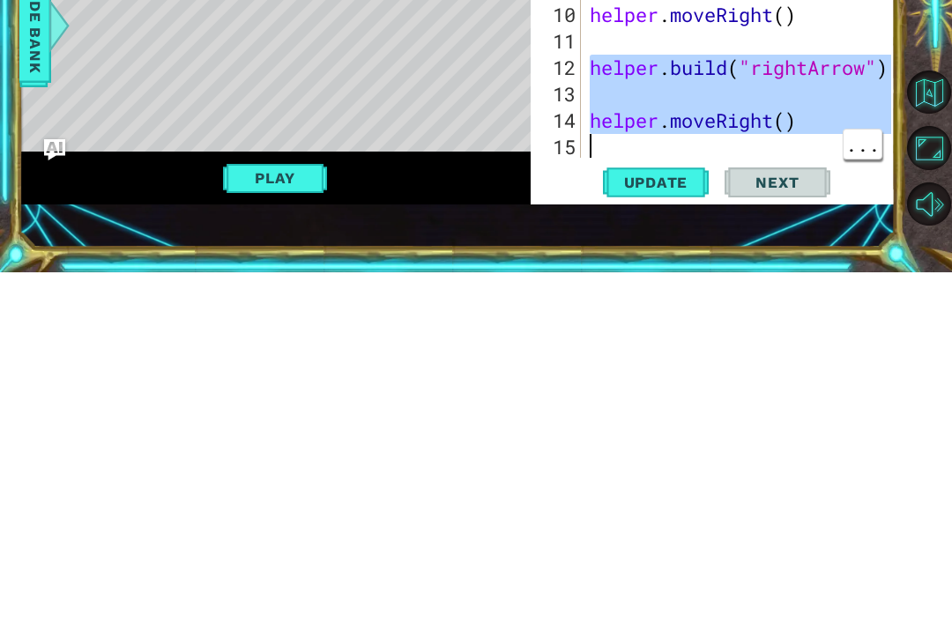
click at [768, 194] on div "# Build your Helper items BELOW this line helper . moveRight ( 1 ) helper . bui…" at bounding box center [743, 379] width 314 height 370
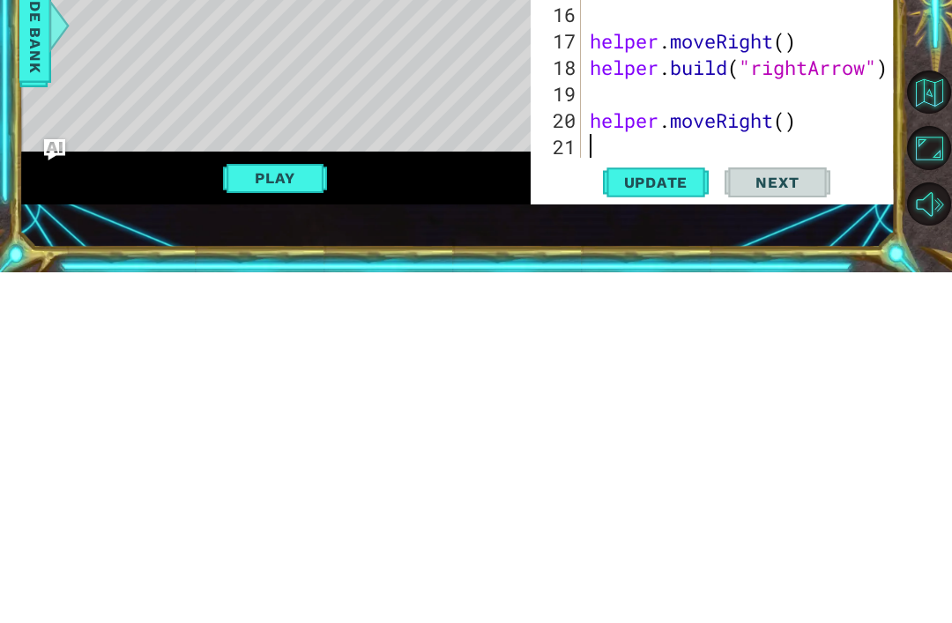
scroll to position [396, 0]
click at [269, 512] on button "Play" at bounding box center [274, 528] width 103 height 33
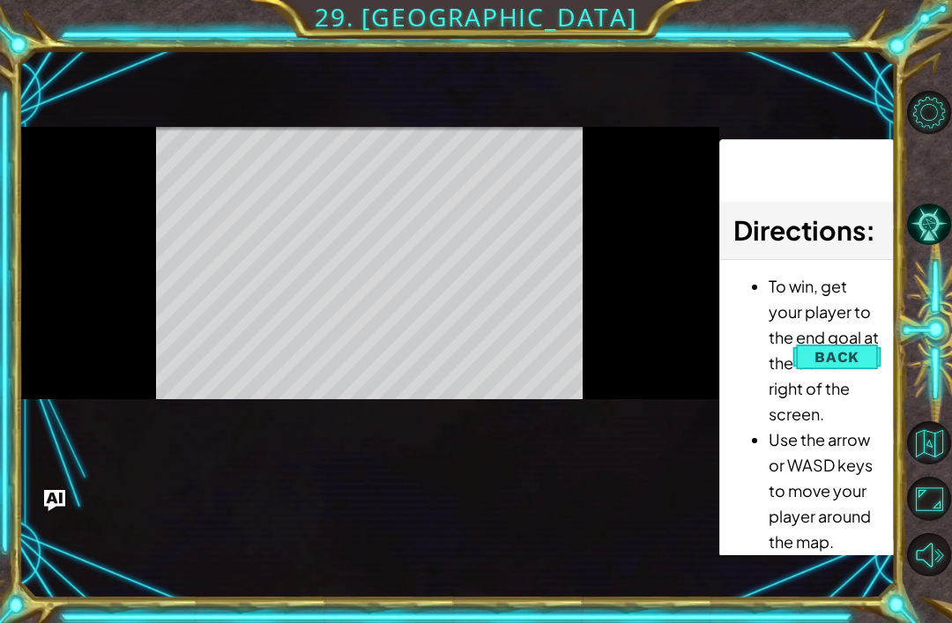
click at [848, 348] on span "Back" at bounding box center [836, 357] width 45 height 18
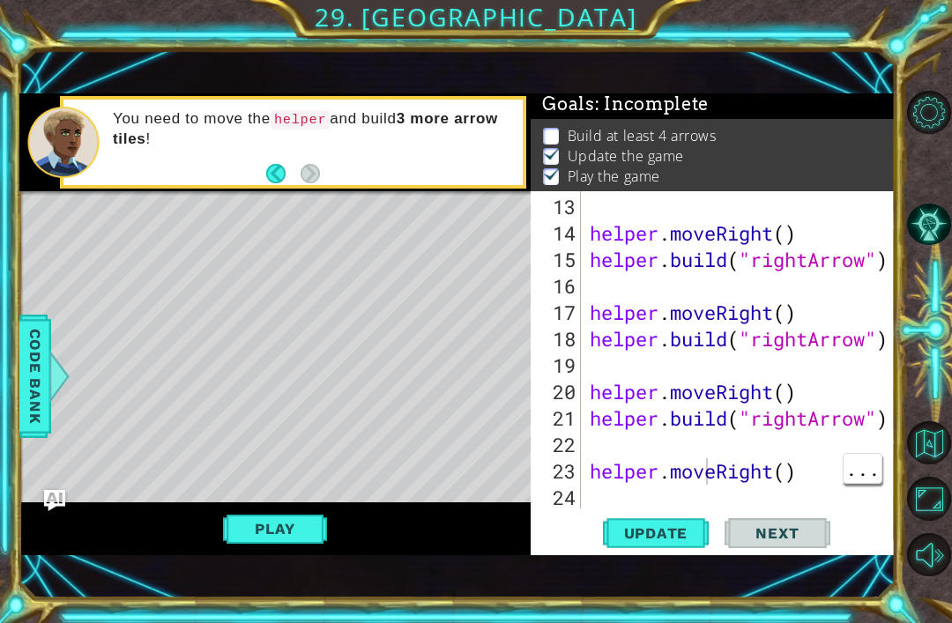
click at [705, 482] on div "helper . moveRight ( ) helper . build ( "rightArrow" ) helper . moveRight ( ) h…" at bounding box center [743, 379] width 314 height 370
paste textarea "Code Area"
type textarea "eRight()"
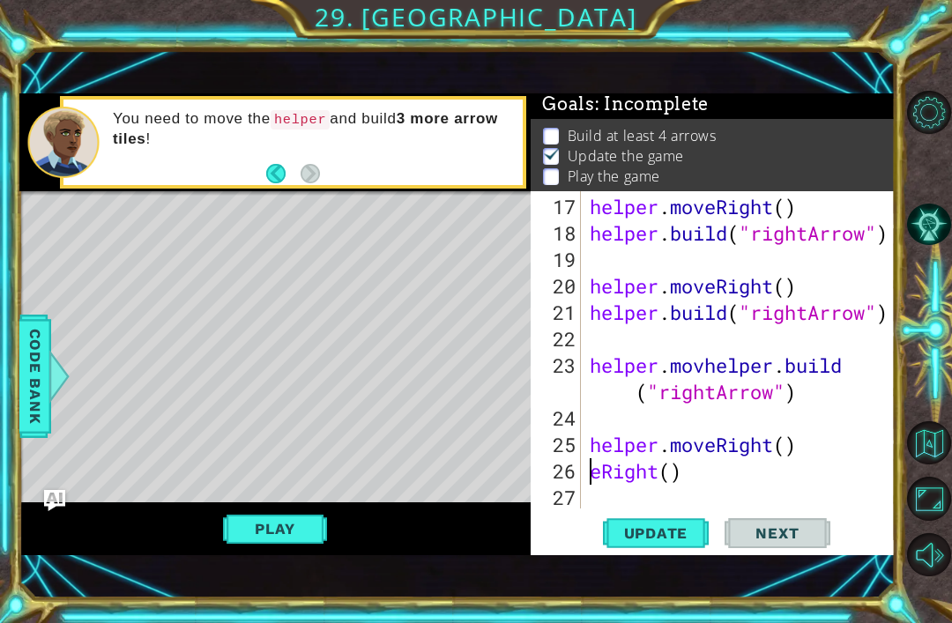
click at [1, 175] on div "helper.moveRight() 8 9 10 11 12 13 helper . moveRight ( 1 ) helper . build ( "r…" at bounding box center [476, 311] width 952 height 623
click at [255, 544] on button "Play" at bounding box center [274, 528] width 103 height 33
click at [643, 496] on div "helper . moveRight ( ) helper . build ( "rightArrow" ) helper . moveRight ( ) h…" at bounding box center [743, 379] width 314 height 370
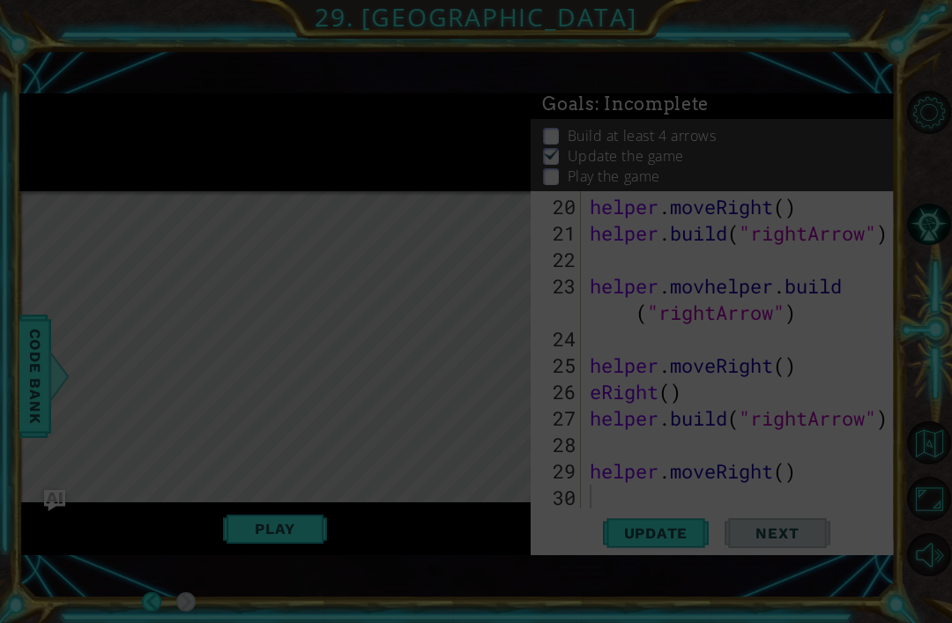
scroll to position [0, 0]
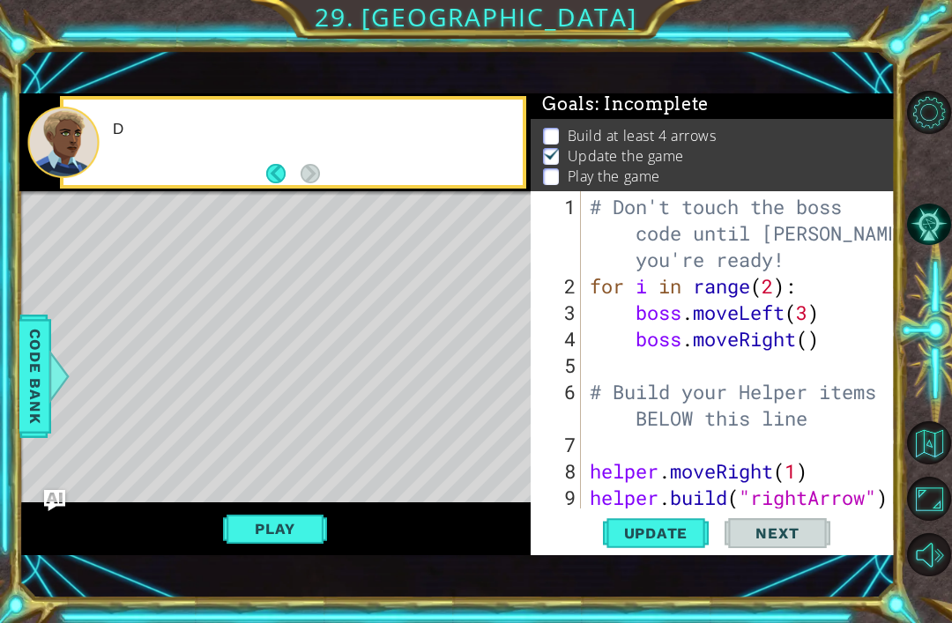
click at [263, 521] on button "Play" at bounding box center [274, 528] width 103 height 33
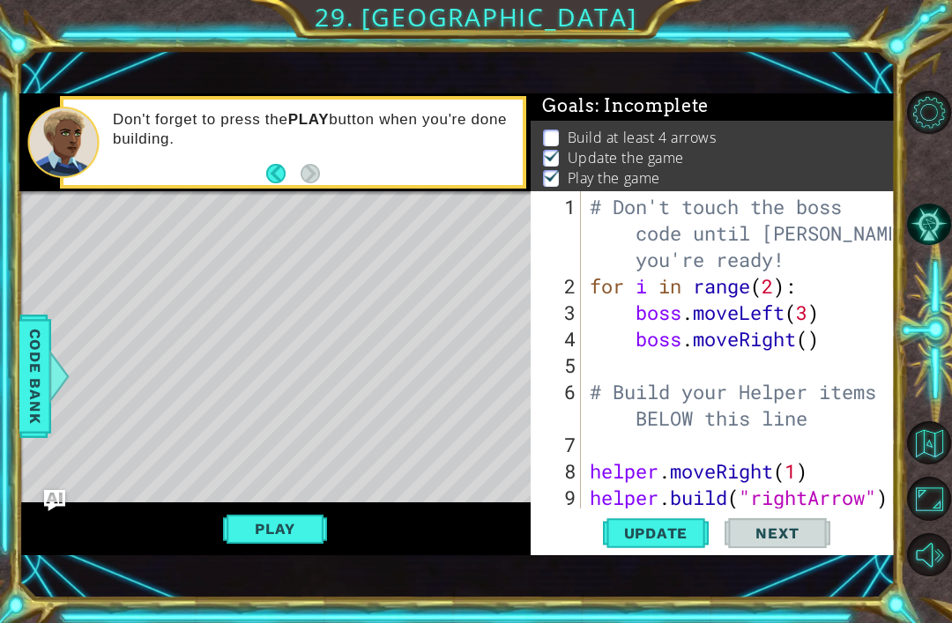
scroll to position [4, 0]
click at [669, 526] on span "Update" at bounding box center [656, 533] width 100 height 18
click at [0, 178] on div "helper.moveRight() 8 9 10 11 12 13 helper . moveRight ( 1 ) helper . build ( "r…" at bounding box center [476, 311] width 952 height 623
click at [257, 531] on button "Play" at bounding box center [274, 528] width 103 height 33
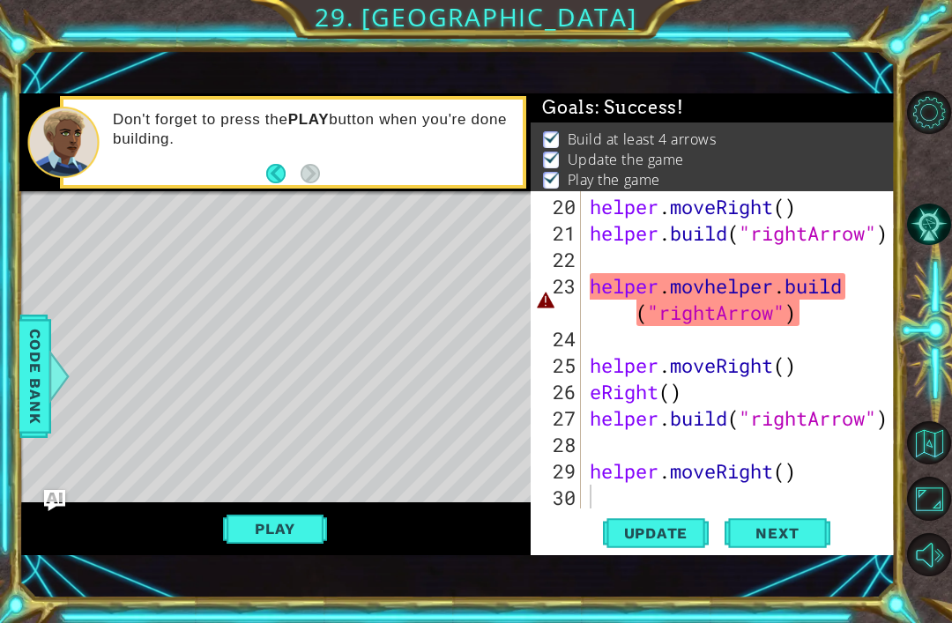
scroll to position [582, 0]
click at [821, 310] on div "helper . moveRight ( ) helper . build ( "rightArrow" ) helper . [GEOGRAPHIC_DAT…" at bounding box center [743, 379] width 314 height 370
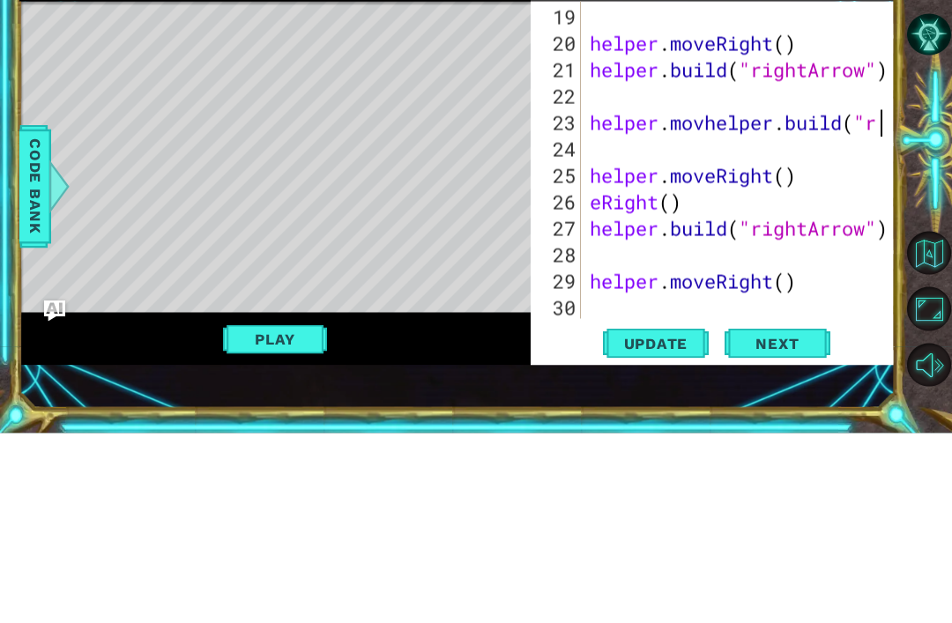
scroll to position [555, 0]
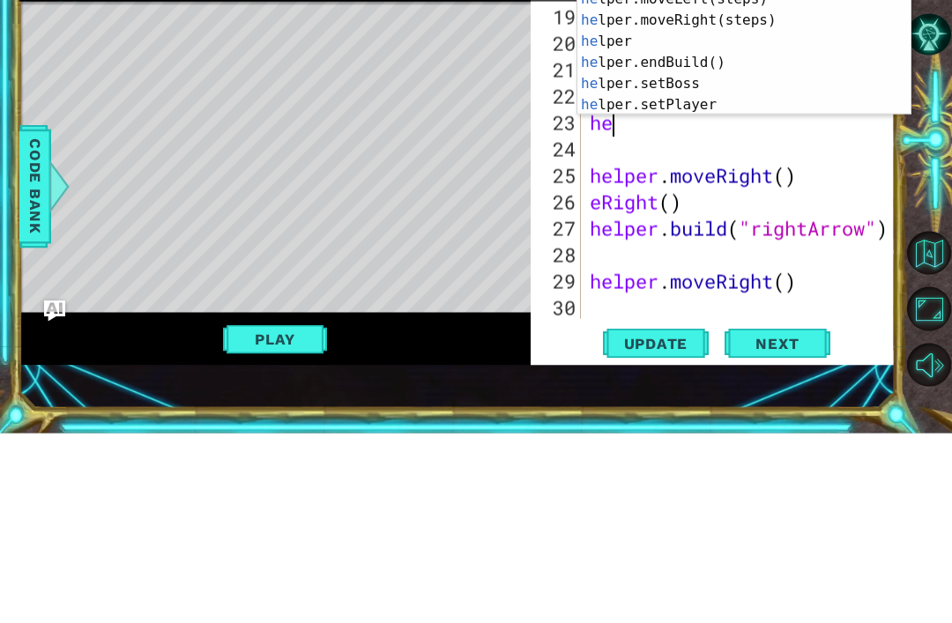
type textarea "h"
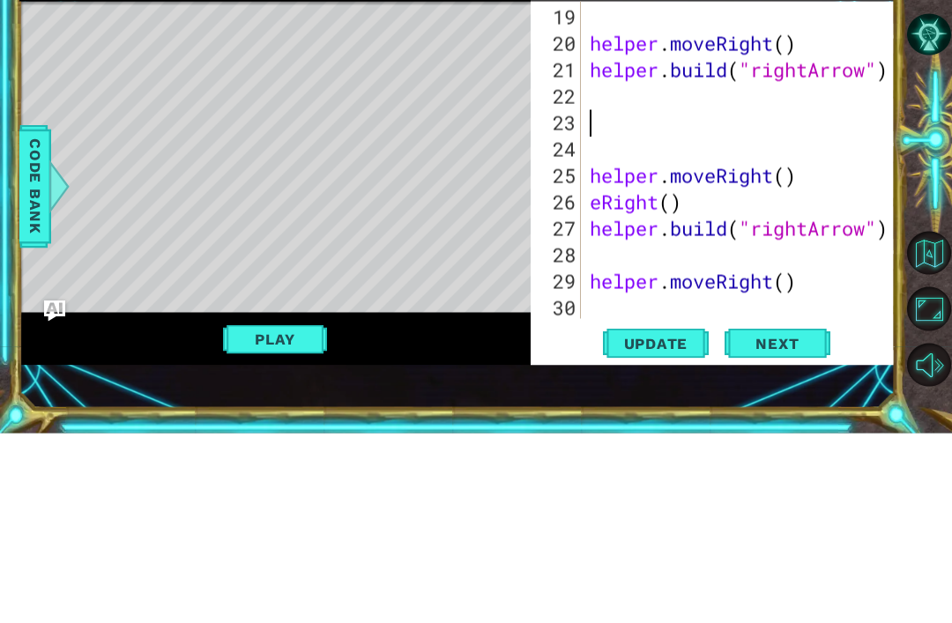
click at [12, 100] on div "helper.moveRight() 8 9 10 11 12 13 helper . moveRight ( 1 ) helper . build ( "r…" at bounding box center [476, 311] width 952 height 623
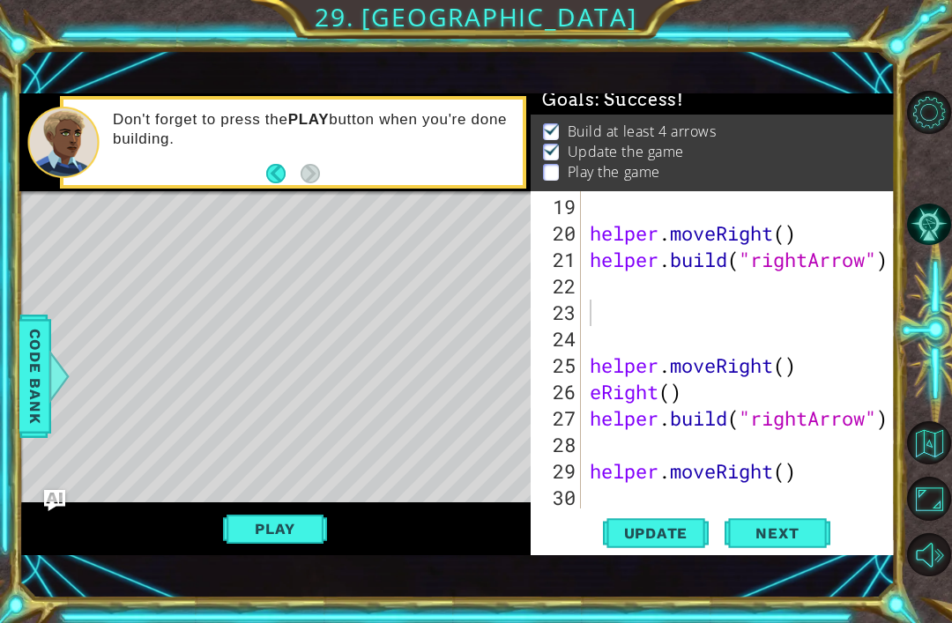
click at [260, 525] on button "Play" at bounding box center [274, 528] width 103 height 33
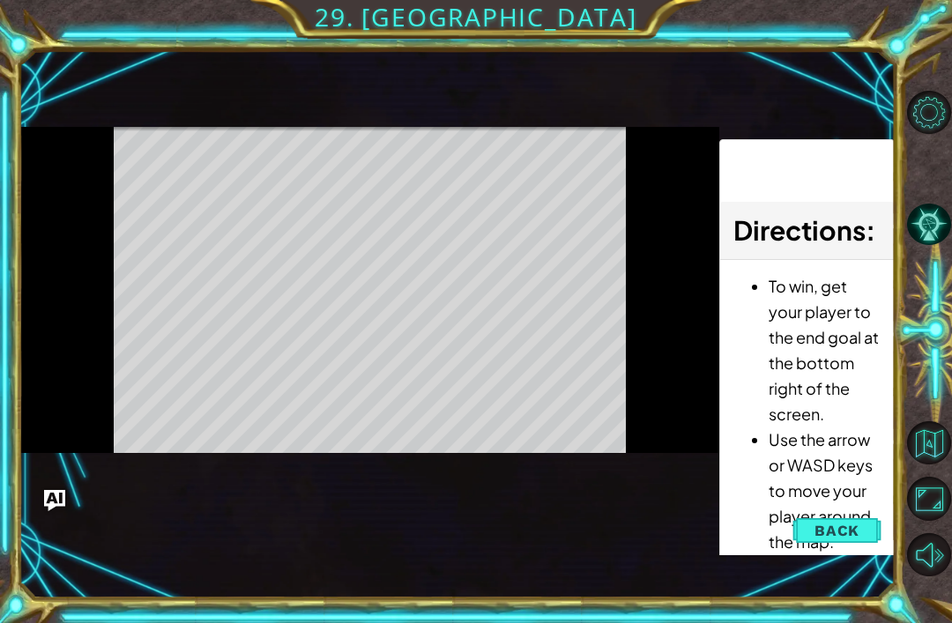
scroll to position [0, 0]
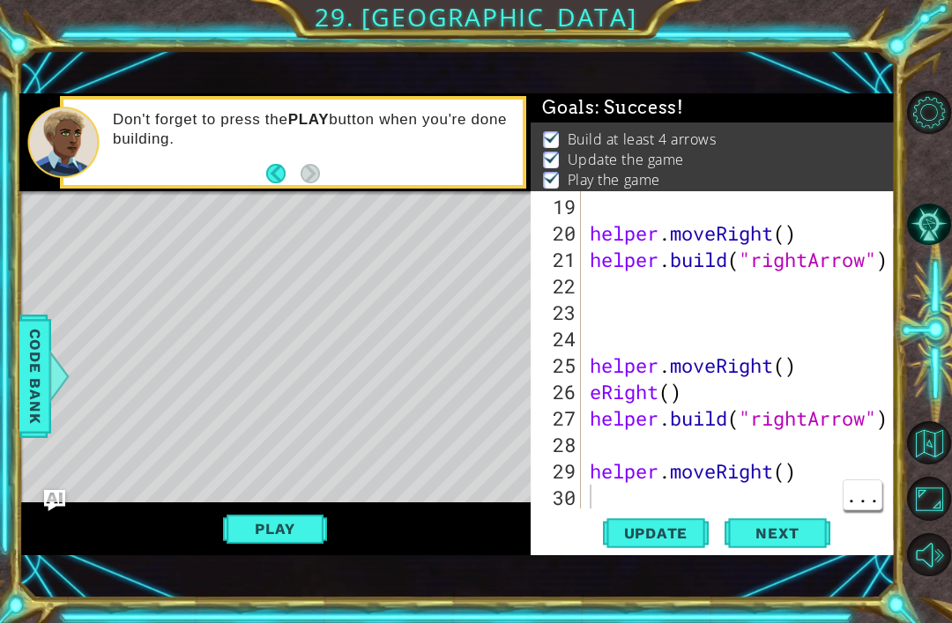
click at [693, 485] on div "helper . moveRight ( ) helper . build ( "rightArrow" ) helper . moveRight ( ) e…" at bounding box center [743, 379] width 314 height 370
click at [2, 145] on div "helper.moveRight() 8 9 10 11 12 13 helper . moveRight ( 1 ) helper . build ( "r…" at bounding box center [476, 311] width 952 height 623
click at [808, 531] on span "Next" at bounding box center [776, 533] width 78 height 18
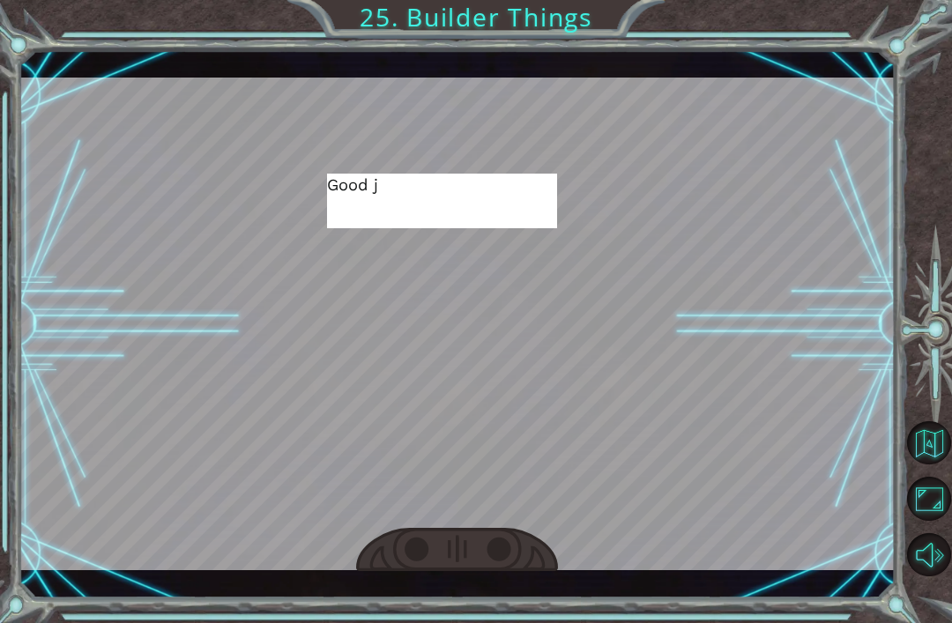
click at [498, 606] on div "Temporary Text G o o d j o b ! N o w h o l d o n a s e c o n d … T h e r e . T …" at bounding box center [476, 311] width 952 height 623
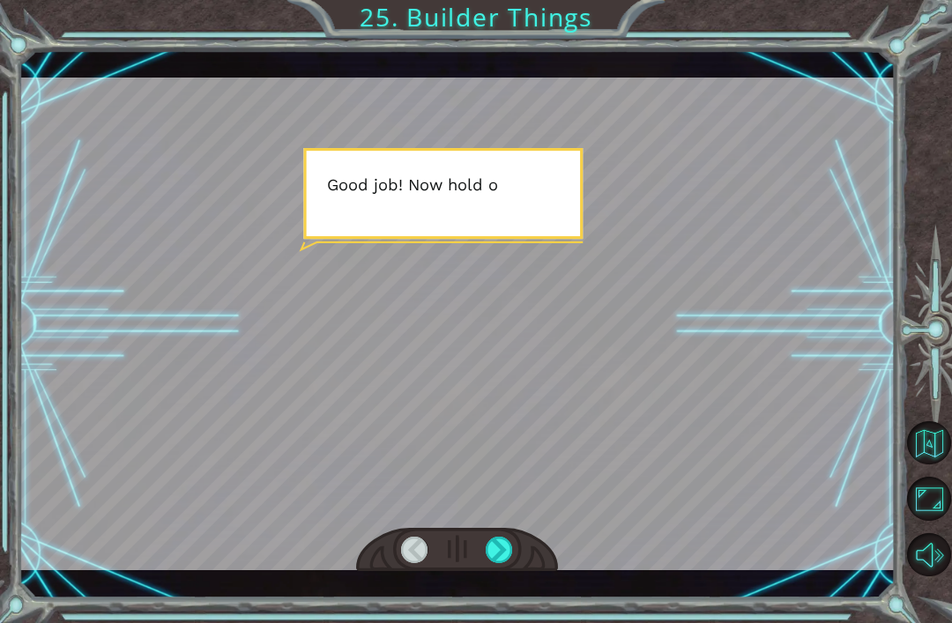
click at [479, 600] on div "Temporary Text G o o d j o b ! N o w h o l d o n a s e c o n d … T h e r e . T …" at bounding box center [476, 311] width 952 height 623
click at [501, 589] on div "Temporary Text G o o d j o b ! N o w h o l d o n a s e c o n d … T h e r e . T …" at bounding box center [457, 324] width 876 height 548
click at [490, 601] on div "Temporary Text G o o d j o b ! N o w h o l d o n a s e c o n d … T h e r e . T …" at bounding box center [476, 311] width 952 height 623
click at [493, 606] on div "Temporary Text G o o d j o b ! N o w h o l d o n a s e c o n d … T h e r e . T …" at bounding box center [476, 311] width 952 height 623
click at [494, 608] on div "Temporary Text G o o d j o b ! N o w h o l d o n a s e c o n d … T h e r e . T …" at bounding box center [476, 311] width 952 height 623
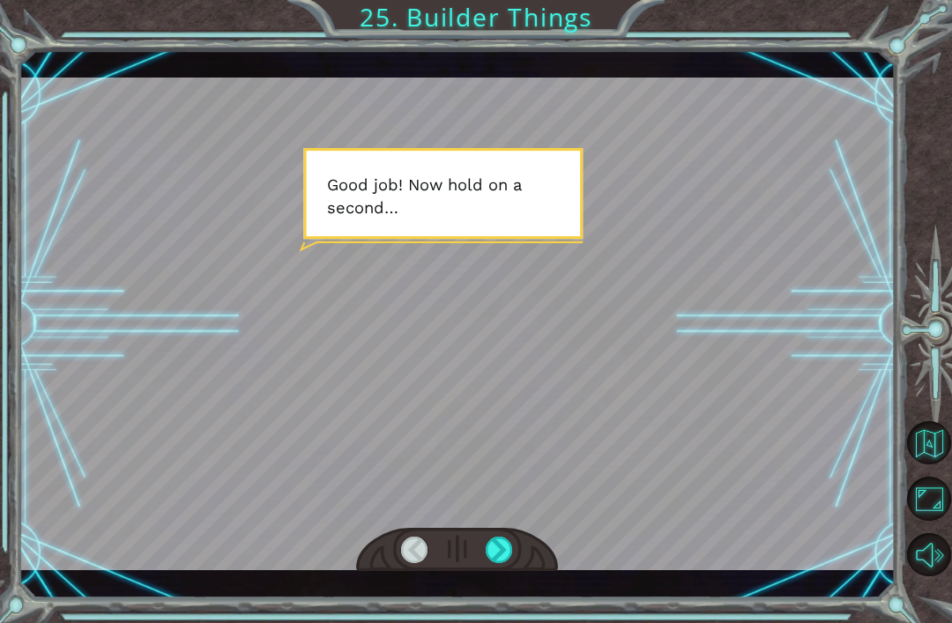
click at [478, 621] on div "Temporary Text G o o d j o b ! N o w h o l d o n a s e c o n d … T h e r e . T …" at bounding box center [476, 311] width 952 height 623
click at [511, 586] on div "Temporary Text G o o d j o b ! N o w h o l d o n a s e c o n d … T h e r e . T …" at bounding box center [457, 324] width 876 height 548
click at [509, 598] on div "Temporary Text G o o d j o b ! N o w h o l d o n a s e c o n d … T h e r e . T …" at bounding box center [476, 311] width 952 height 623
click at [498, 604] on div "Temporary Text G o o d j o b ! N o w h o l d o n a s e c o n d … T h e r e . T …" at bounding box center [476, 311] width 952 height 623
click at [505, 606] on div "Temporary Text G o o d j o b ! N o w h o l d o n a s e c o n d … T h e r e . T …" at bounding box center [476, 311] width 952 height 623
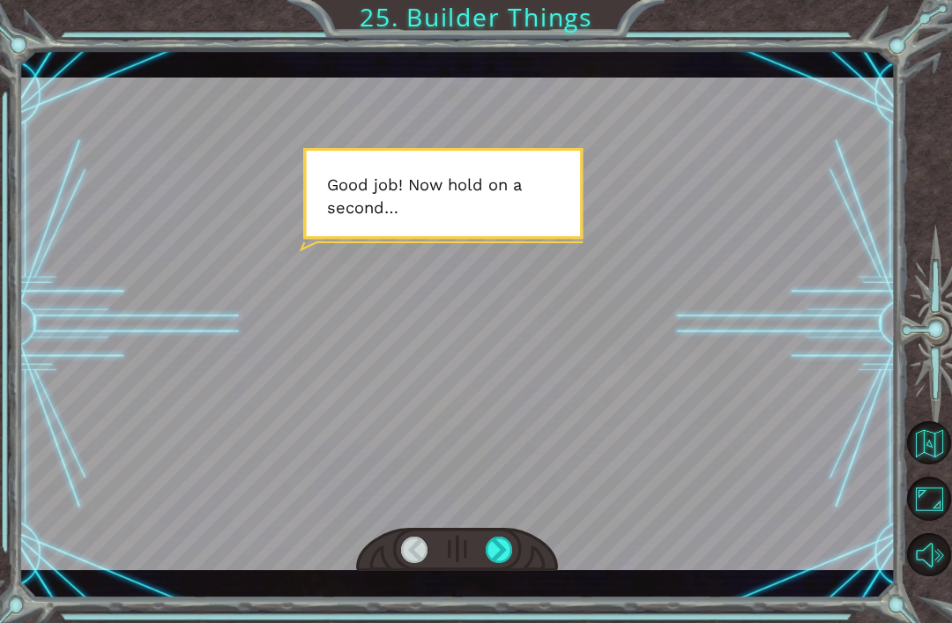
click at [493, 596] on div "Temporary Text G o o d j o b ! N o w h o l d o n a s e c o n d … T h e r e . T …" at bounding box center [476, 311] width 952 height 623
click at [501, 596] on div "Temporary Text G o o d j o b ! N o w h o l d o n a s e c o n d … T h e r e . T …" at bounding box center [476, 311] width 952 height 623
click at [513, 588] on div "Temporary Text G o o d j o b ! N o w h o l d o n a s e c o n d … T h e r e . T …" at bounding box center [457, 324] width 876 height 548
click at [507, 596] on div "Temporary Text G o o d j o b ! N o w h o l d o n a s e c o n d … T h e r e . T …" at bounding box center [457, 324] width 876 height 548
click at [512, 610] on div "Temporary Text G o o d j o b ! N o w h o l d o n a s e c o n d … T h e r e . T …" at bounding box center [476, 311] width 952 height 623
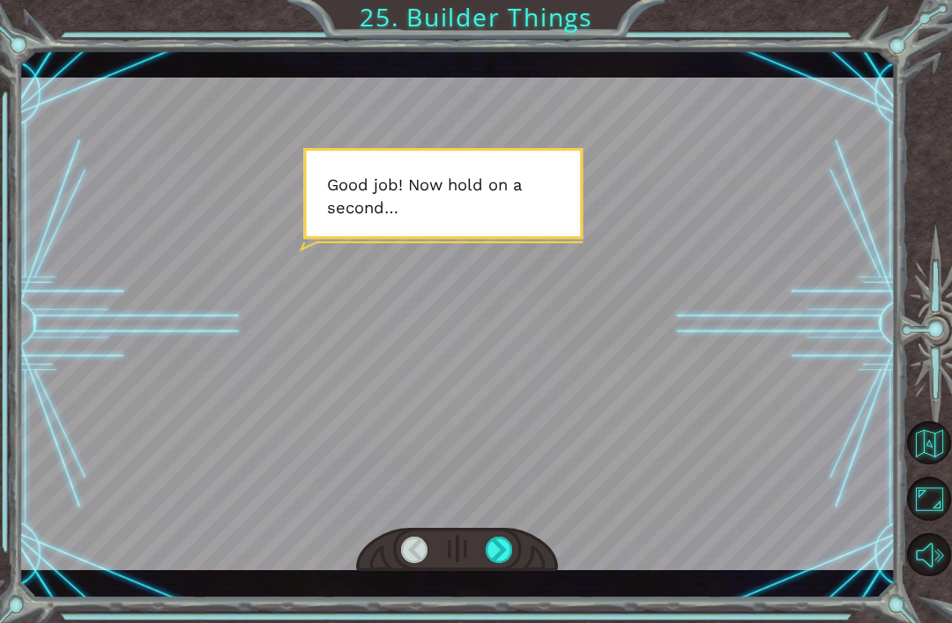
click at [505, 599] on div "Temporary Text G o o d j o b ! N o w h o l d o n a s e c o n d … T h e r e . T …" at bounding box center [476, 311] width 952 height 623
click at [493, 605] on div "Temporary Text G o o d j o b ! N o w h o l d o n a s e c o n d … T h e r e . T …" at bounding box center [476, 311] width 952 height 623
click at [510, 604] on div "Temporary Text G o o d j o b ! N o w h o l d o n a s e c o n d … T h e r e . T …" at bounding box center [476, 311] width 952 height 623
click at [537, 615] on div "Temporary Text G o o d j o b ! N o w h o l d o n a s e c o n d … T h e r e . T …" at bounding box center [476, 311] width 952 height 623
click at [509, 621] on div "Temporary Text G o o d j o b ! N o w h o l d o n a s e c o n d … T h e r e . T …" at bounding box center [476, 311] width 952 height 623
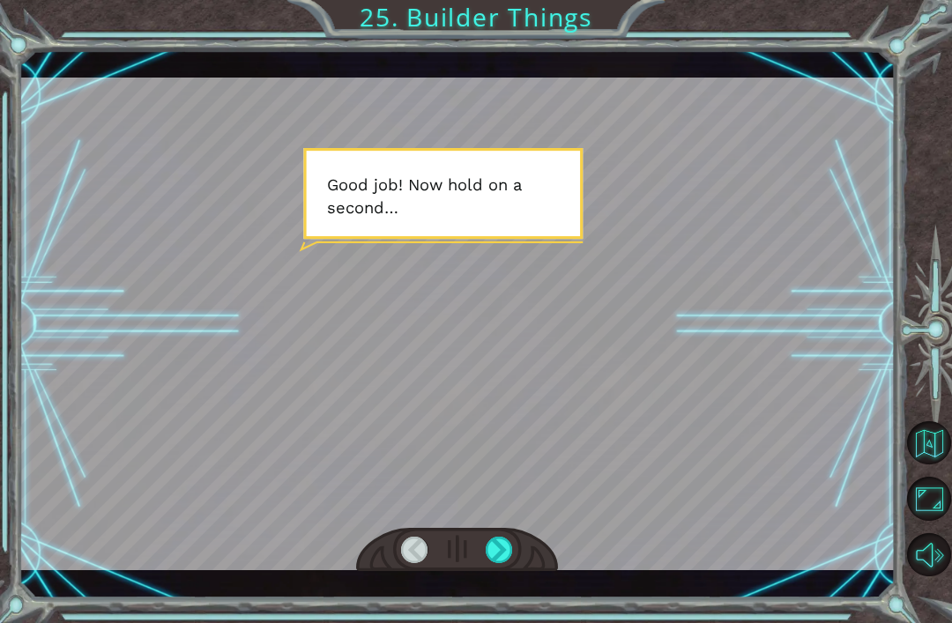
click at [466, 581] on div "Temporary Text G o o d j o b ! N o w h o l d o n a s e c o n d … T h e r e . T …" at bounding box center [457, 324] width 876 height 548
click at [460, 529] on div at bounding box center [457, 550] width 202 height 44
click at [547, 559] on div at bounding box center [457, 550] width 202 height 44
click at [513, 557] on div at bounding box center [498, 550] width 27 height 26
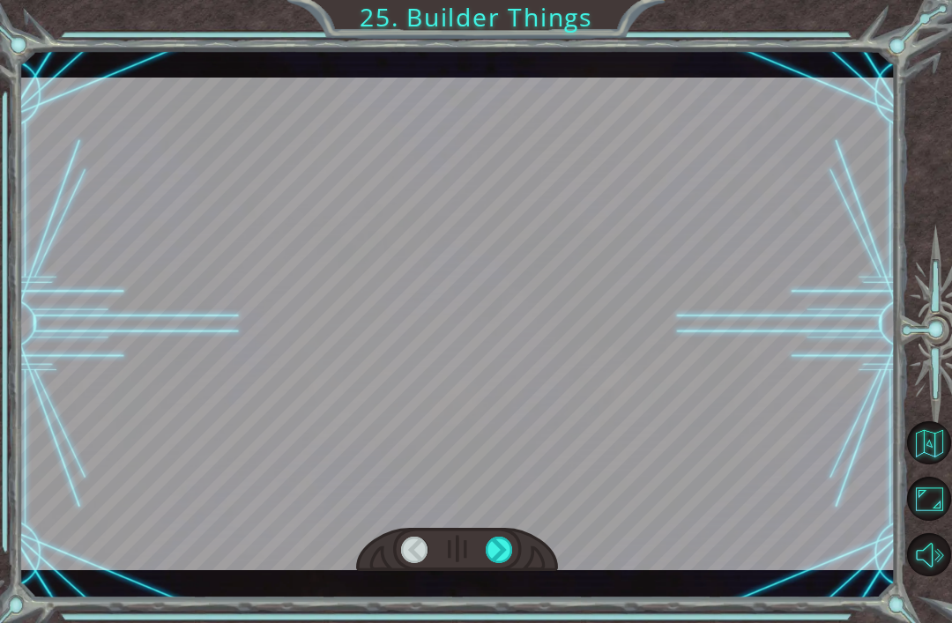
click at [515, 574] on div "Temporary Text G o o d j o b ! N o w h o l d o n a s e c o n d … T h e r e . T …" at bounding box center [457, 324] width 876 height 548
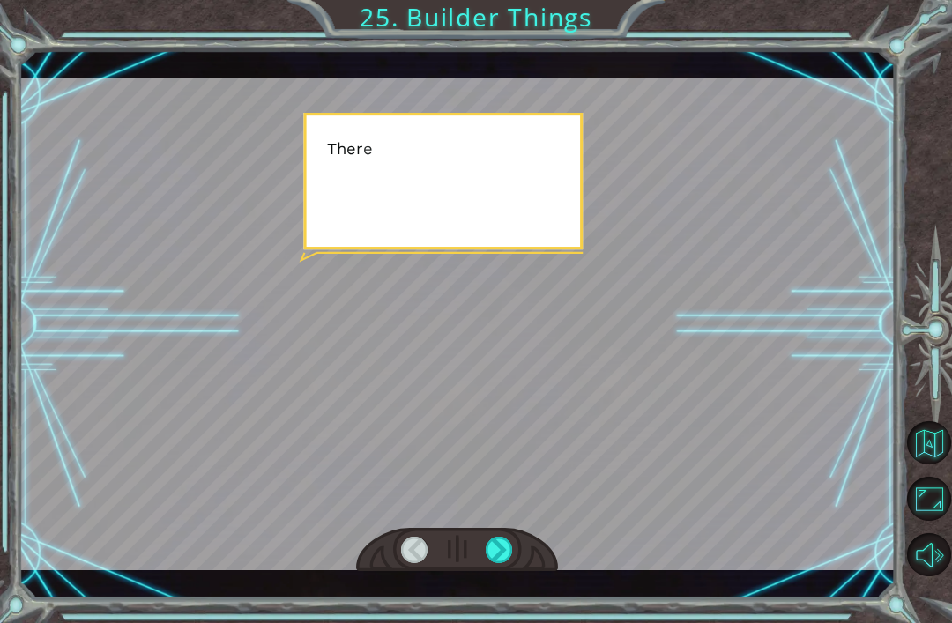
click at [524, 554] on div at bounding box center [457, 550] width 202 height 44
click at [530, 586] on div "Temporary Text G o o d j o b ! N o w h o l d o n a s e c o n d … T h e r e . T …" at bounding box center [457, 324] width 876 height 548
click at [534, 590] on div "Temporary Text G o o d j o b ! N o w h o l d o n a s e c o n d … T h e r e . T …" at bounding box center [457, 324] width 876 height 548
click at [470, 545] on div at bounding box center [457, 550] width 202 height 44
click at [528, 595] on div "Temporary Text G o o d j o b ! N o w h o l d o n a s e c o n d … T h e r e . T …" at bounding box center [457, 324] width 876 height 548
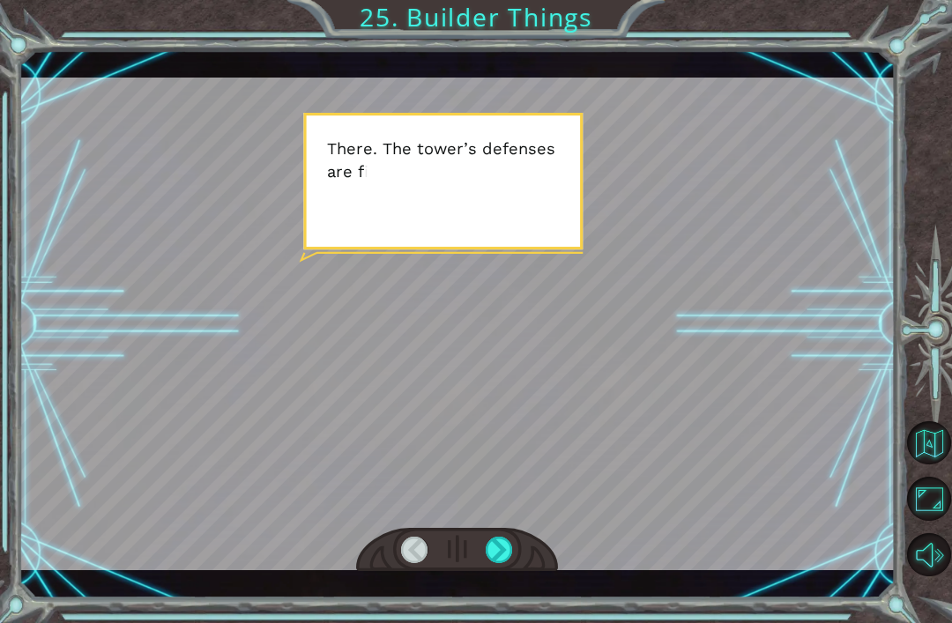
click at [524, 587] on div "Temporary Text G o o d j o b ! N o w h o l d o n a s e c o n d … T h e r e . T …" at bounding box center [457, 324] width 876 height 548
click at [457, 559] on div at bounding box center [457, 550] width 202 height 44
click at [465, 564] on div at bounding box center [457, 550] width 202 height 44
click at [470, 558] on div at bounding box center [457, 550] width 202 height 44
click at [474, 561] on div at bounding box center [457, 550] width 202 height 44
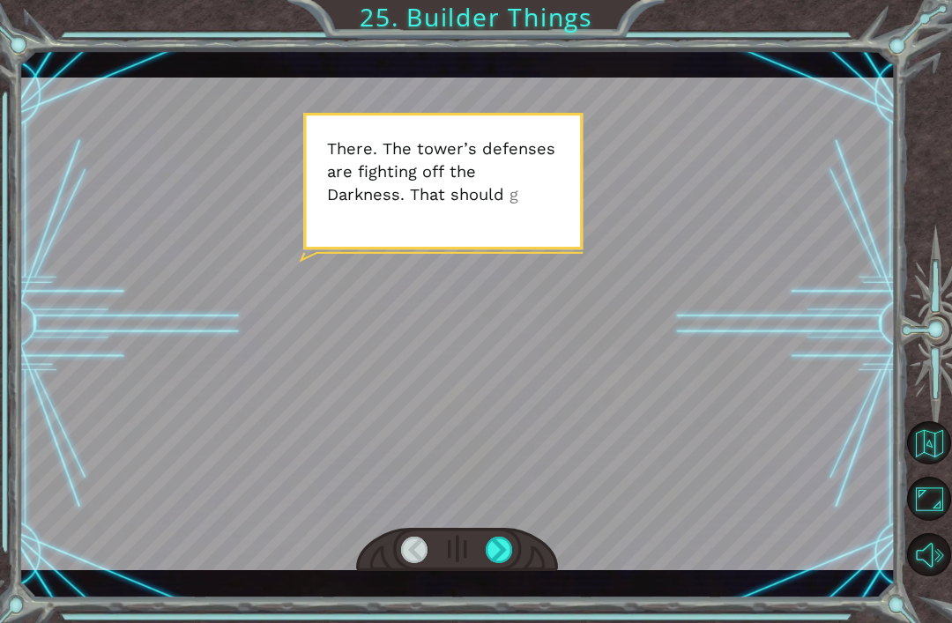
scroll to position [54, 0]
click at [485, 560] on div at bounding box center [498, 550] width 27 height 26
click at [496, 578] on div "Temporary Text G o o d j o b ! N o w h o l d o n a s e c o n d … T h e r e . T …" at bounding box center [457, 324] width 876 height 548
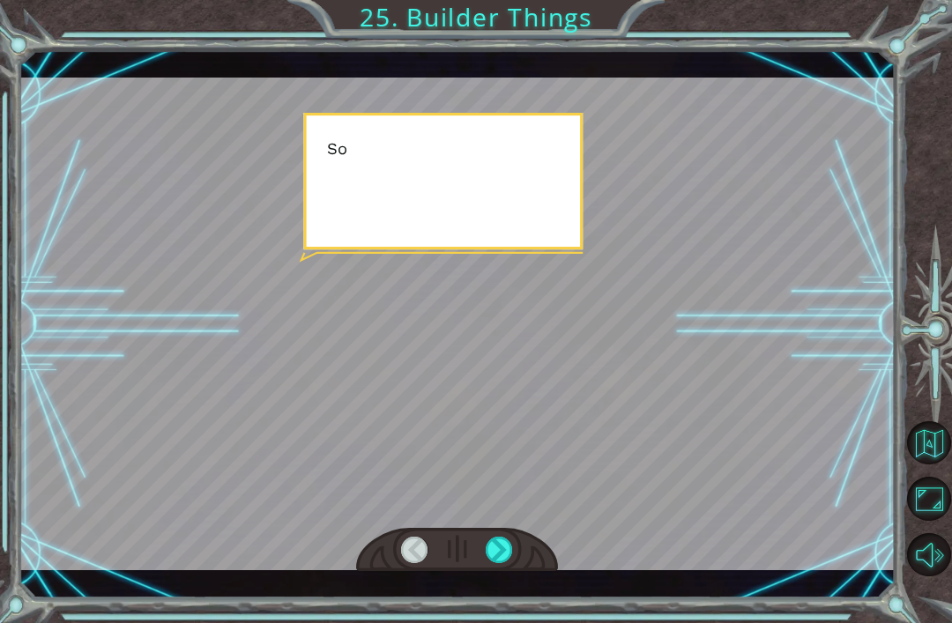
click at [578, 550] on div at bounding box center [457, 324] width 876 height 493
click at [504, 556] on div at bounding box center [498, 550] width 27 height 26
click at [574, 563] on div at bounding box center [457, 324] width 876 height 493
click at [579, 552] on div at bounding box center [457, 324] width 876 height 493
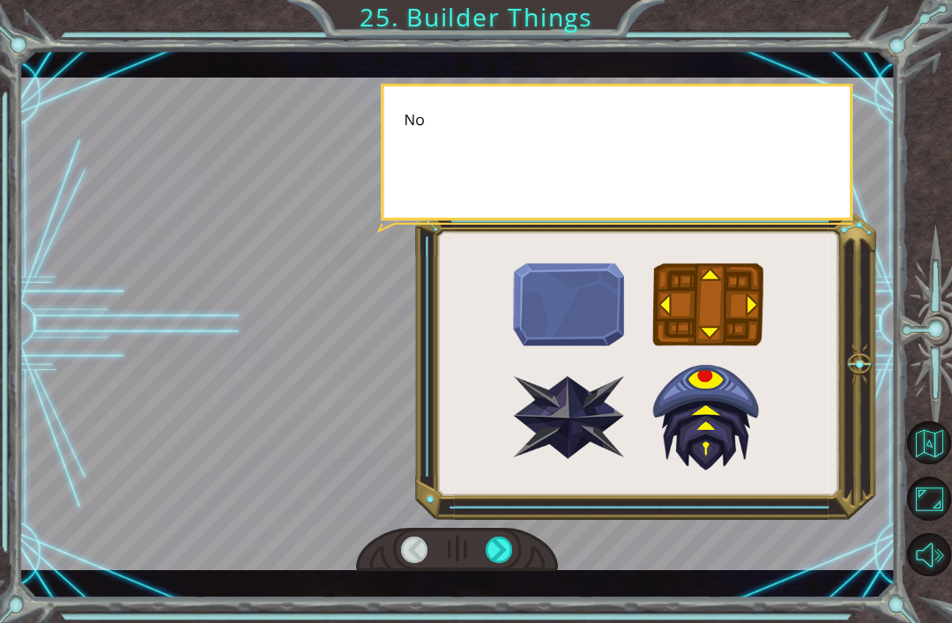
click at [505, 545] on div at bounding box center [498, 550] width 27 height 26
click at [492, 541] on div at bounding box center [498, 550] width 27 height 26
click at [567, 552] on div at bounding box center [457, 324] width 876 height 493
click at [479, 554] on div at bounding box center [457, 550] width 202 height 44
click at [553, 571] on div at bounding box center [457, 550] width 202 height 44
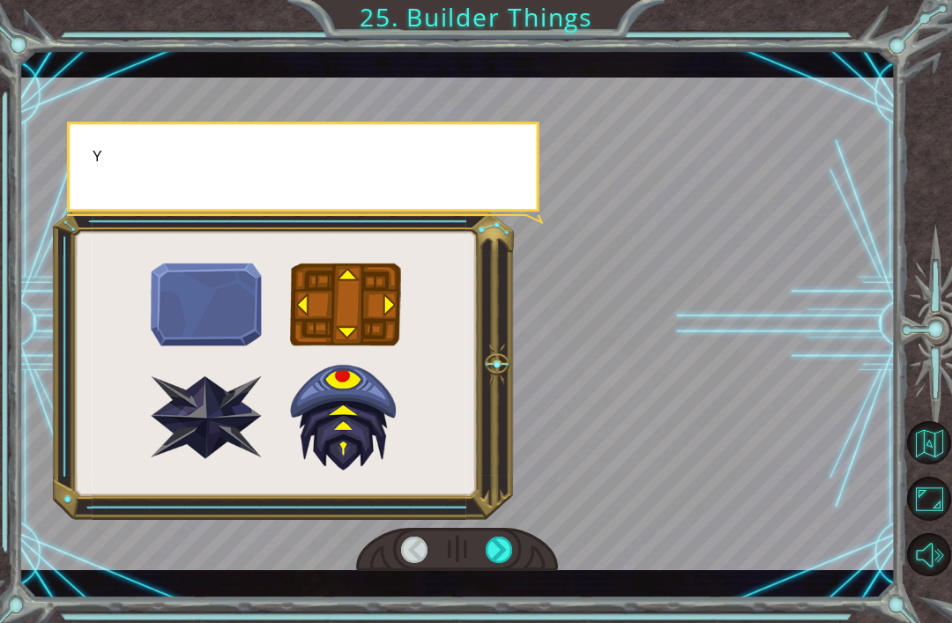
click at [540, 564] on div at bounding box center [457, 550] width 202 height 44
click at [541, 556] on div at bounding box center [457, 550] width 202 height 44
click at [457, 565] on div at bounding box center [457, 550] width 202 height 44
click at [470, 584] on div "G o o d j o b ! N o w h o l d o n a s e c o n d … T h e r e . T h e t o w e r ’…" at bounding box center [457, 324] width 876 height 548
click at [457, 552] on div at bounding box center [457, 550] width 202 height 44
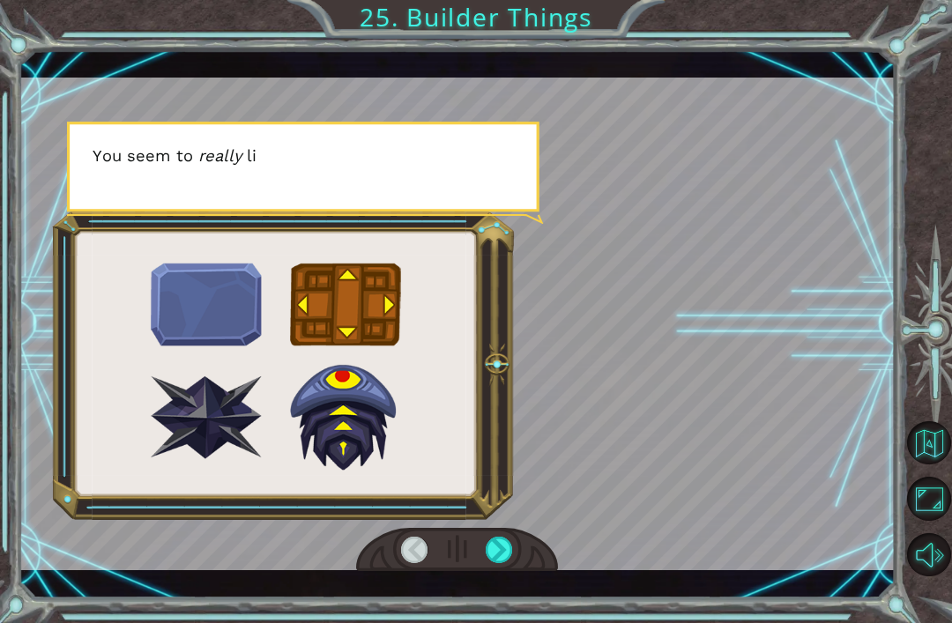
click at [459, 569] on div at bounding box center [457, 550] width 202 height 44
click at [534, 546] on div at bounding box center [457, 550] width 202 height 44
click at [466, 558] on div at bounding box center [457, 550] width 202 height 44
click at [528, 537] on div at bounding box center [457, 550] width 202 height 44
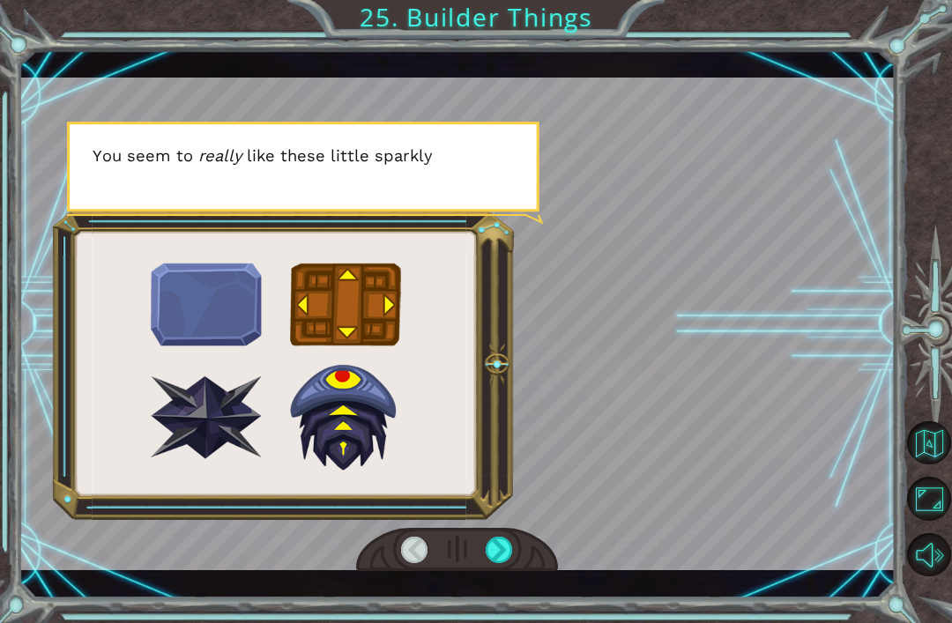
click at [469, 552] on div at bounding box center [457, 550] width 202 height 44
click at [509, 546] on div at bounding box center [498, 550] width 27 height 26
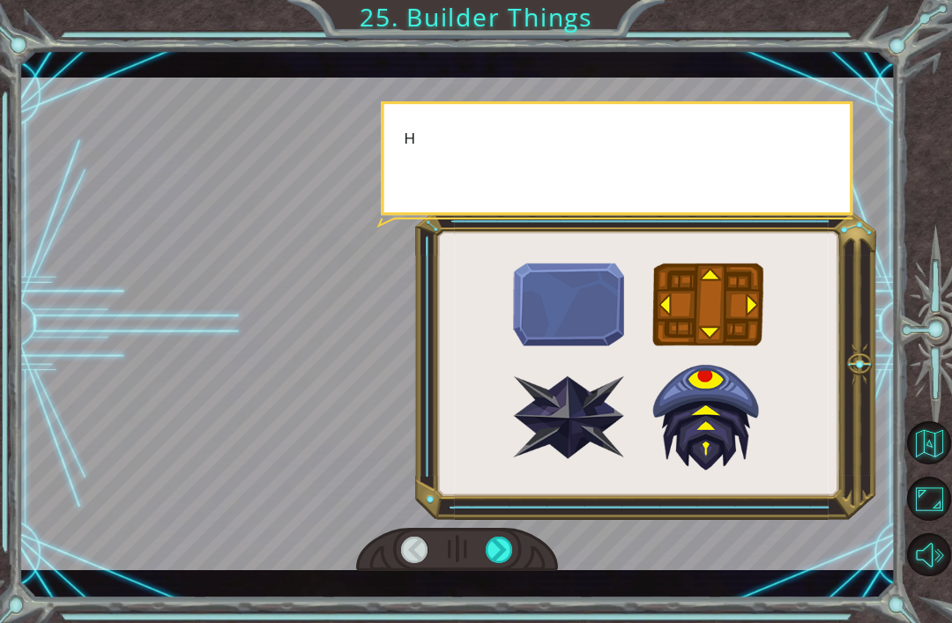
click at [526, 531] on div at bounding box center [457, 550] width 202 height 44
click at [460, 532] on div at bounding box center [457, 550] width 202 height 44
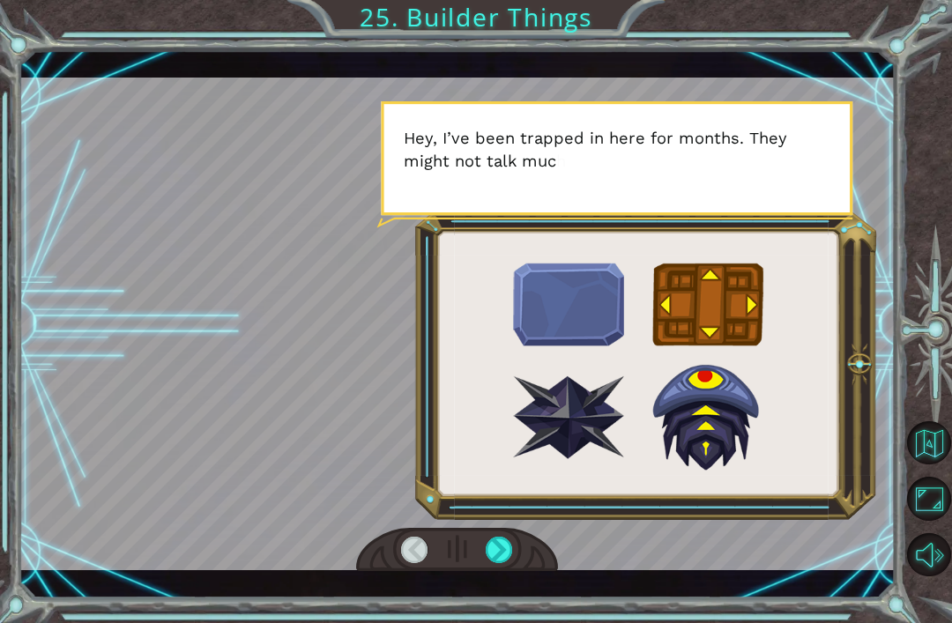
click at [453, 561] on div at bounding box center [457, 550] width 202 height 44
click at [460, 569] on div at bounding box center [457, 550] width 202 height 44
click at [446, 566] on div at bounding box center [457, 550] width 202 height 44
click at [443, 549] on div at bounding box center [457, 550] width 202 height 44
click at [464, 587] on div "G o o d j o b ! N o w h o l d o n a s e c o n d … T h e r e . T h e t o w e r ’…" at bounding box center [457, 324] width 876 height 548
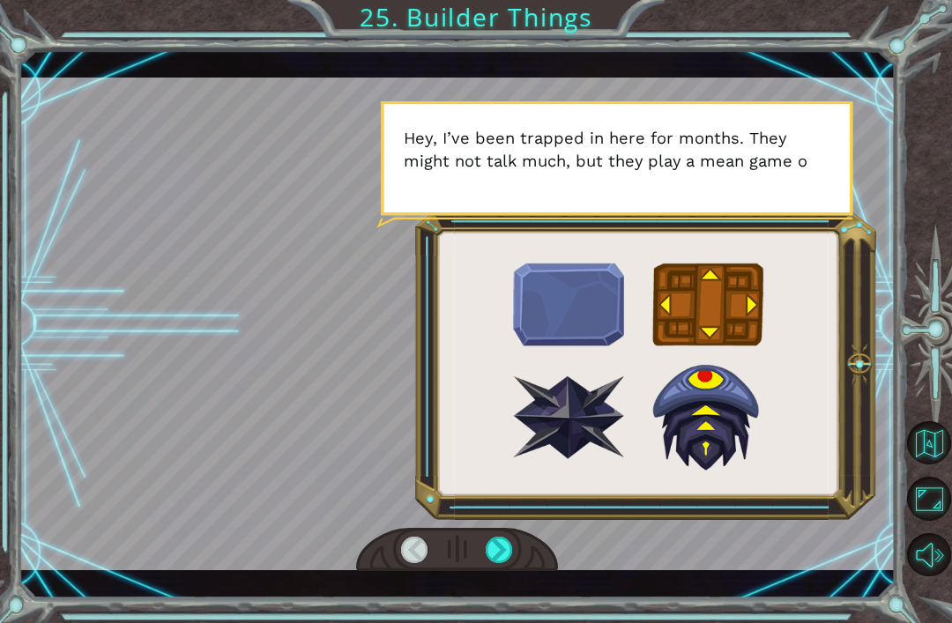
click at [449, 567] on div at bounding box center [457, 550] width 202 height 44
click at [528, 604] on div "G o o d j o b ! N o w h o l d o n a s e c o n d … T h e r e . T h e t o w e r ’…" at bounding box center [476, 311] width 952 height 623
click at [456, 564] on div at bounding box center [457, 550] width 202 height 44
click at [536, 574] on div "G o o d j o b ! N o w h o l d o n a s e c o n d … T h e r e . T h e t o w e r ’…" at bounding box center [457, 324] width 876 height 548
click at [470, 601] on div "G o o d j o b ! N o w h o l d o n a s e c o n d … T h e r e . T h e t o w e r ’…" at bounding box center [476, 311] width 952 height 623
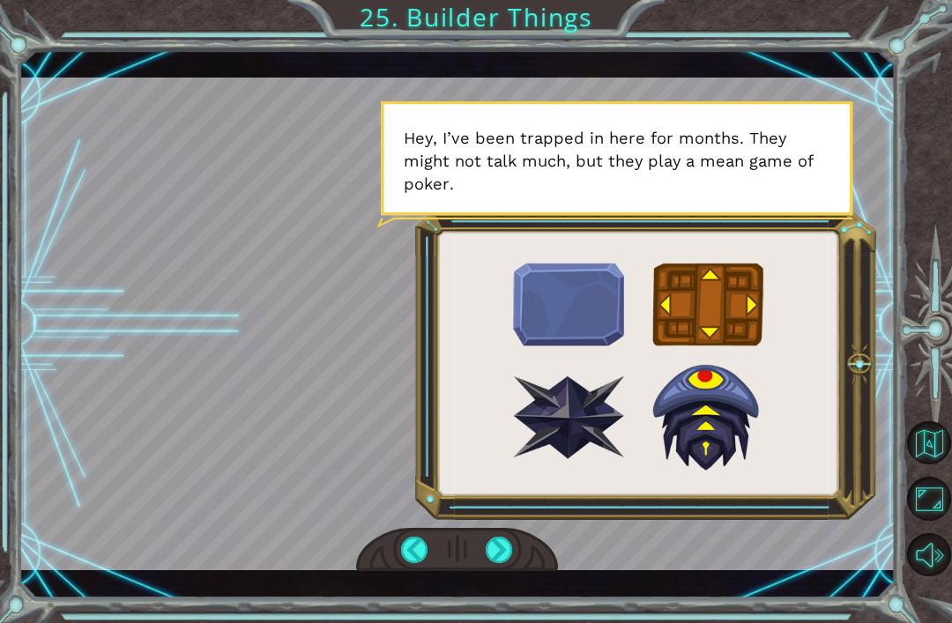
click at [558, 517] on div at bounding box center [457, 324] width 876 height 493
click at [449, 547] on div at bounding box center [457, 550] width 202 height 44
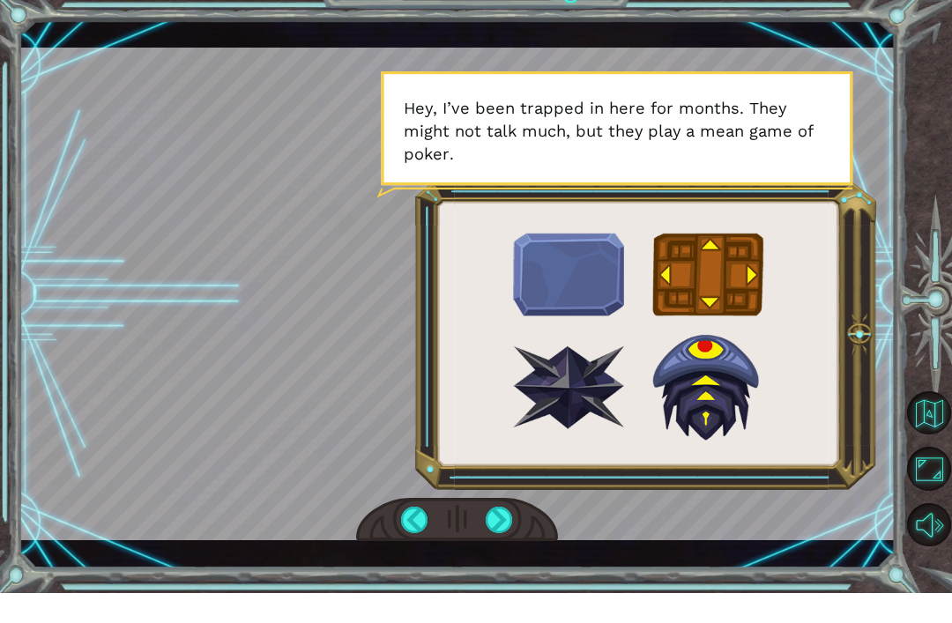
click at [550, 591] on div "G o o d j o b ! N o w h o l d o n a s e c o n d … T h e r e . T h e t o w e r ’…" at bounding box center [476, 311] width 952 height 623
click at [469, 574] on div "G o o d j o b ! N o w h o l d o n a s e c o n d … T h e r e . T h e t o w e r ’…" at bounding box center [457, 324] width 876 height 548
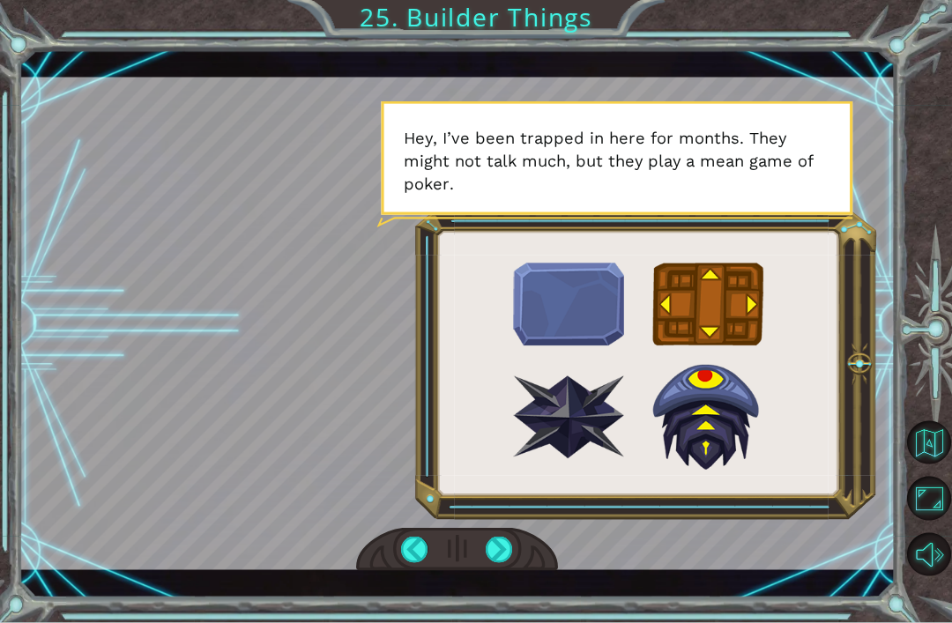
scroll to position [19, 0]
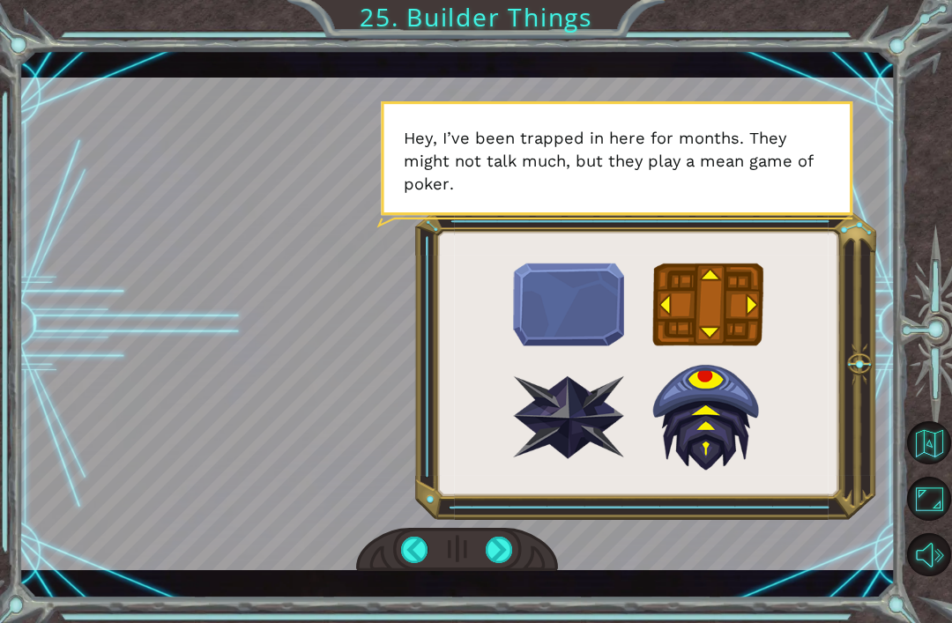
click at [465, 562] on div at bounding box center [457, 550] width 202 height 44
click at [533, 550] on div at bounding box center [457, 550] width 202 height 44
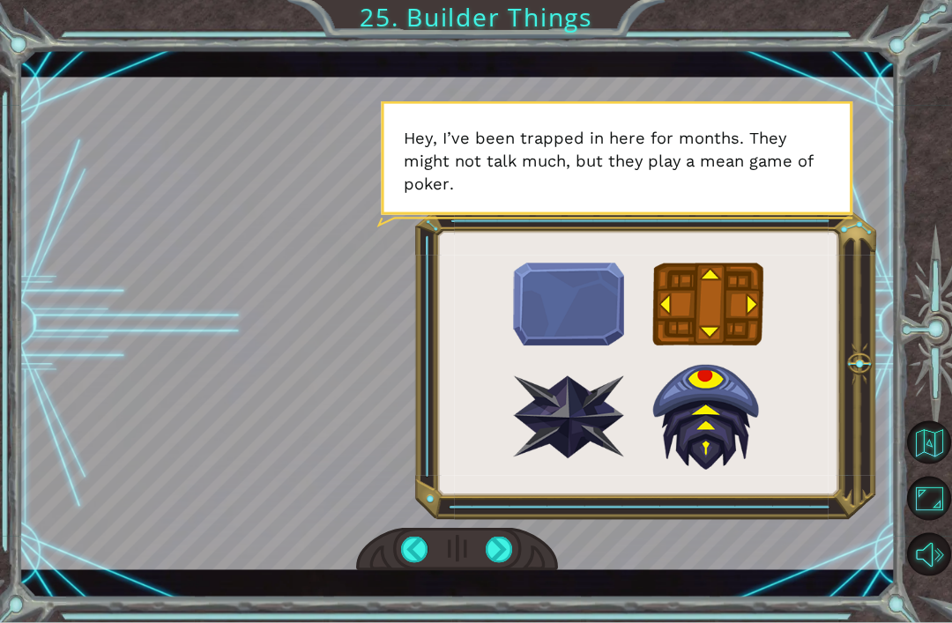
click at [511, 578] on div "G o o d j o b ! N o w h o l d o n a s e c o n d … T h e r e . T h e t o w e r ’…" at bounding box center [457, 324] width 876 height 548
click at [506, 544] on div at bounding box center [498, 550] width 27 height 26
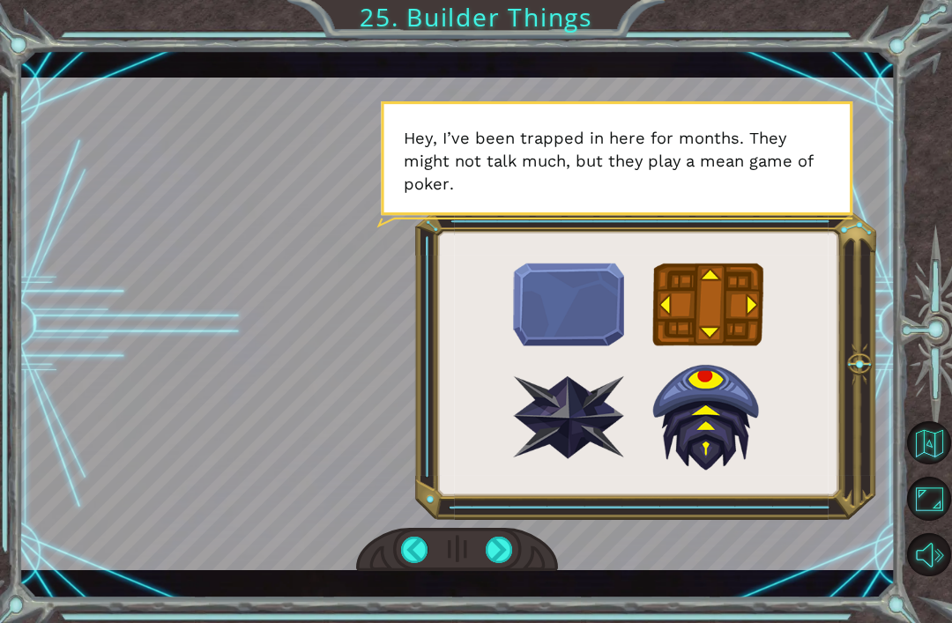
click at [509, 552] on div at bounding box center [498, 550] width 27 height 26
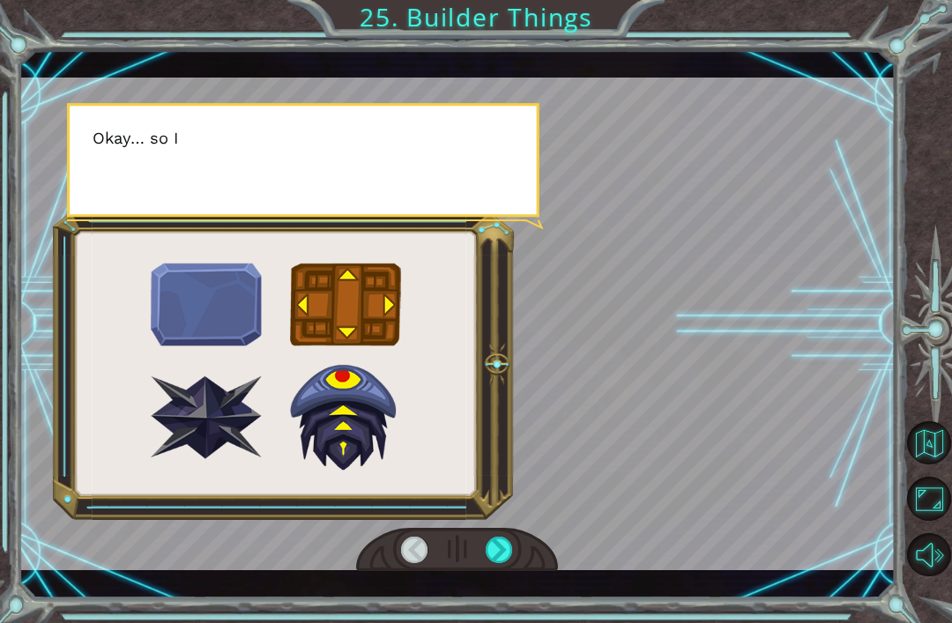
click at [511, 541] on div at bounding box center [498, 550] width 27 height 26
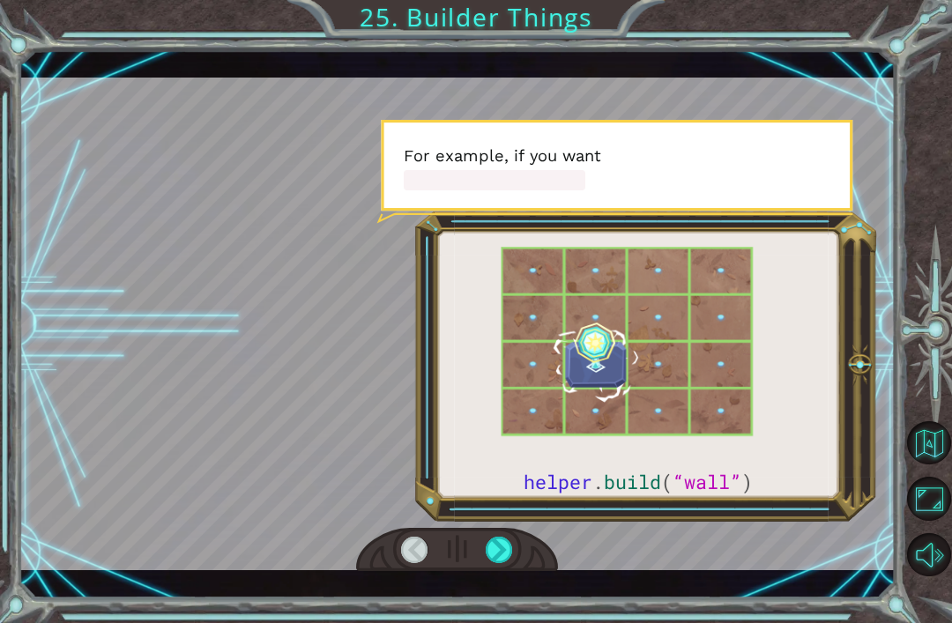
click at [479, 529] on div at bounding box center [457, 550] width 202 height 44
click at [480, 519] on div at bounding box center [457, 324] width 876 height 493
click at [483, 562] on div at bounding box center [457, 550] width 202 height 44
click at [488, 539] on div at bounding box center [498, 550] width 27 height 26
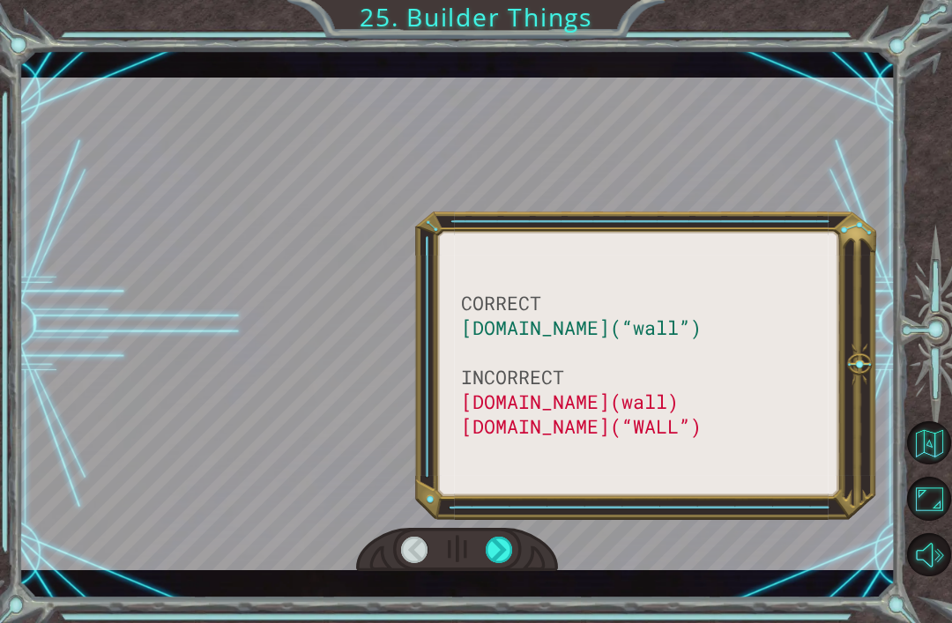
click at [496, 550] on div at bounding box center [498, 550] width 27 height 26
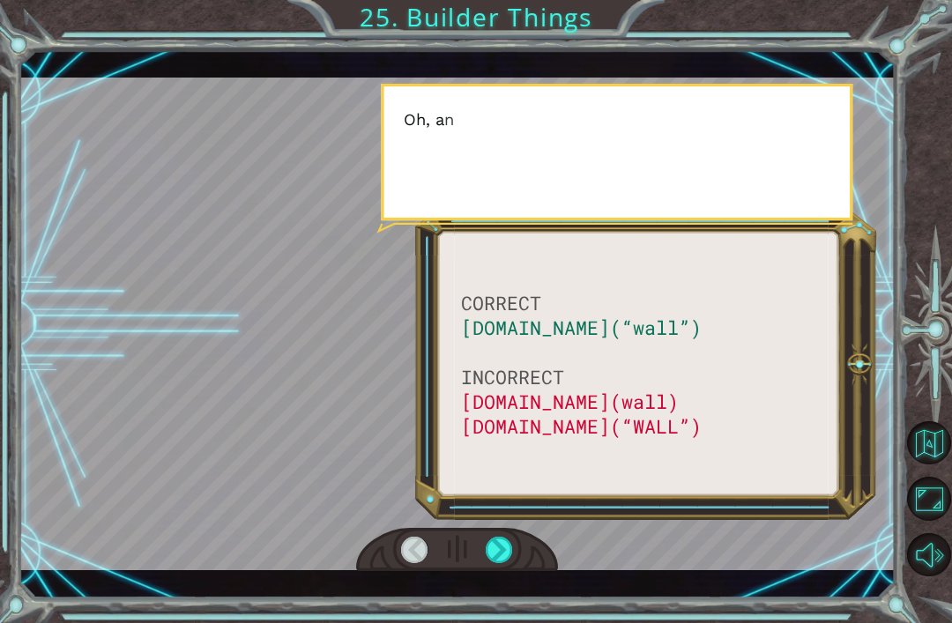
click at [496, 539] on div at bounding box center [498, 550] width 27 height 26
click at [487, 576] on div "CORRECT [DOMAIN_NAME](“wall”) INCORRECT [DOMAIN_NAME](wall) [DOMAIN_NAME](“WALL…" at bounding box center [457, 324] width 876 height 548
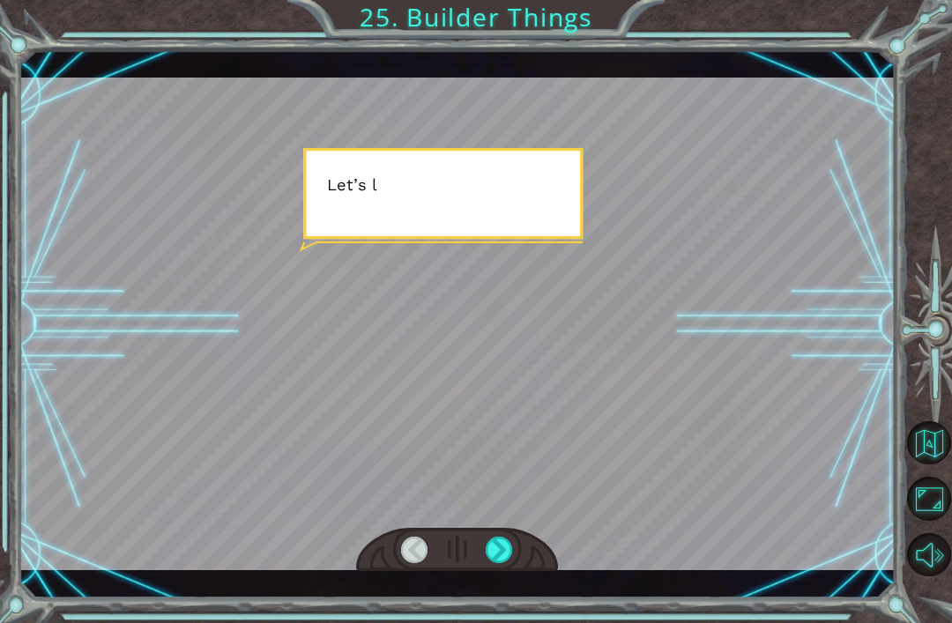
click at [584, 510] on div at bounding box center [457, 324] width 876 height 493
click at [517, 579] on div "CORRECT [DOMAIN_NAME](“wall”) INCORRECT [DOMAIN_NAME](wall) [DOMAIN_NAME](“WALL…" at bounding box center [457, 324] width 876 height 548
click at [493, 532] on div at bounding box center [457, 550] width 202 height 44
click at [496, 563] on div at bounding box center [498, 550] width 27 height 26
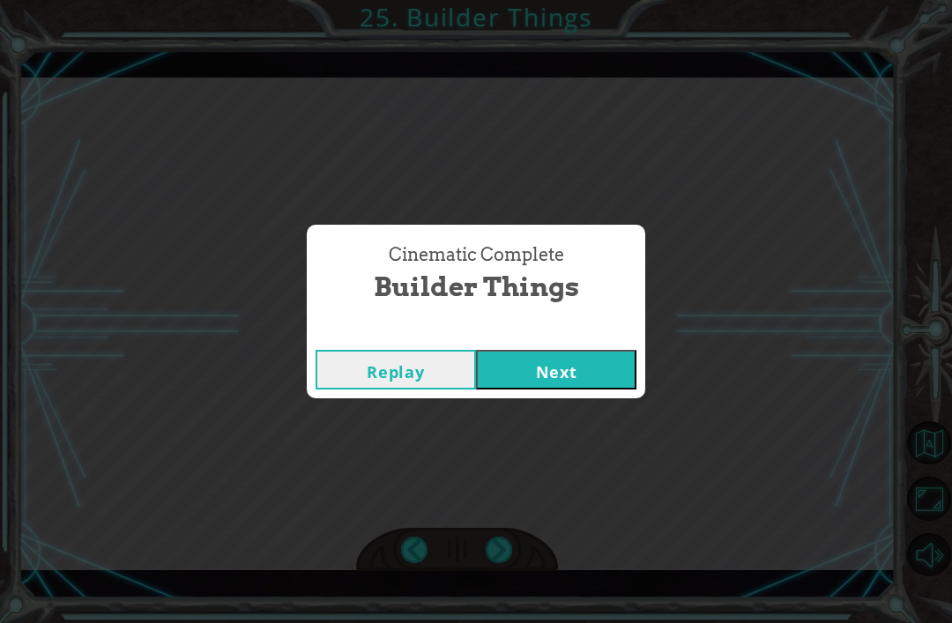
click at [503, 554] on div "Cinematic Complete Builder Things Replay Next" at bounding box center [476, 311] width 952 height 623
click at [563, 387] on button "Next" at bounding box center [556, 370] width 160 height 40
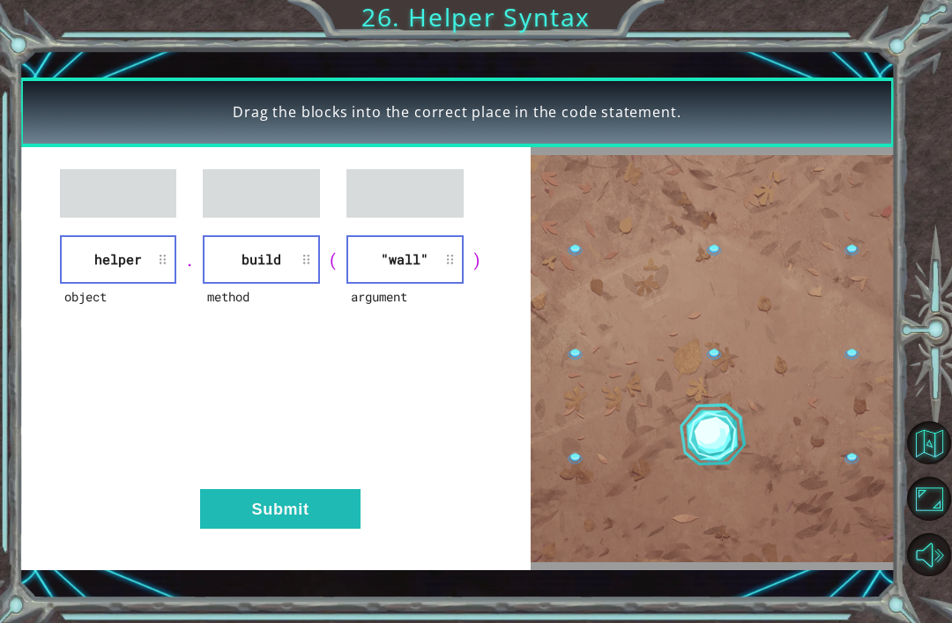
click at [344, 518] on button "Submit" at bounding box center [280, 509] width 160 height 40
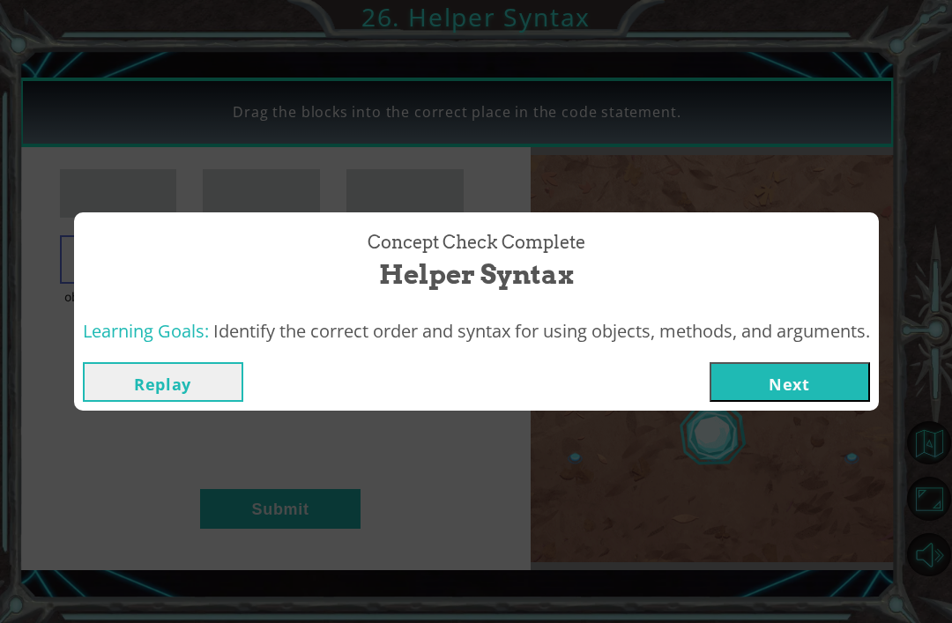
click at [825, 368] on button "Next" at bounding box center [789, 382] width 160 height 40
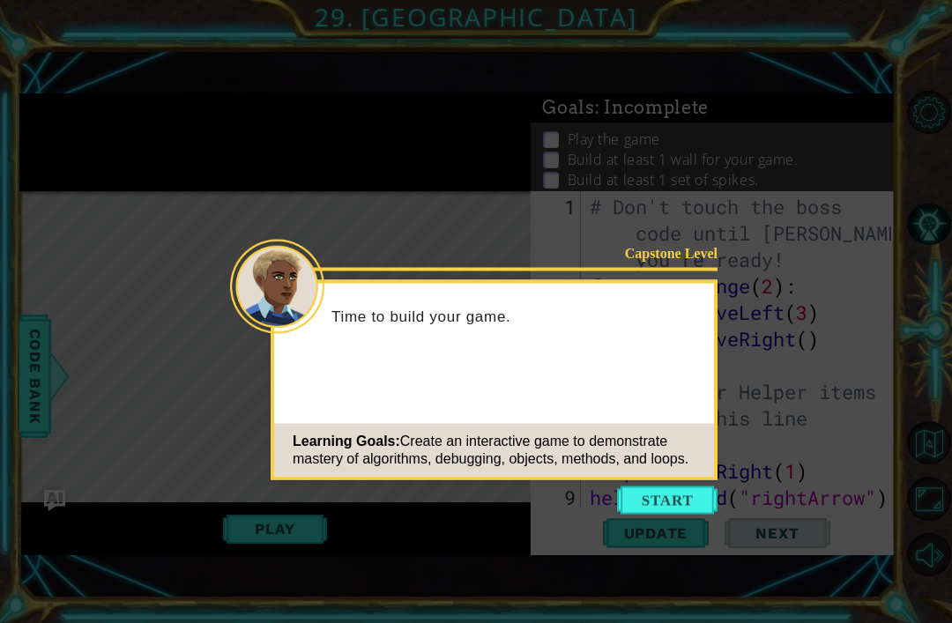
click at [672, 502] on button "Start" at bounding box center [667, 500] width 100 height 28
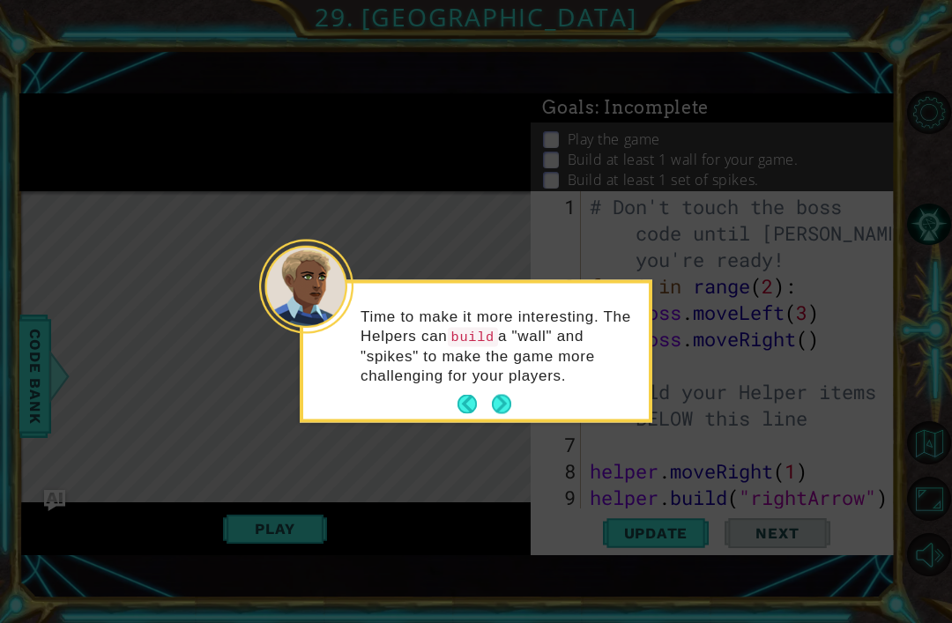
click at [493, 395] on button "Next" at bounding box center [501, 404] width 19 height 19
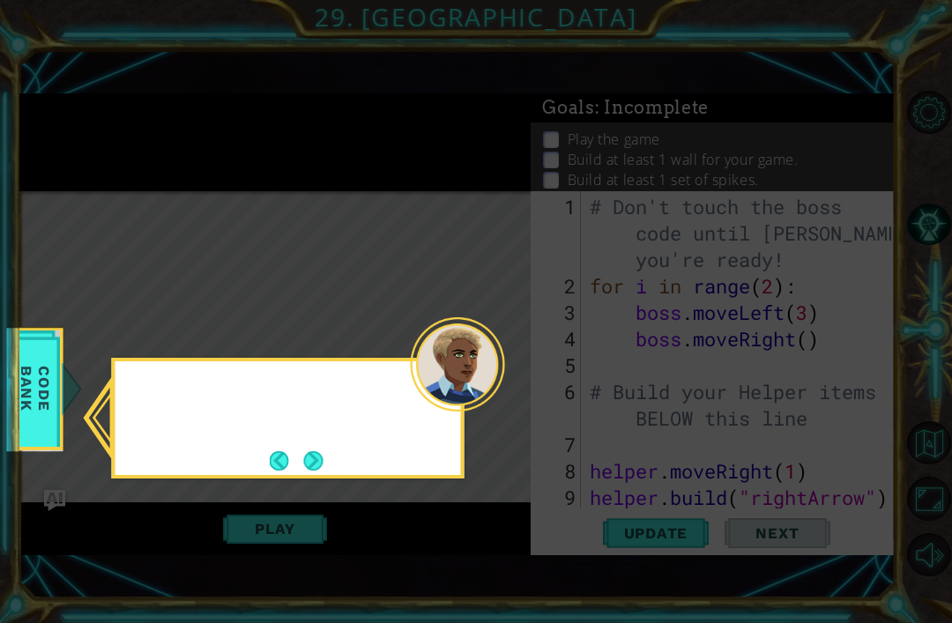
scroll to position [197, 0]
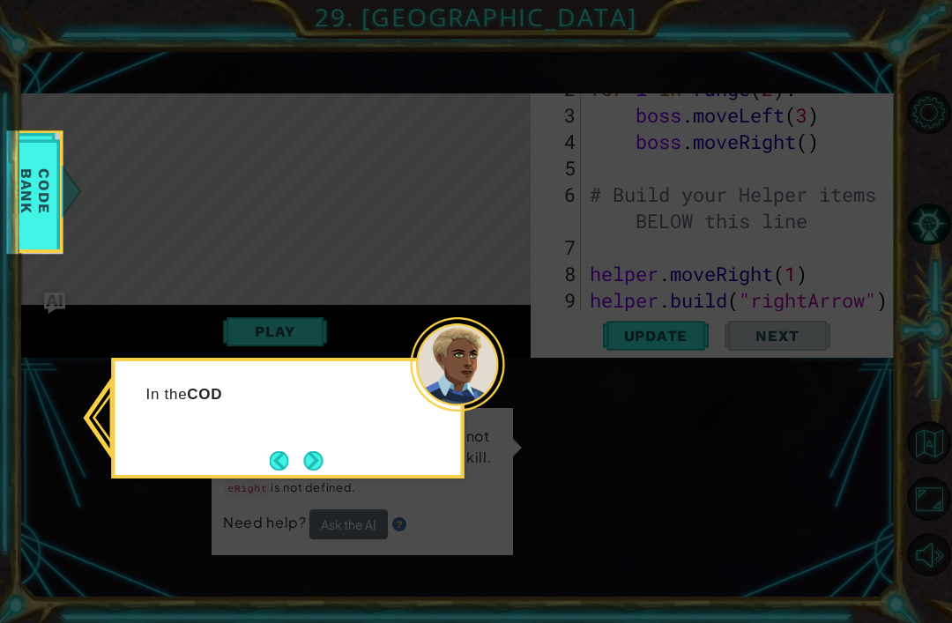
click at [321, 456] on button "Next" at bounding box center [312, 460] width 19 height 19
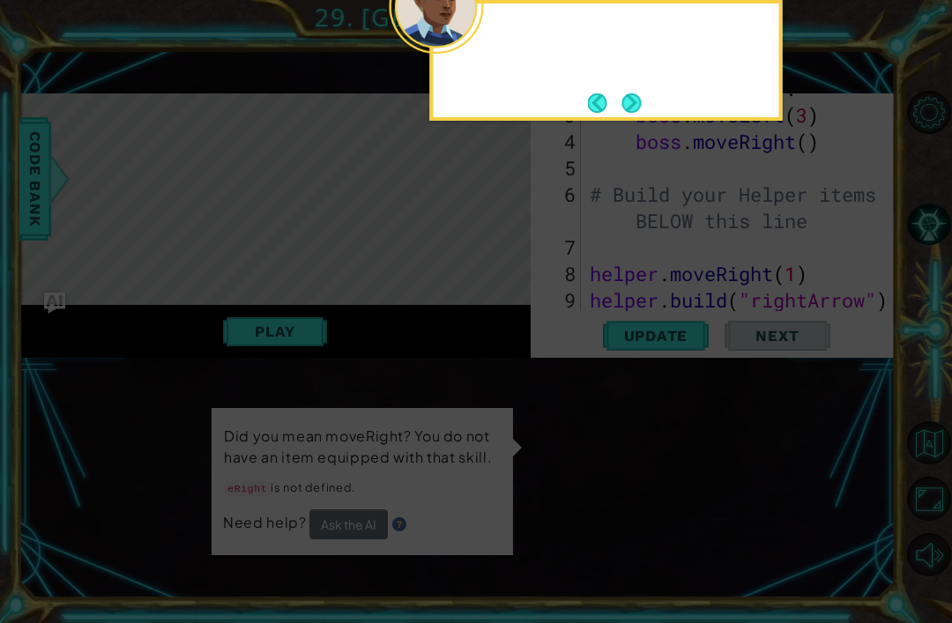
scroll to position [0, 0]
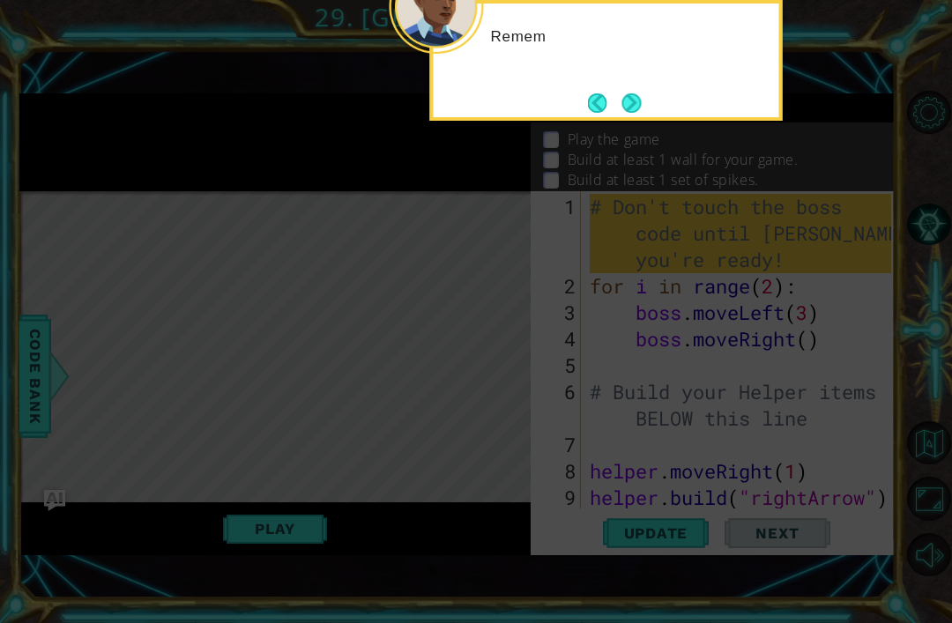
click at [630, 100] on button "Next" at bounding box center [630, 102] width 19 height 19
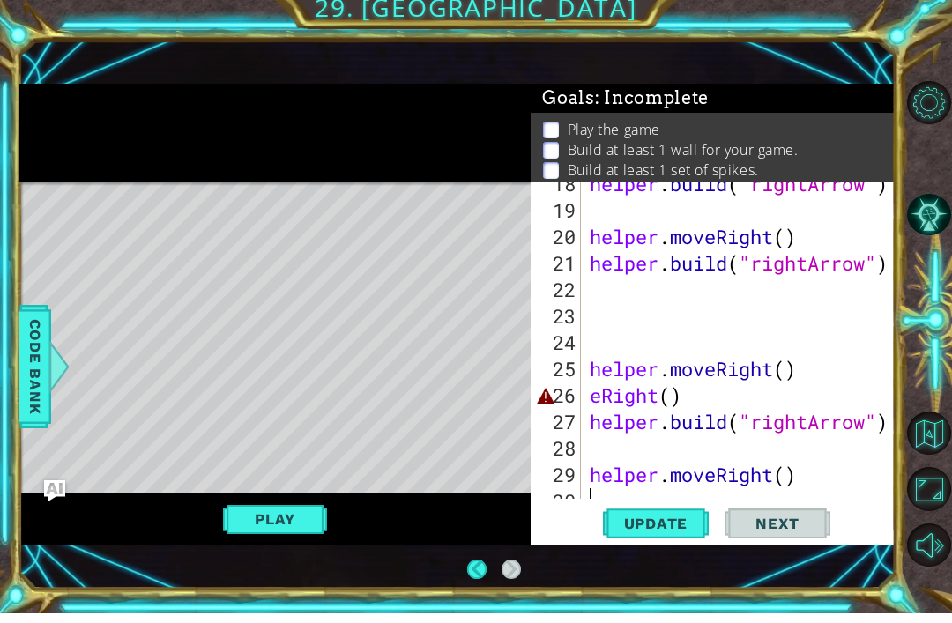
scroll to position [555, 0]
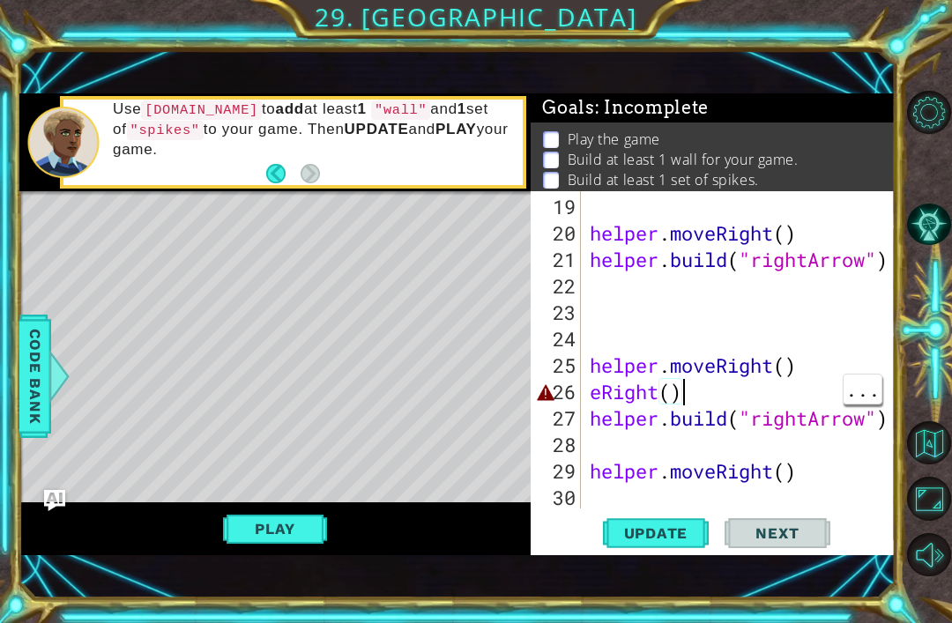
click at [779, 390] on div "helper . moveRight ( ) helper . build ( "rightArrow" ) helper . moveRight ( ) e…" at bounding box center [743, 379] width 314 height 370
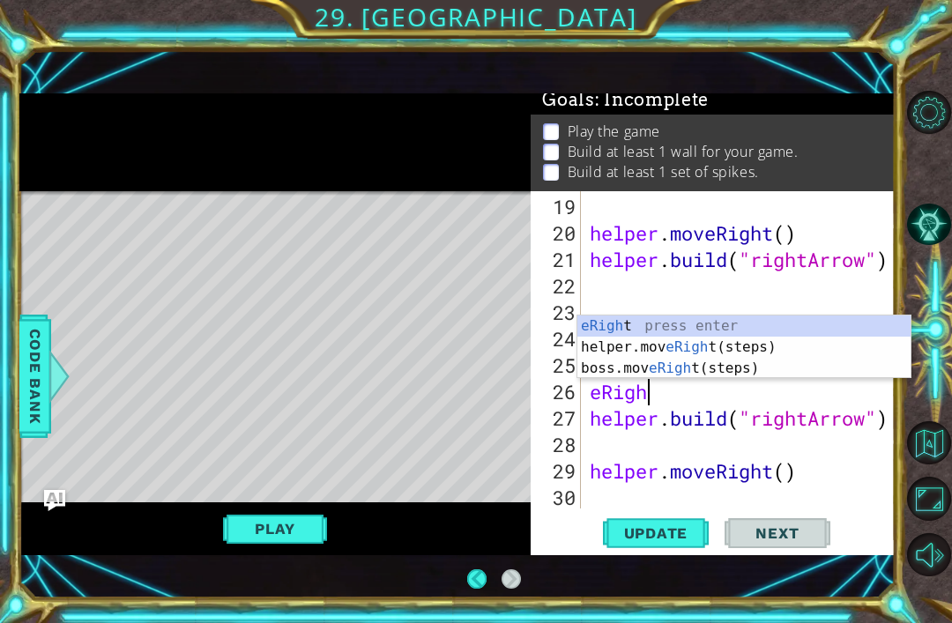
scroll to position [8, 0]
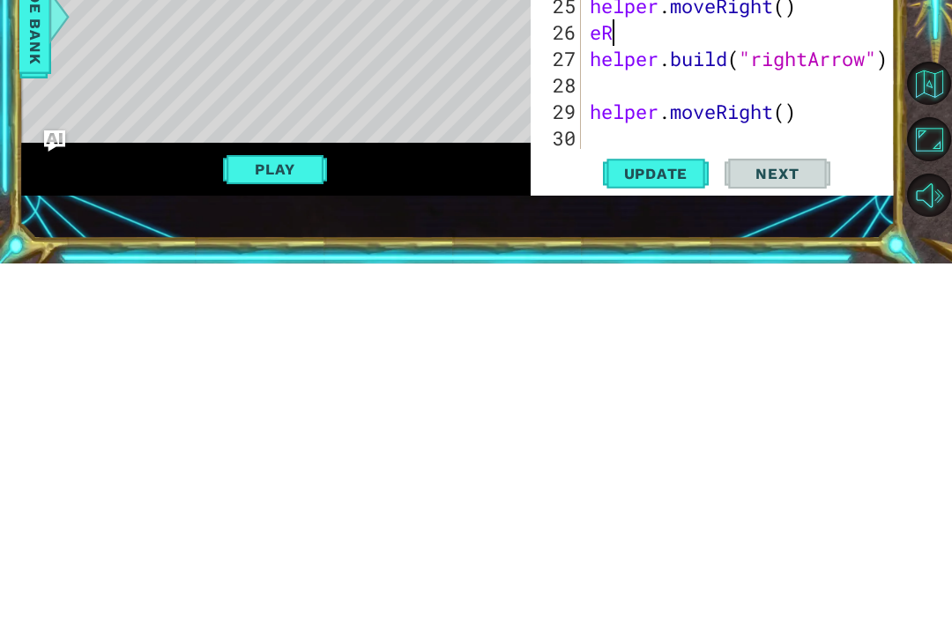
type textarea "e"
click at [4, 150] on div "1 ההההההההההההההההההההההההההההההההההההההההההההההההההההההההההההההההההההההההההההה…" at bounding box center [476, 311] width 952 height 623
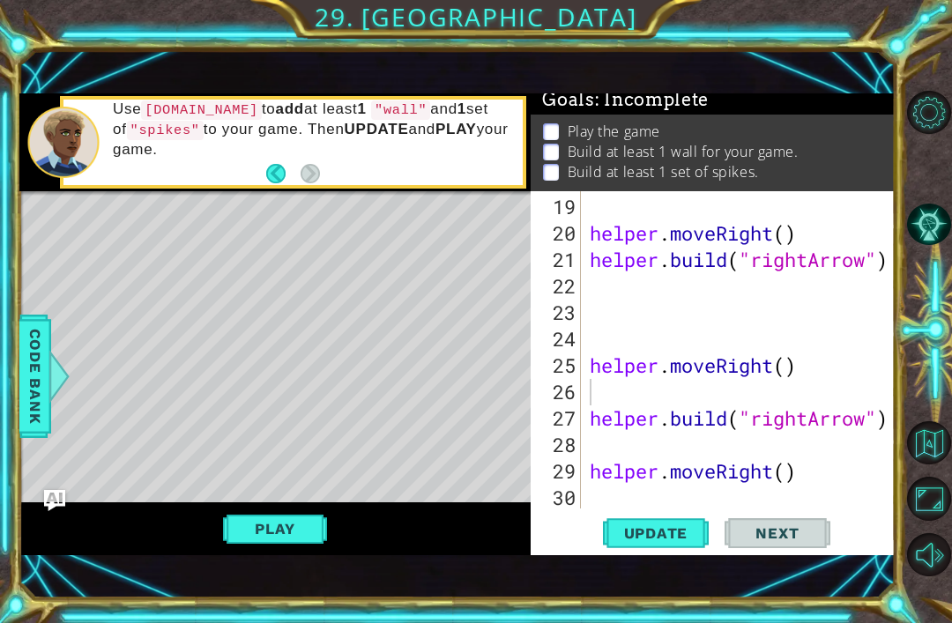
click at [278, 512] on button "Play" at bounding box center [274, 528] width 103 height 33
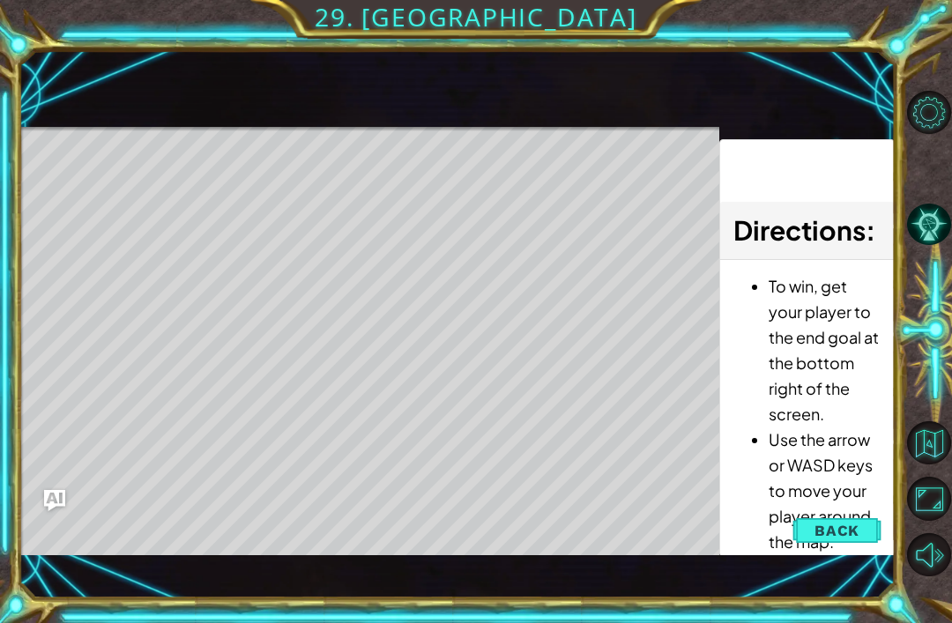
click at [841, 530] on span "Back" at bounding box center [836, 531] width 45 height 18
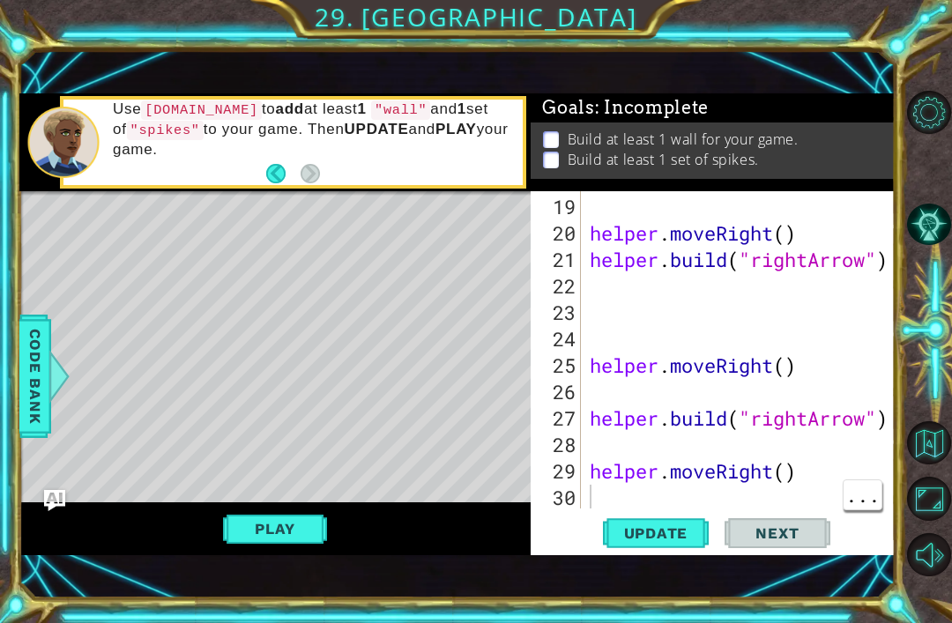
click at [641, 487] on div "helper . moveRight ( ) helper . build ( "rightArrow" ) helper . moveRight ( ) h…" at bounding box center [743, 379] width 314 height 370
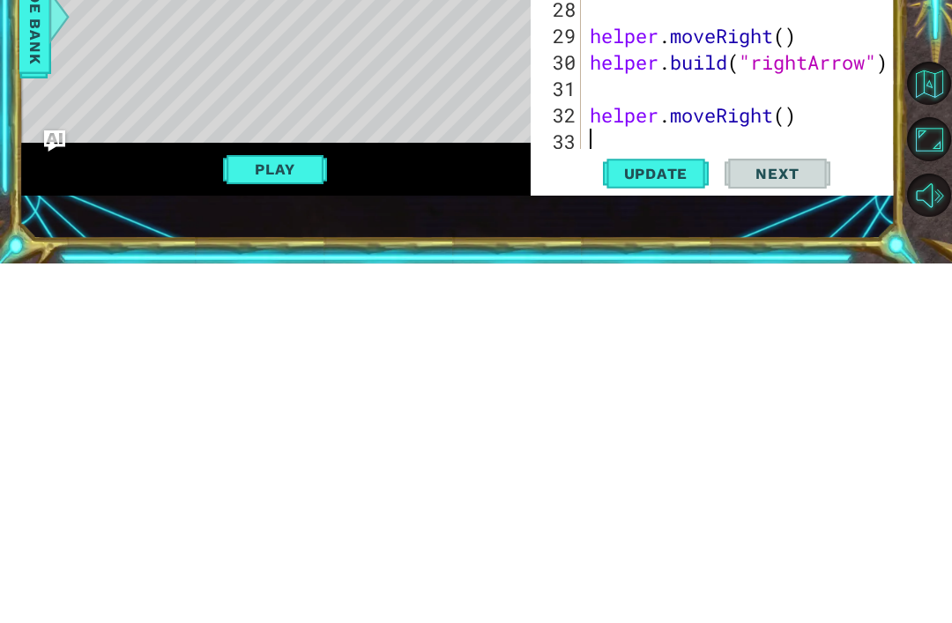
scroll to position [634, 0]
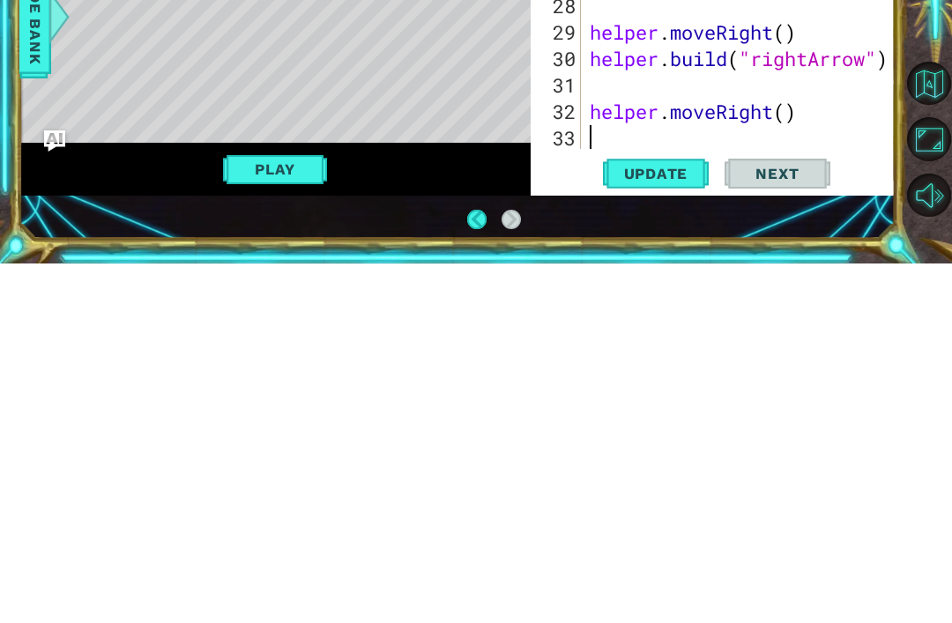
type textarea "helper.moveRight()"
click at [747, 194] on div "helper . moveRight ( ) helper . build ( "rightArrow" ) helper . moveRight ( ) h…" at bounding box center [743, 379] width 314 height 370
click at [719, 194] on div "helper . moveRight ( ) helper . build ( "rightArrow" ) helper . moveRight ( ) h…" at bounding box center [743, 379] width 314 height 370
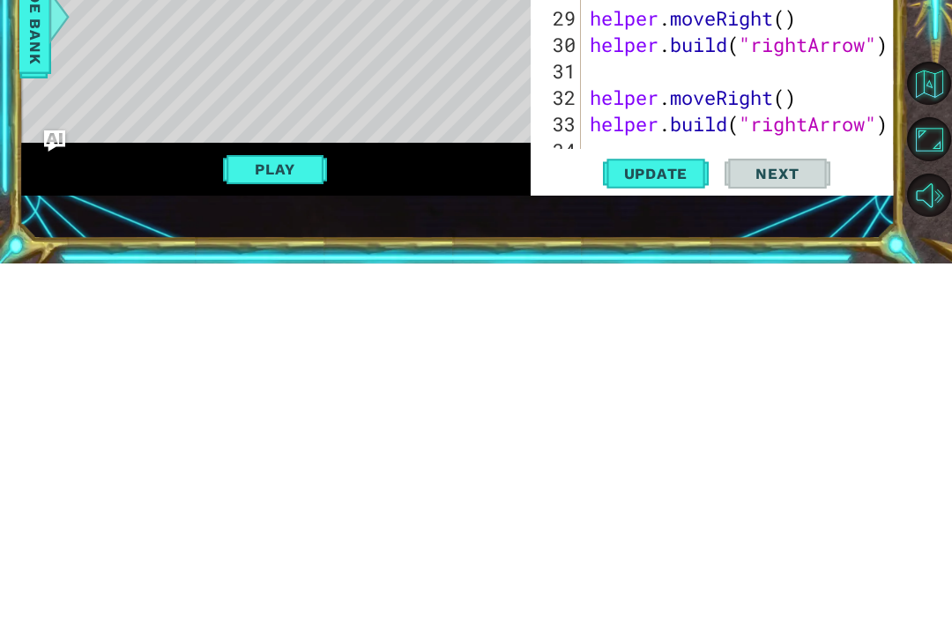
scroll to position [648, 0]
click at [256, 512] on button "Play" at bounding box center [274, 528] width 103 height 33
